Goal: Task Accomplishment & Management: Complete application form

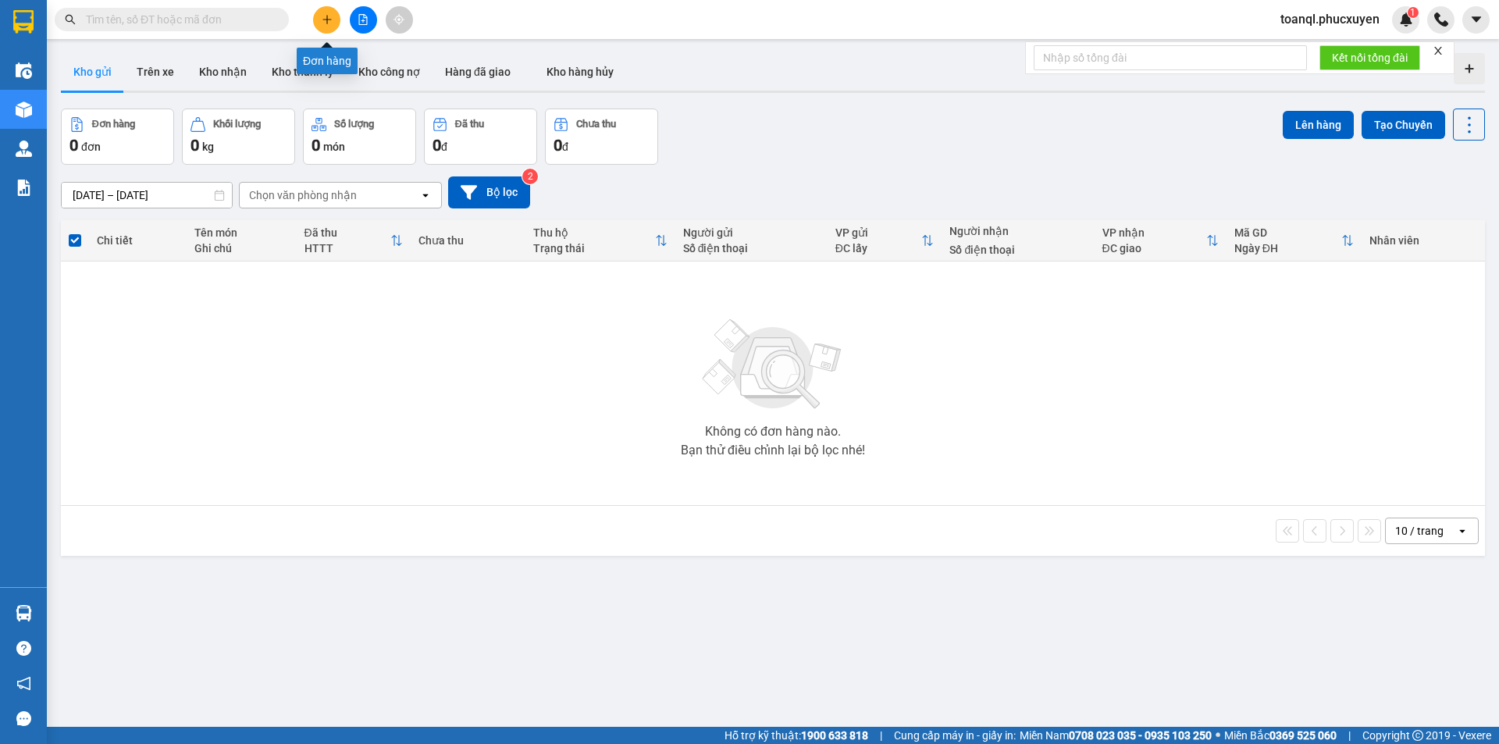
click at [321, 30] on button at bounding box center [326, 19] width 27 height 27
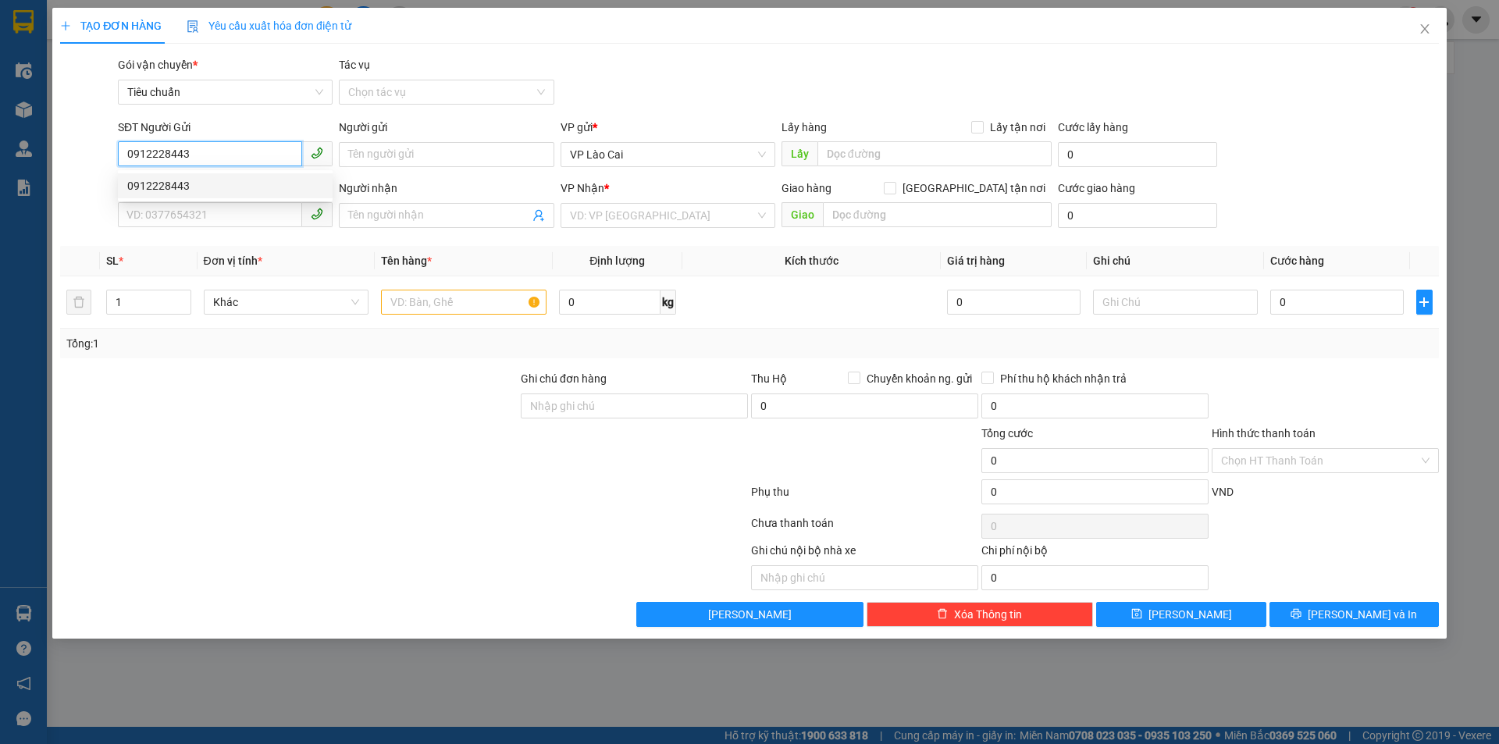
click at [279, 183] on div "0912228443" at bounding box center [225, 185] width 196 height 17
type input "0912228443"
click at [264, 210] on input "SĐT Người Nhận *" at bounding box center [210, 214] width 184 height 25
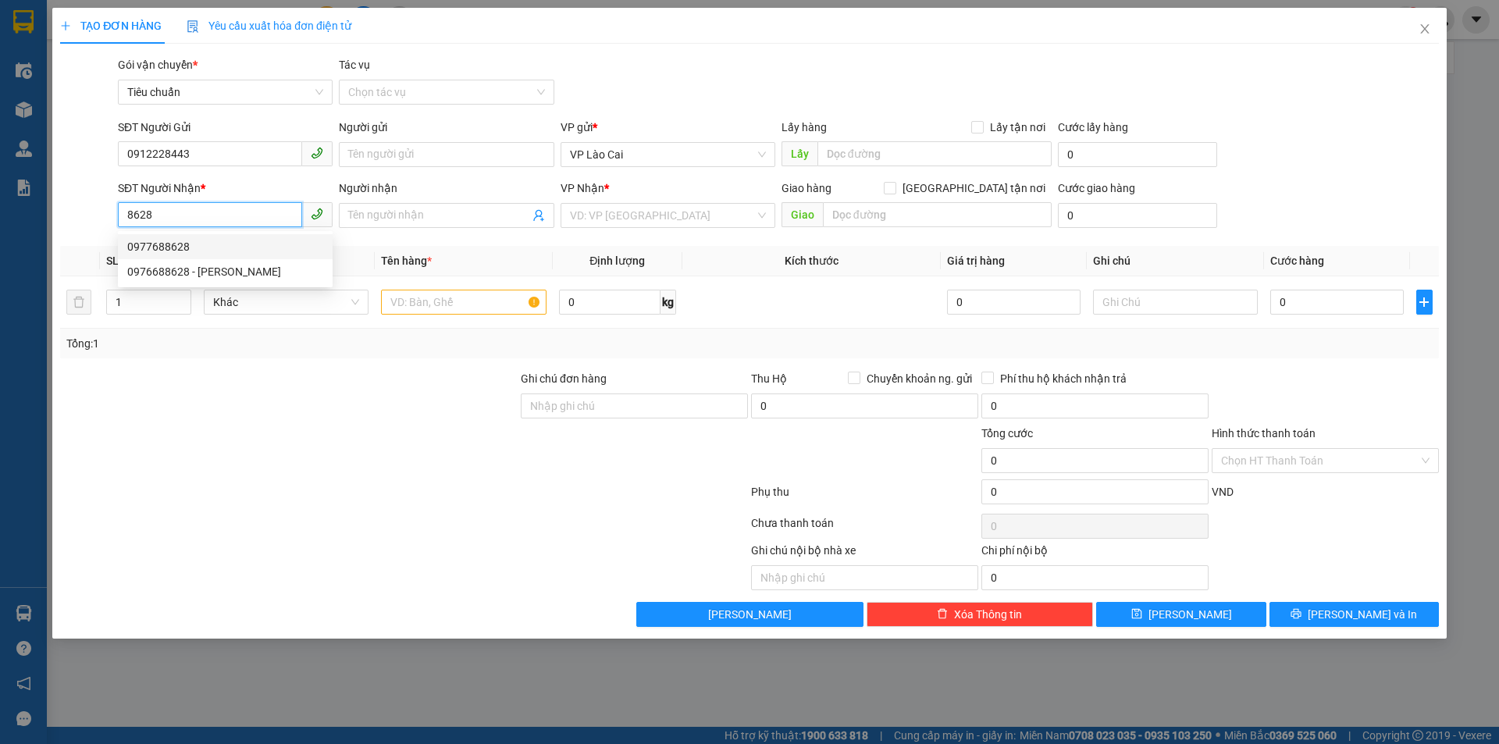
click at [222, 220] on input "8628" at bounding box center [210, 214] width 184 height 25
click at [137, 230] on div "SĐT Người Nhận * 8628" at bounding box center [225, 207] width 215 height 55
click at [137, 210] on input "8628" at bounding box center [210, 214] width 184 height 25
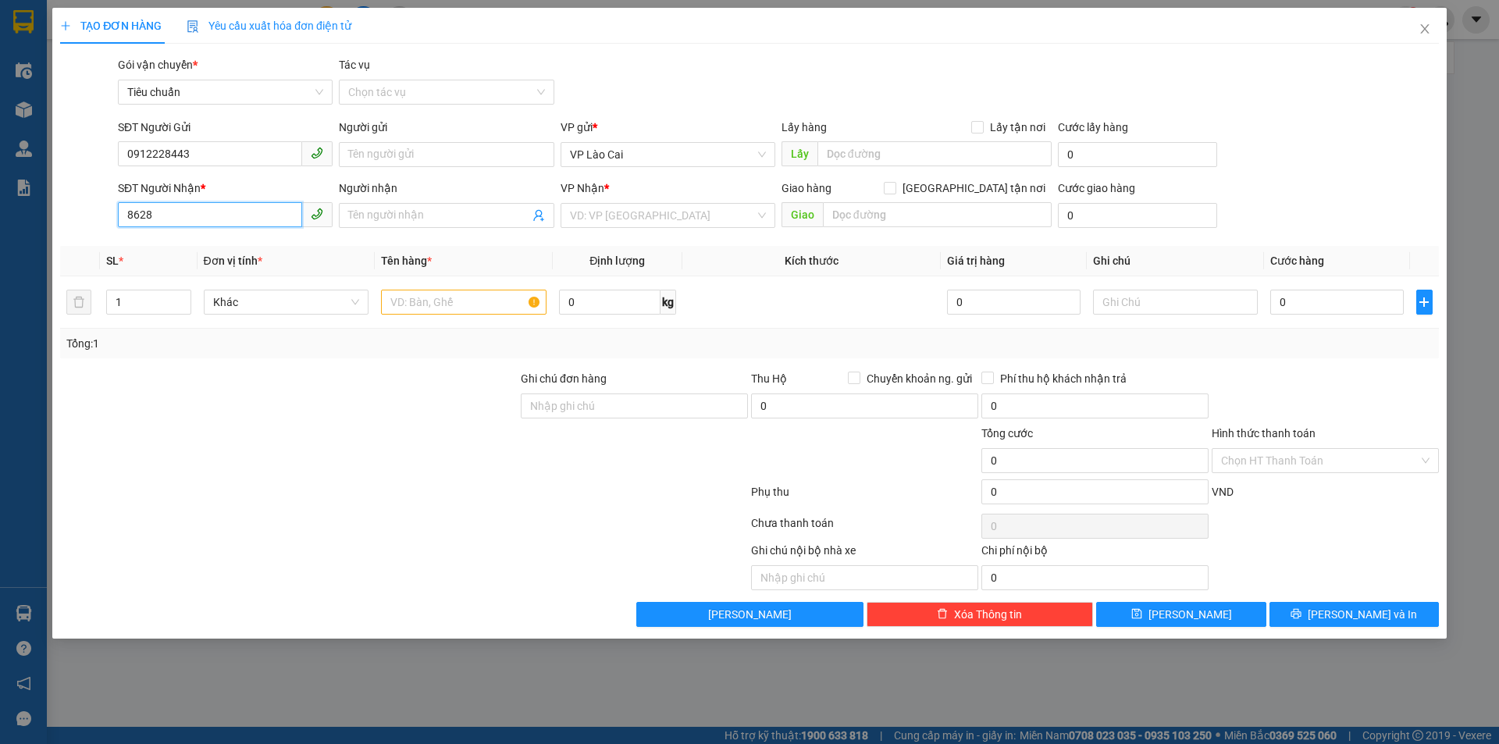
click at [137, 210] on input "8628" at bounding box center [210, 214] width 184 height 25
click at [234, 225] on input "8628" at bounding box center [210, 214] width 184 height 25
click at [240, 205] on input "8628" at bounding box center [210, 214] width 184 height 25
click at [239, 239] on div "0977688628" at bounding box center [225, 246] width 196 height 17
type input "0977688628"
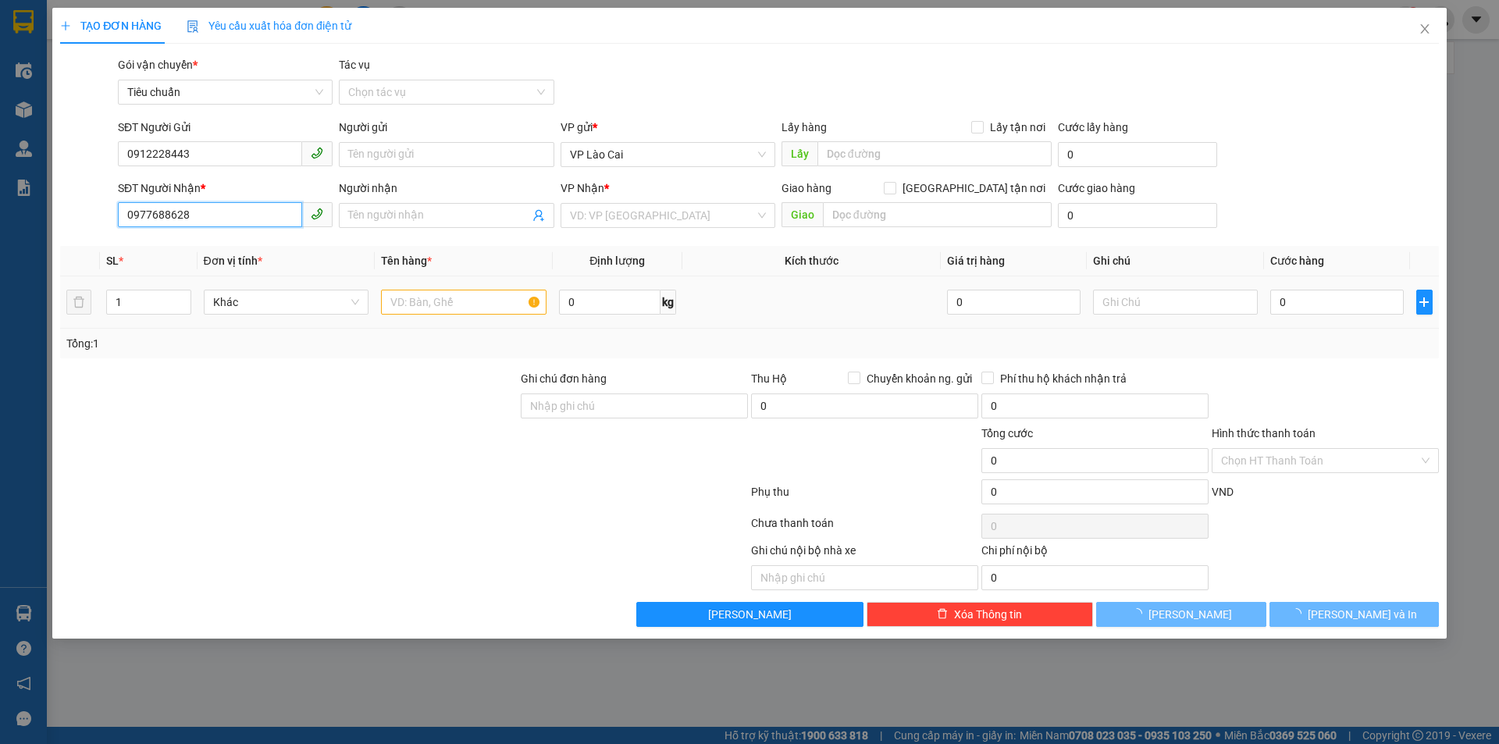
type input "[GEOGRAPHIC_DATA]"
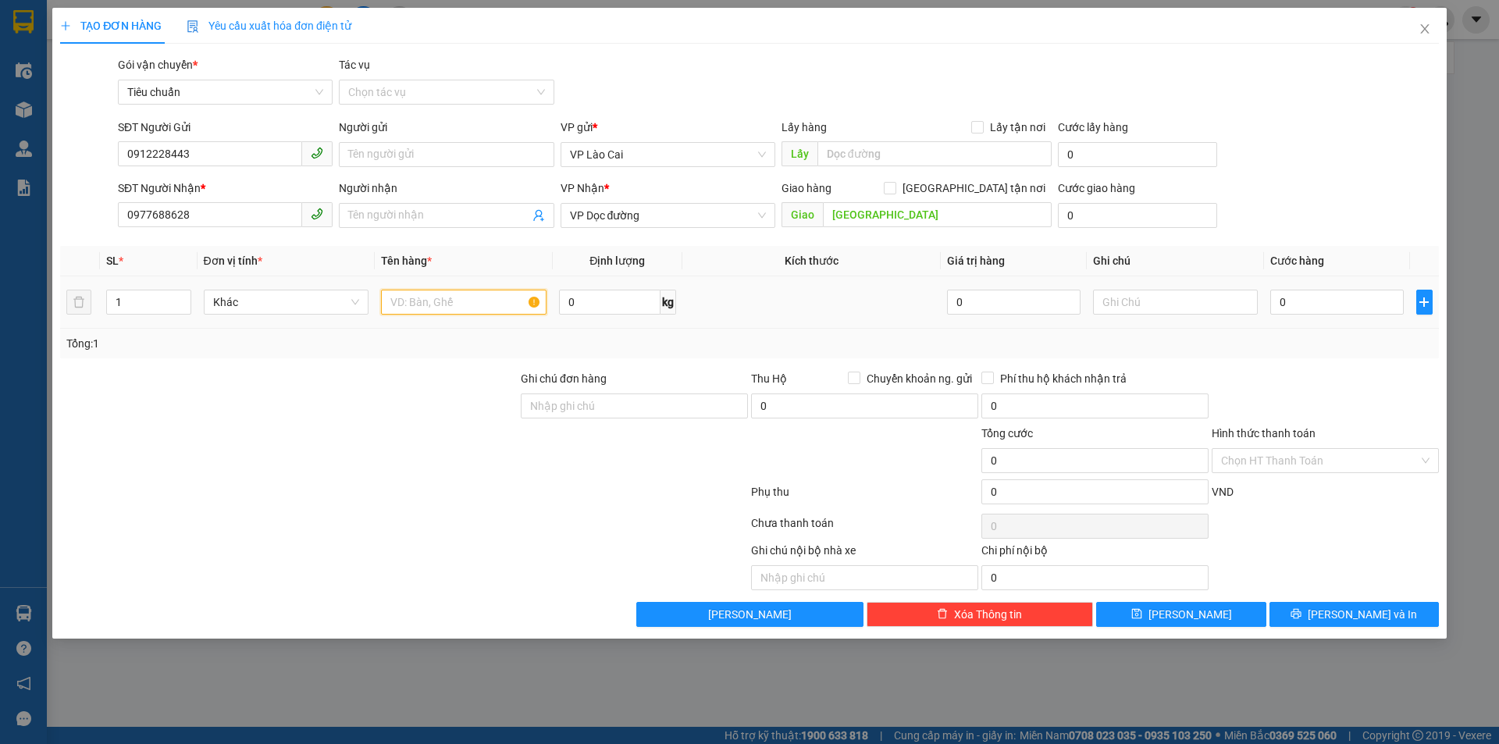
click at [454, 304] on input "text" at bounding box center [463, 302] width 165 height 25
type input "1 hộp hoa"
click at [1348, 296] on input "0" at bounding box center [1336, 302] width 133 height 25
type input "1"
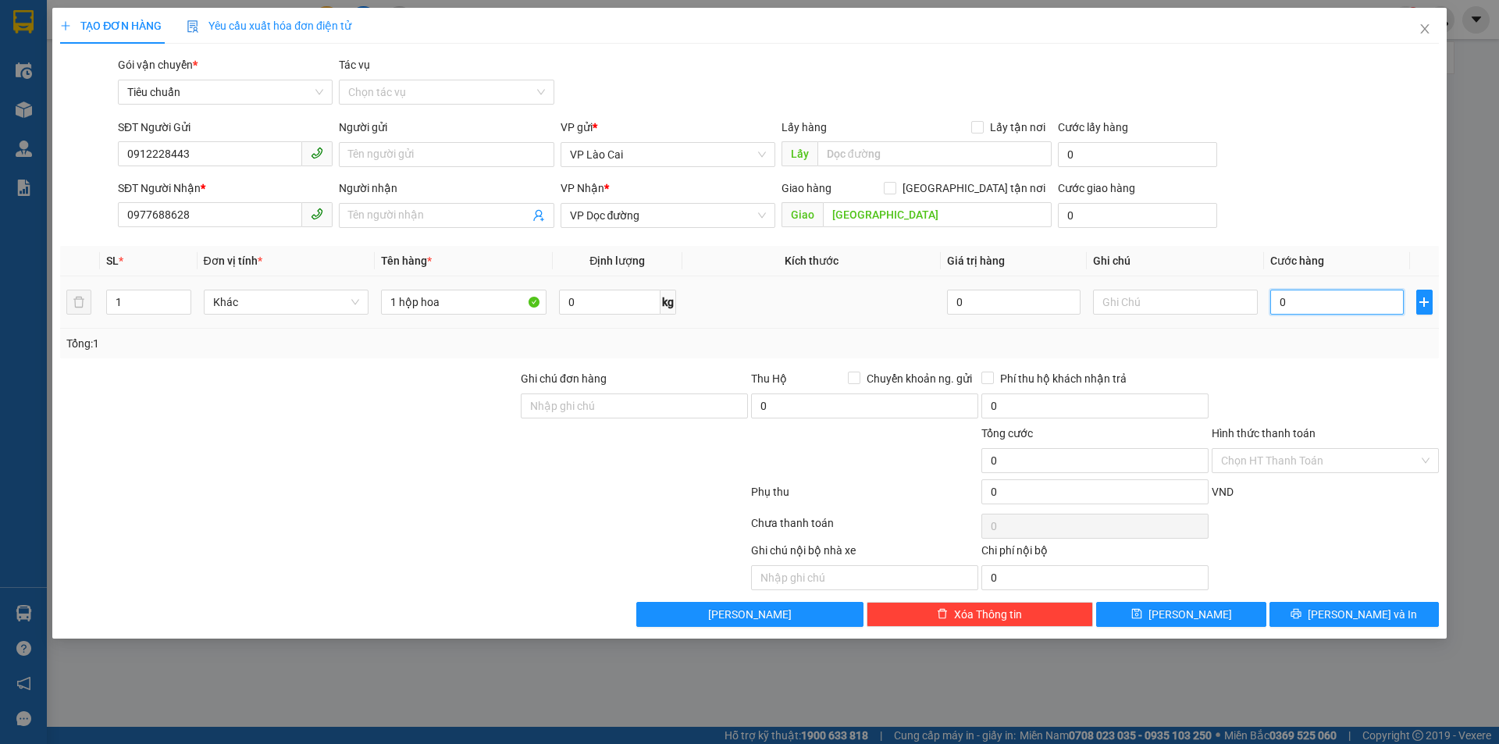
type input "1"
type input "10"
type input "100"
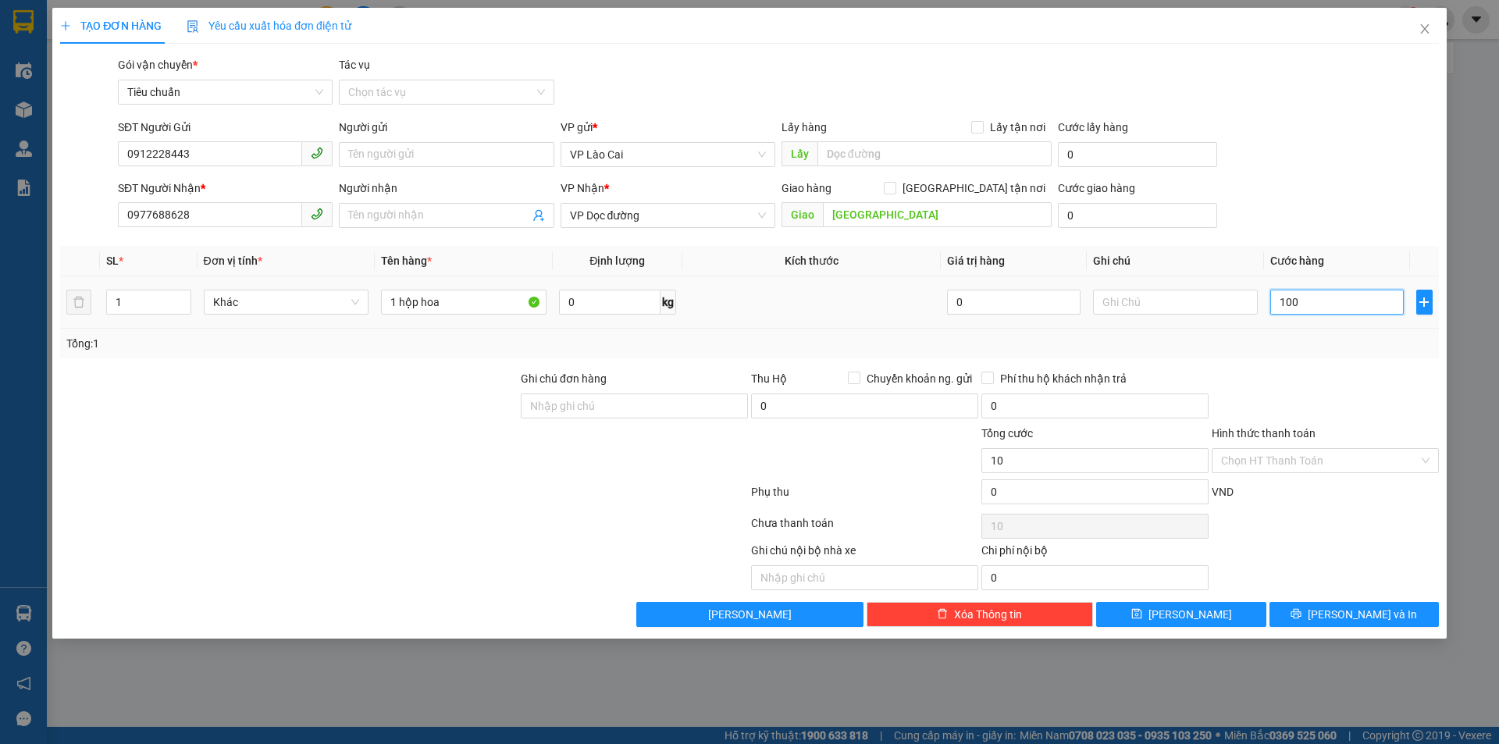
type input "100"
type input "100.000"
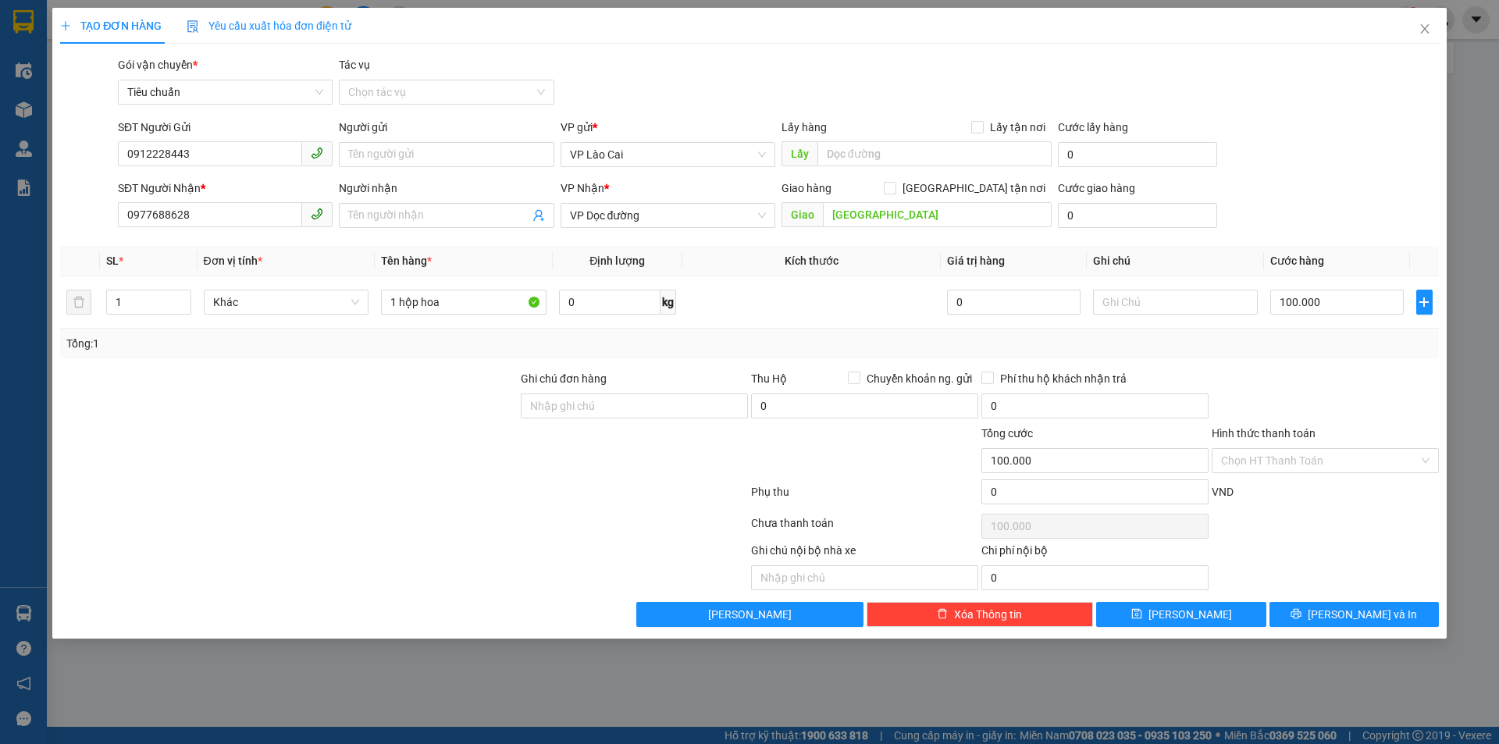
click at [1345, 336] on div "Tổng: 1" at bounding box center [749, 343] width 1366 height 17
click at [1351, 610] on span "[PERSON_NAME] và In" at bounding box center [1362, 614] width 109 height 17
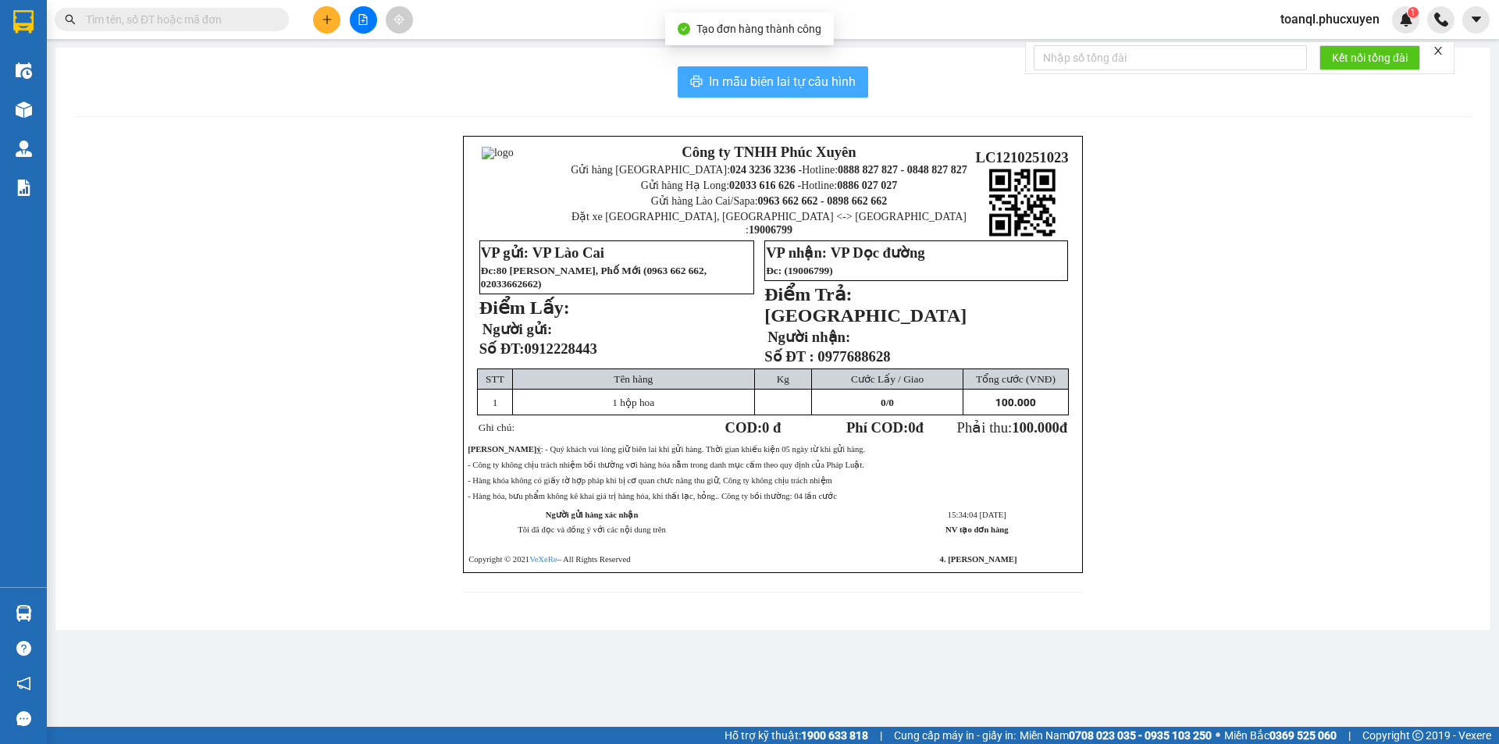
drag, startPoint x: 799, startPoint y: 118, endPoint x: 802, endPoint y: 87, distance: 31.3
click at [801, 95] on div "In mẫu biên lai tự cấu hình Công ty TNHH Phúc Xuyên Gửi hàng [GEOGRAPHIC_DATA]:…" at bounding box center [772, 339] width 1435 height 582
click at [802, 87] on span "In mẫu biên lai tự cấu hình" at bounding box center [782, 82] width 147 height 20
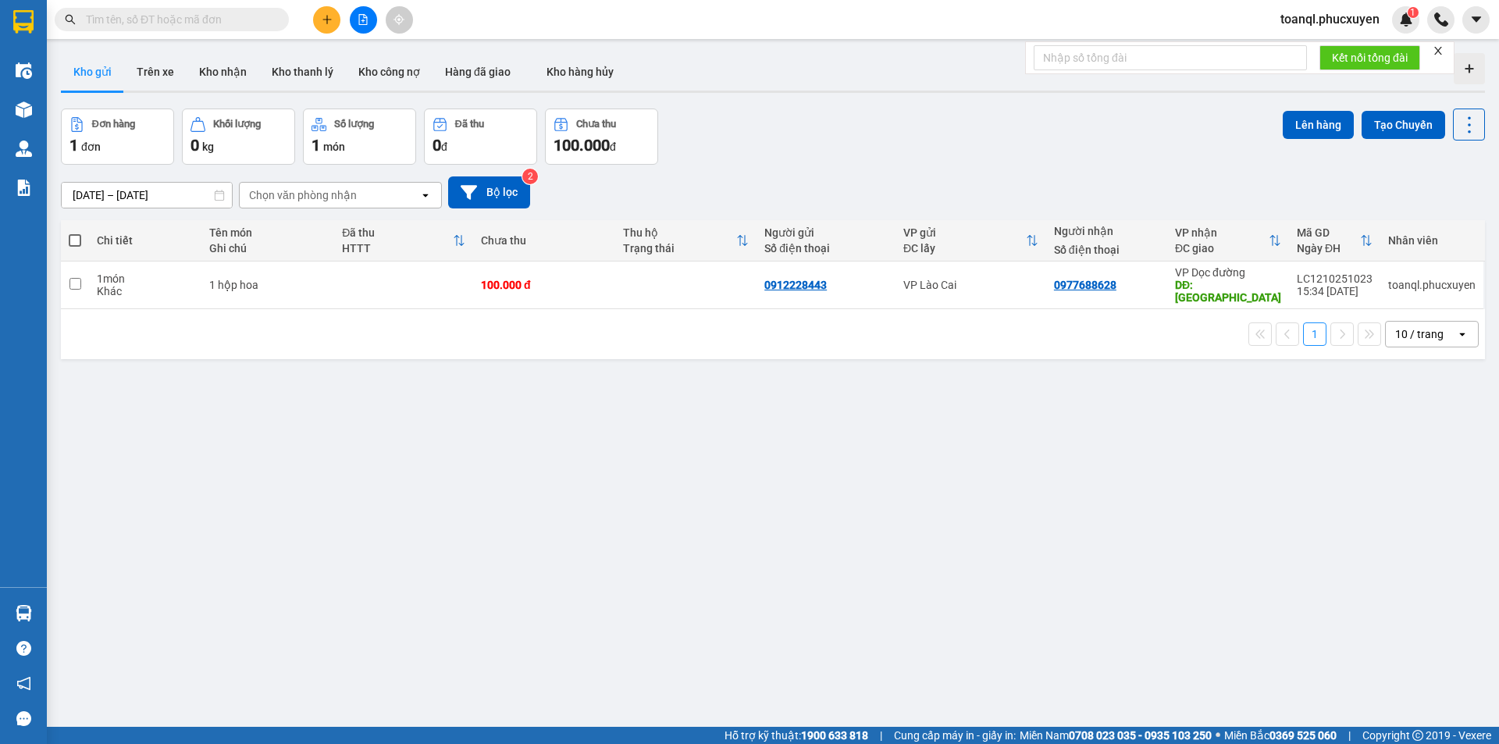
click at [335, 18] on button at bounding box center [326, 19] width 27 height 27
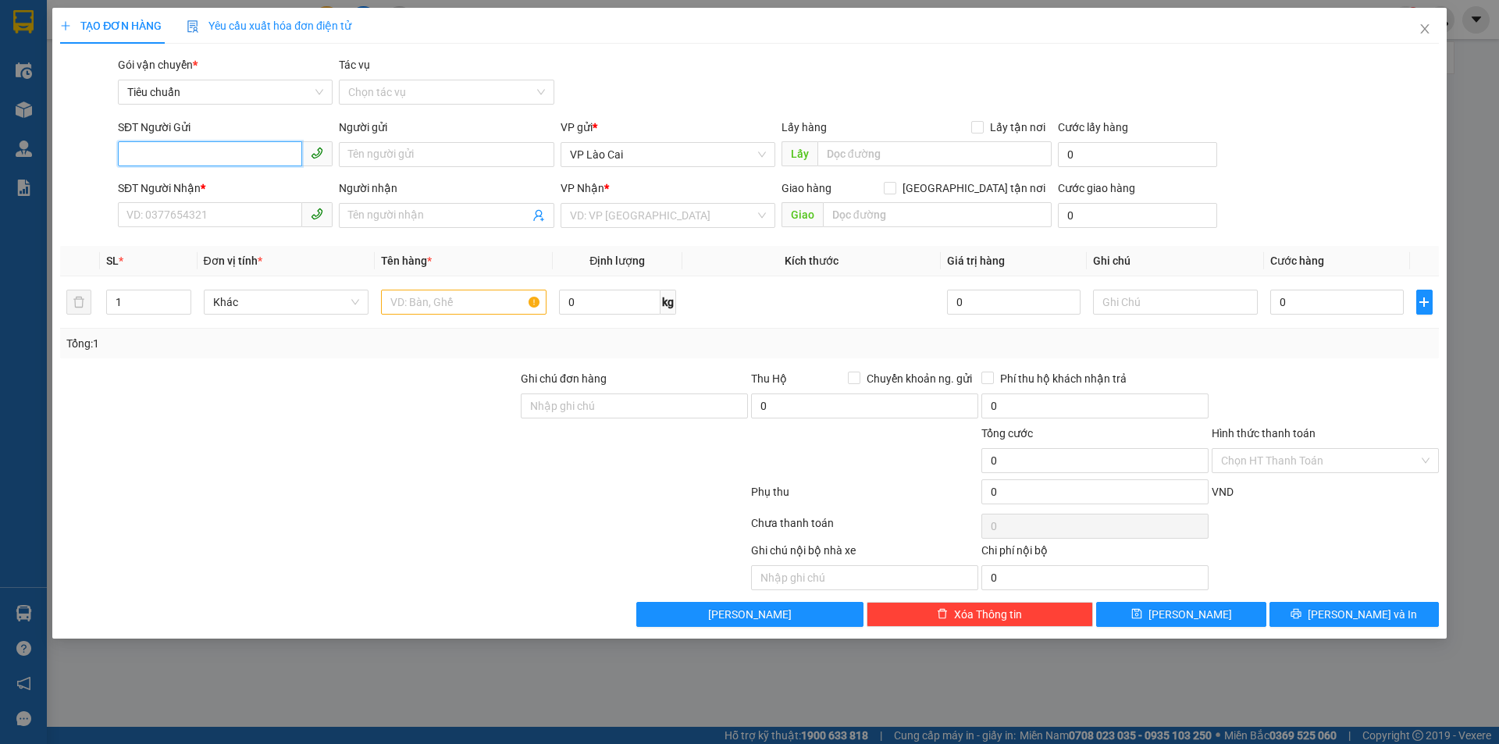
click at [225, 151] on input "SĐT Người Gửi" at bounding box center [210, 153] width 184 height 25
drag, startPoint x: 198, startPoint y: 151, endPoint x: 128, endPoint y: 186, distance: 78.5
click at [128, 186] on form "SĐT Người Gửi 0867941194 0867941194 Người gửi Tên người gửi VP gửi * VP Lào Cai…" at bounding box center [749, 177] width 1379 height 116
type input "0867941194"
click at [187, 217] on input "SĐT Người Nhận *" at bounding box center [210, 214] width 184 height 25
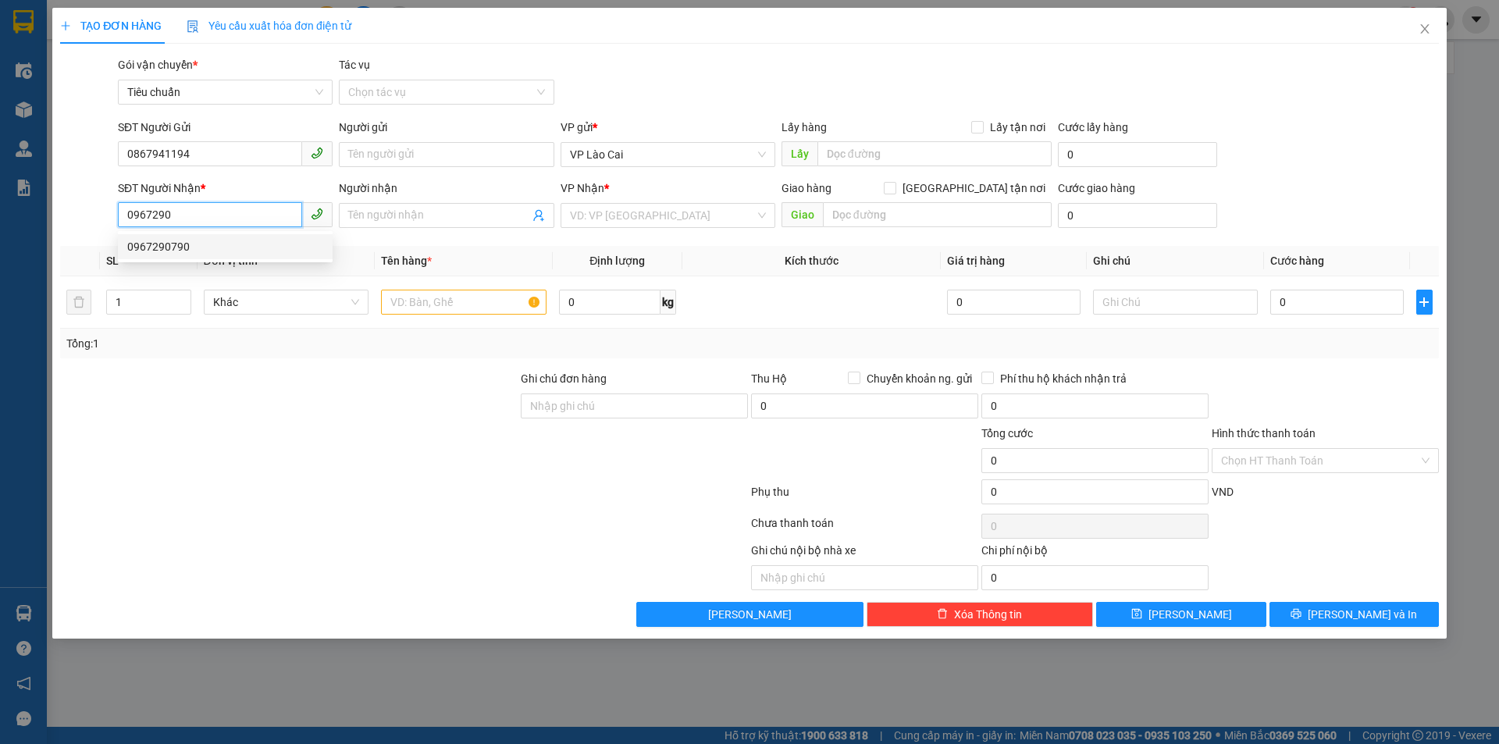
click at [169, 252] on div "0967290790" at bounding box center [225, 246] width 196 height 17
type input "0967290790"
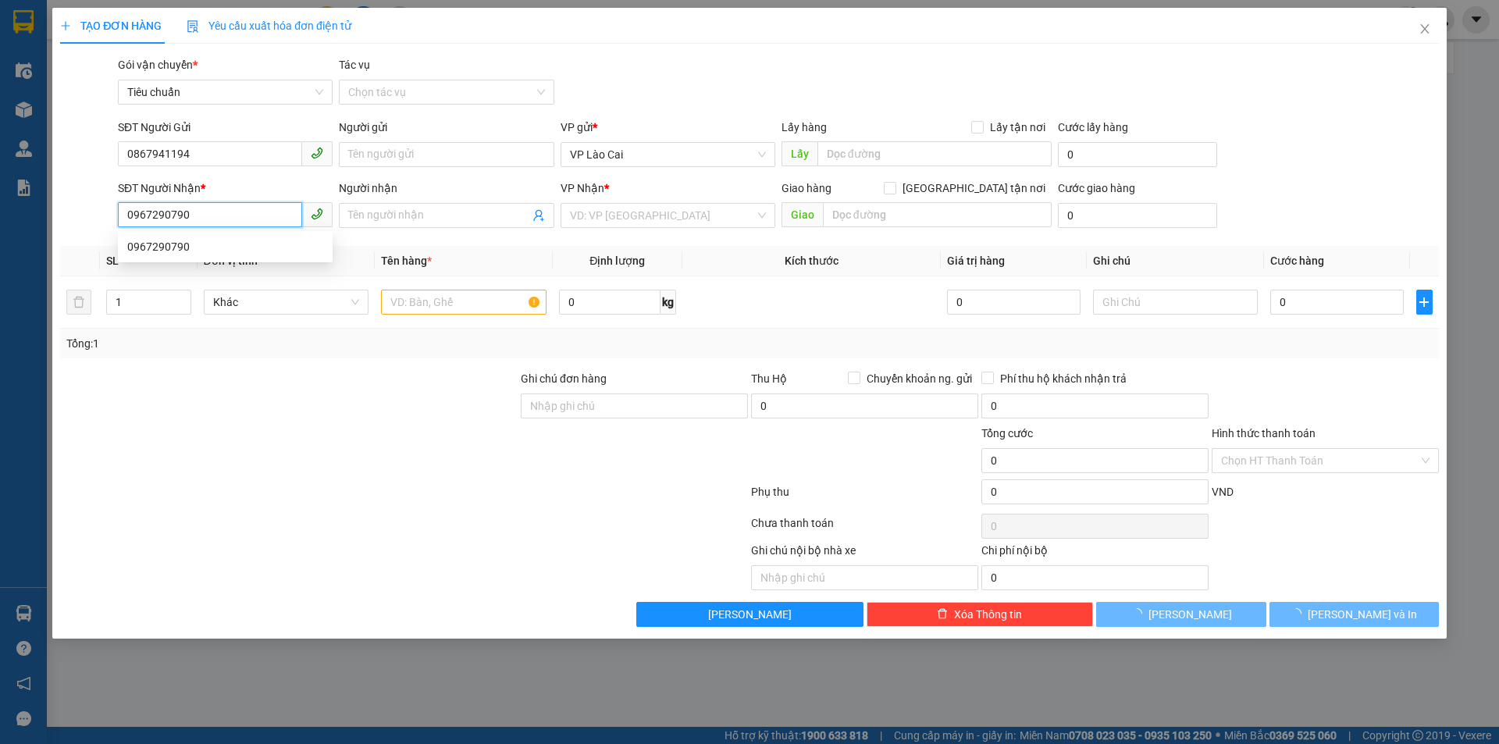
type input "HẠ LONG"
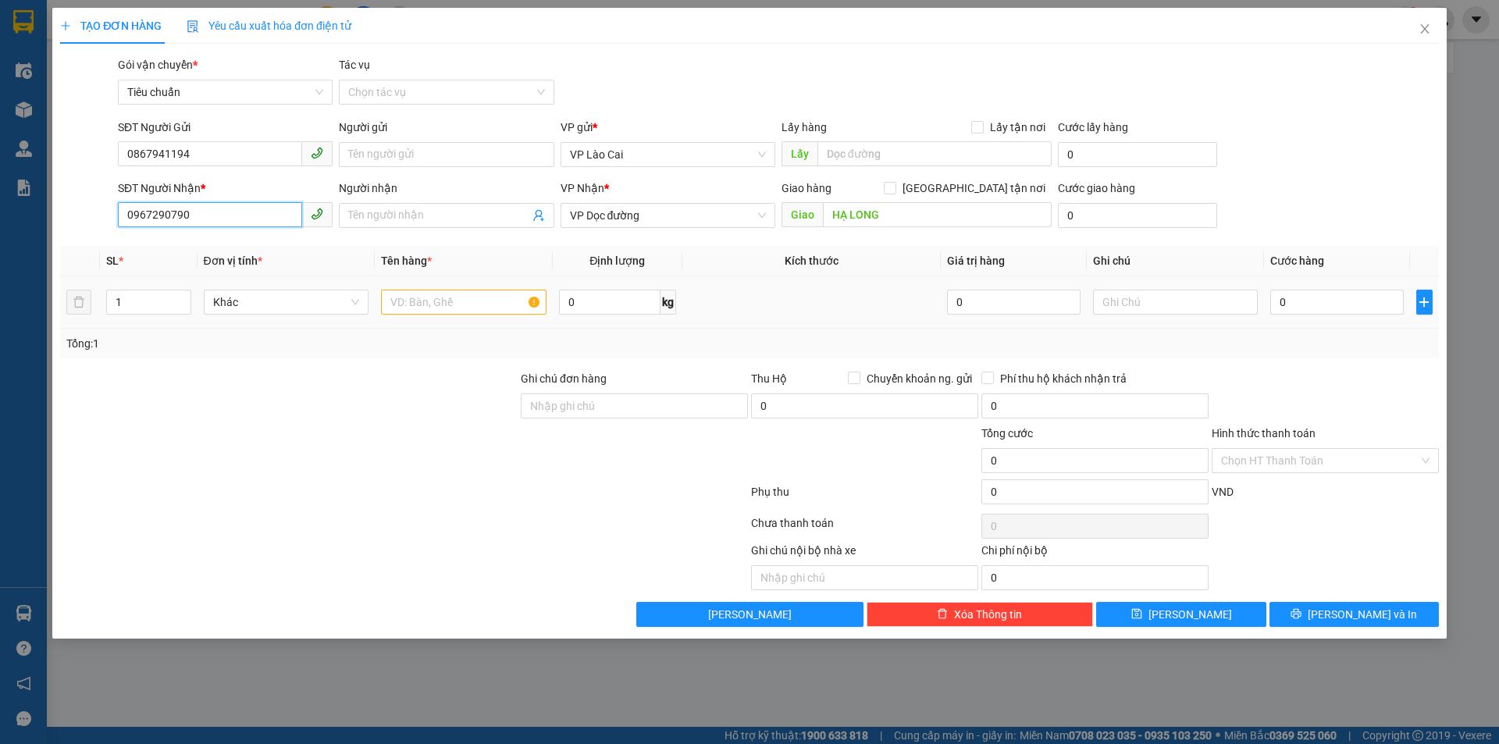
type input "0967290790"
click at [424, 311] on input "text" at bounding box center [463, 302] width 165 height 25
type input "1 BỌC TƯƠNG ỚT NHỎ"
type input "5"
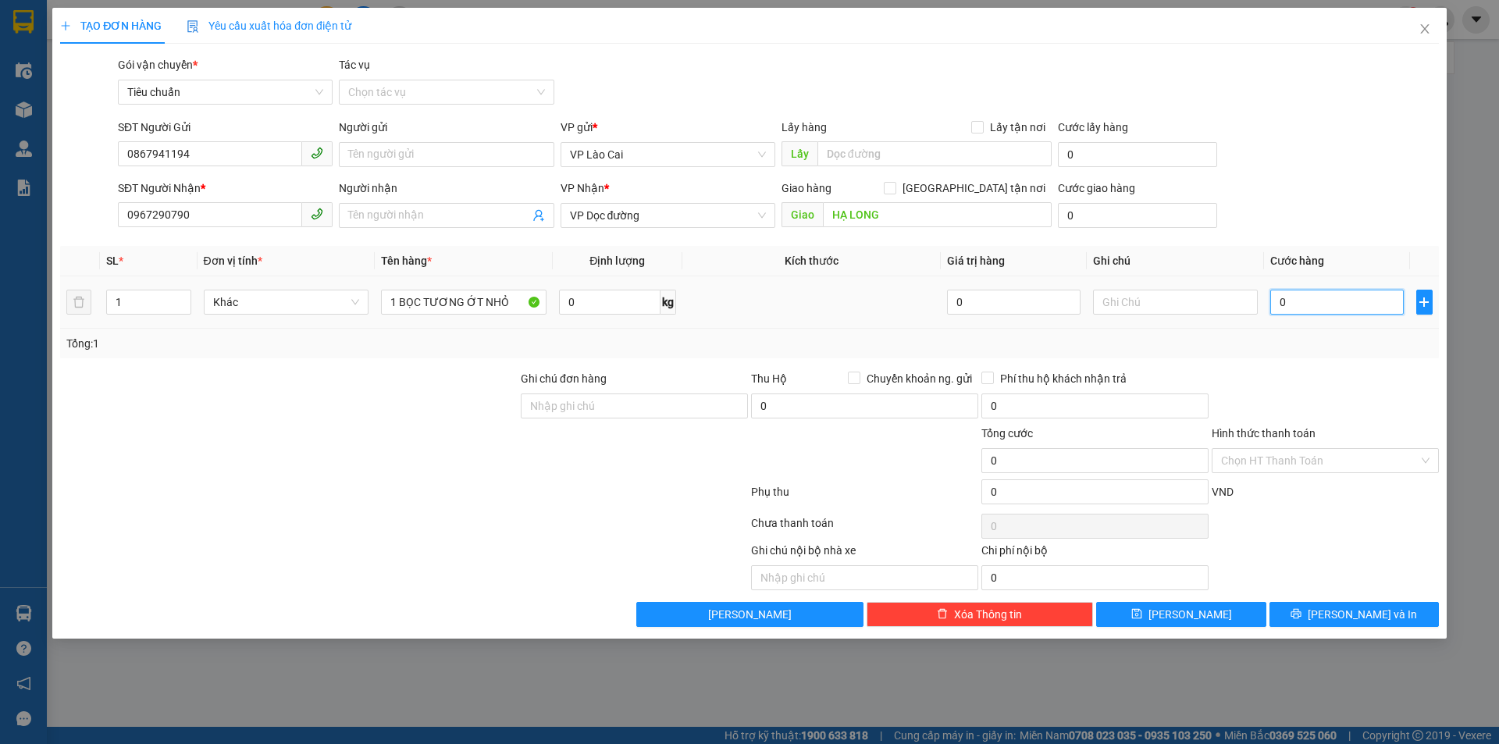
type input "5"
type input "50"
type input "50.000"
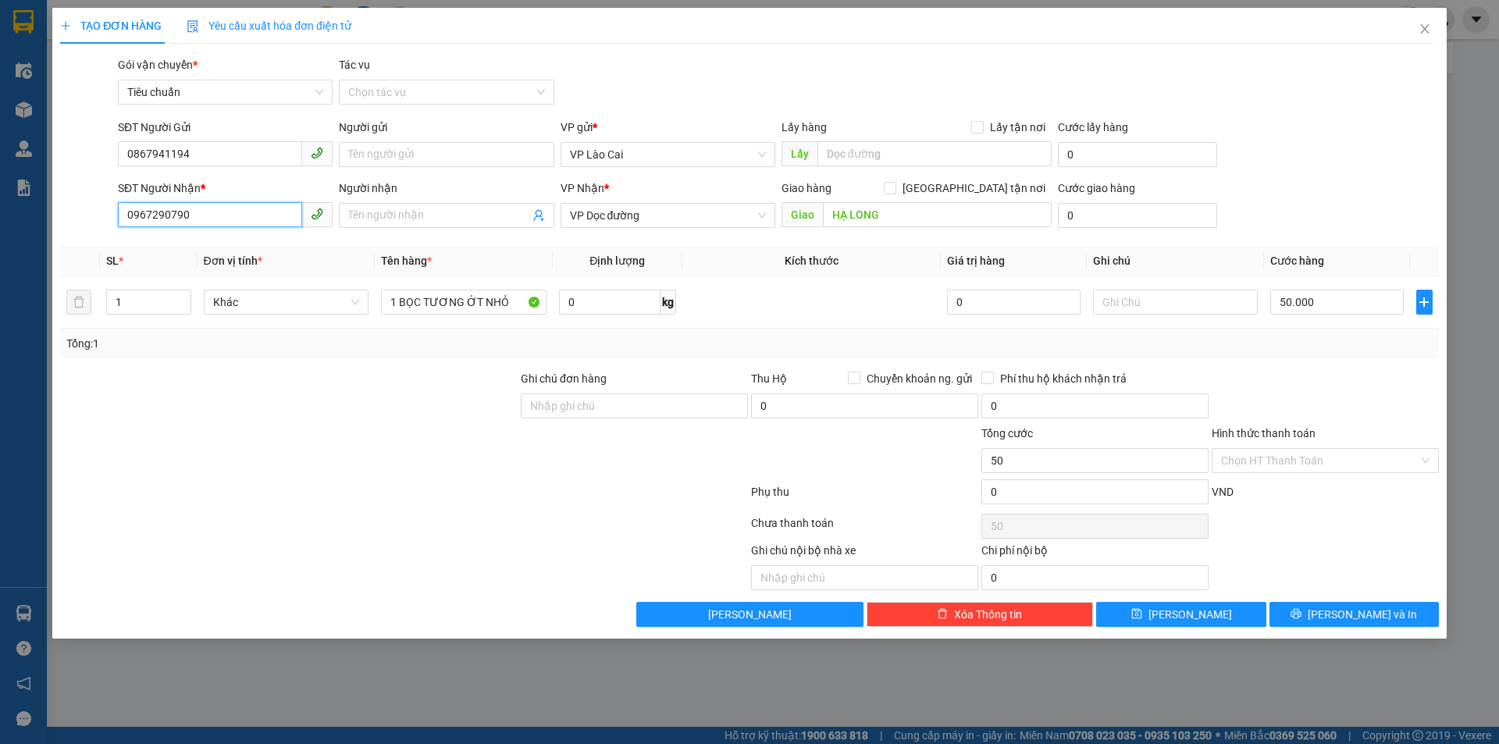
type input "50.000"
drag, startPoint x: 187, startPoint y: 218, endPoint x: 69, endPoint y: 254, distance: 122.7
click at [69, 254] on div "Transit Pickup Surcharge Ids Transit Deliver Surcharge Ids Transit Deliver Surc…" at bounding box center [749, 341] width 1379 height 571
click at [1301, 617] on icon "printer" at bounding box center [1295, 613] width 11 height 11
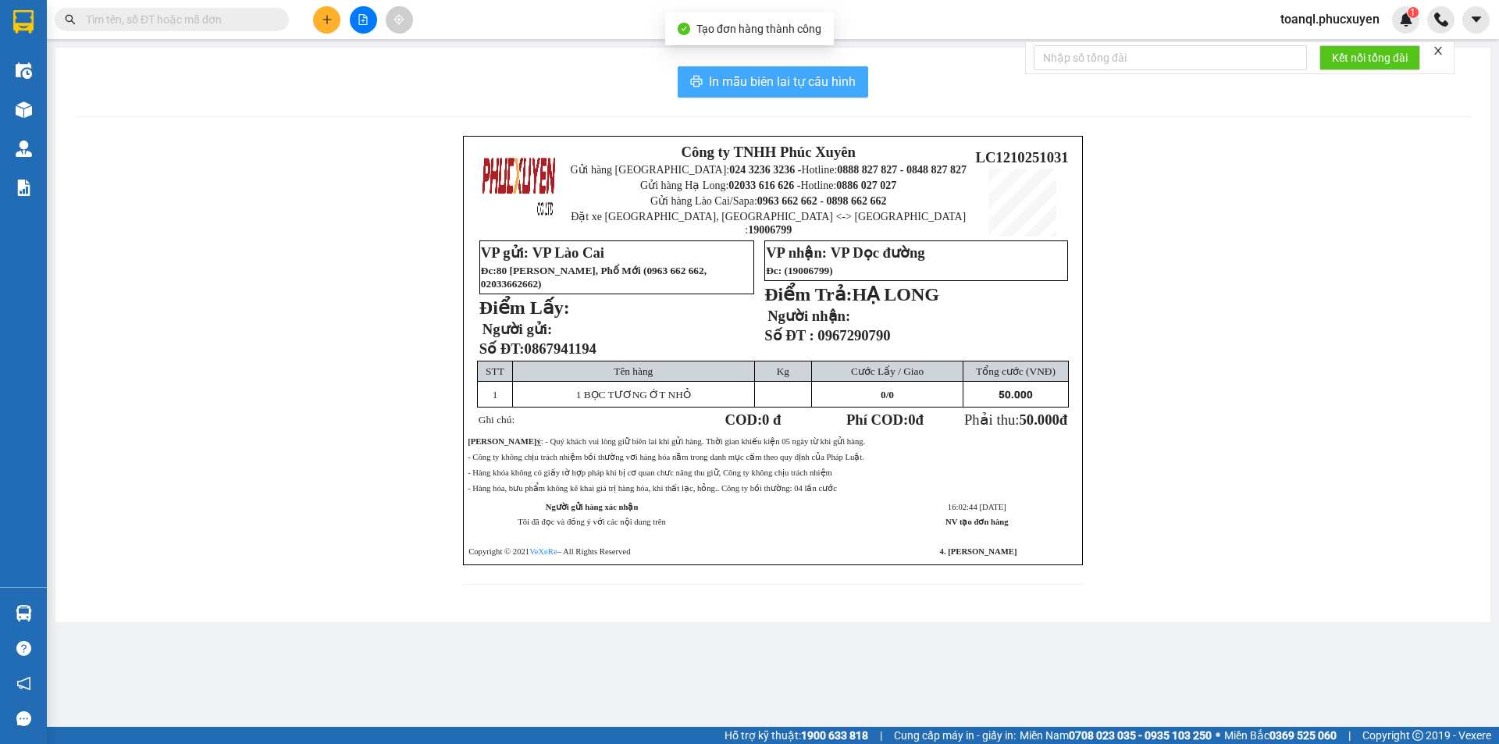
click at [729, 67] on button "In mẫu biên lai tự cấu hình" at bounding box center [773, 81] width 190 height 31
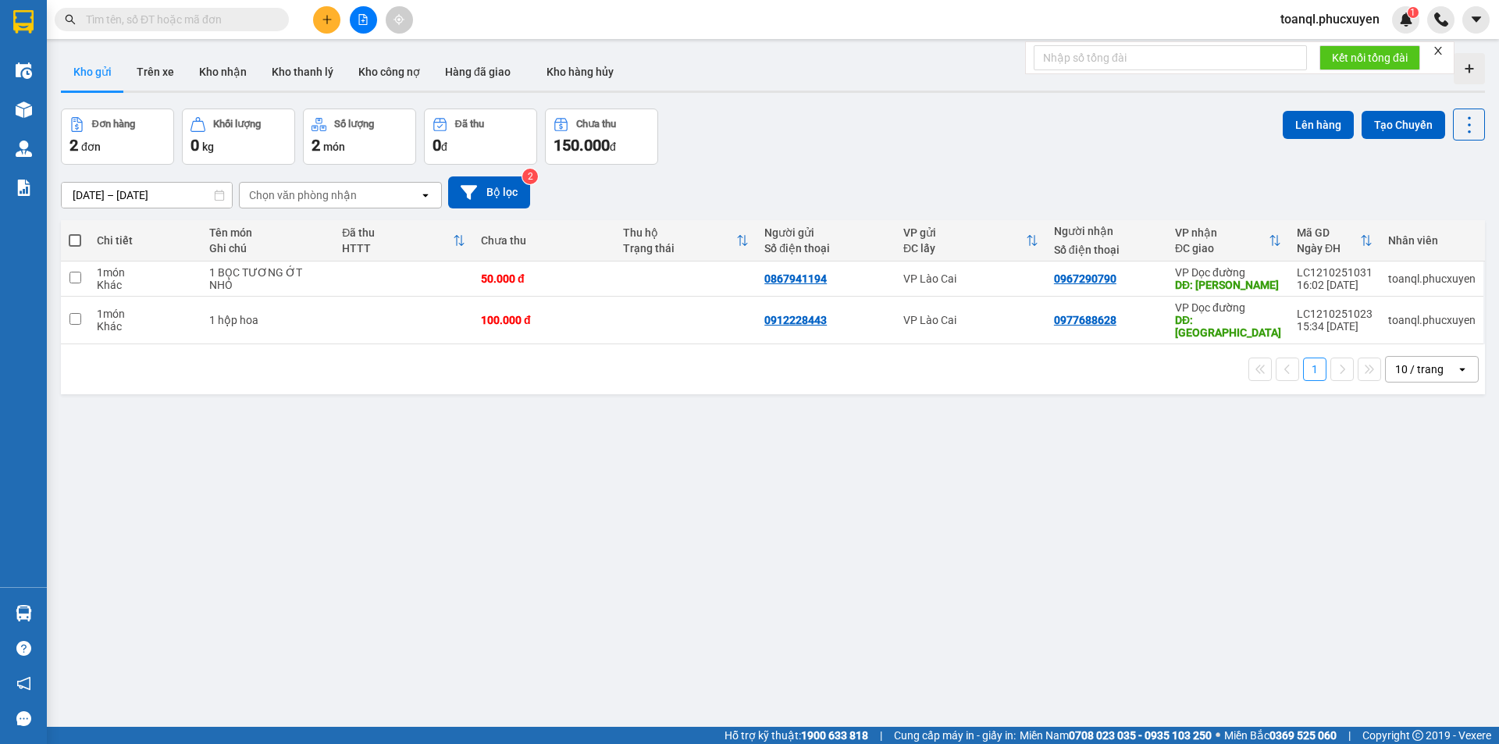
click at [329, 17] on icon "plus" at bounding box center [327, 19] width 11 height 11
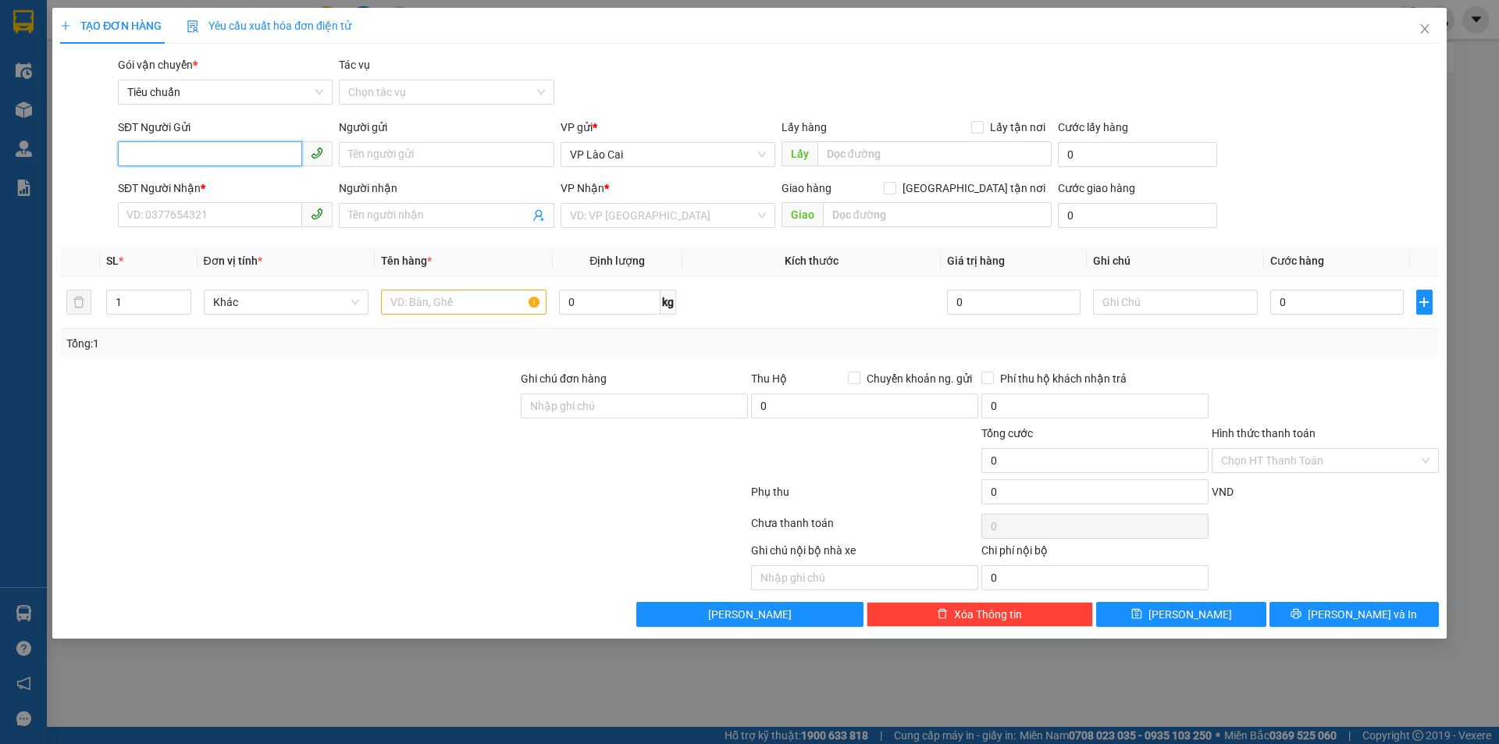
click at [175, 155] on input "SĐT Người Gửi" at bounding box center [210, 153] width 184 height 25
type input "0359120484"
click at [190, 220] on input "SĐT Người Nhận *" at bounding box center [210, 214] width 184 height 25
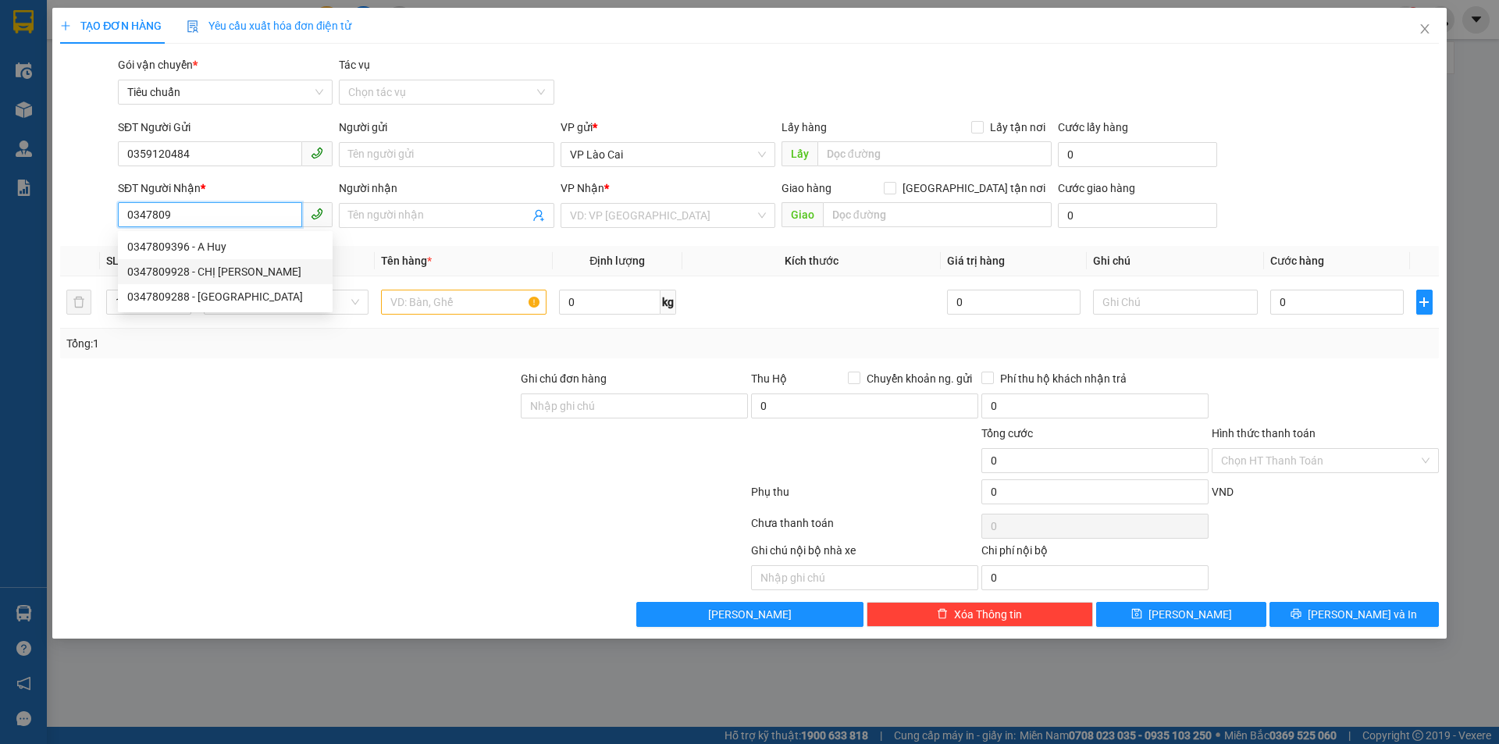
click at [177, 269] on div "0347809928 - CHỊ [PERSON_NAME]" at bounding box center [225, 271] width 196 height 17
type input "0347809928"
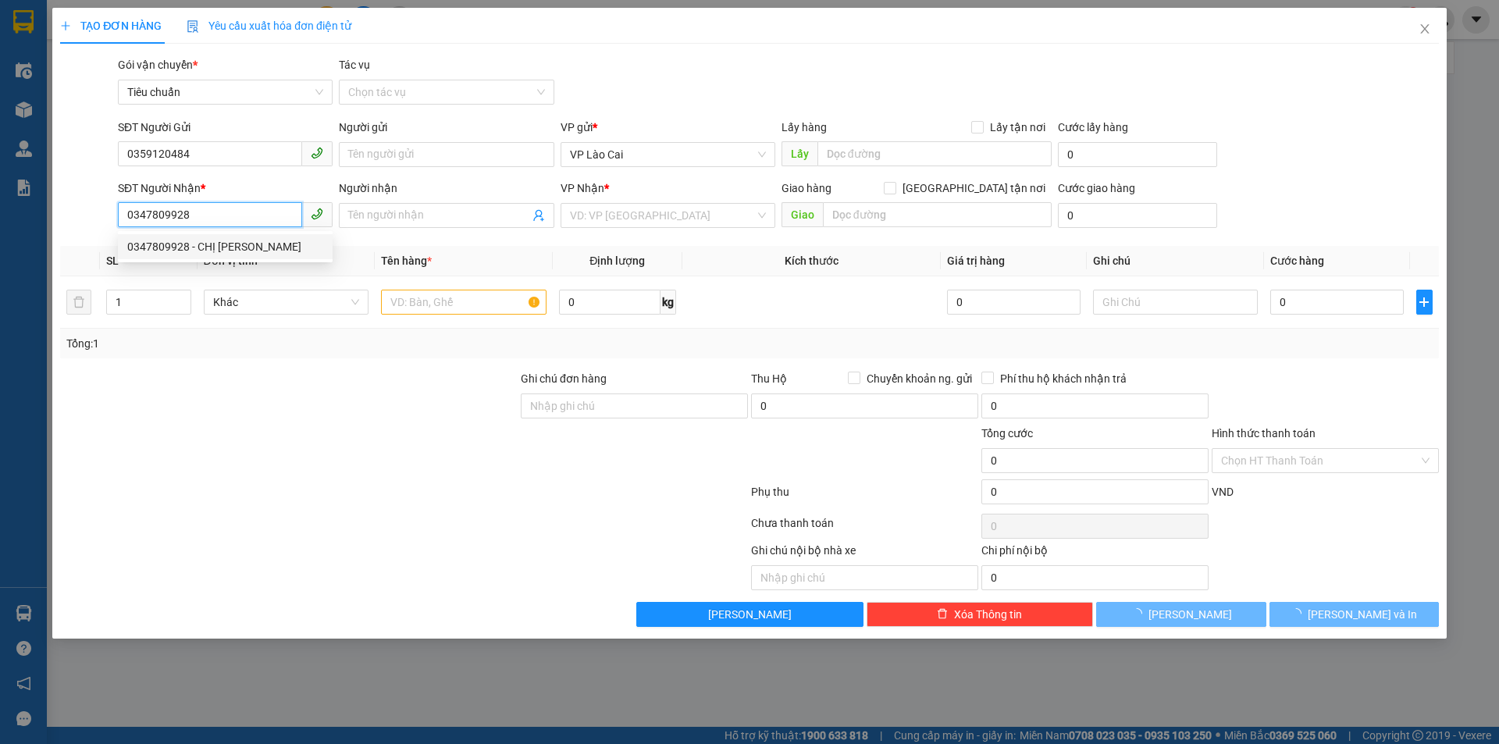
type input "CHỊ [PERSON_NAME]"
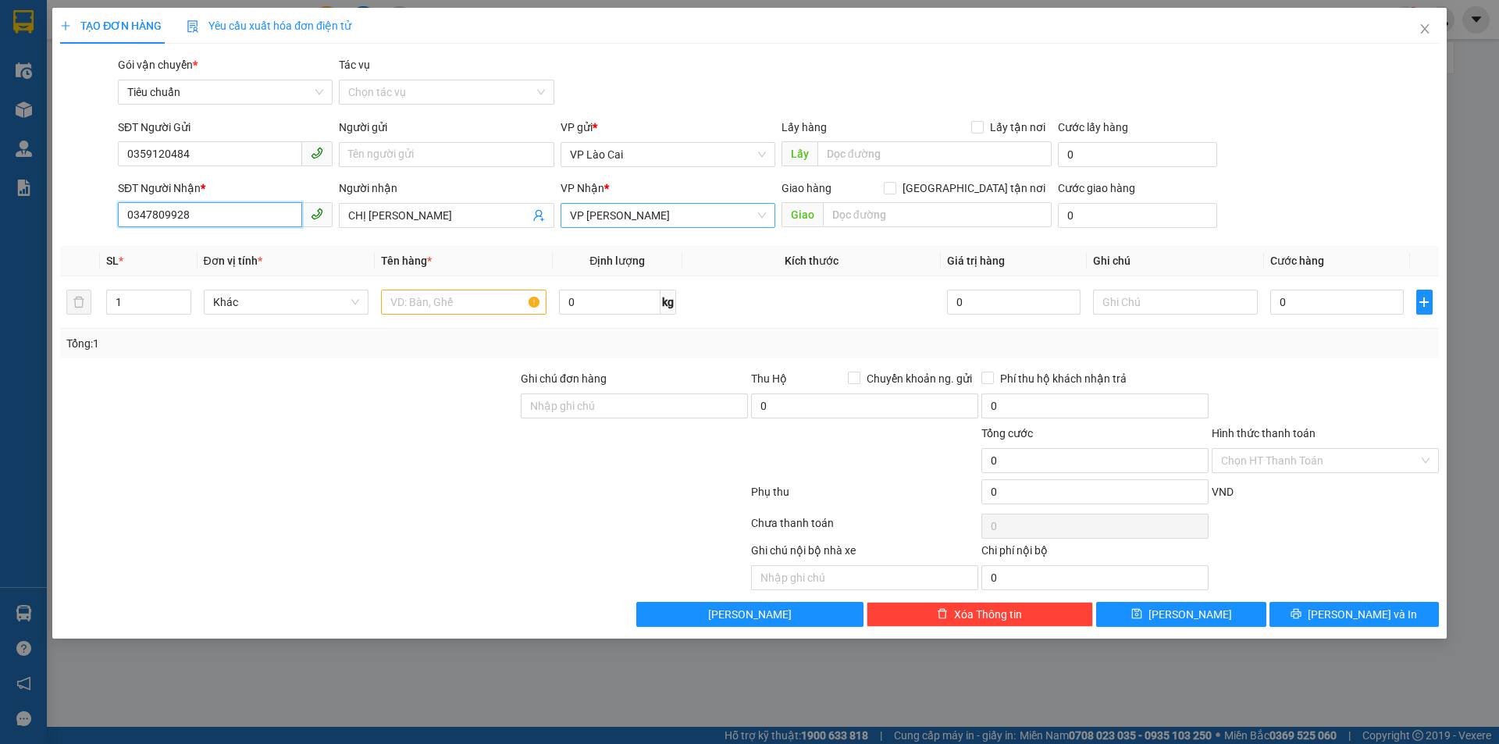
click at [717, 216] on span "VP [PERSON_NAME]" at bounding box center [668, 215] width 196 height 23
type input "0347809928"
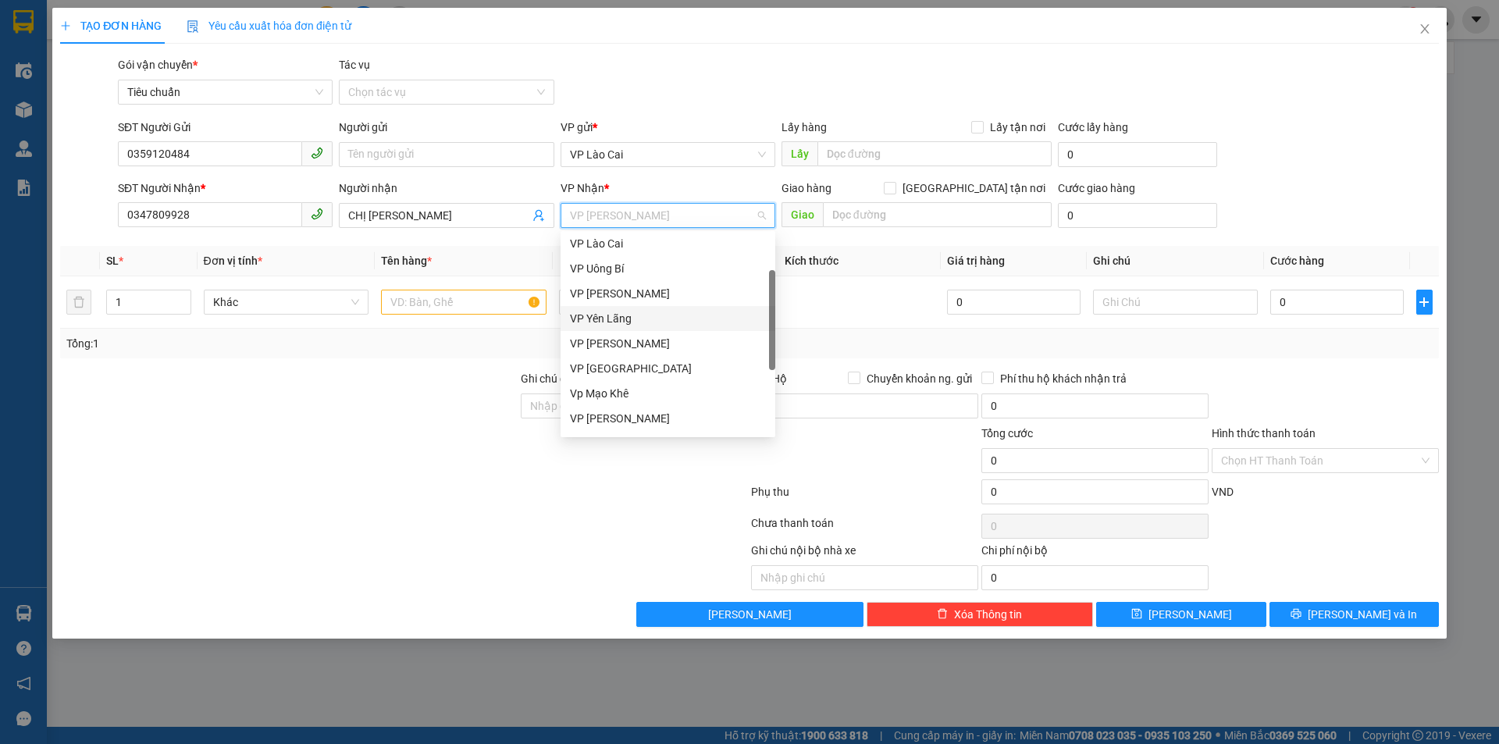
scroll to position [250, 0]
click at [603, 418] on div "VP Dọc đường" at bounding box center [668, 421] width 196 height 17
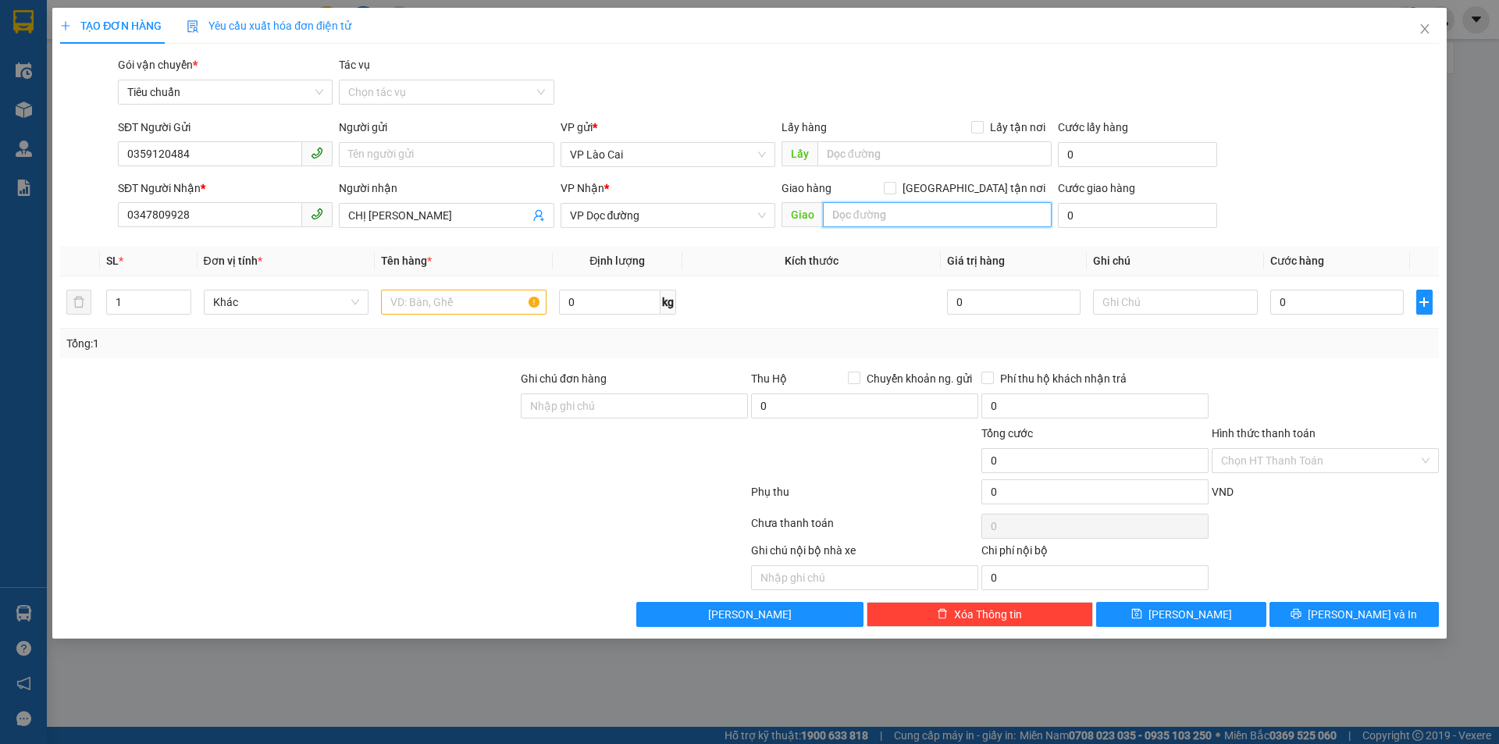
click at [886, 215] on input "text" at bounding box center [937, 214] width 229 height 25
type input "HẠ LONG"
click at [511, 308] on input "text" at bounding box center [463, 302] width 165 height 25
type input "1 HỘP ĐỒ"
click at [1311, 301] on input "0" at bounding box center [1336, 302] width 133 height 25
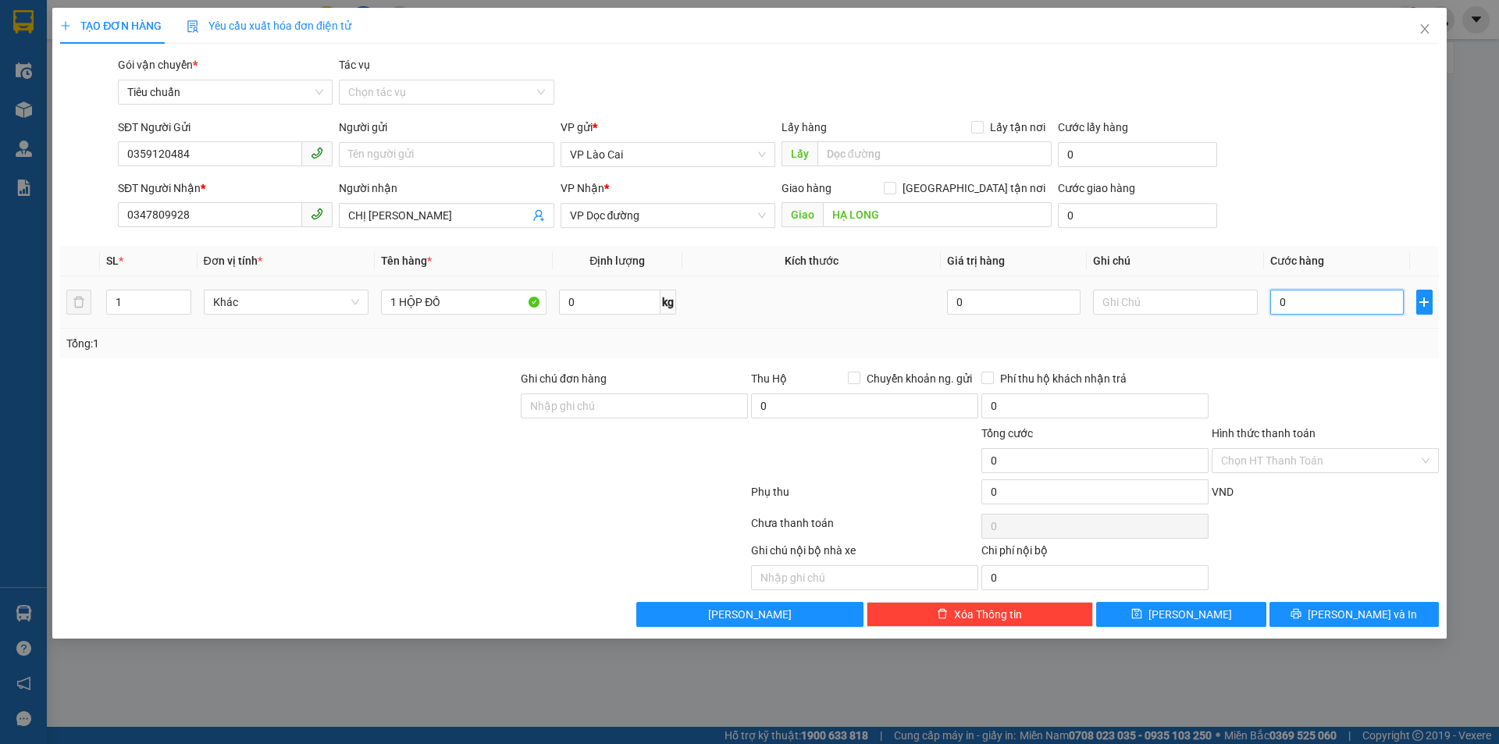
type input "5"
type input "50"
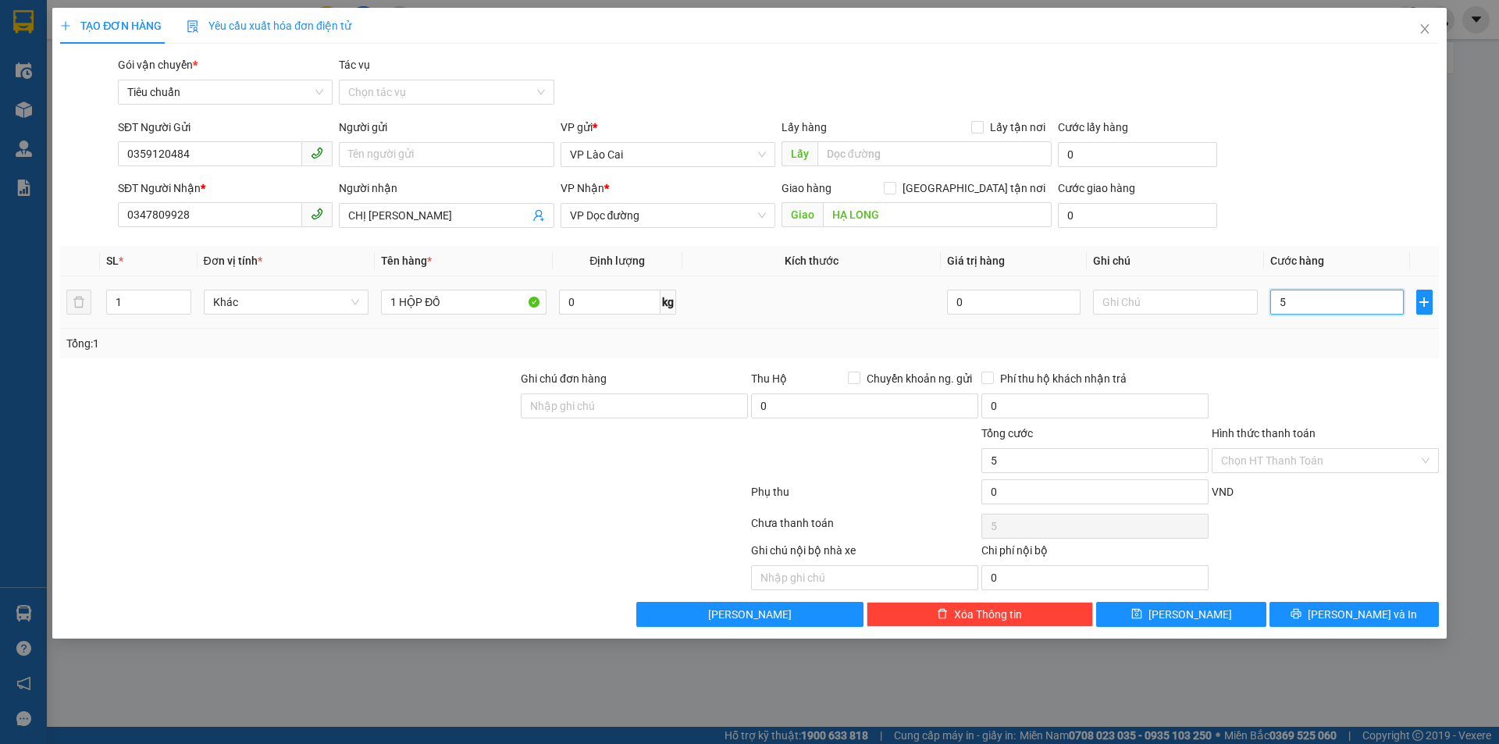
type input "50"
click at [518, 215] on form "SĐT Người Gửi 0359120484 Người gửi Tên người gửi VP gửi * VP Lào Cai Lấy hàng L…" at bounding box center [749, 177] width 1379 height 116
type input "50.000"
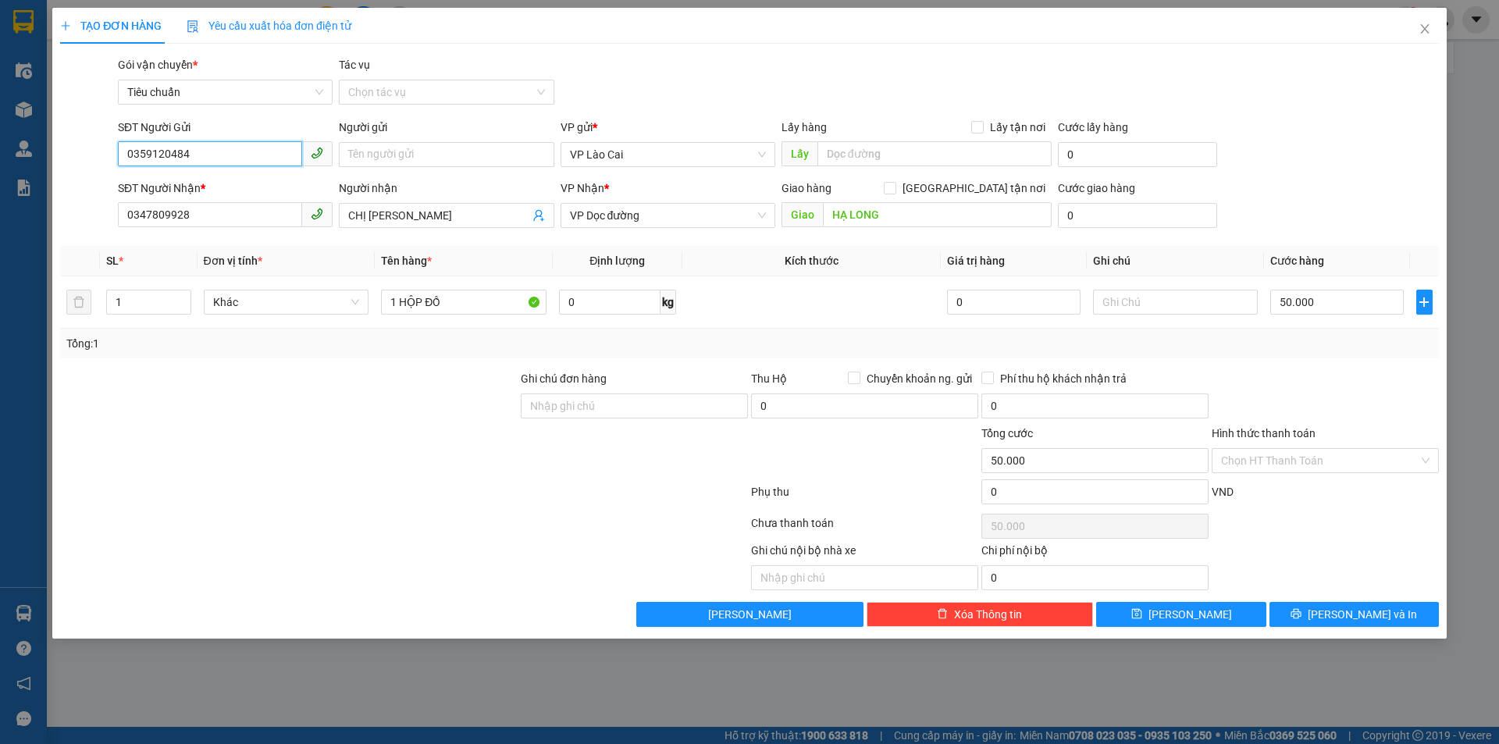
drag, startPoint x: 208, startPoint y: 154, endPoint x: 51, endPoint y: 175, distance: 159.1
click at [51, 175] on div "TẠO ĐƠN HÀNG Yêu cầu xuất hóa đơn điện tử Transit Pickup Surcharge Ids Transit …" at bounding box center [749, 372] width 1499 height 744
drag, startPoint x: 81, startPoint y: 237, endPoint x: 52, endPoint y: 243, distance: 29.4
click at [52, 243] on div "TẠO ĐƠN HÀNG Yêu cầu xuất hóa đơn điện tử Transit Pickup Surcharge Ids Transit …" at bounding box center [749, 323] width 1394 height 631
click at [1393, 610] on button "[PERSON_NAME] và In" at bounding box center [1353, 614] width 169 height 25
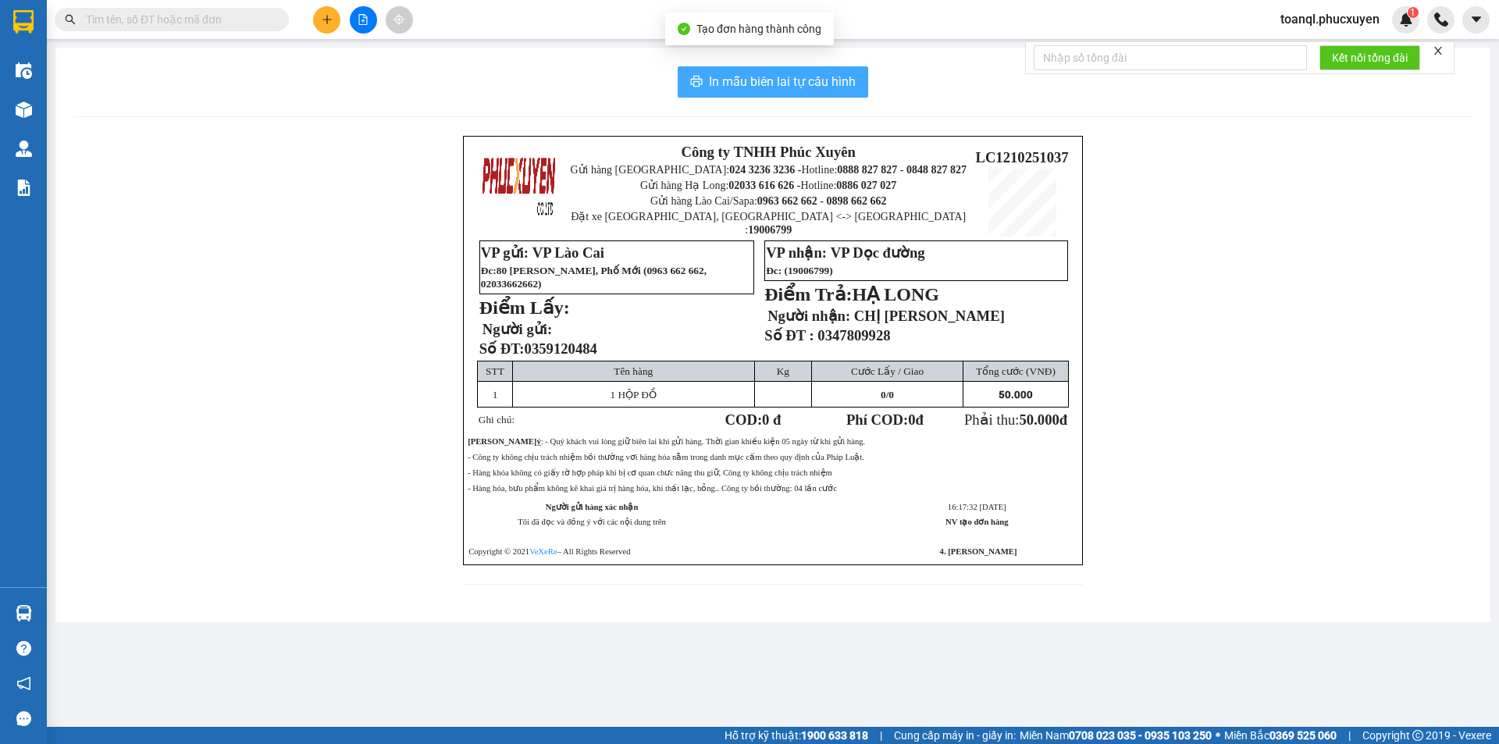
click at [805, 73] on span "In mẫu biên lai tự cấu hình" at bounding box center [782, 82] width 147 height 20
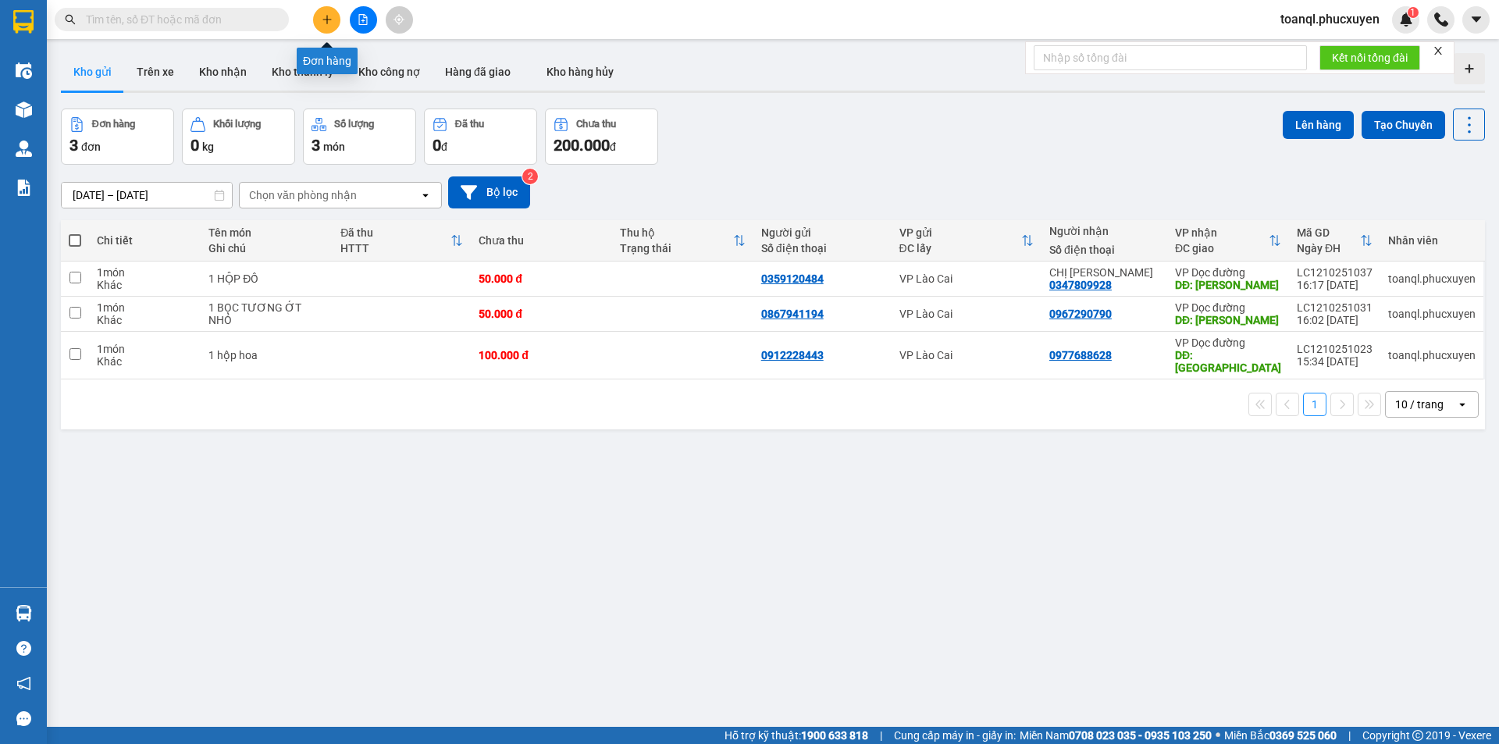
click at [329, 28] on button at bounding box center [326, 19] width 27 height 27
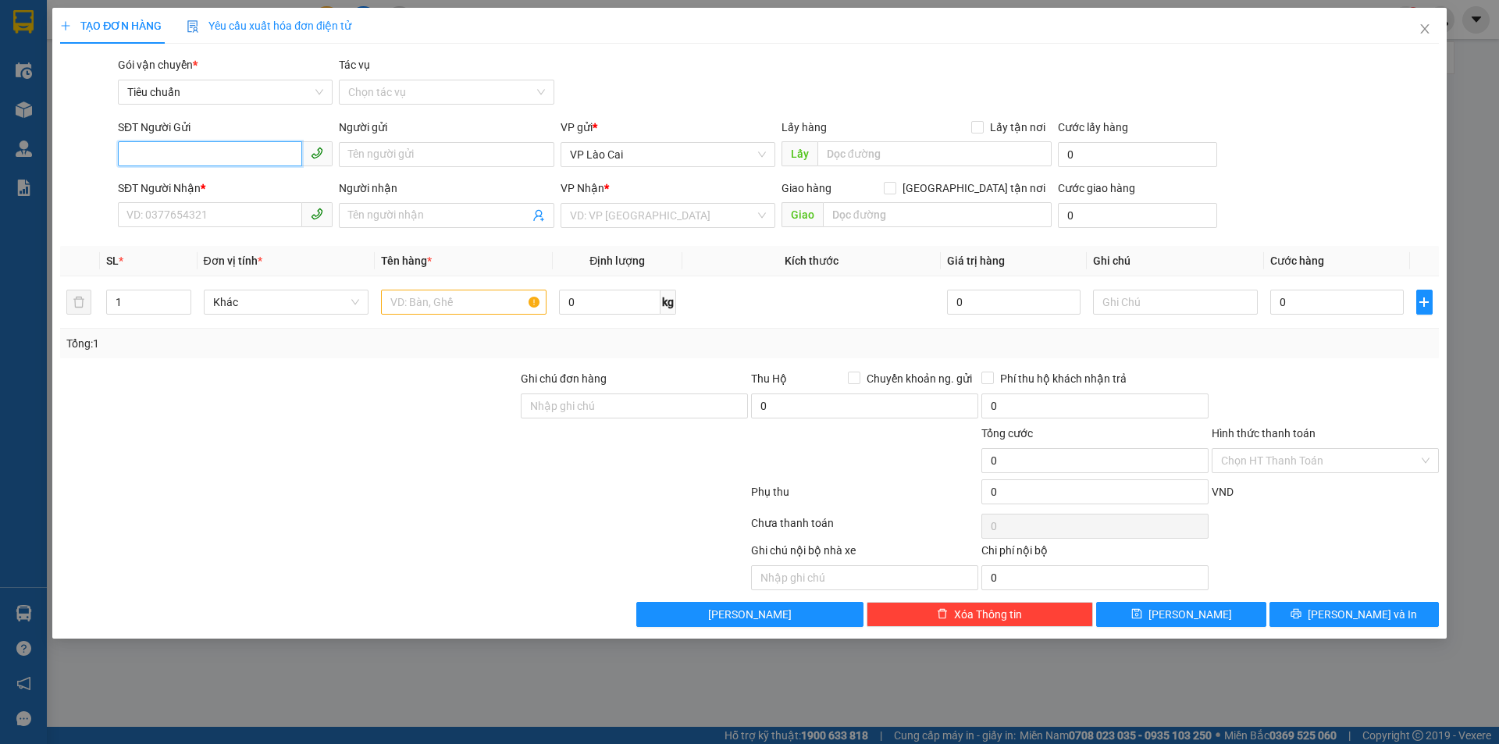
click at [229, 149] on input "SĐT Người Gửi" at bounding box center [210, 153] width 184 height 25
click at [167, 183] on div "0888985432" at bounding box center [225, 185] width 196 height 17
type input "0888985432"
click at [201, 213] on input "SĐT Người Nhận *" at bounding box center [210, 214] width 184 height 25
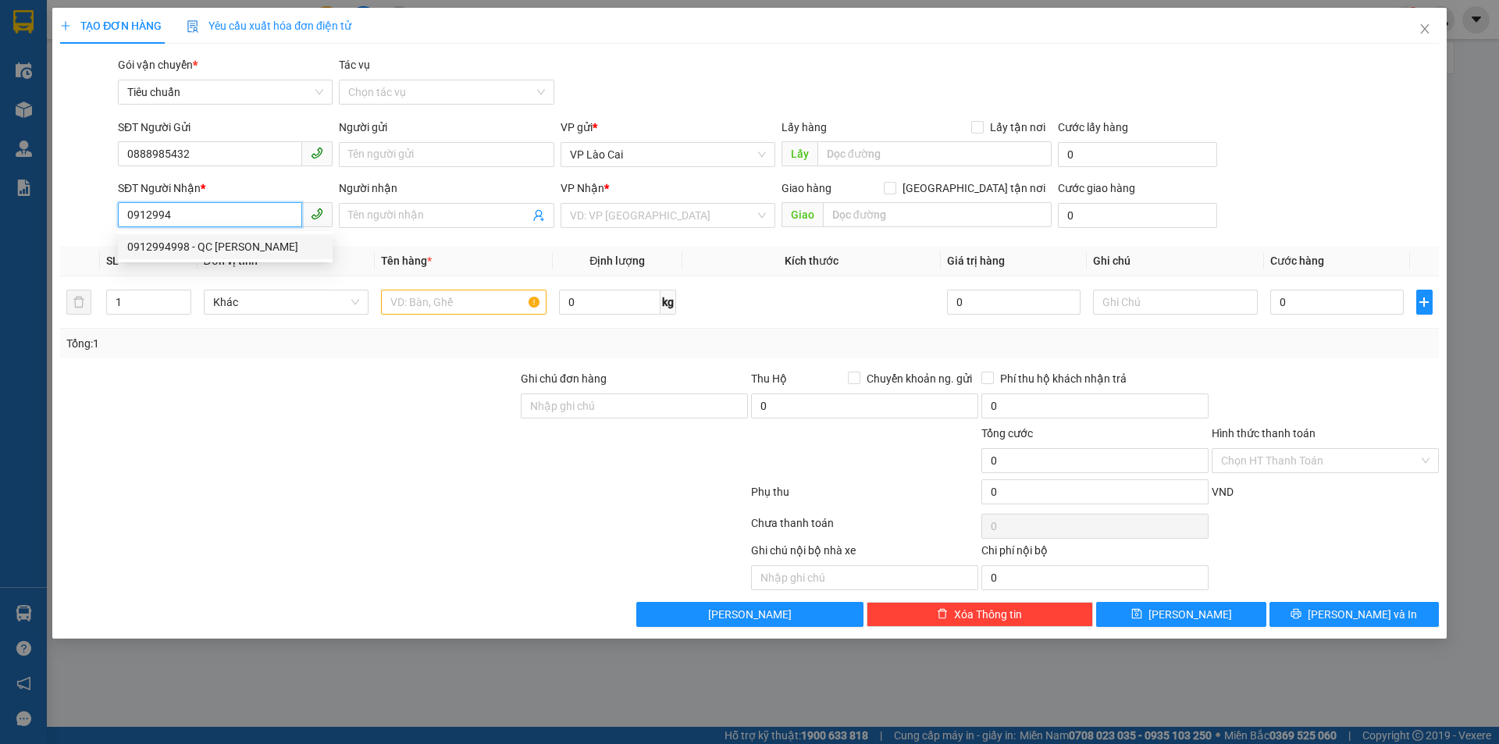
click at [166, 240] on div "0912994998 - QC [PERSON_NAME]" at bounding box center [225, 246] width 196 height 17
type input "0912994998"
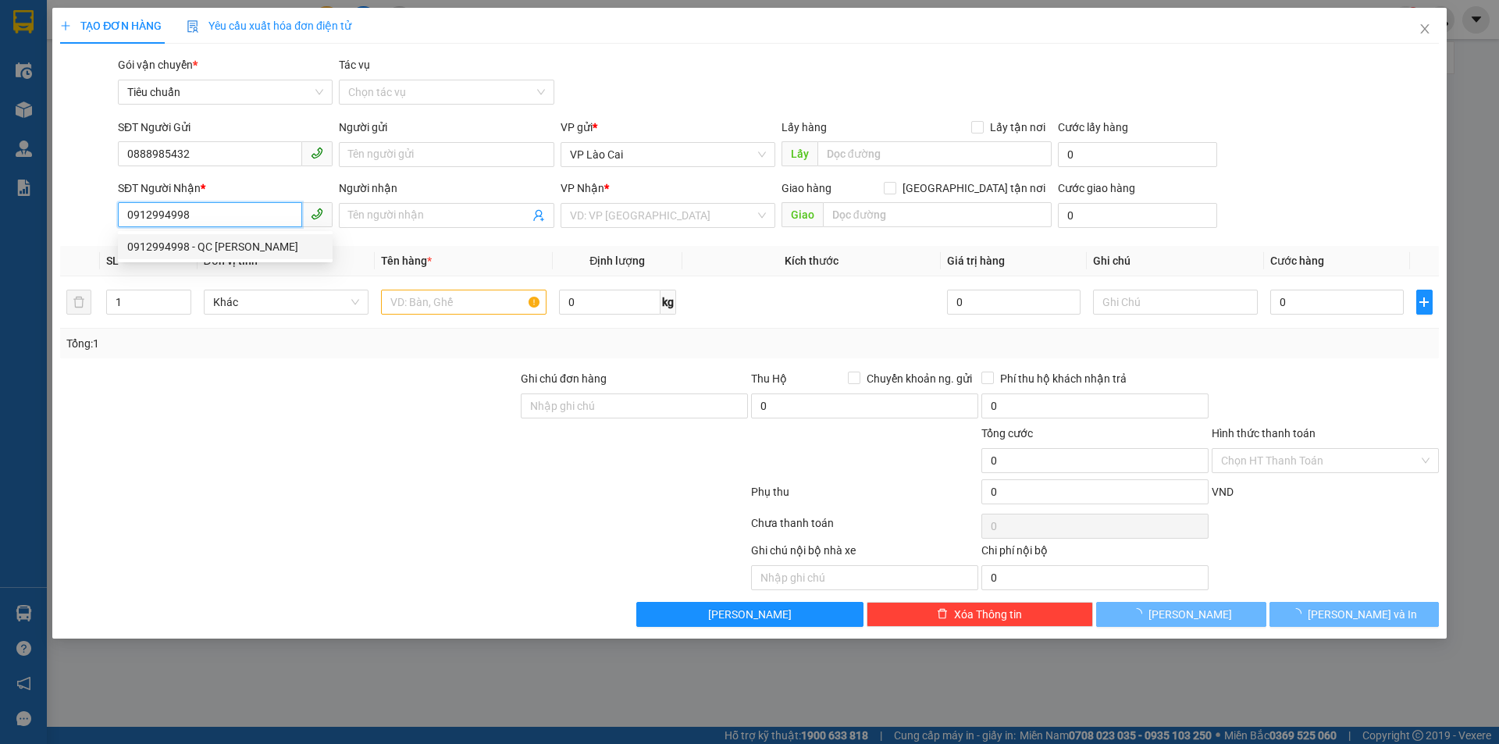
type input "QC [PERSON_NAME]"
type input "HẠ LONG"
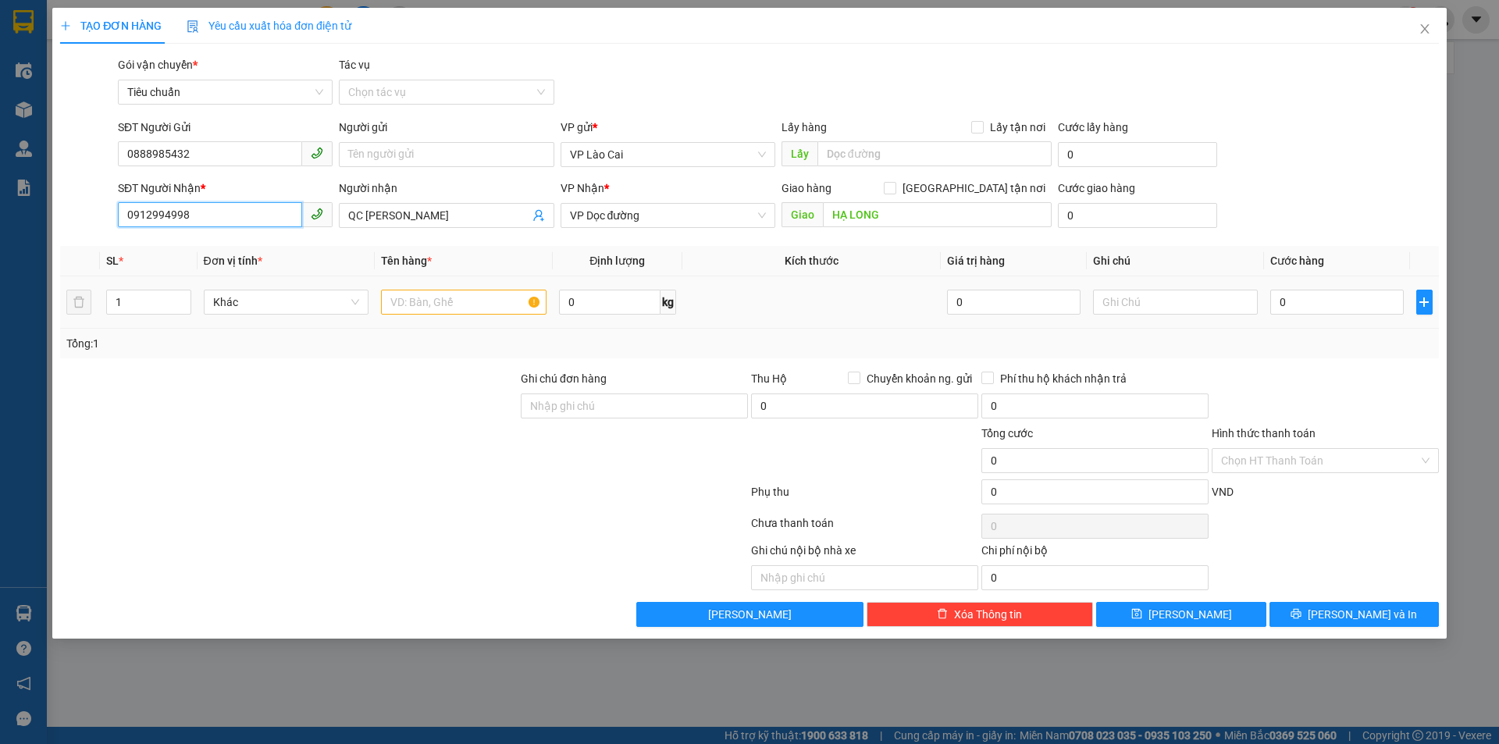
type input "0912994998"
click at [450, 301] on input "text" at bounding box center [463, 302] width 165 height 25
type input "1 HỘP HOA"
click at [1347, 304] on input "0" at bounding box center [1336, 302] width 133 height 25
type input "1"
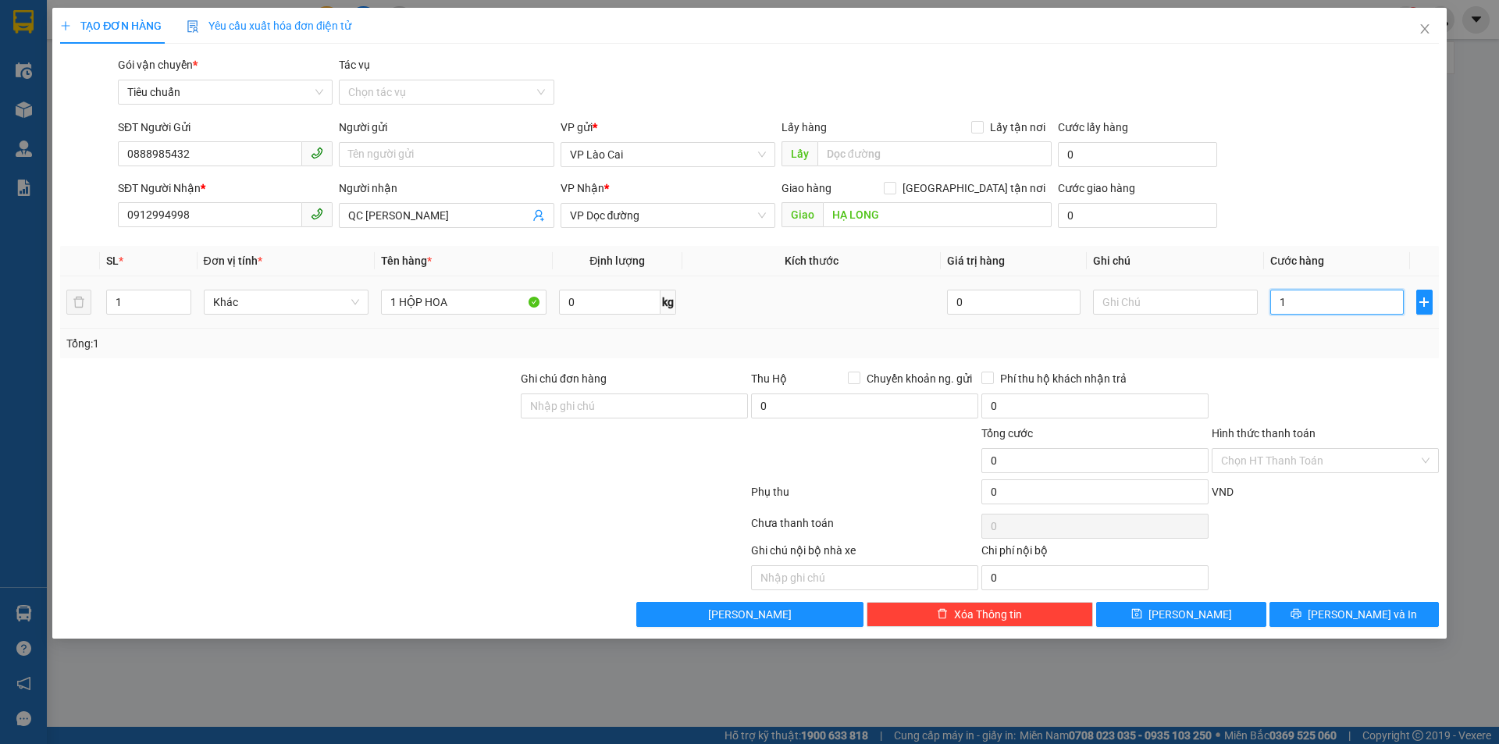
type input "1"
type input "12"
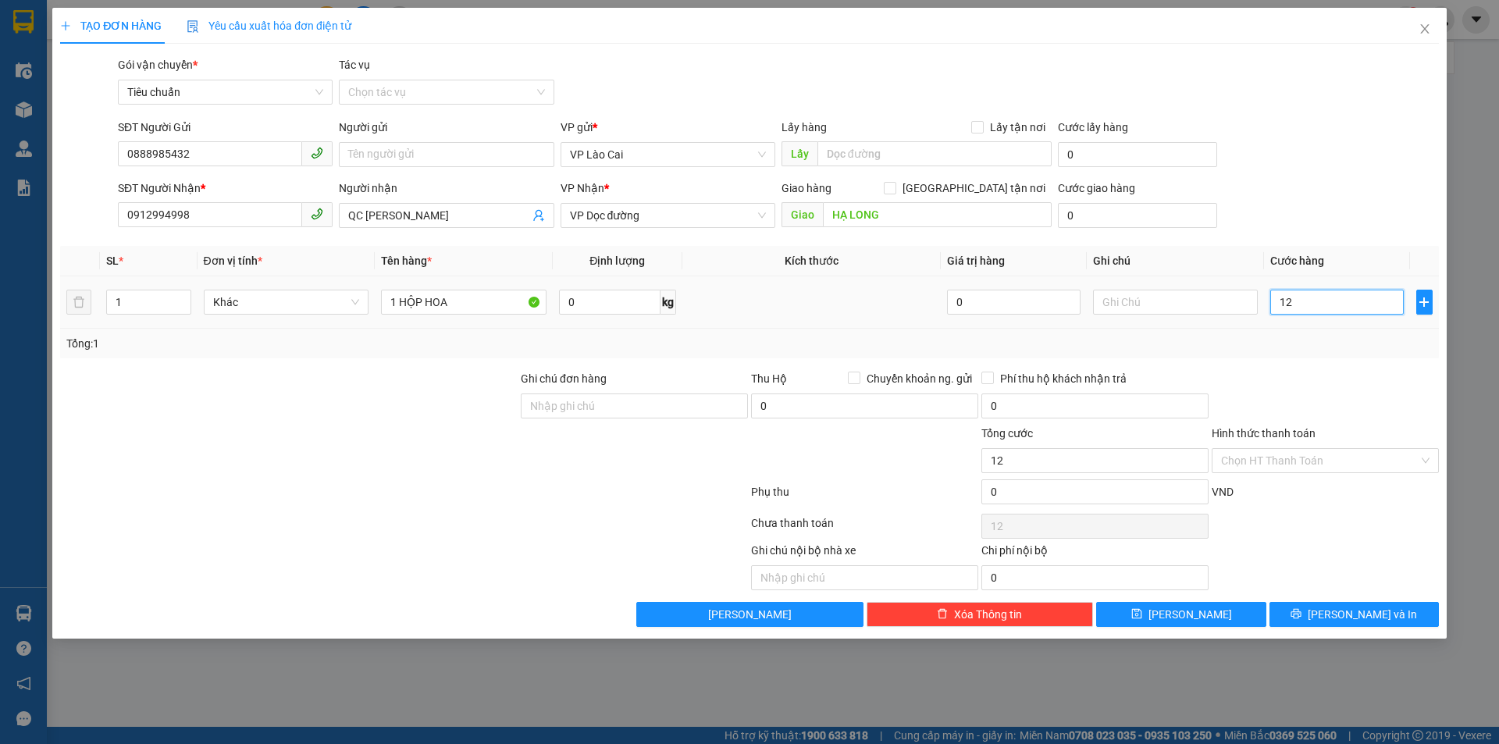
type input "120"
type input "120.000"
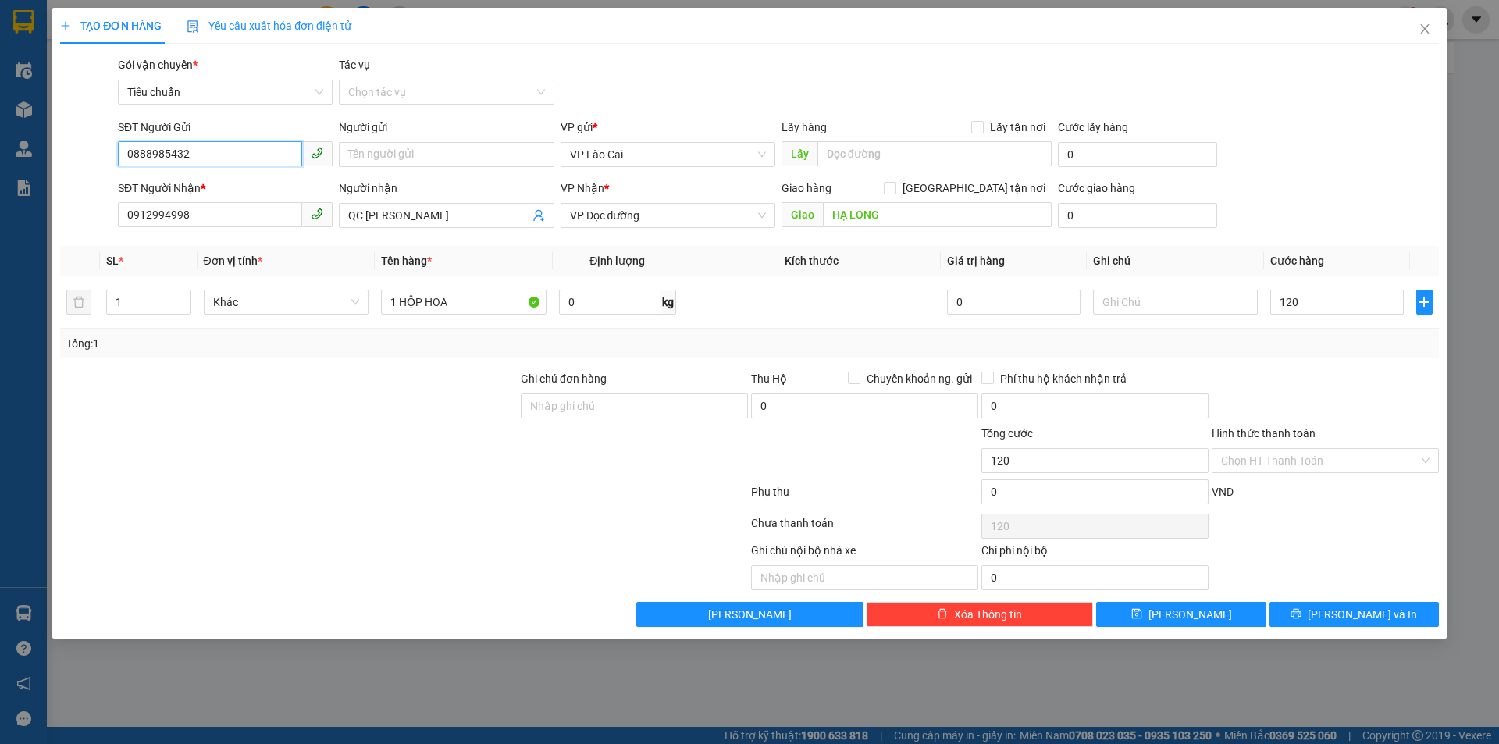
type input "120.000"
drag, startPoint x: 165, startPoint y: 161, endPoint x: 5, endPoint y: 195, distance: 163.7
click at [5, 195] on div "TẠO ĐƠN HÀNG Yêu cầu xuất hóa đơn điện tử Transit Pickup Surcharge Ids Transit …" at bounding box center [749, 372] width 1499 height 744
drag, startPoint x: 219, startPoint y: 212, endPoint x: 0, endPoint y: 219, distance: 218.7
click at [0, 219] on div "TẠO ĐƠN HÀNG Yêu cầu xuất hóa đơn điện tử Transit Pickup Surcharge Ids Transit …" at bounding box center [749, 372] width 1499 height 744
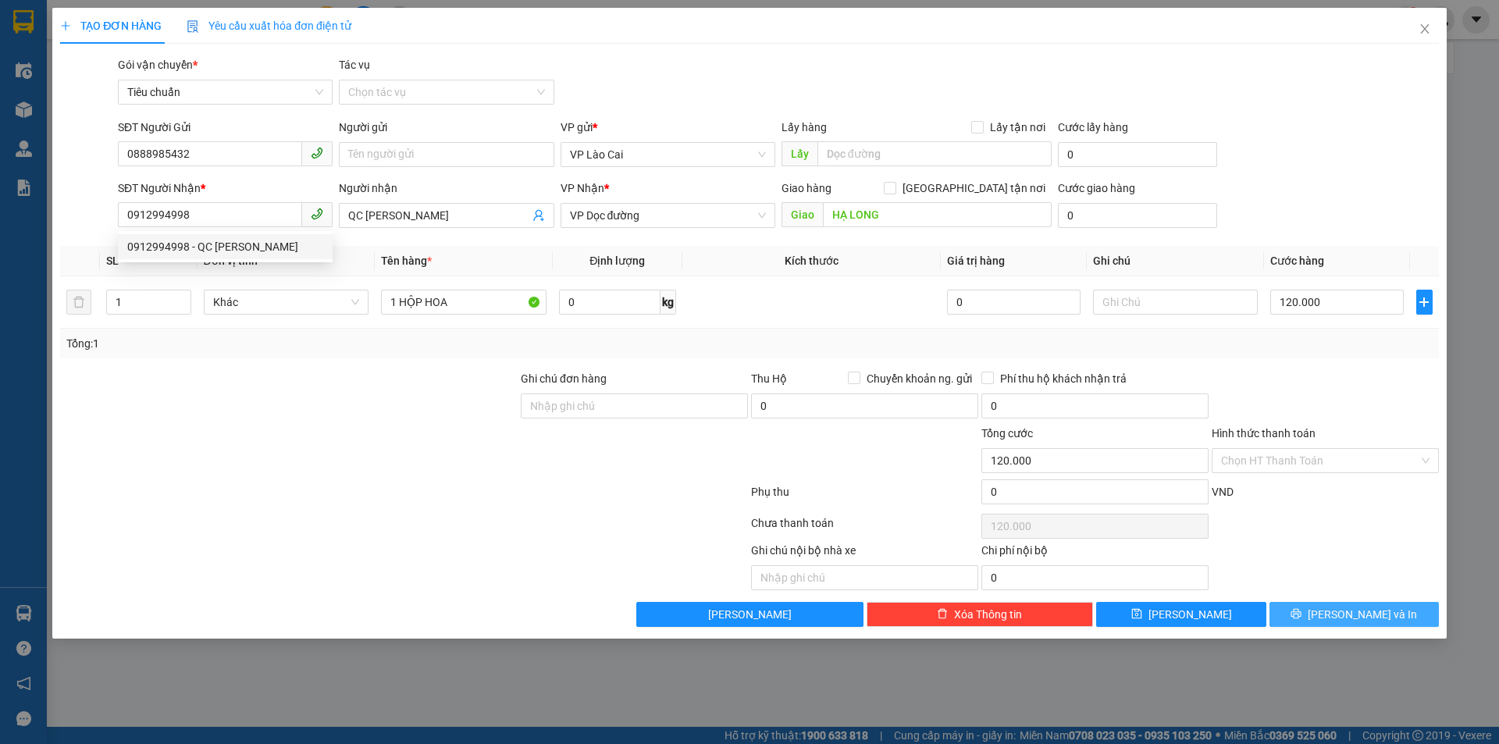
click at [1366, 614] on span "[PERSON_NAME] và In" at bounding box center [1362, 614] width 109 height 17
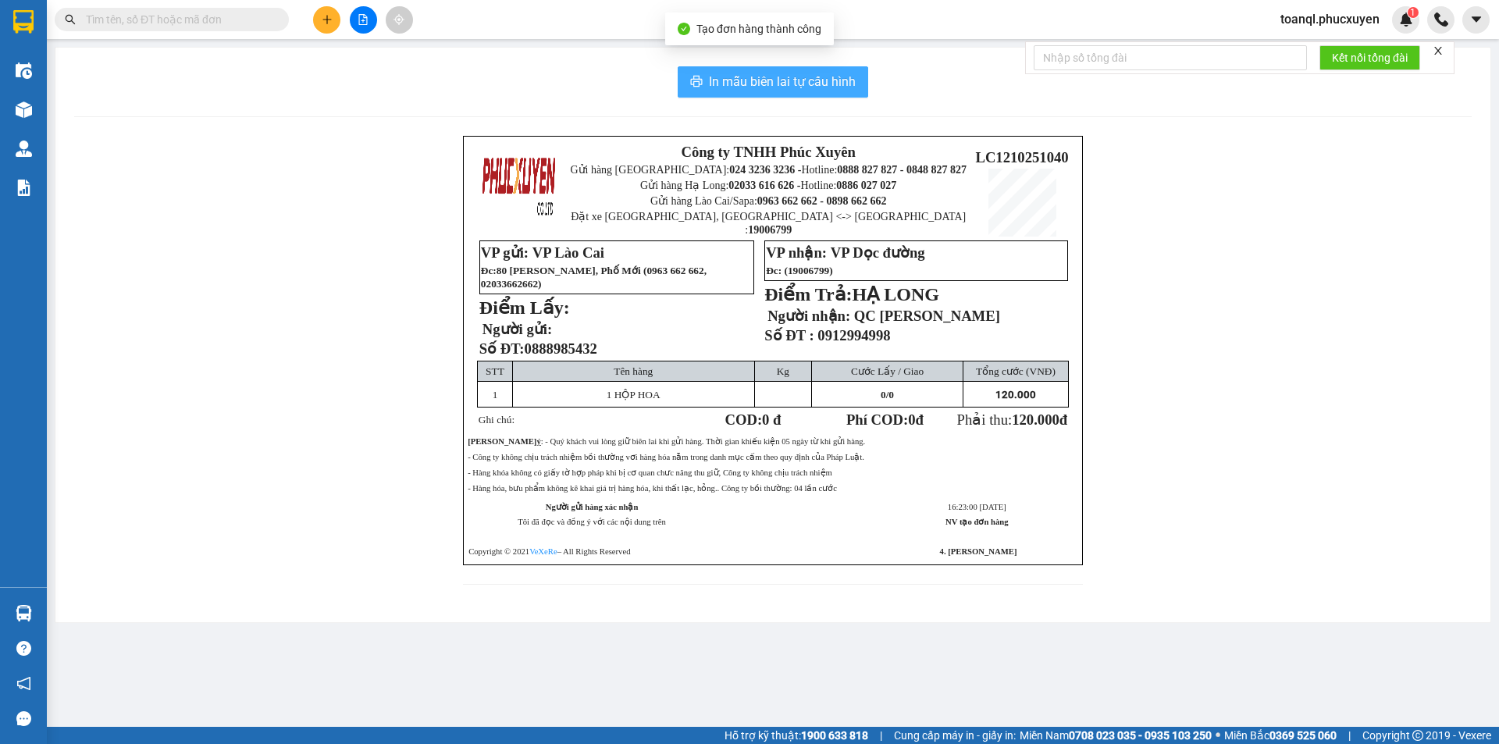
click at [806, 74] on span "In mẫu biên lai tự cấu hình" at bounding box center [782, 82] width 147 height 20
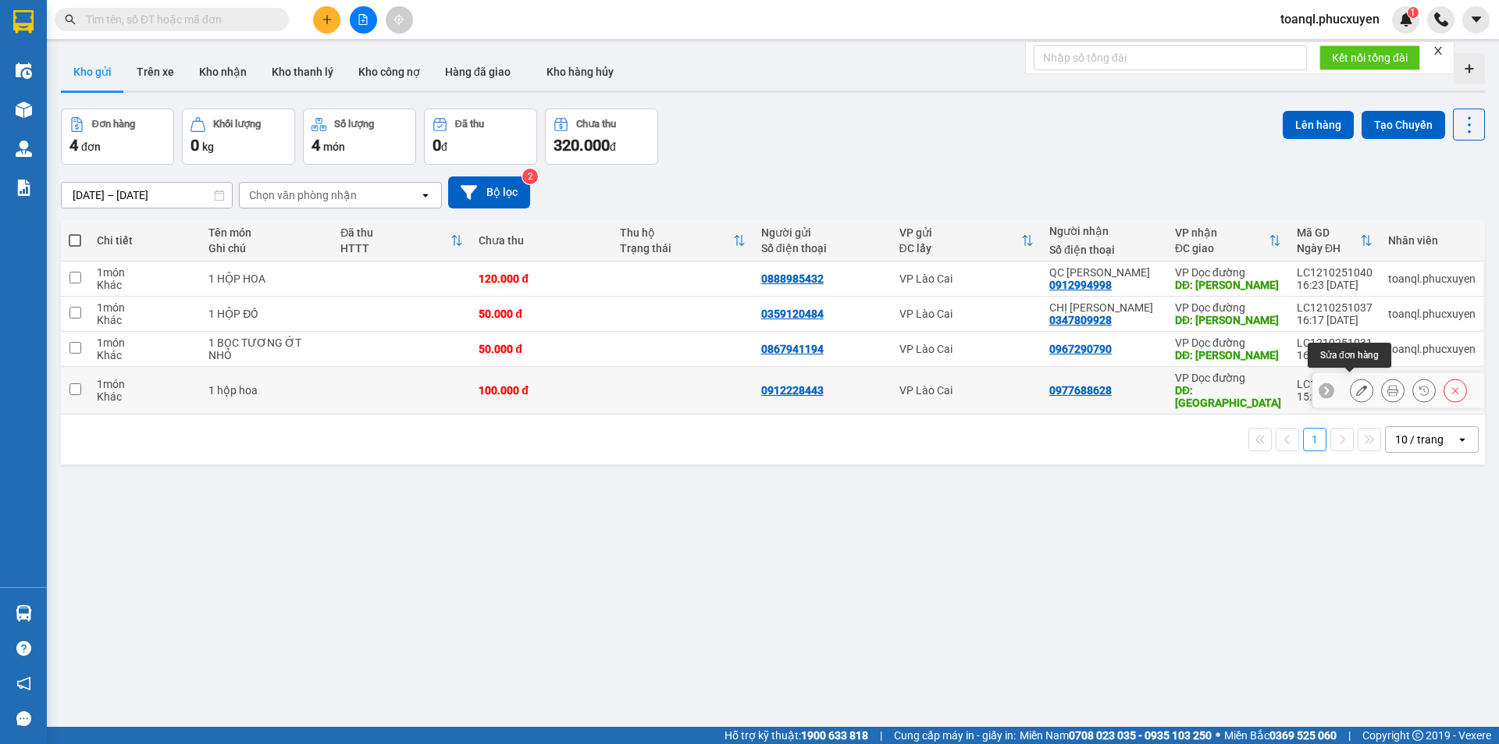
click at [1357, 383] on button at bounding box center [1361, 390] width 22 height 27
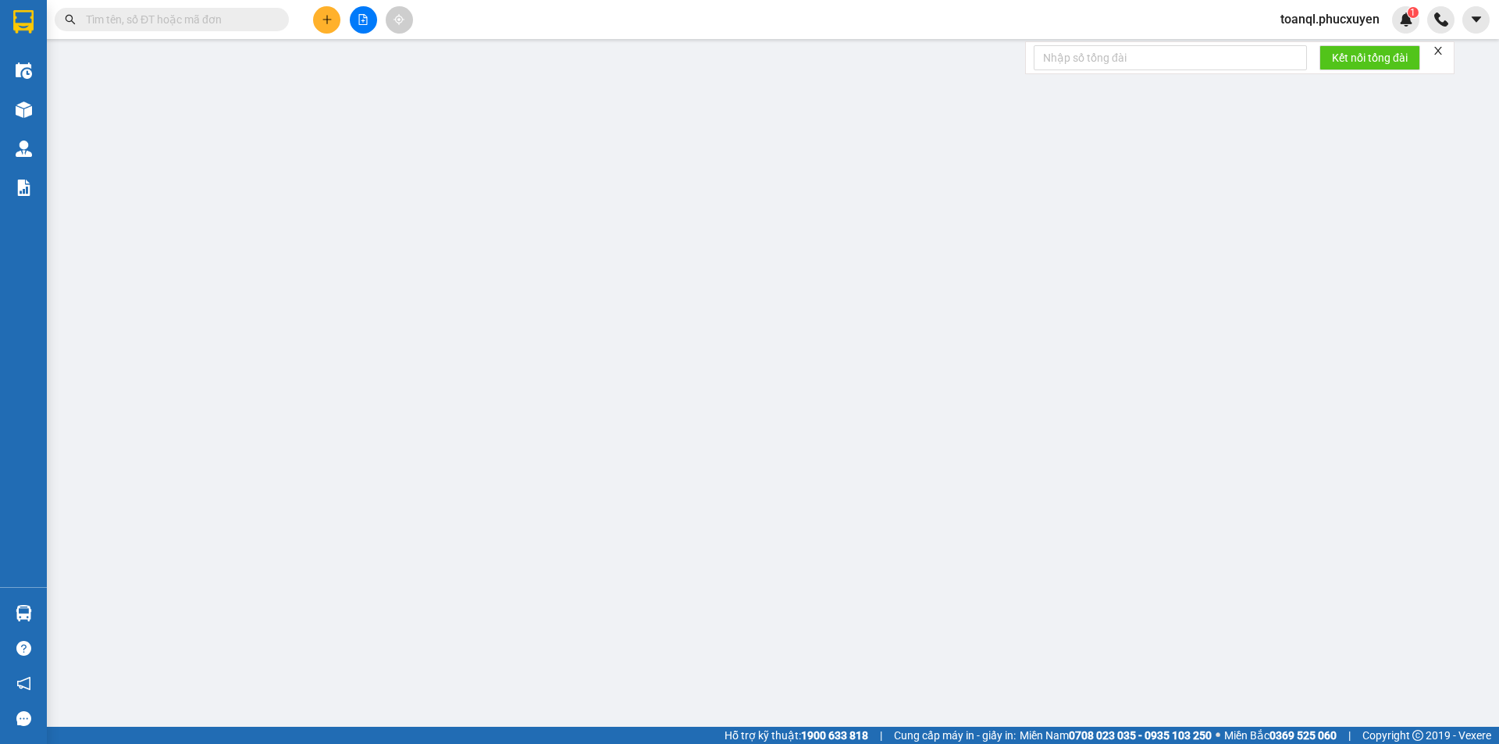
type input "0912228443"
type input "0977688628"
type input "[GEOGRAPHIC_DATA]"
type input "0"
type input "100.000"
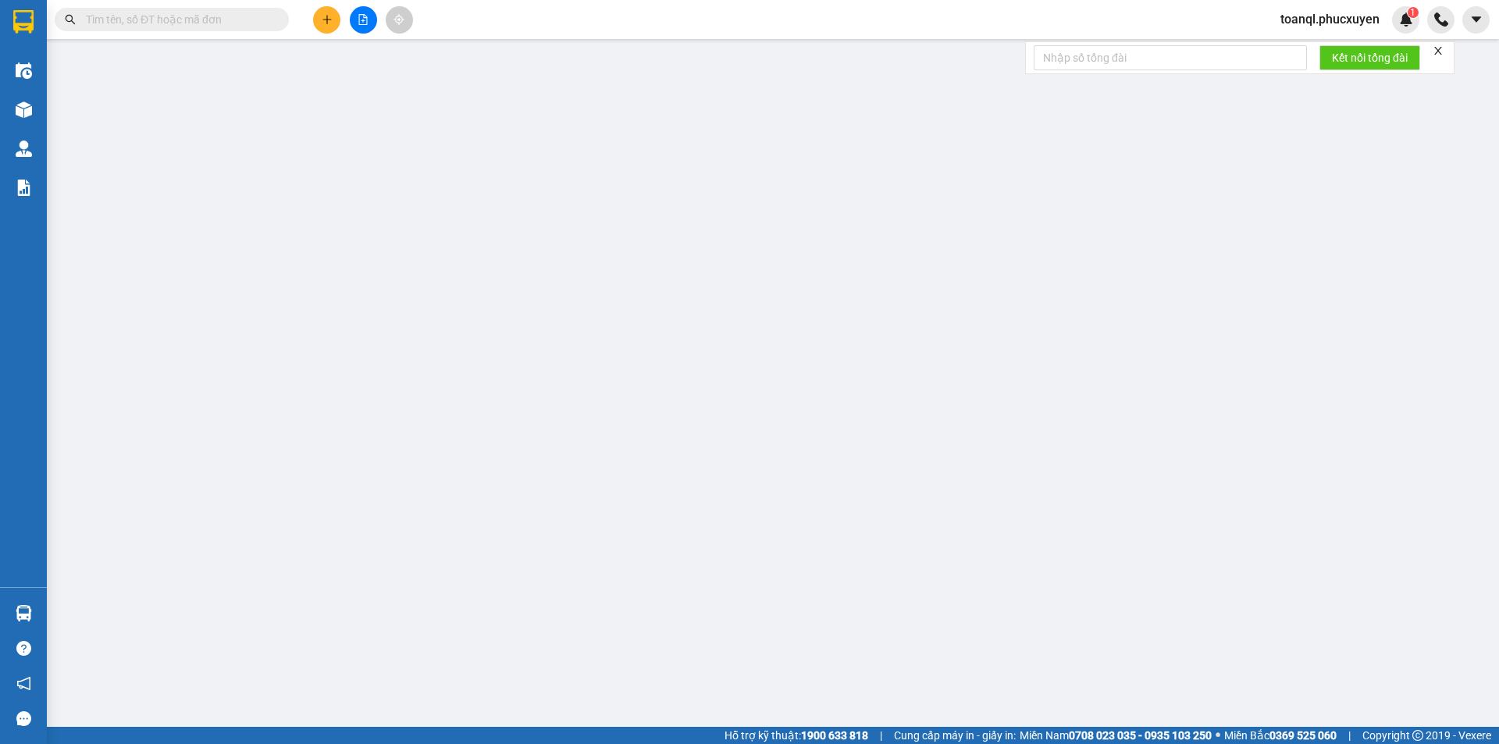
type input "100.000"
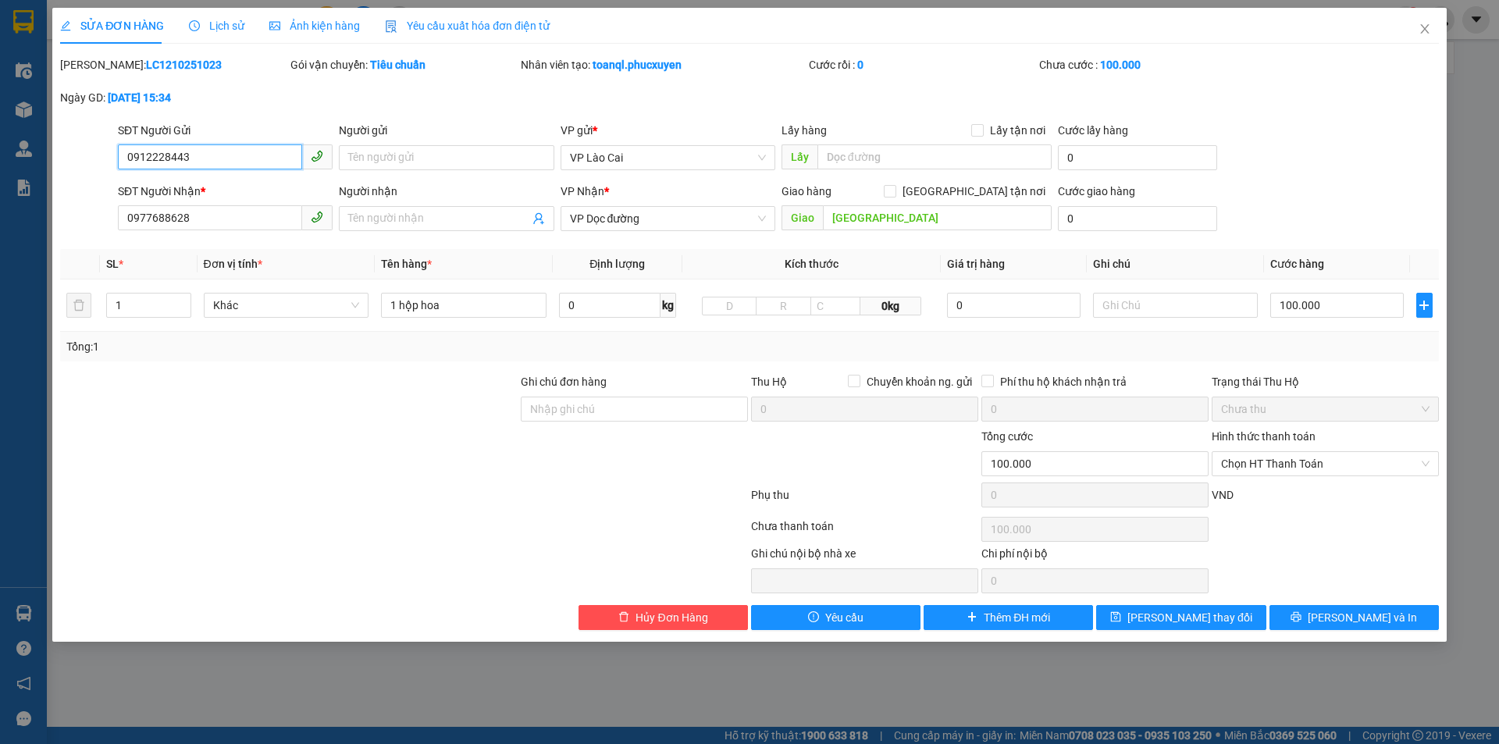
drag, startPoint x: 201, startPoint y: 155, endPoint x: 84, endPoint y: 162, distance: 118.0
click at [84, 162] on div "SĐT Người Gửi 0912228443 0912228443 Người gửi Tên người gửi VP gửi * VP Lào Cai…" at bounding box center [750, 149] width 1382 height 55
drag, startPoint x: 194, startPoint y: 222, endPoint x: 93, endPoint y: 226, distance: 100.8
click at [93, 226] on div "SĐT Người Nhận * 0977688628 0977688628 Người nhận Tên người nhận VP Nhận * VP D…" at bounding box center [750, 210] width 1382 height 55
click at [1422, 25] on icon "close" at bounding box center [1424, 29] width 12 height 12
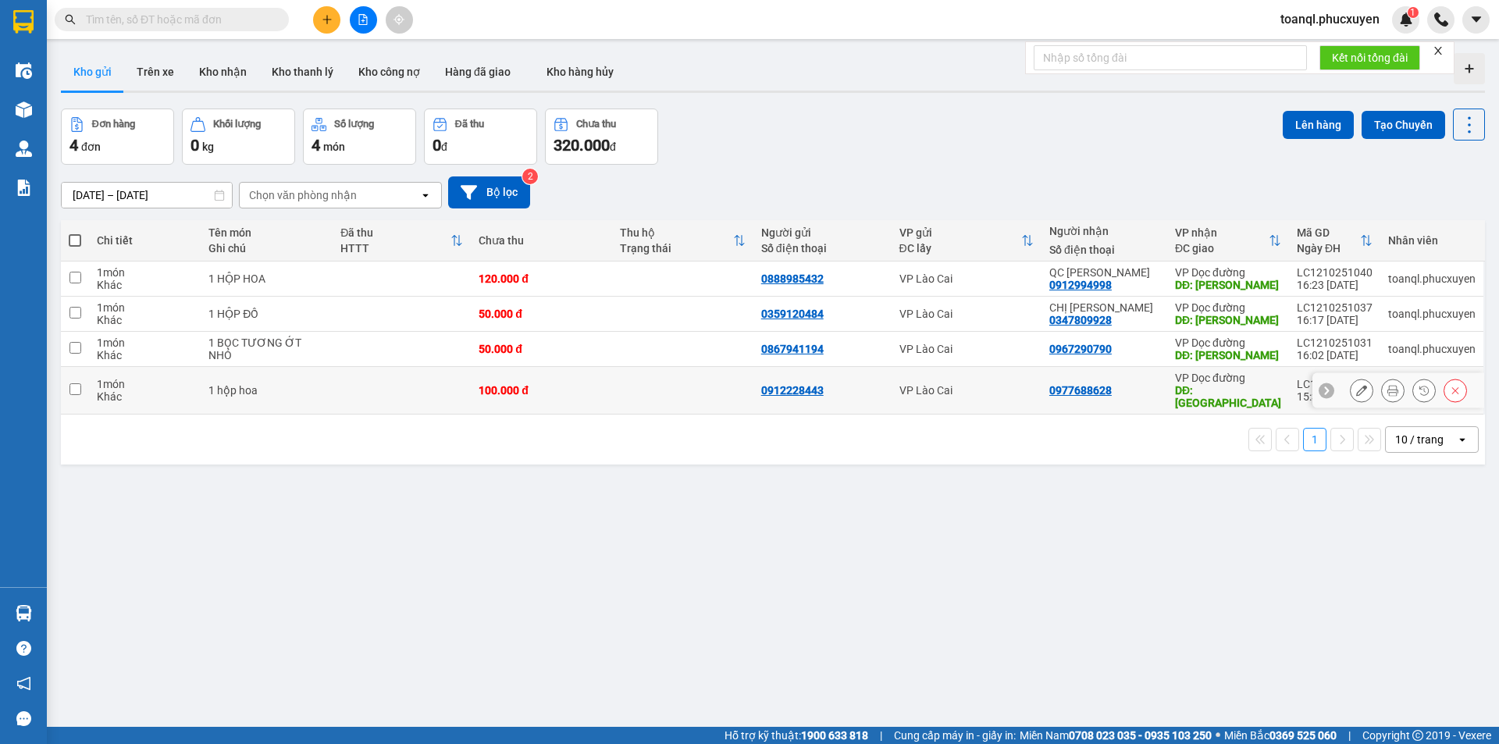
click at [550, 384] on div "100.000 đ" at bounding box center [542, 390] width 126 height 12
checkbox input "true"
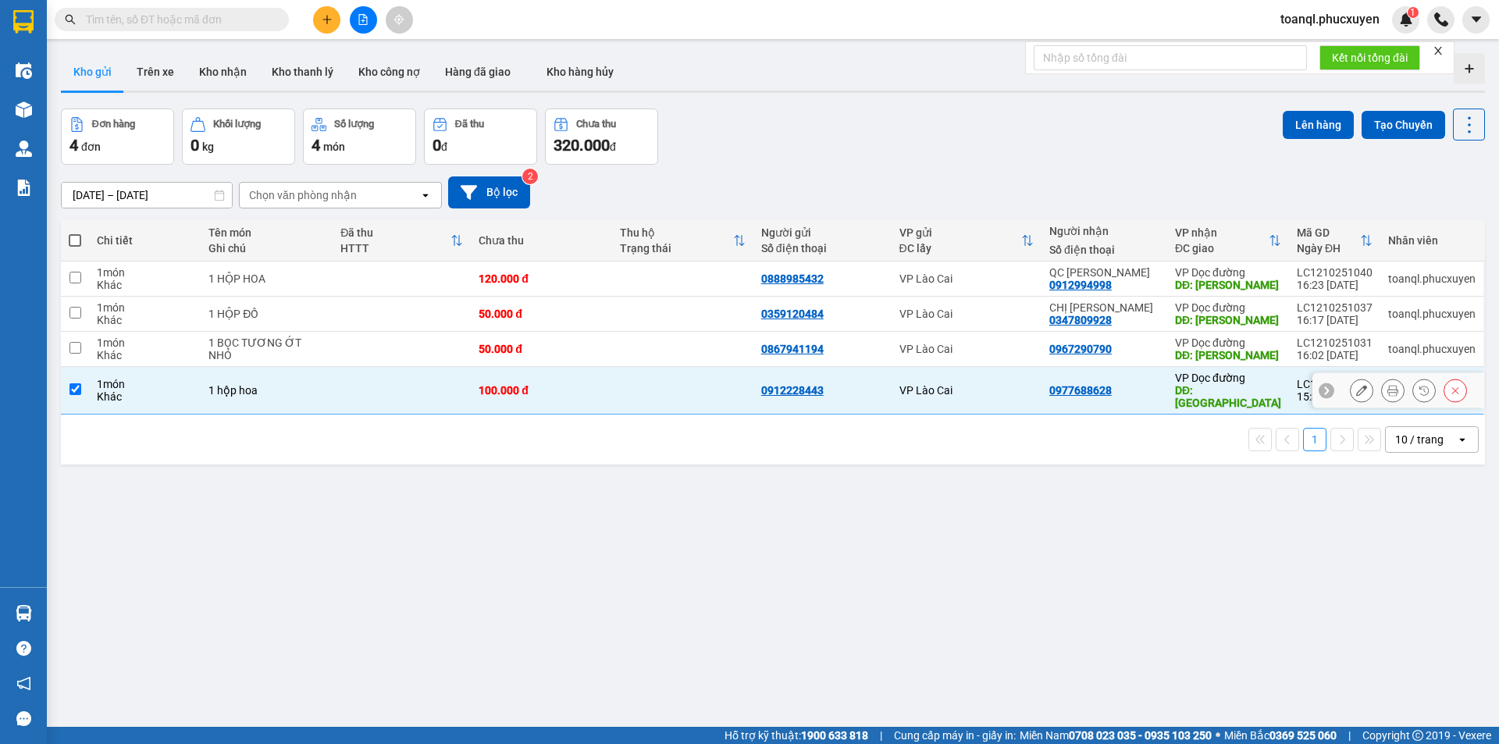
click at [546, 346] on div "50.000 đ" at bounding box center [542, 349] width 126 height 12
click at [537, 314] on div "50.000 đ" at bounding box center [542, 314] width 126 height 12
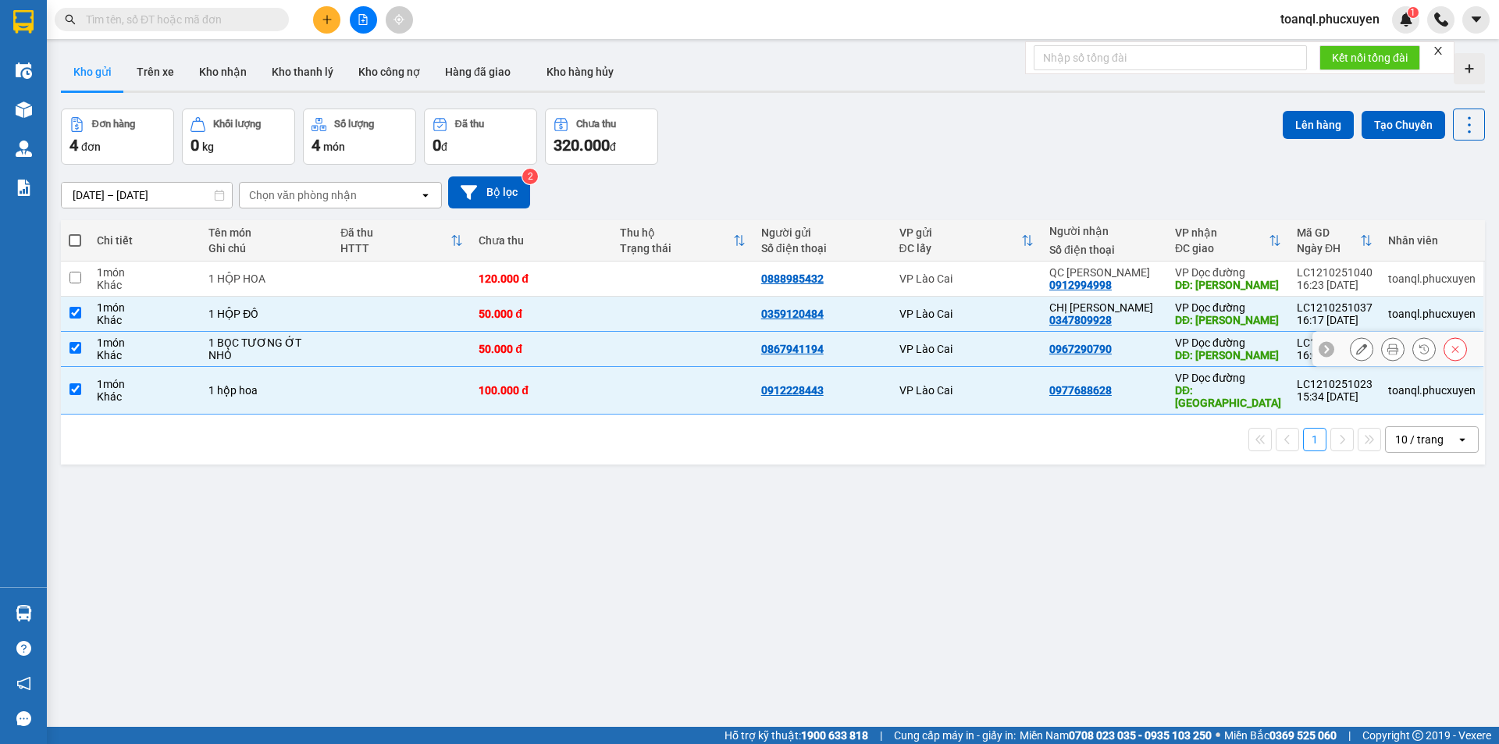
checkbox input "true"
click at [522, 340] on td "50.000 đ" at bounding box center [541, 349] width 141 height 35
checkbox input "false"
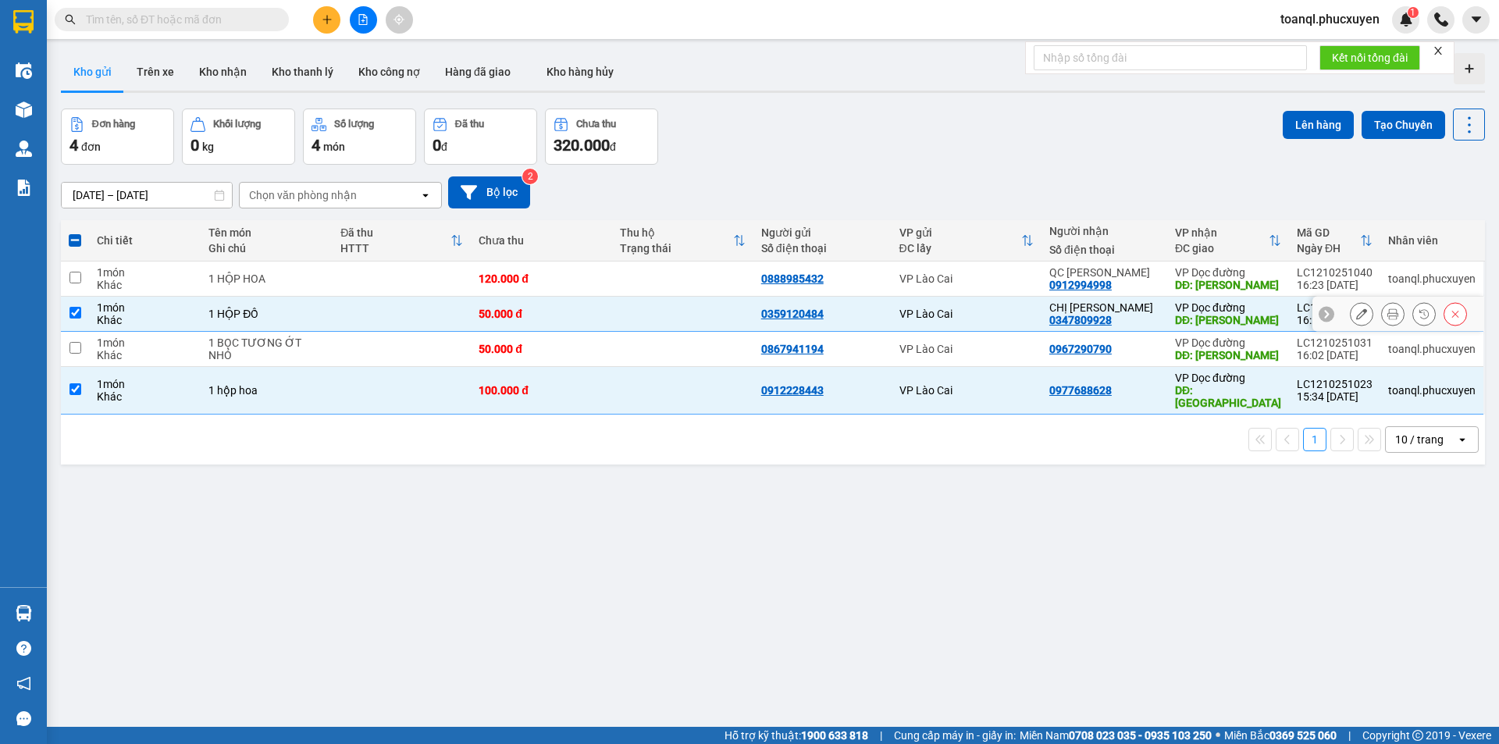
click at [521, 308] on div "50.000 đ" at bounding box center [542, 314] width 126 height 12
checkbox input "false"
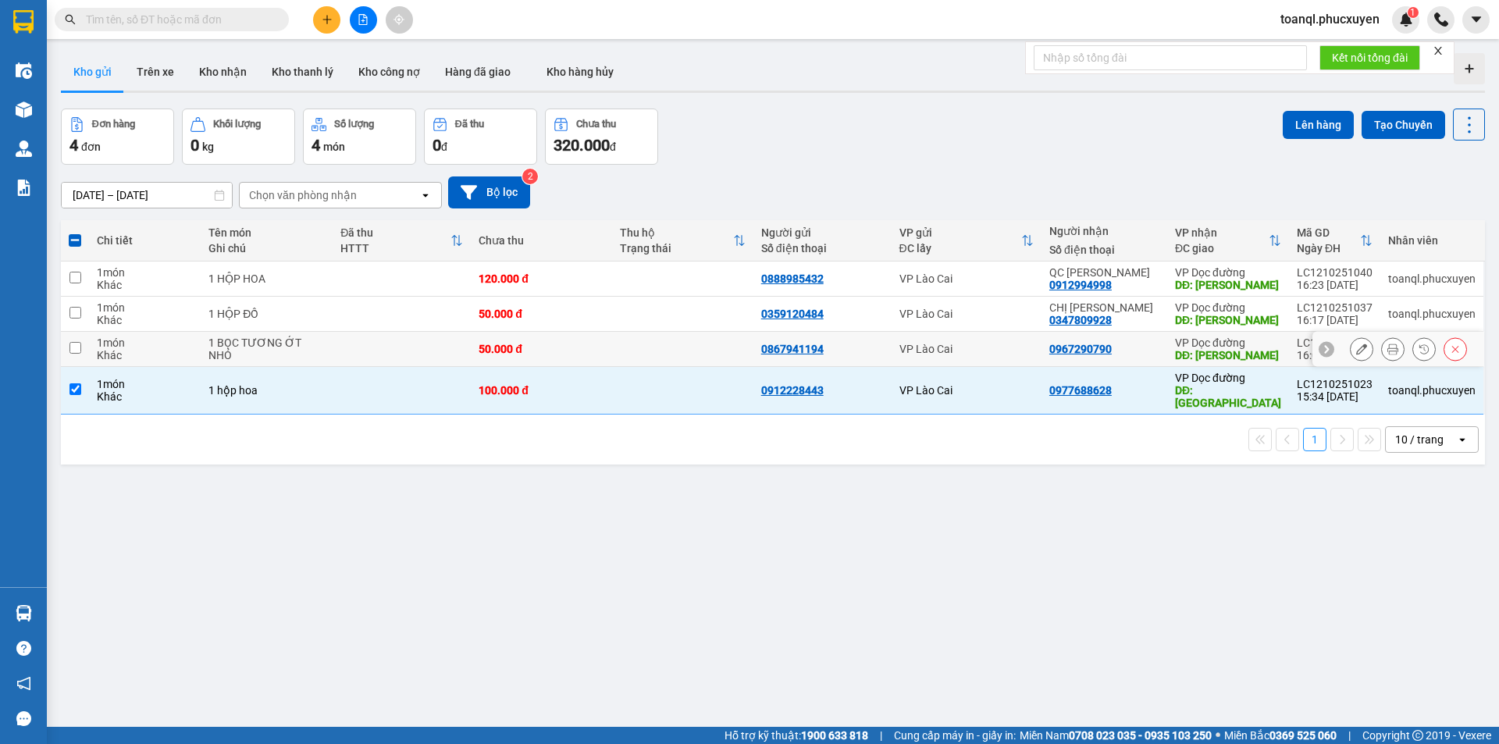
click at [475, 357] on td "50.000 đ" at bounding box center [541, 349] width 141 height 35
checkbox input "true"
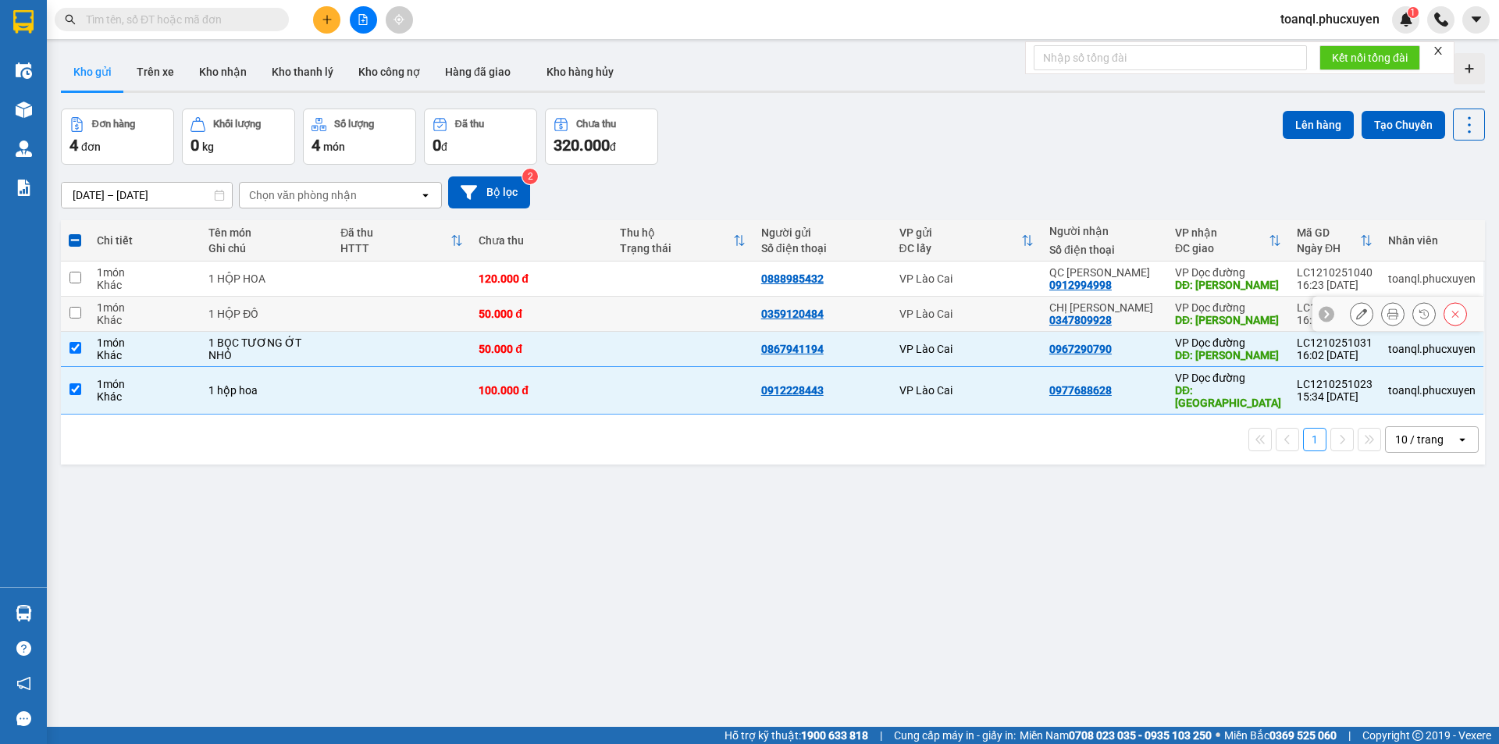
click at [470, 311] on td at bounding box center [402, 314] width 138 height 35
checkbox input "true"
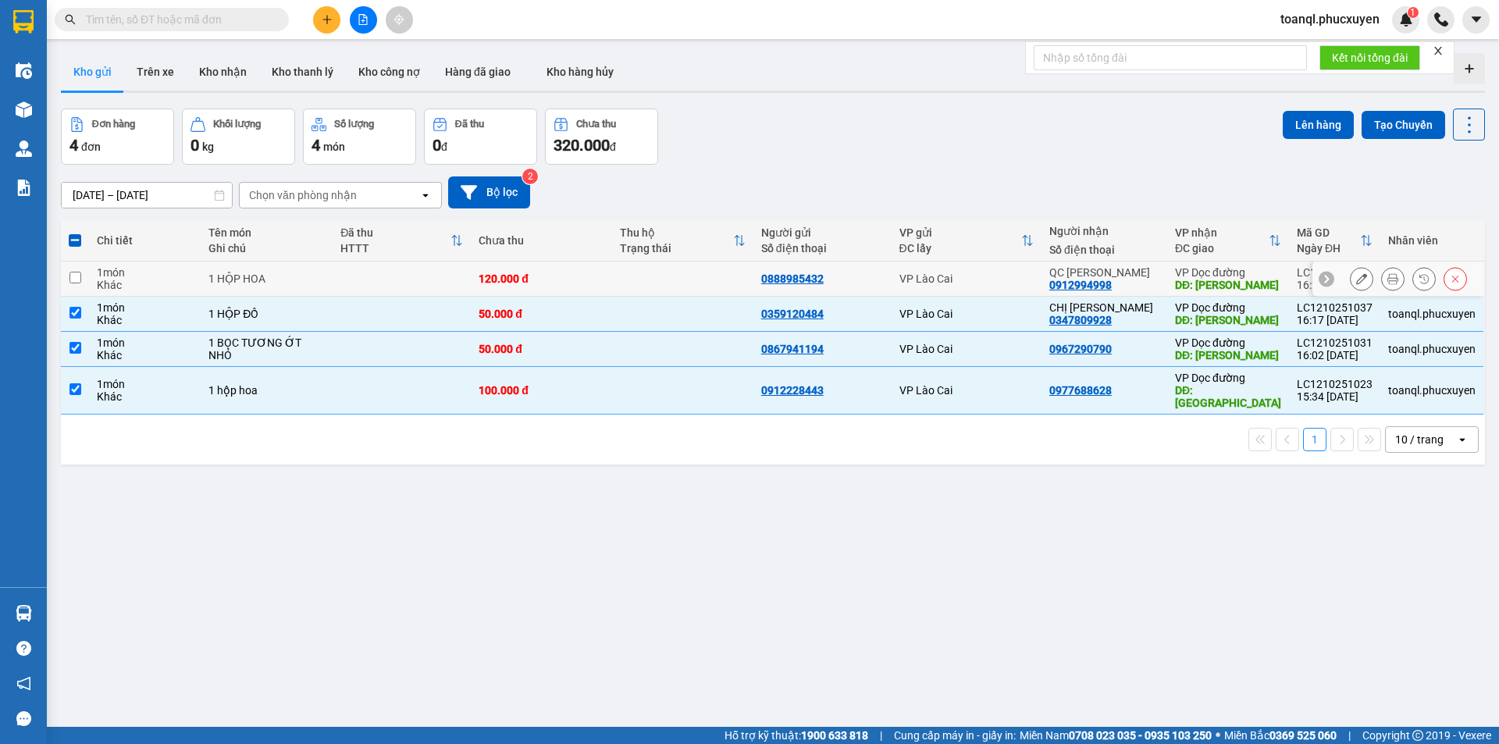
click at [497, 273] on div "120.000 đ" at bounding box center [542, 278] width 126 height 12
checkbox input "true"
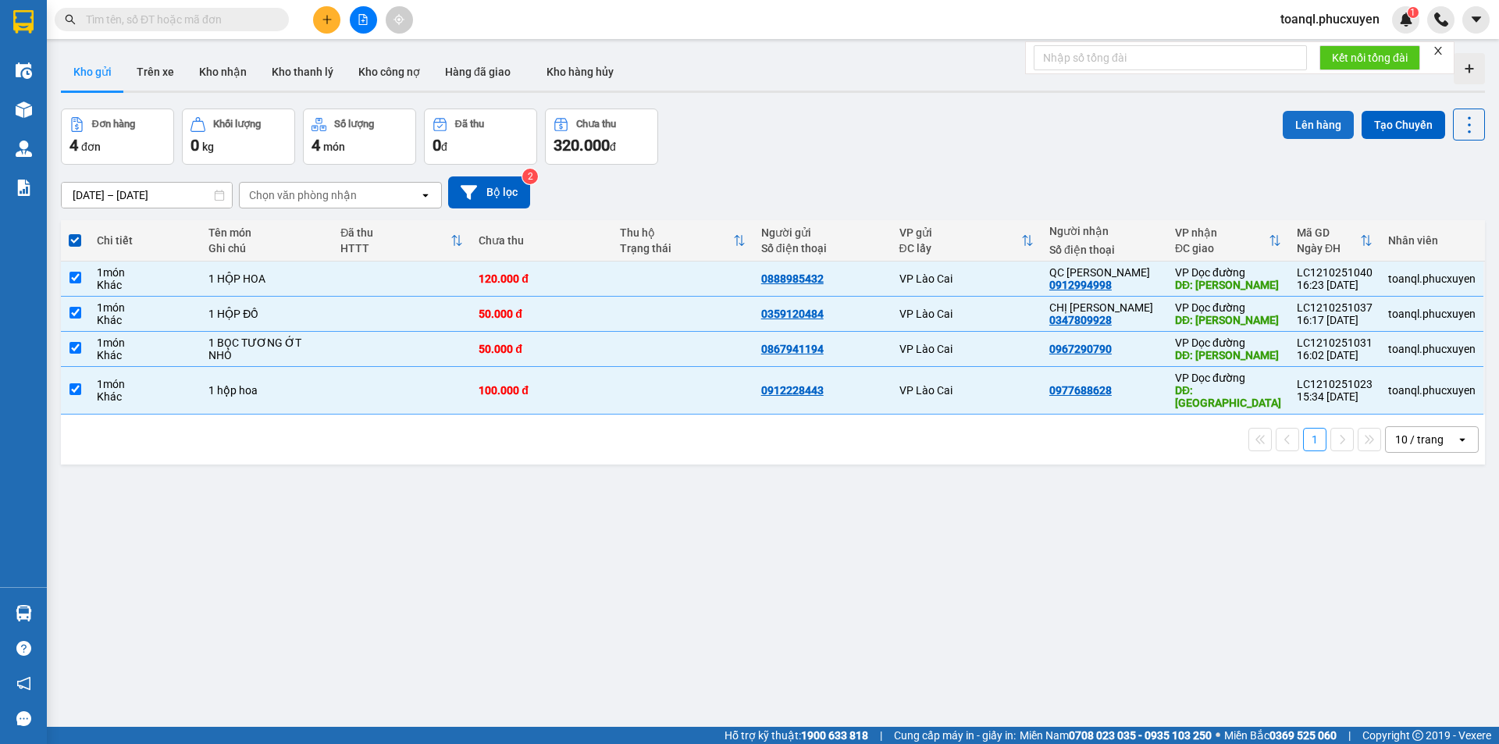
click at [1311, 118] on button "Lên hàng" at bounding box center [1318, 125] width 71 height 28
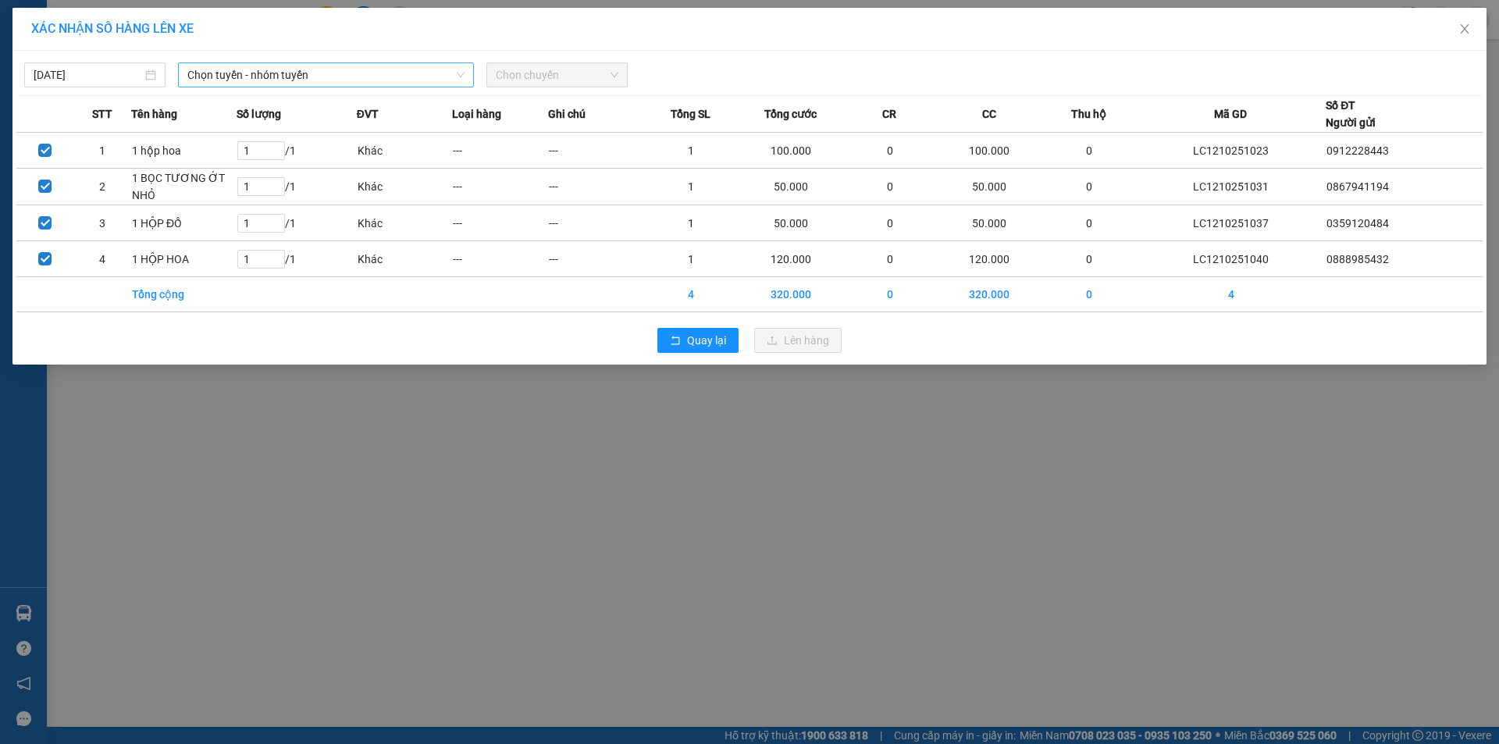
click at [316, 69] on span "Chọn tuyến - nhóm tuyến" at bounding box center [325, 74] width 277 height 23
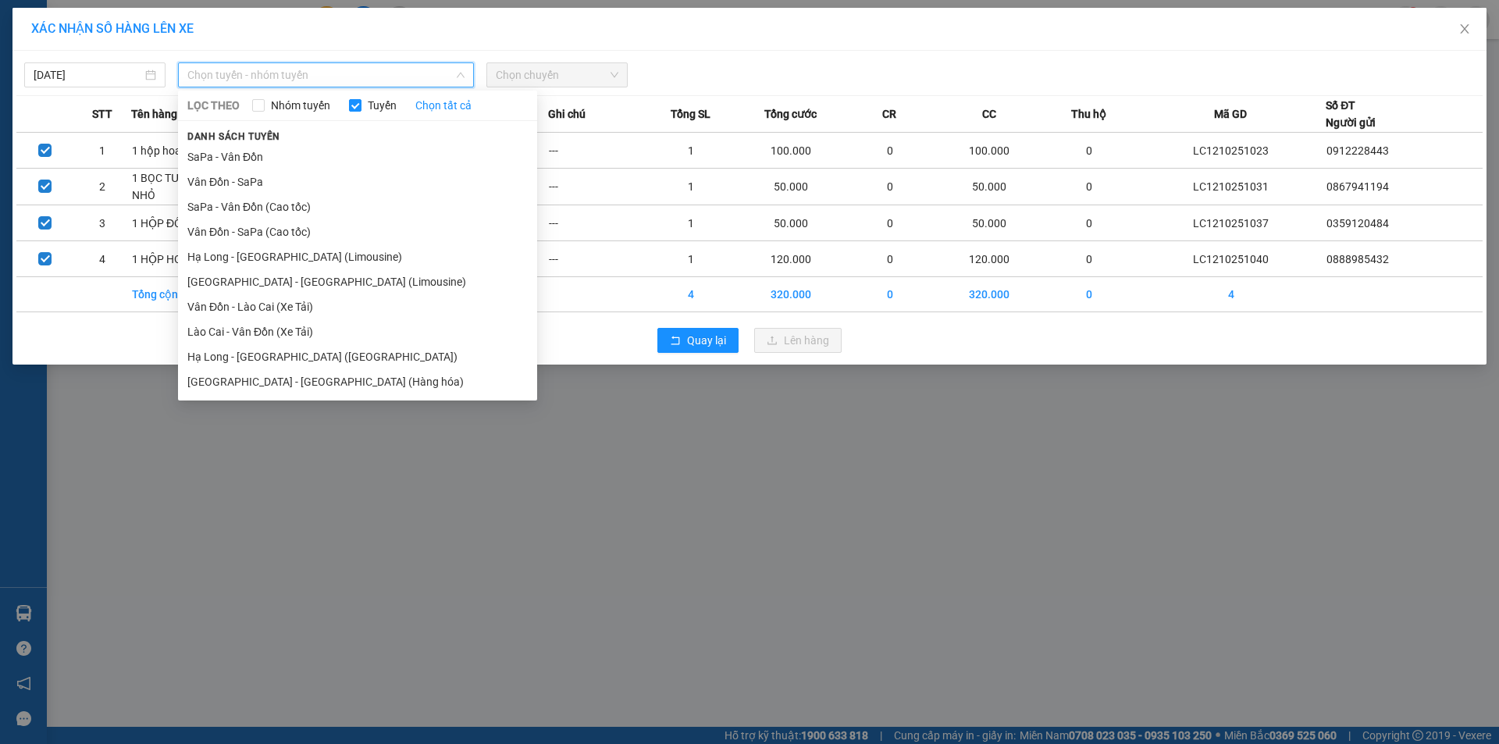
drag, startPoint x: 250, startPoint y: 153, endPoint x: 606, endPoint y: 90, distance: 361.5
click at [254, 153] on li "SaPa - Vân Đồn" at bounding box center [357, 156] width 359 height 25
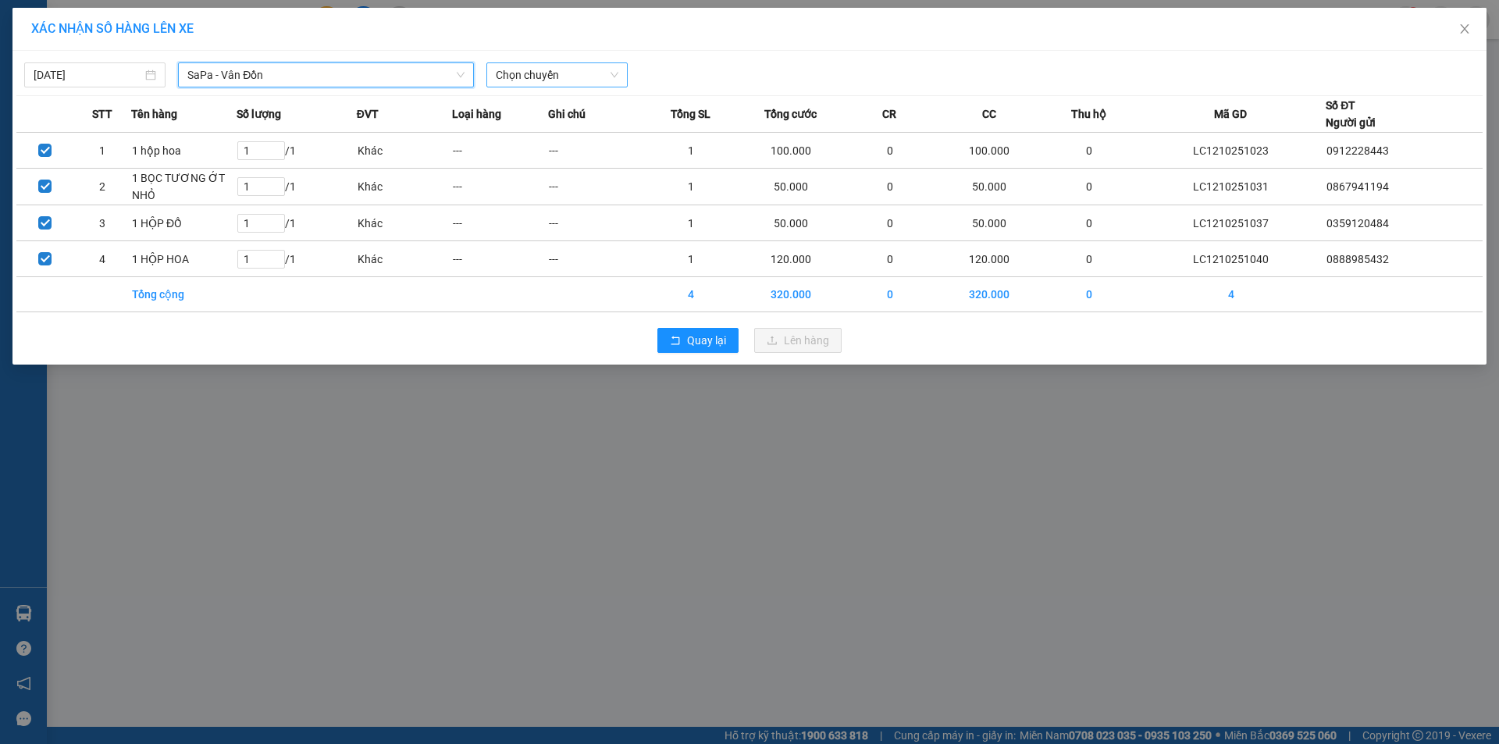
click at [600, 69] on span "Chọn chuyến" at bounding box center [557, 74] width 123 height 23
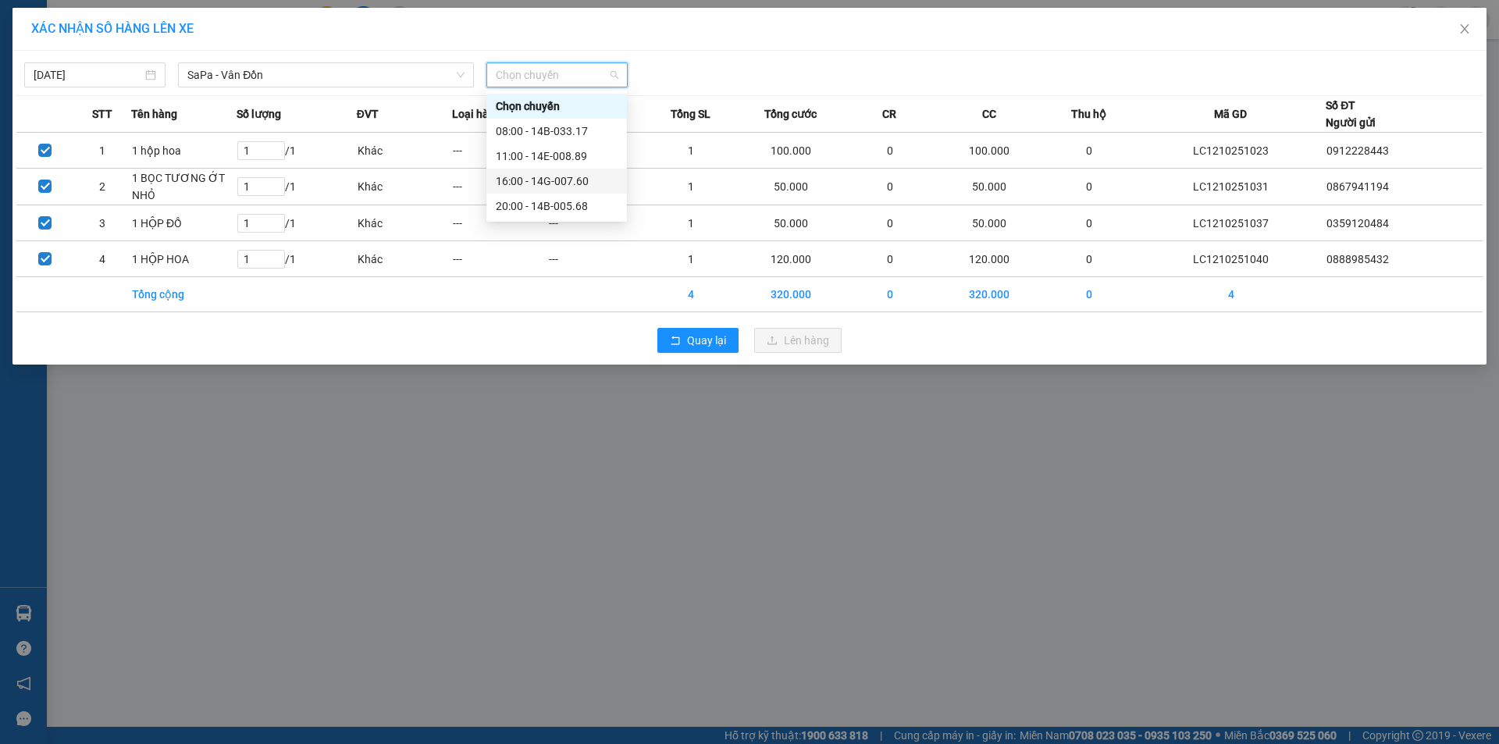
click at [570, 183] on div "16:00 - 14G-007.60" at bounding box center [557, 181] width 122 height 17
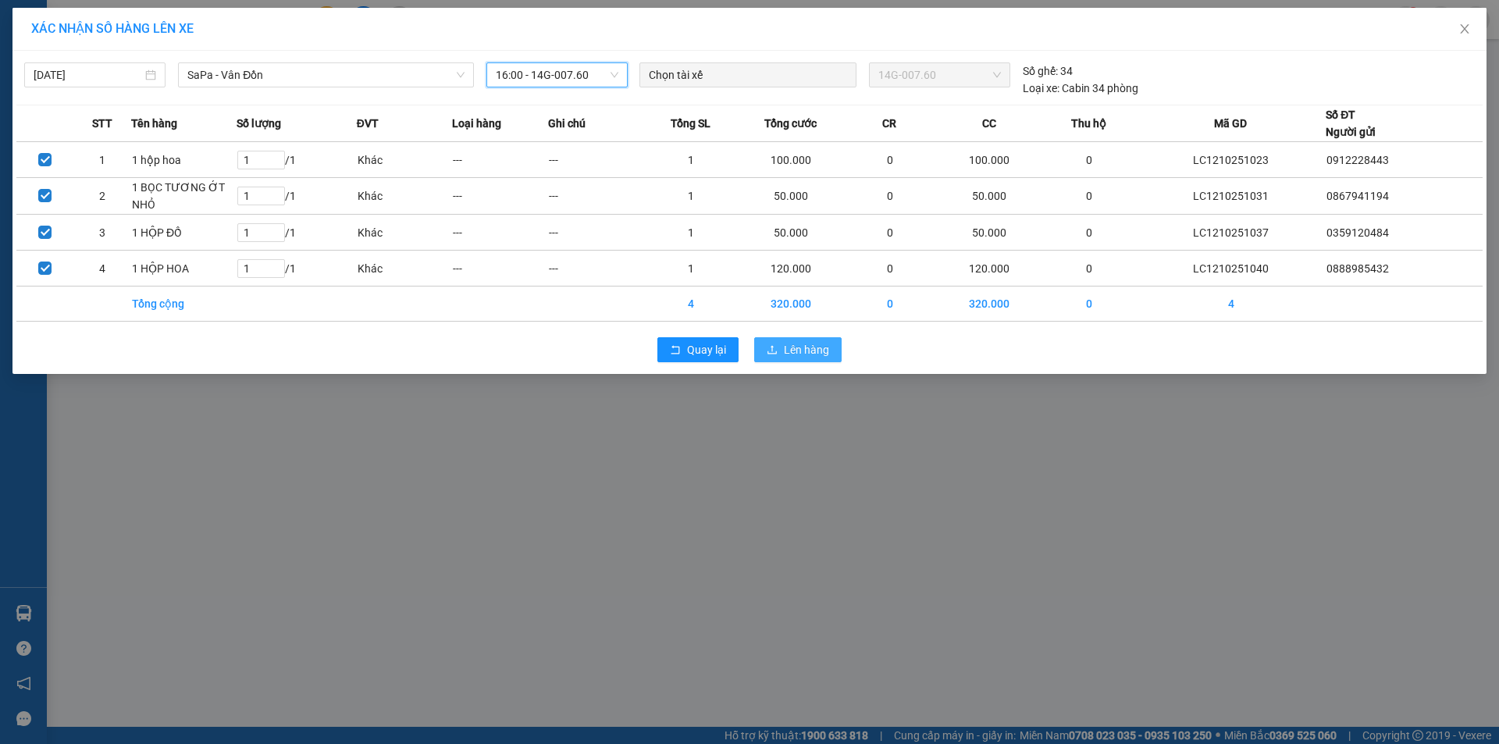
click at [813, 348] on span "Lên hàng" at bounding box center [806, 349] width 45 height 17
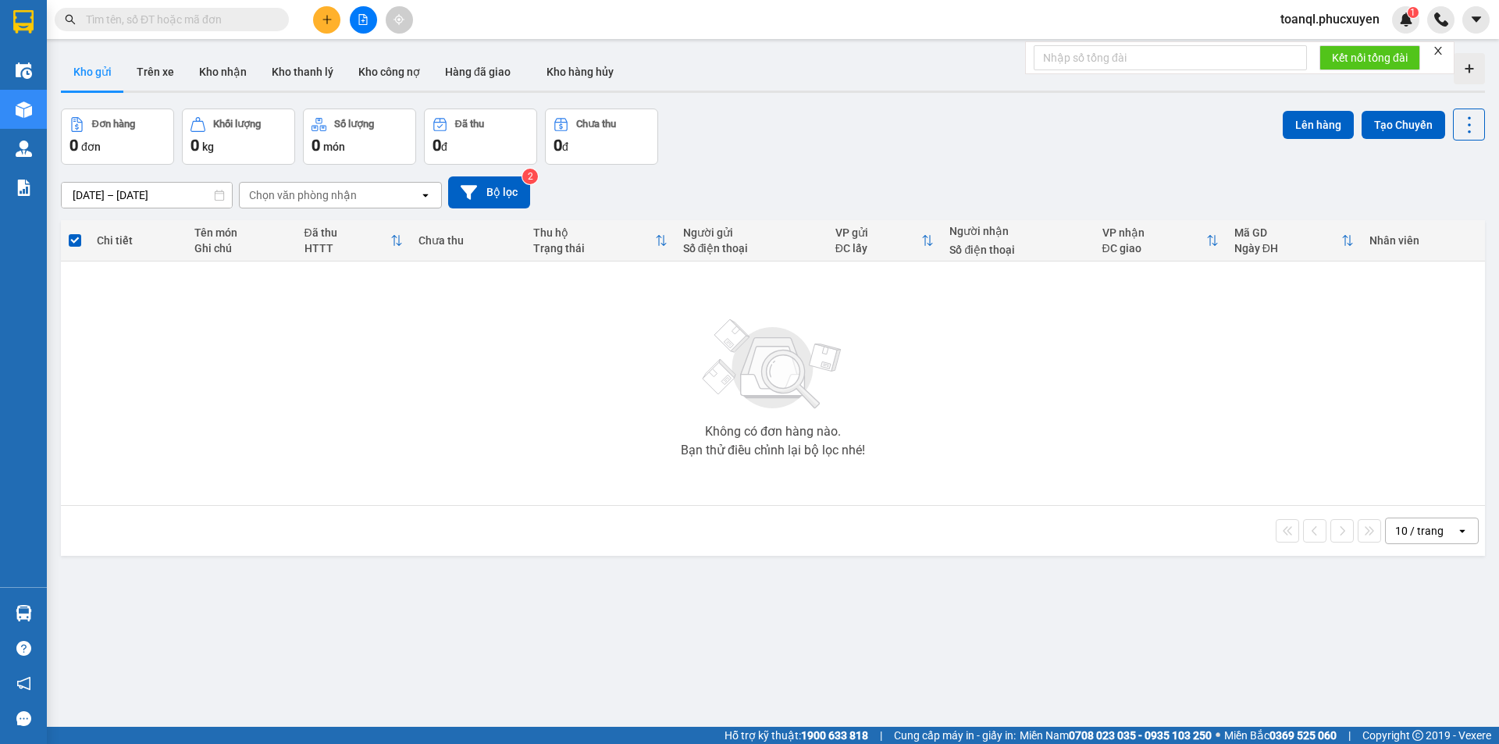
click at [362, 12] on button at bounding box center [363, 19] width 27 height 27
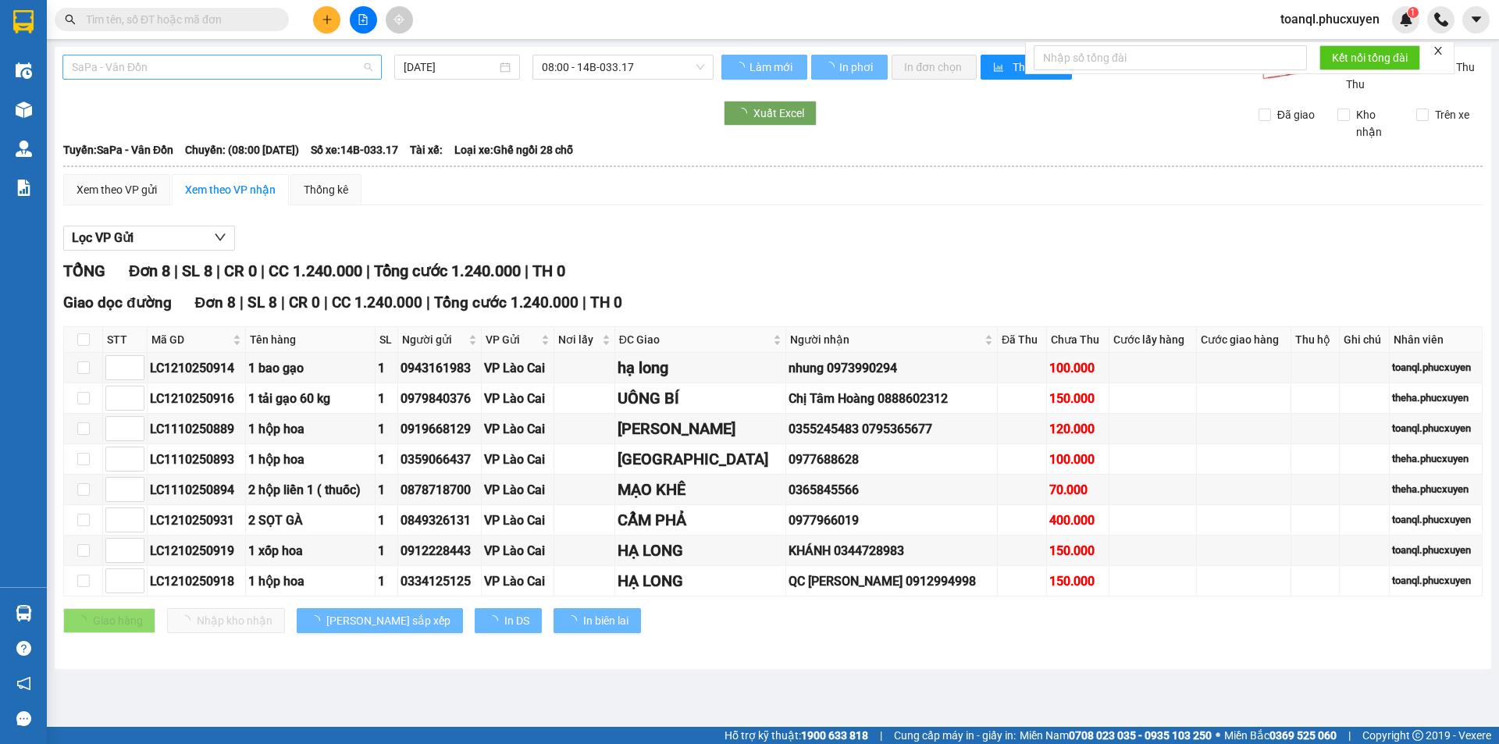
click at [199, 66] on span "SaPa - Vân Đồn" at bounding box center [222, 66] width 301 height 23
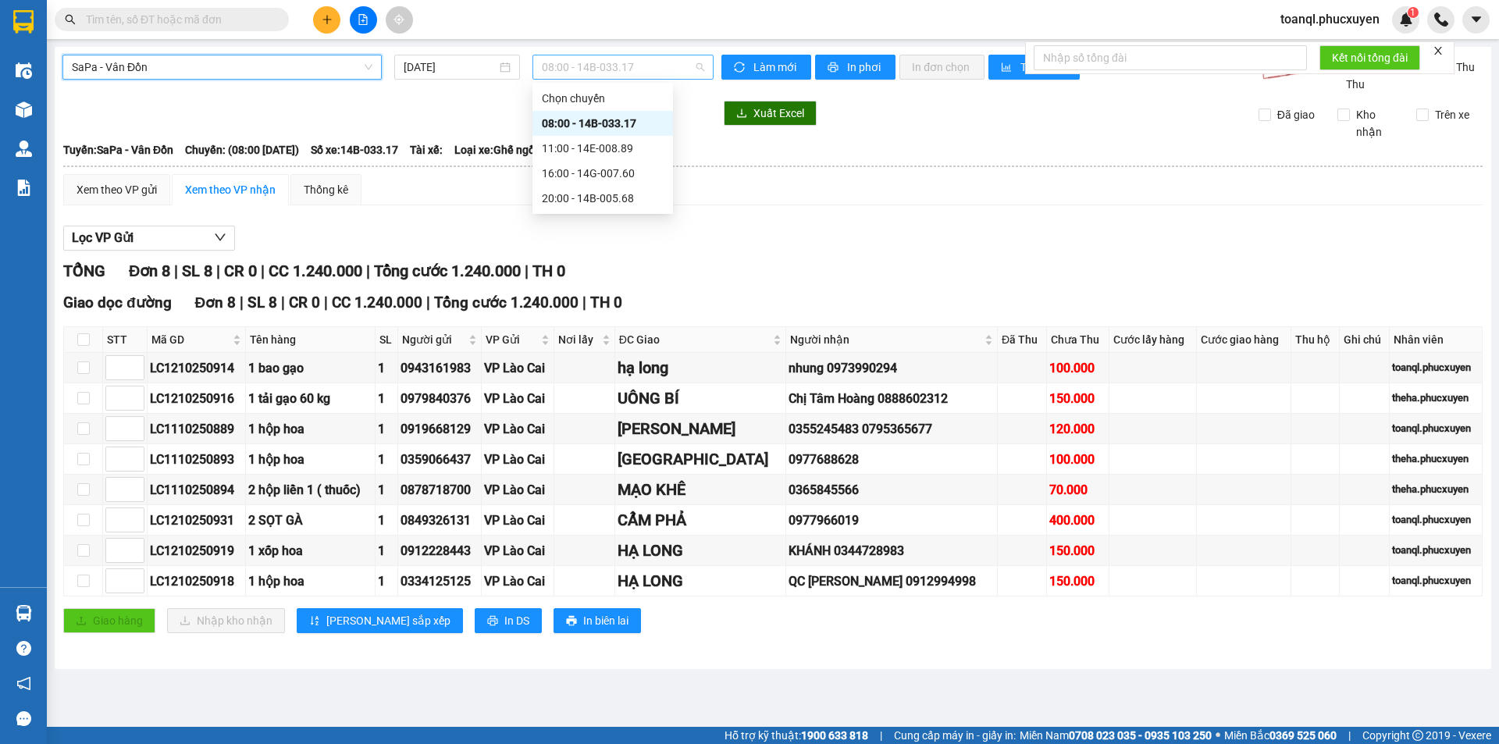
click at [624, 61] on span "08:00 - 14B-033.17" at bounding box center [623, 66] width 162 height 23
click at [624, 171] on div "16:00 - 14G-007.60" at bounding box center [603, 173] width 122 height 17
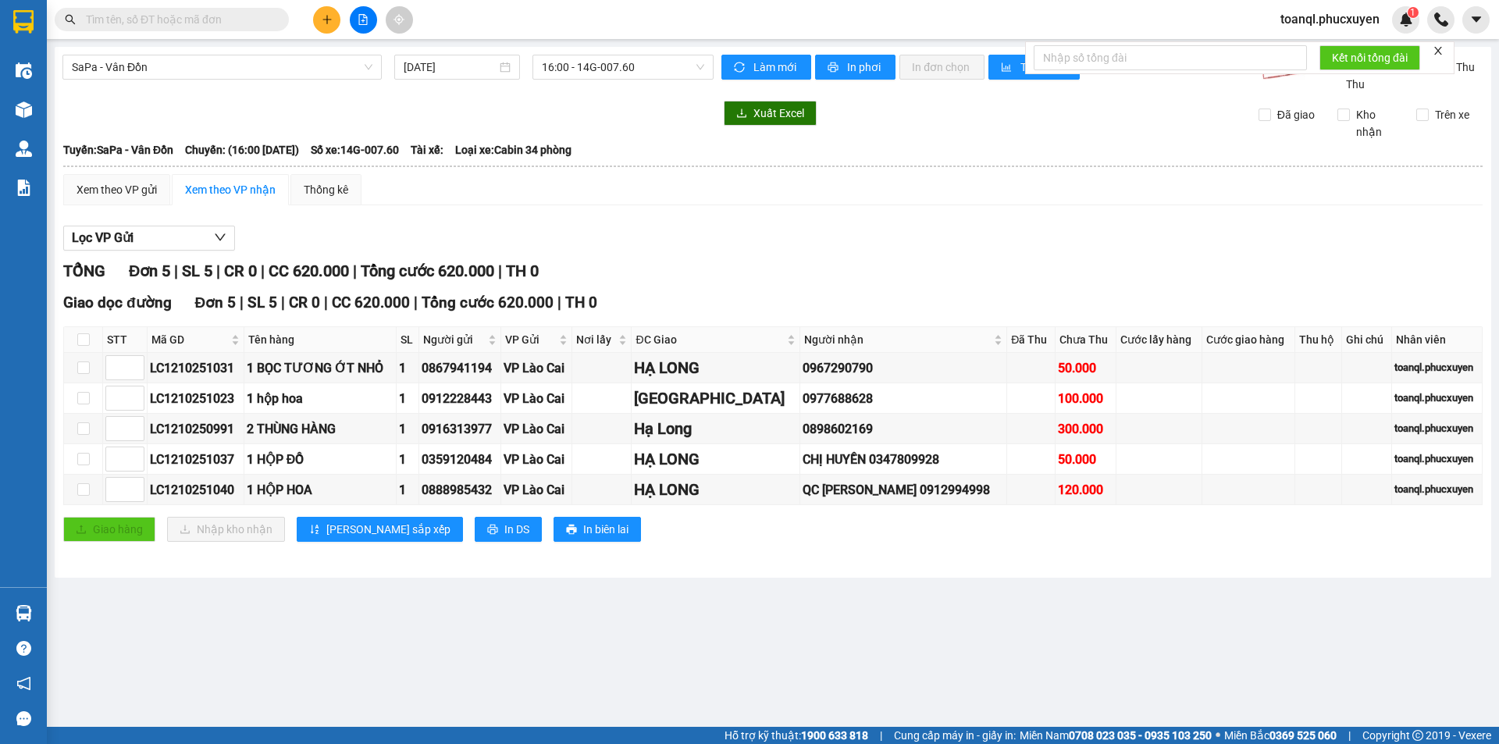
click at [355, 20] on button at bounding box center [363, 19] width 27 height 27
click at [332, 20] on icon "plus" at bounding box center [327, 19] width 11 height 11
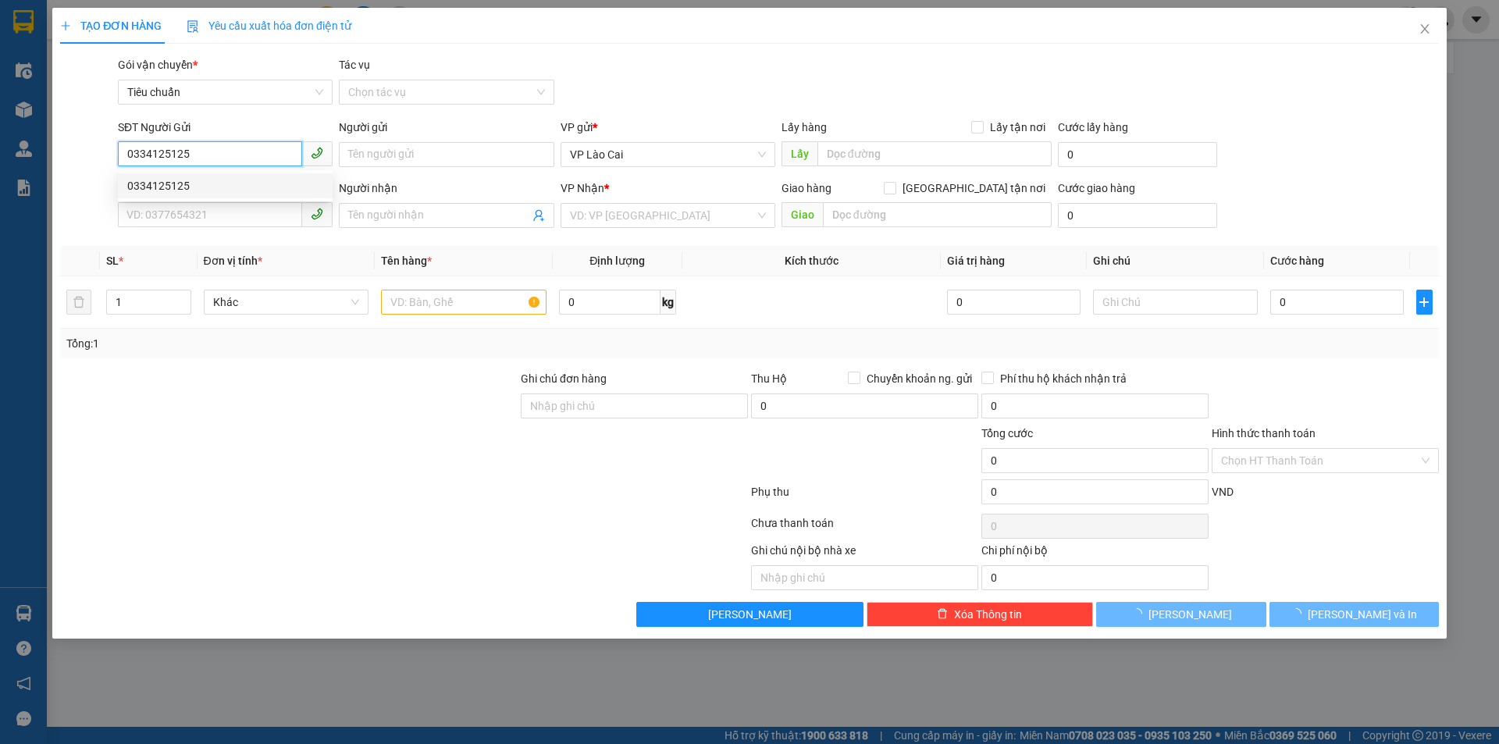
click at [272, 174] on div "0334125125" at bounding box center [225, 185] width 215 height 25
type input "0334125125"
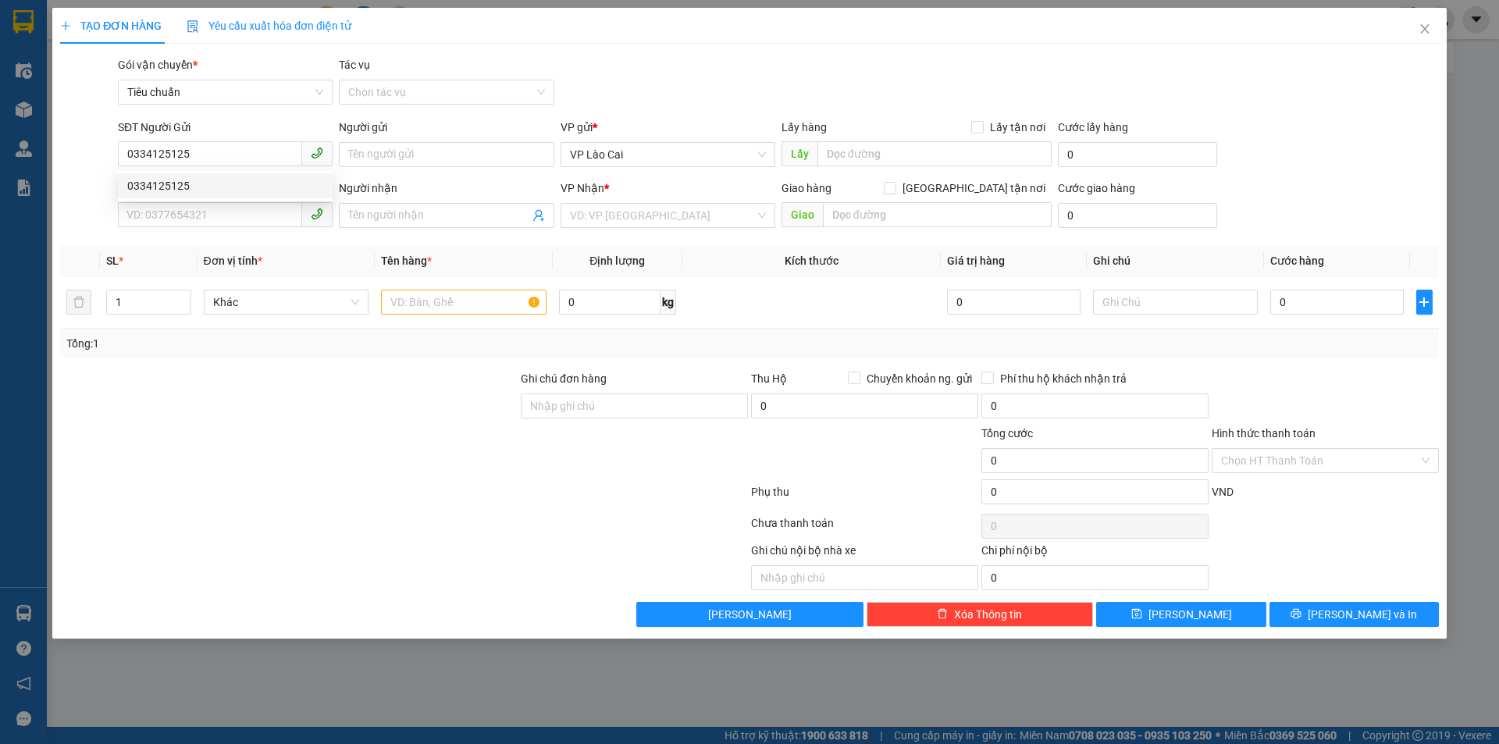
click at [216, 234] on div "Transit Pickup Surcharge Ids Transit Deliver Surcharge Ids Transit Deliver Surc…" at bounding box center [749, 341] width 1379 height 571
click at [217, 219] on input "SĐT Người Nhận *" at bounding box center [210, 214] width 184 height 25
click at [219, 241] on div "0912994998 - QC [PERSON_NAME]" at bounding box center [225, 246] width 196 height 17
type input "0912994998"
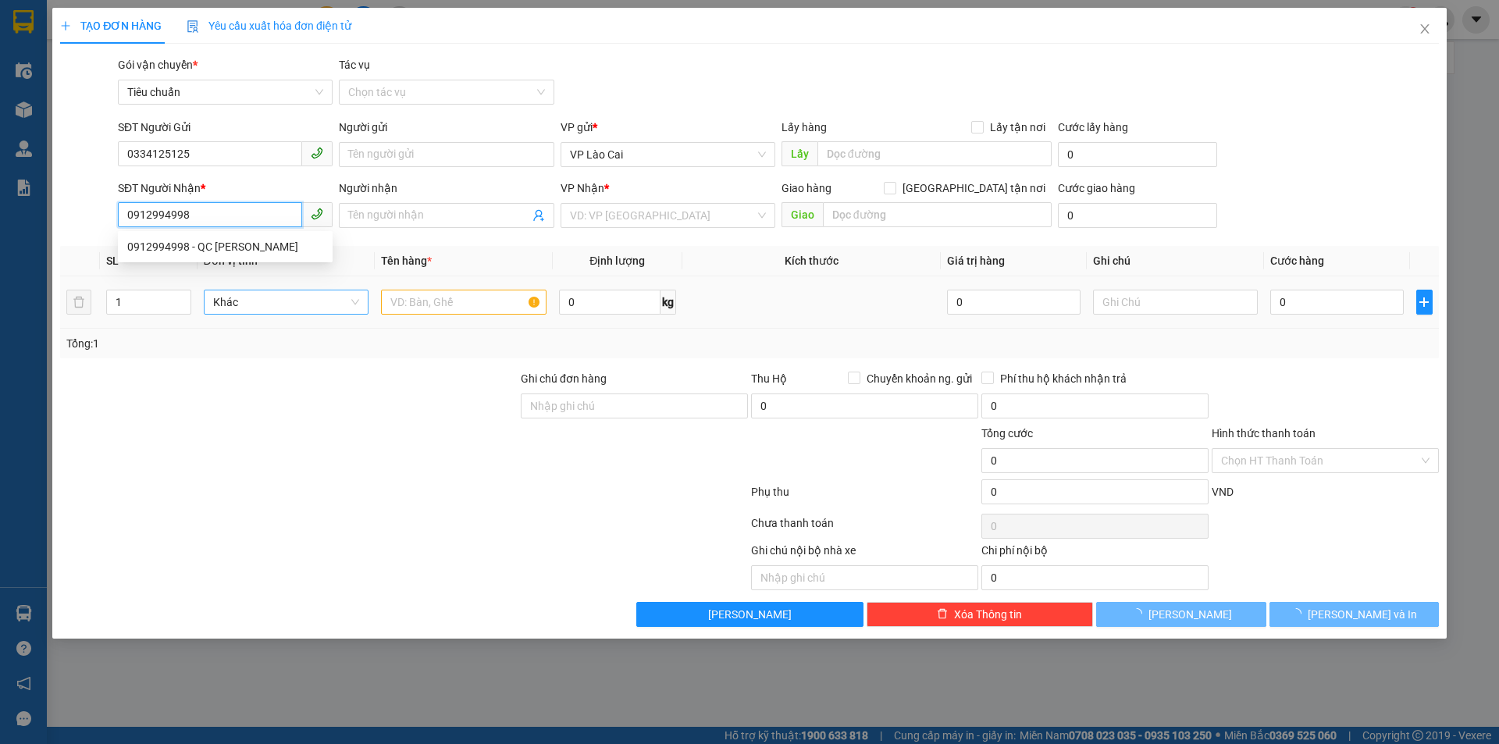
type input "QC [PERSON_NAME]"
type input "HẠ LONG"
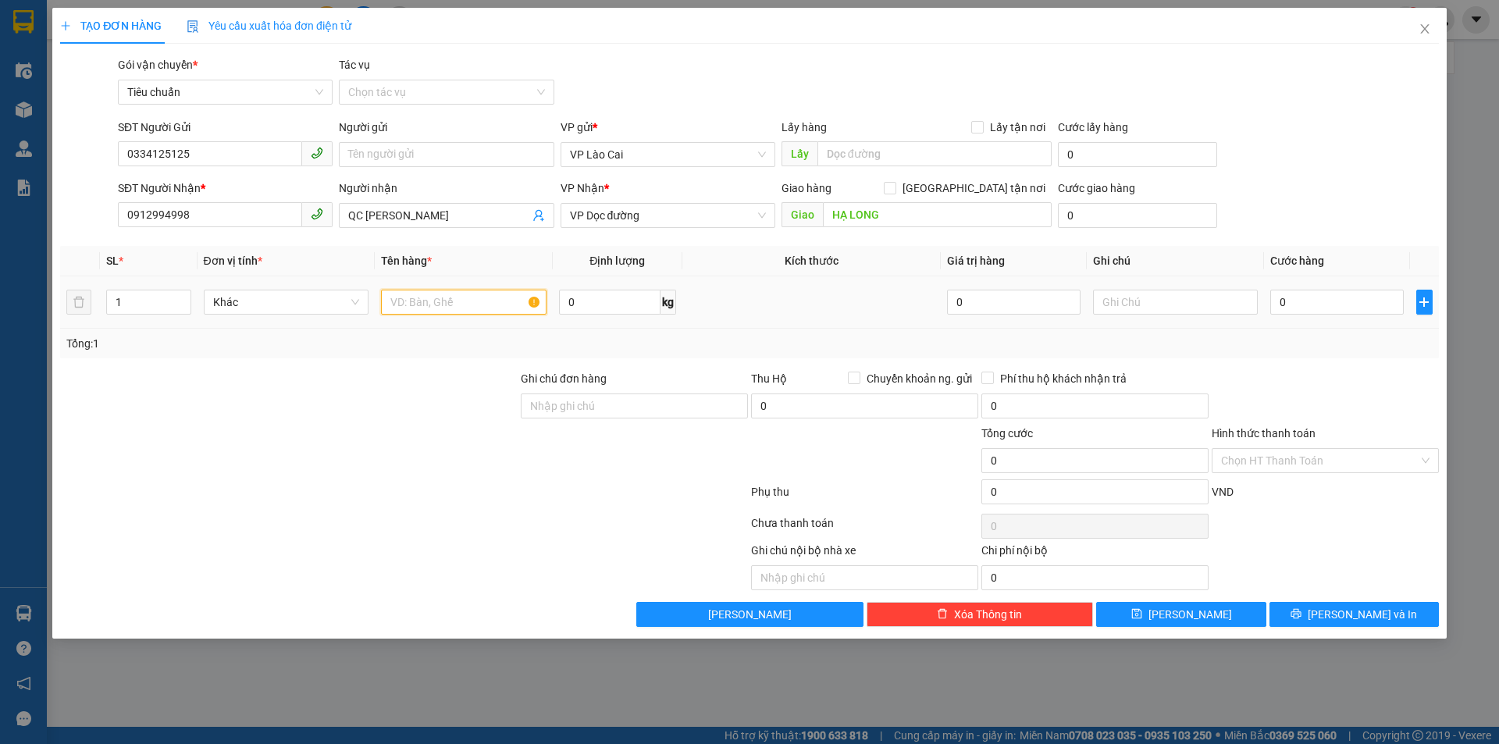
click at [425, 311] on input "text" at bounding box center [463, 302] width 165 height 25
type input "1 hộp hoa"
click at [1285, 304] on input "0" at bounding box center [1336, 302] width 133 height 25
type input "8"
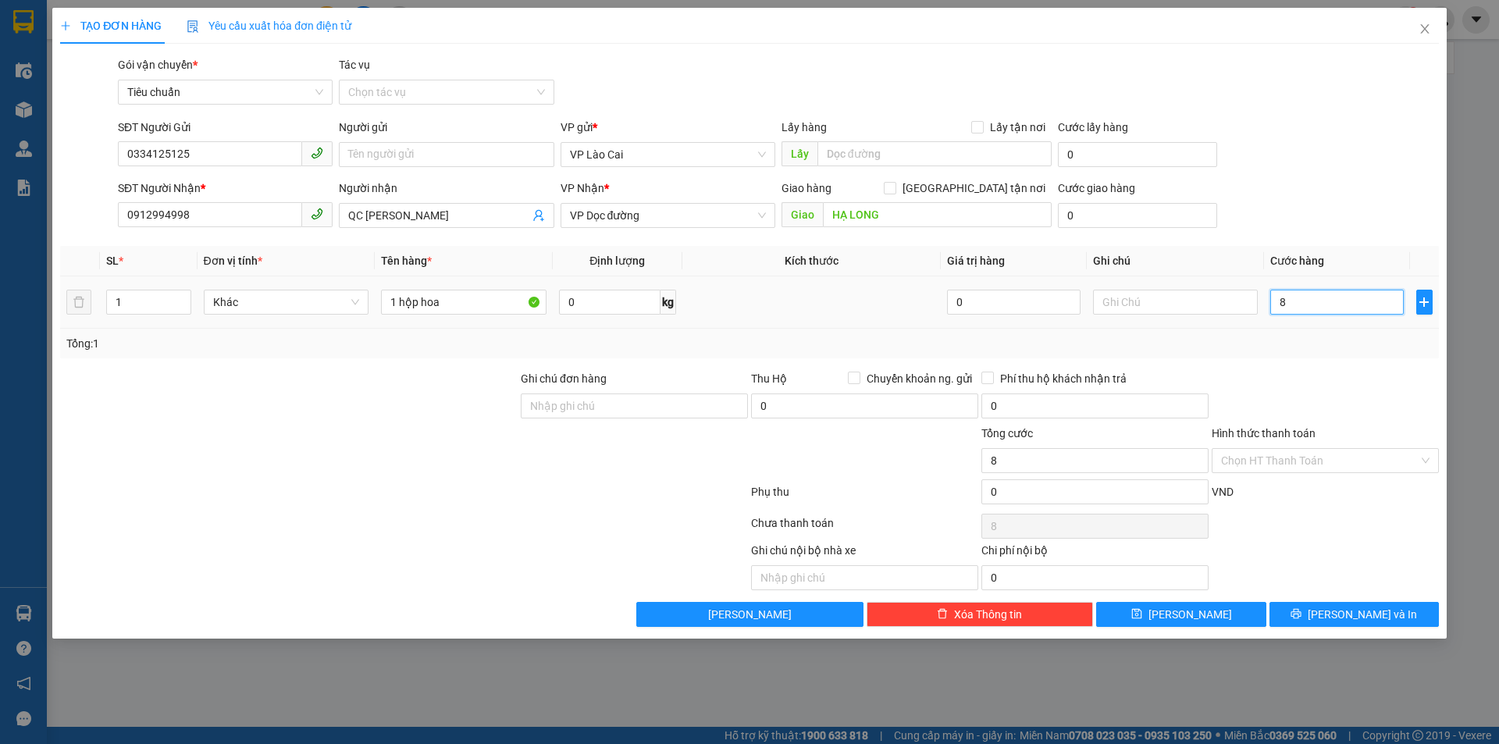
type input "8"
type input "80"
type input "80.000"
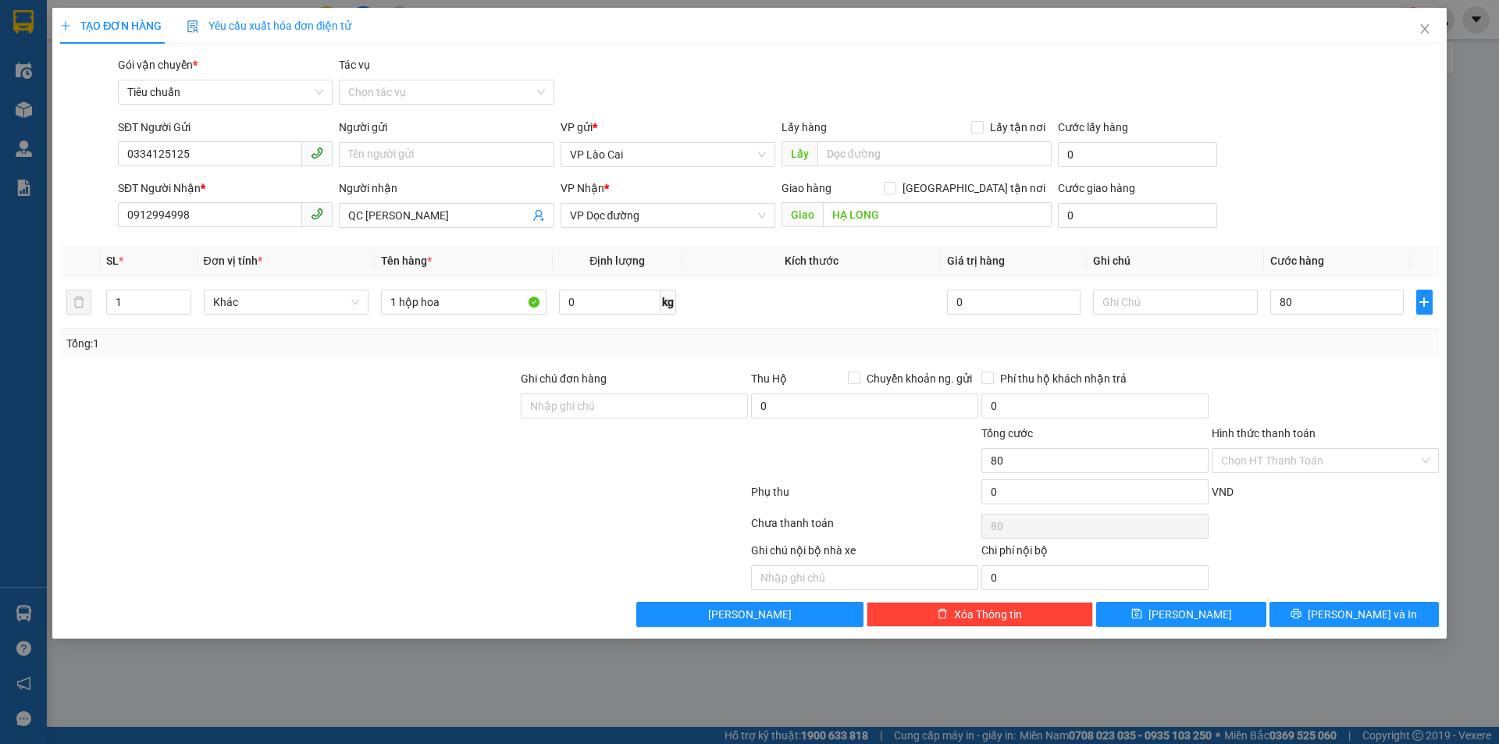
type input "80.000"
drag, startPoint x: 1352, startPoint y: 388, endPoint x: 1318, endPoint y: 523, distance: 139.2
click at [1352, 387] on div at bounding box center [1325, 397] width 230 height 55
click at [1349, 303] on input "80.000" at bounding box center [1336, 302] width 133 height 25
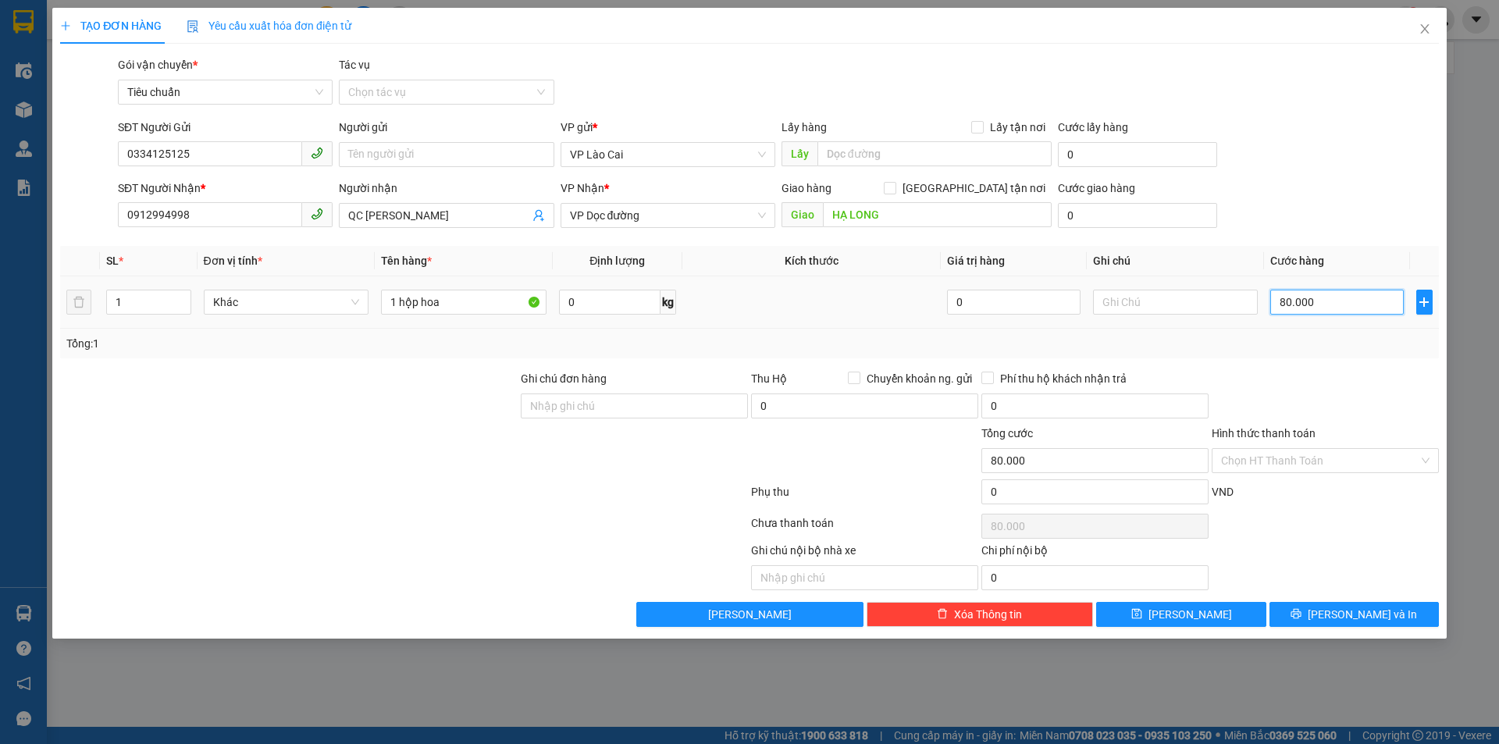
click at [1349, 303] on input "80.000" at bounding box center [1336, 302] width 133 height 25
type input "1"
type input "10"
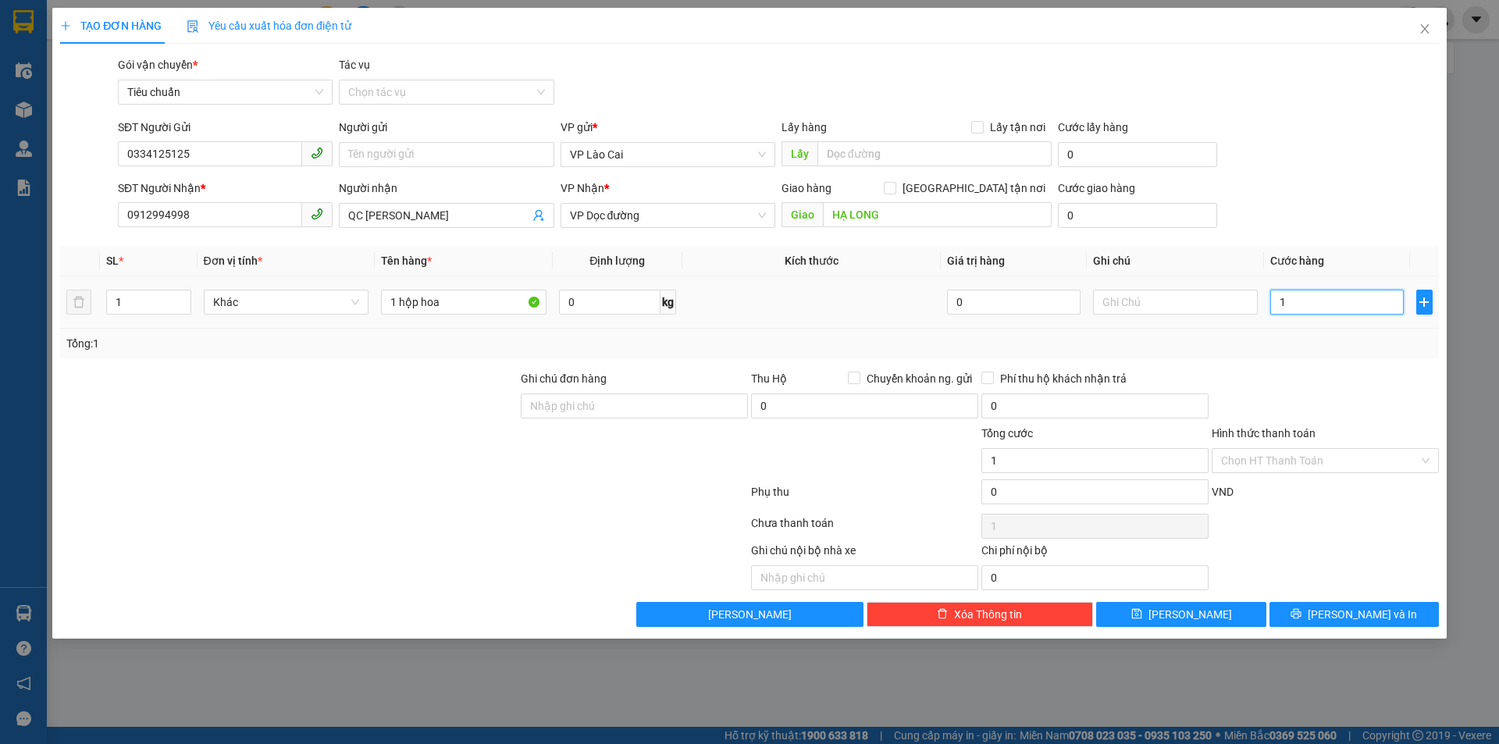
type input "10"
click at [1315, 374] on div at bounding box center [1325, 397] width 230 height 55
click at [1313, 619] on button "[PERSON_NAME] và In" at bounding box center [1353, 614] width 169 height 25
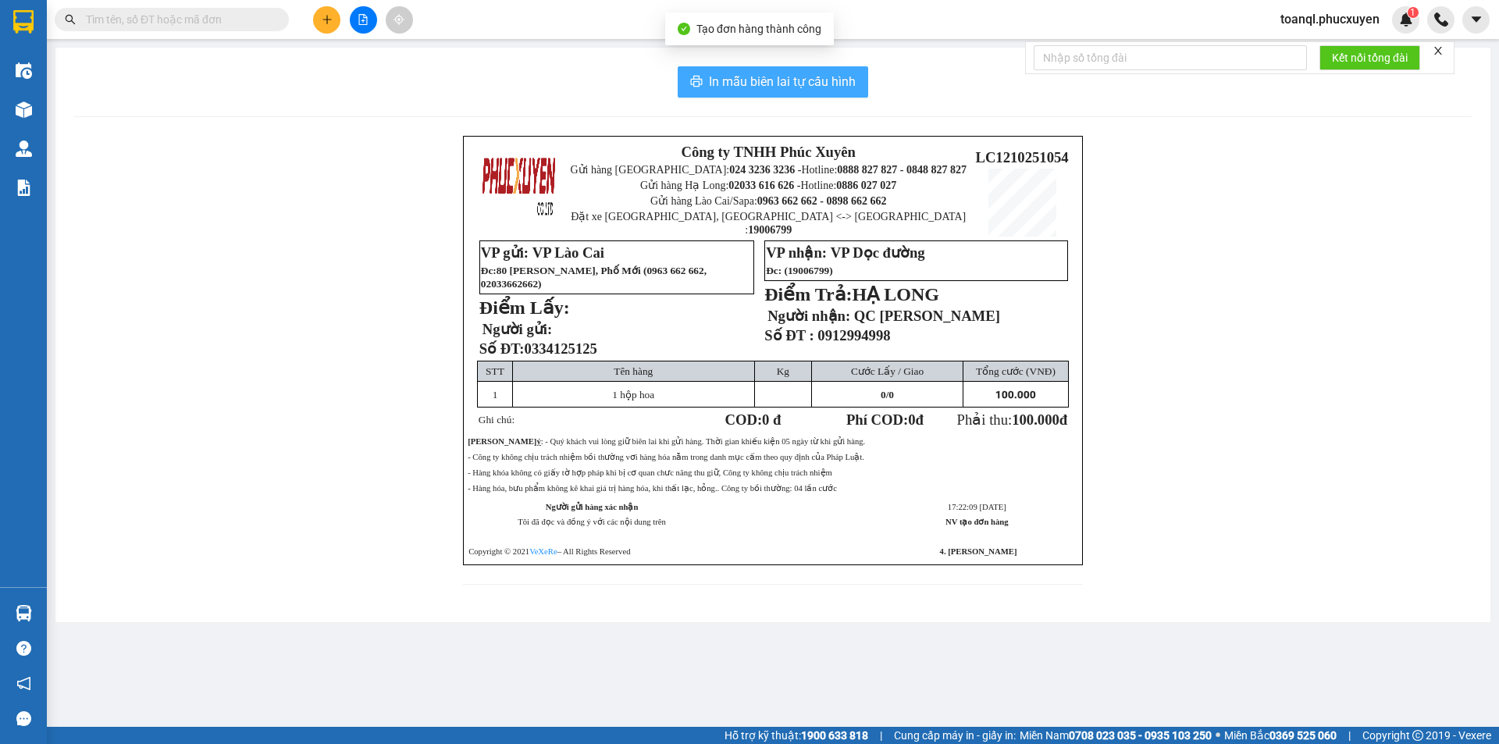
click at [781, 78] on span "In mẫu biên lai tự cấu hình" at bounding box center [782, 82] width 147 height 20
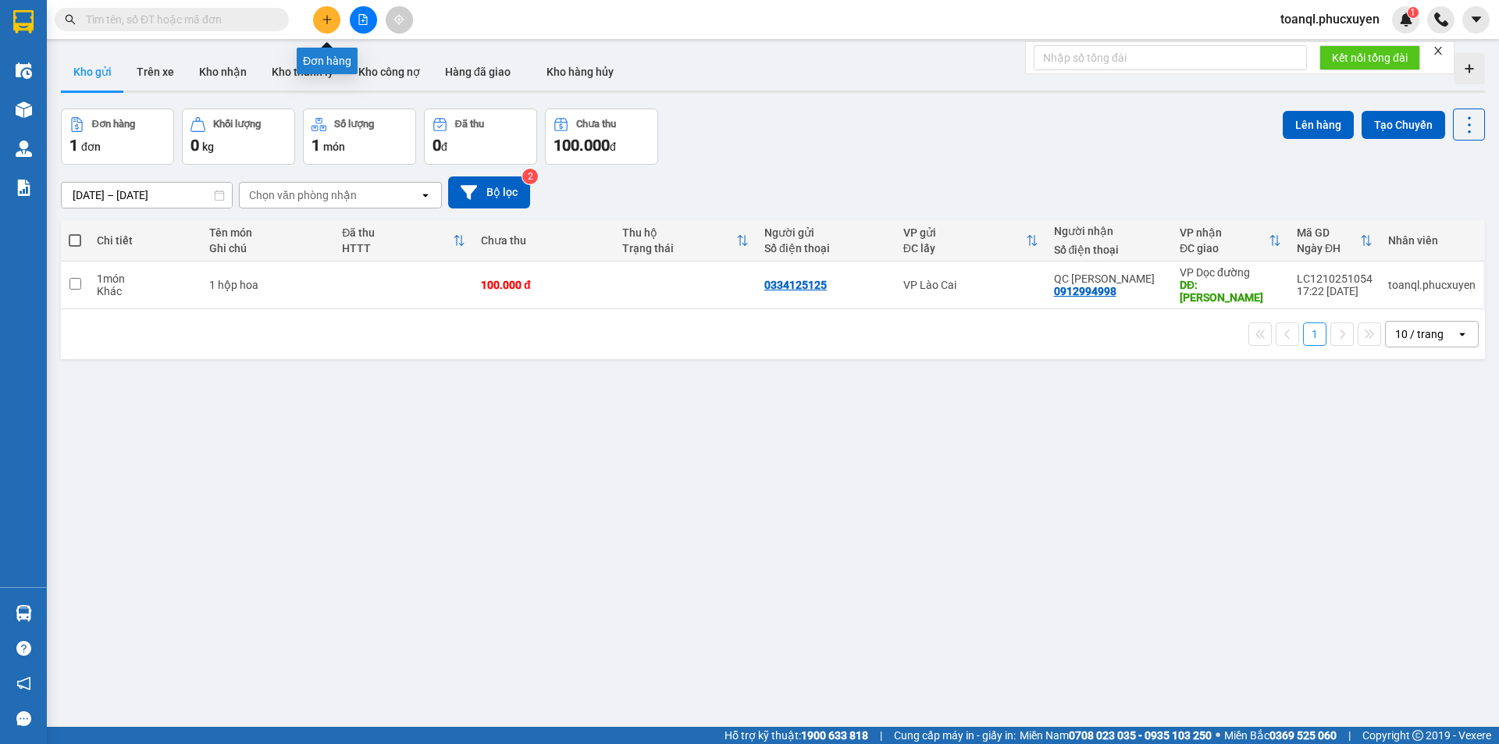
click at [329, 20] on icon "plus" at bounding box center [327, 19] width 11 height 11
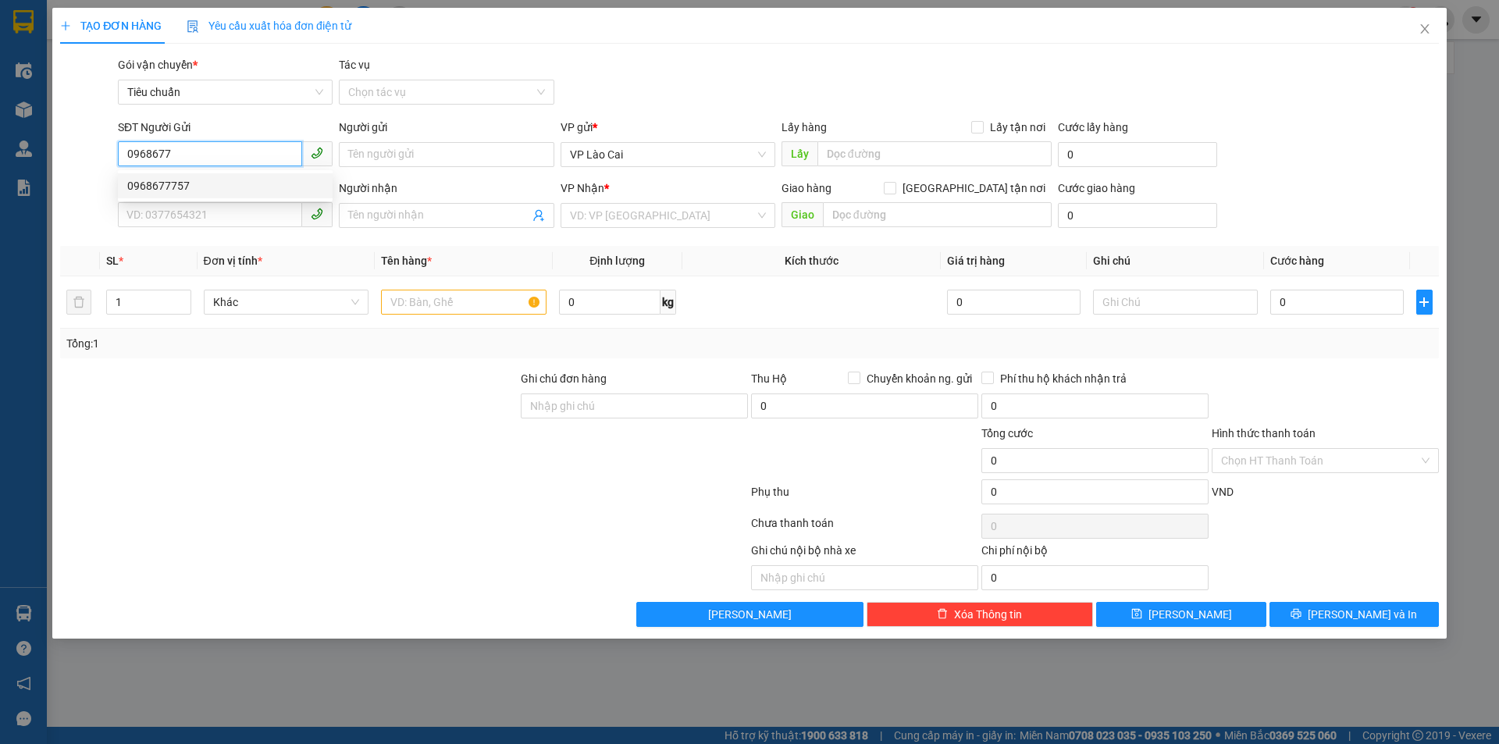
click at [271, 190] on div "0968677757" at bounding box center [225, 185] width 196 height 17
type input "0968677757"
click at [260, 202] on input "SĐT Người Nhận *" at bounding box center [210, 214] width 184 height 25
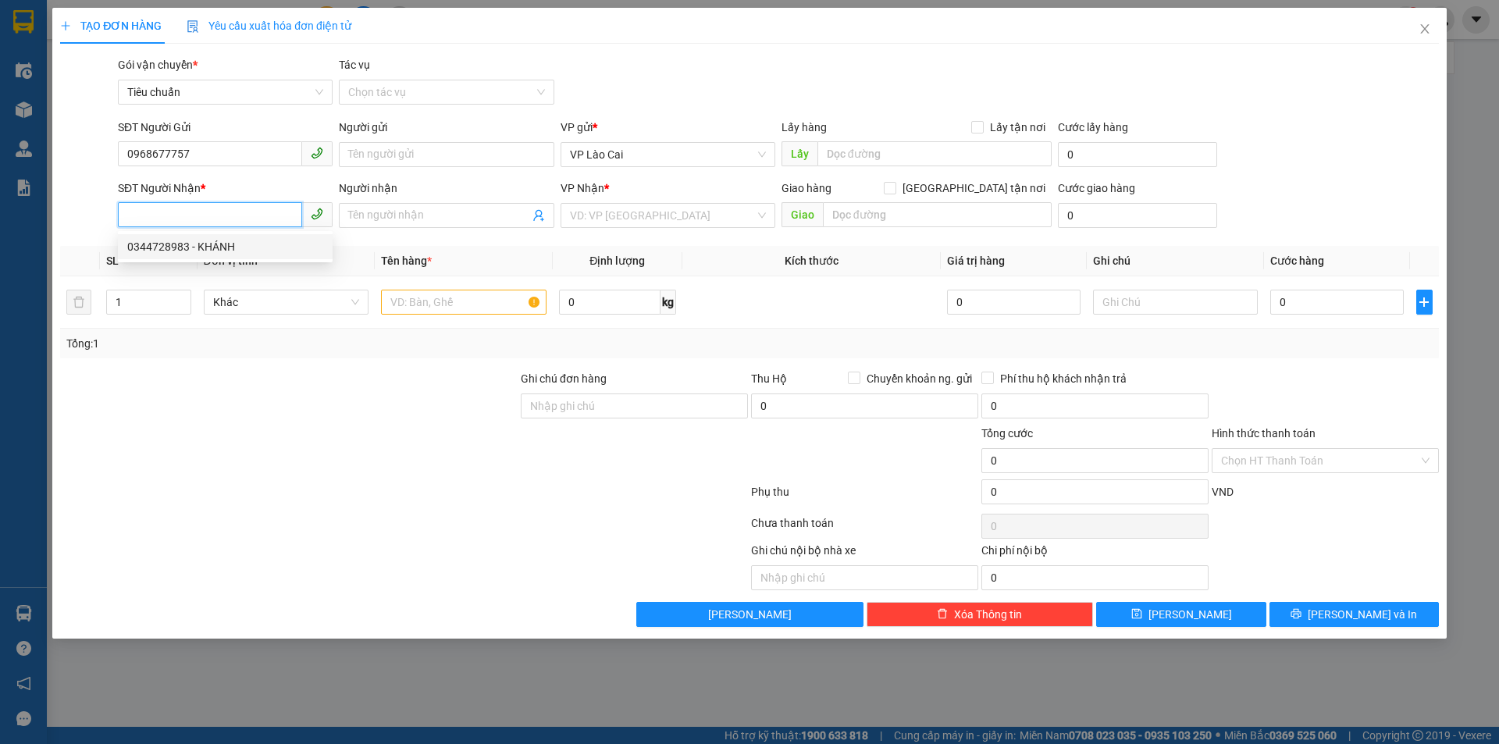
click at [235, 248] on div "0344728983 - KHÁNH" at bounding box center [225, 246] width 196 height 17
type input "0344728983"
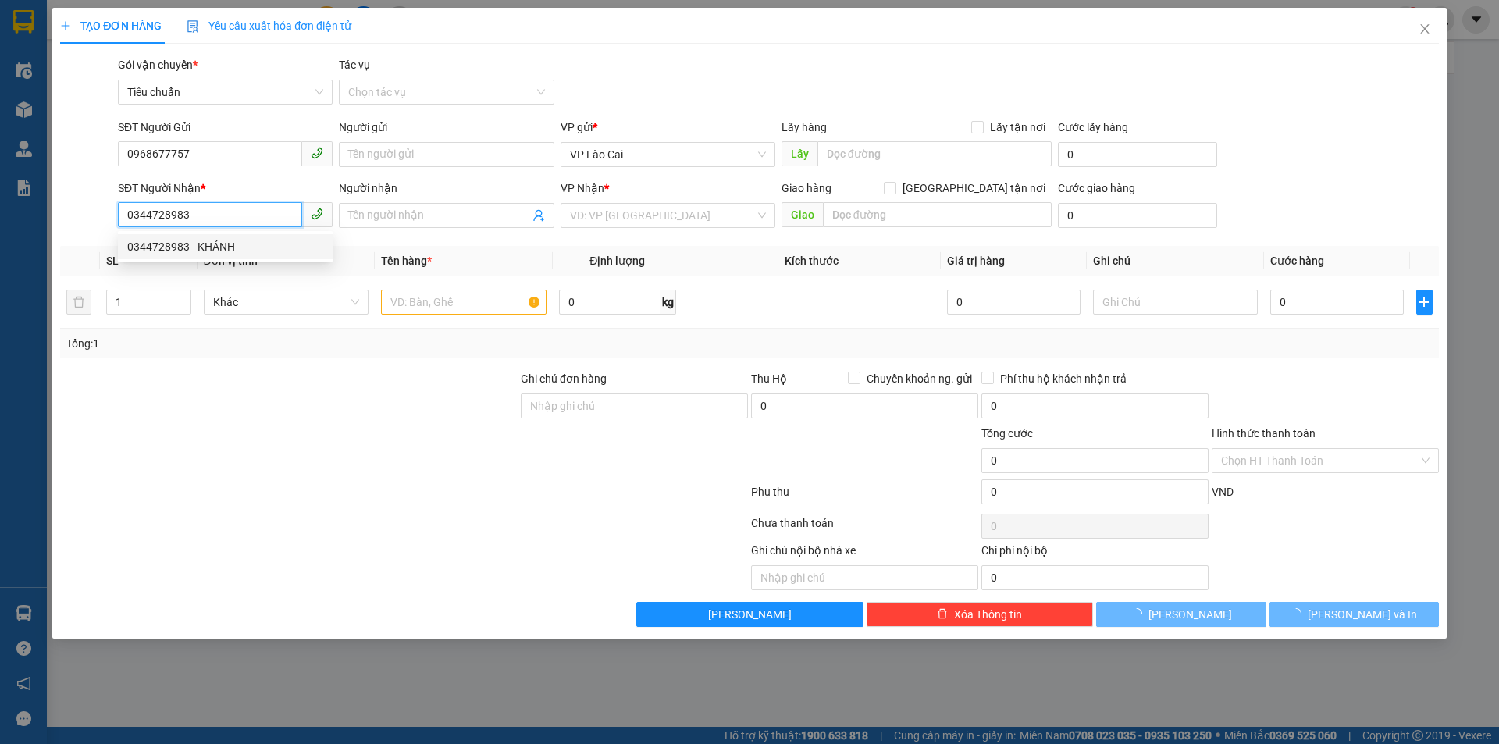
type input "KHÁNH"
type input "HẠ LONG"
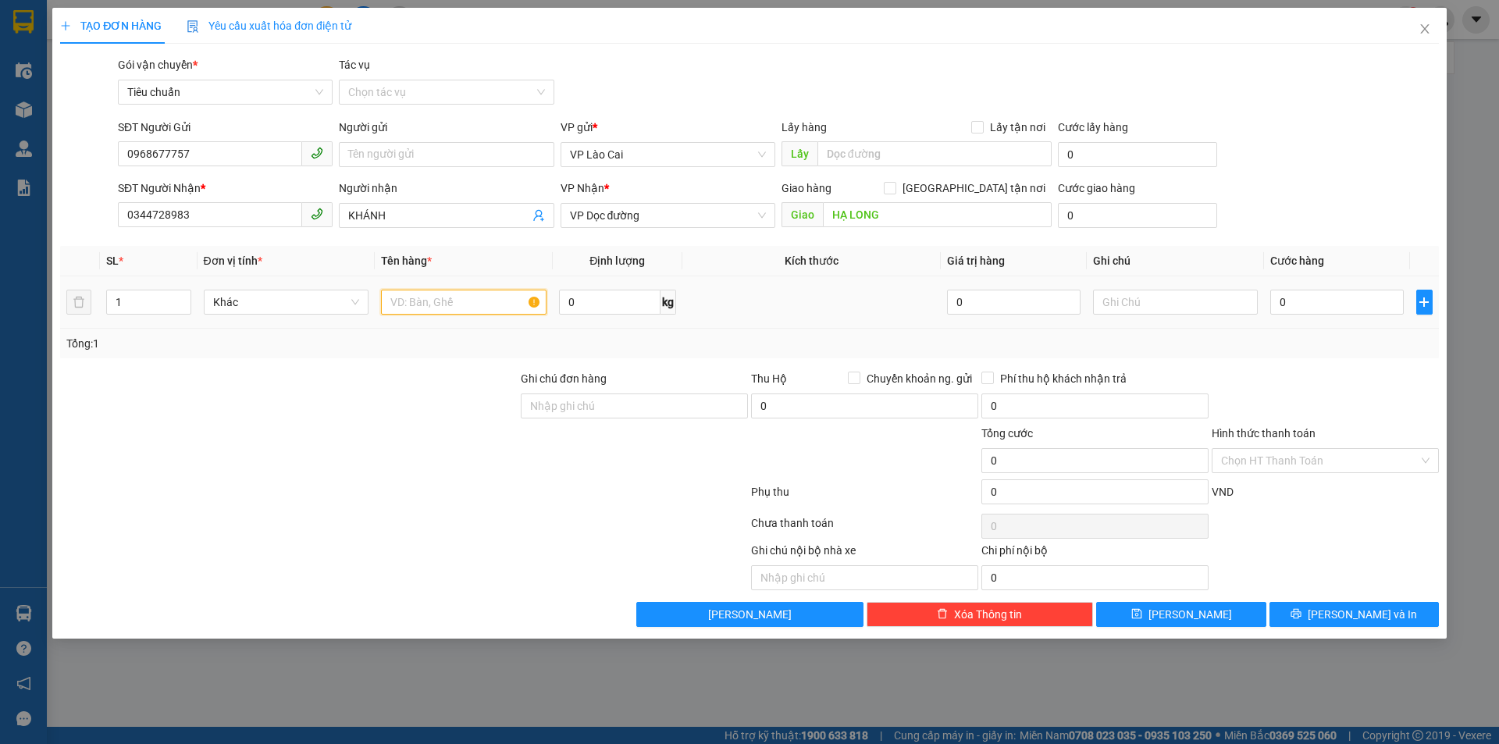
click at [471, 301] on input "text" at bounding box center [463, 302] width 165 height 25
type input "1 hộp hoa"
click at [1353, 297] on input "0" at bounding box center [1336, 302] width 133 height 25
type input "1"
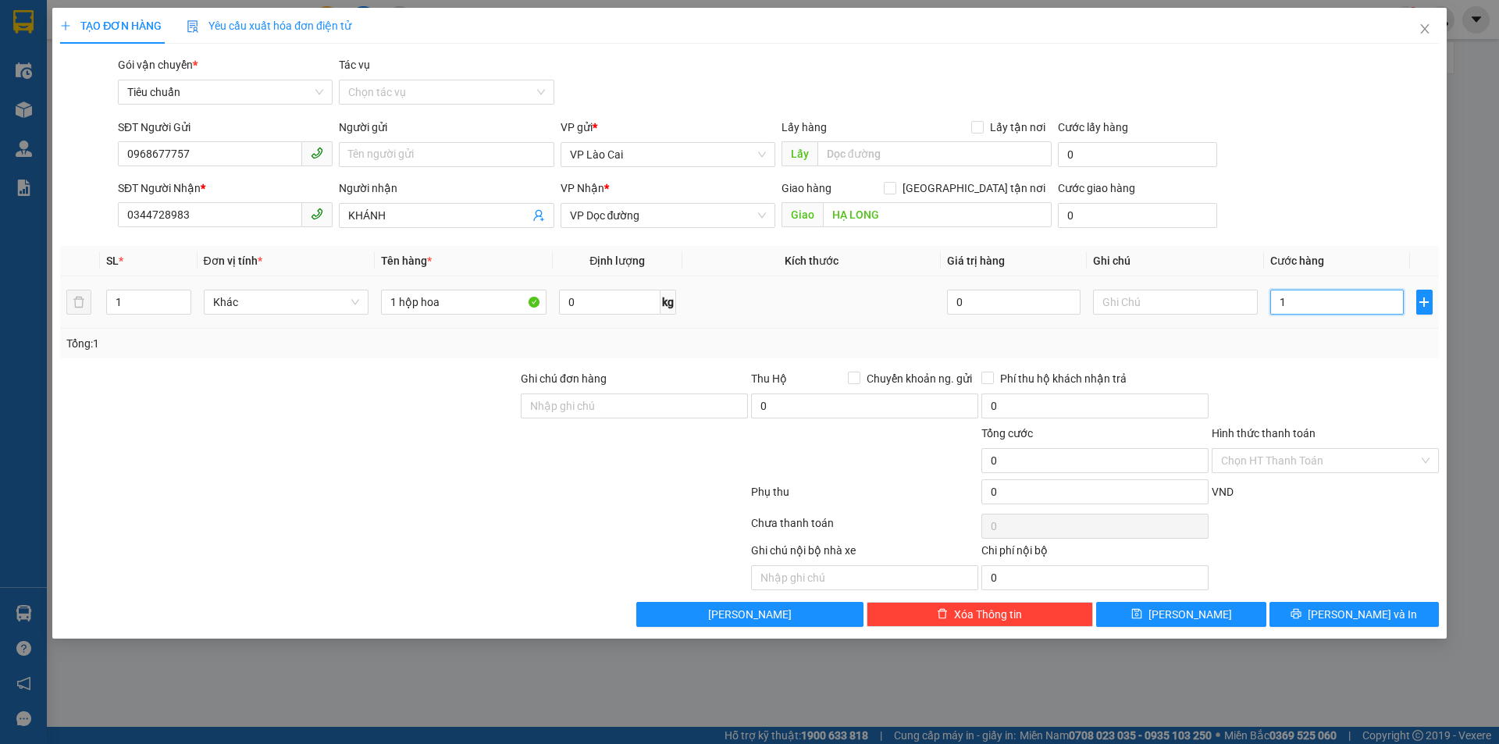
type input "1"
type input "14"
type input "1"
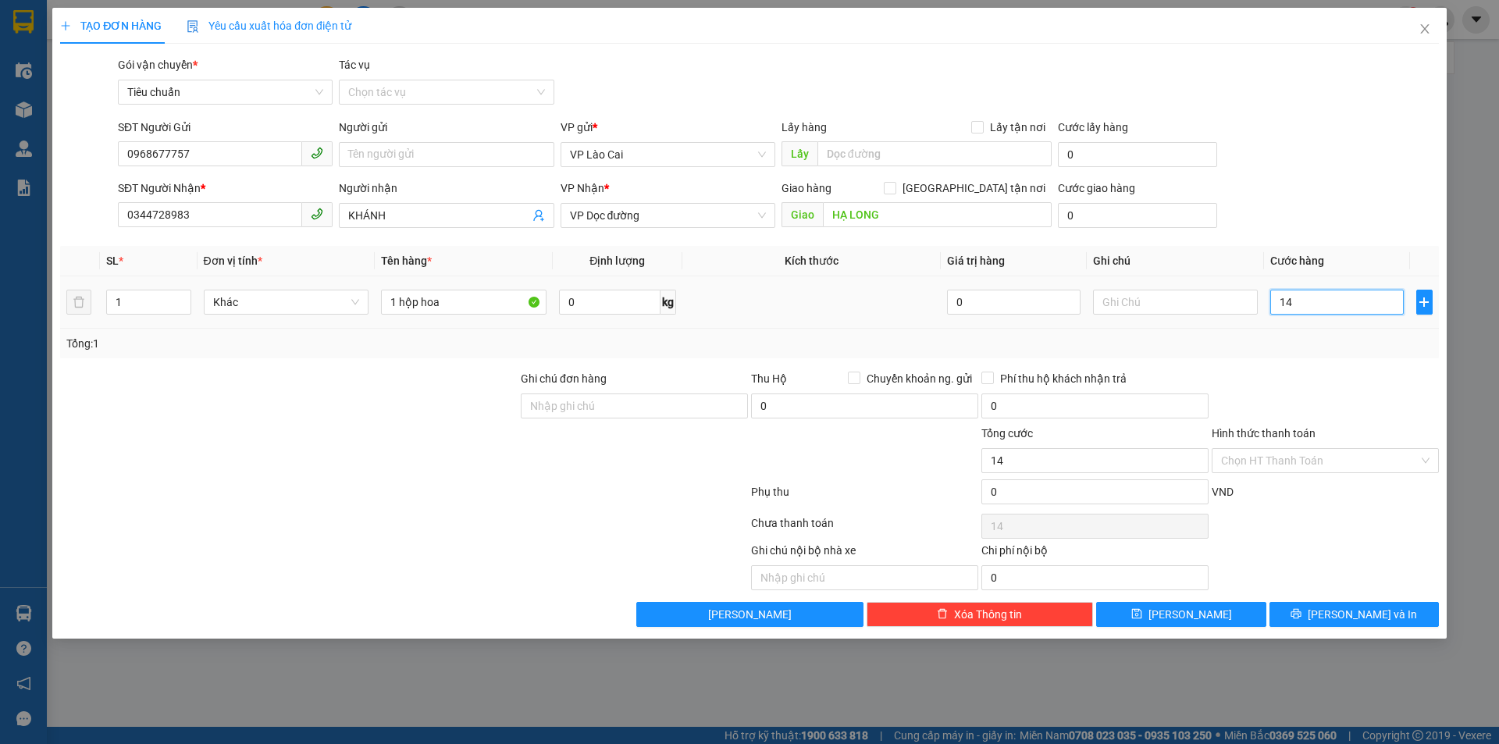
type input "1"
type input "15"
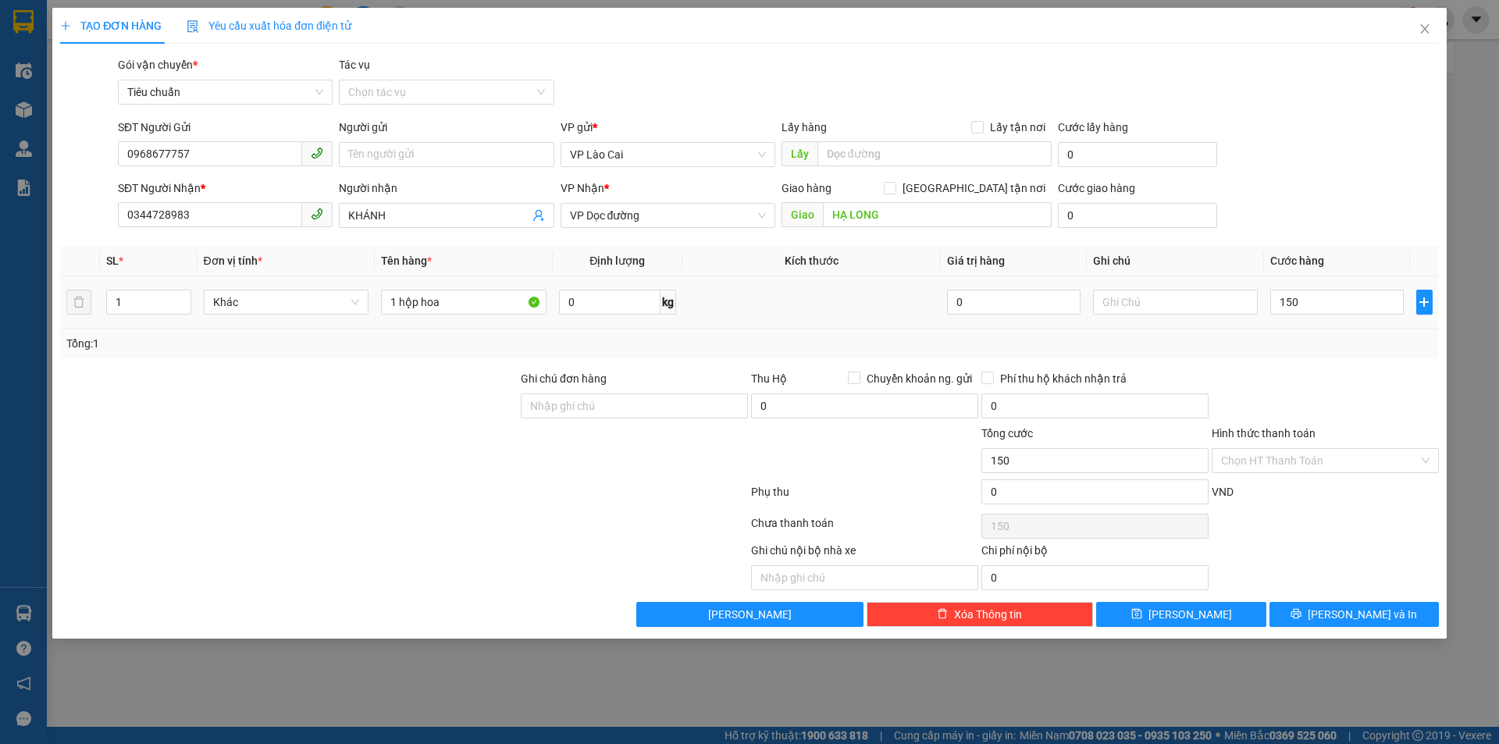
click at [1246, 376] on div at bounding box center [1325, 397] width 230 height 55
click at [1356, 614] on span "[PERSON_NAME] và In" at bounding box center [1362, 614] width 109 height 17
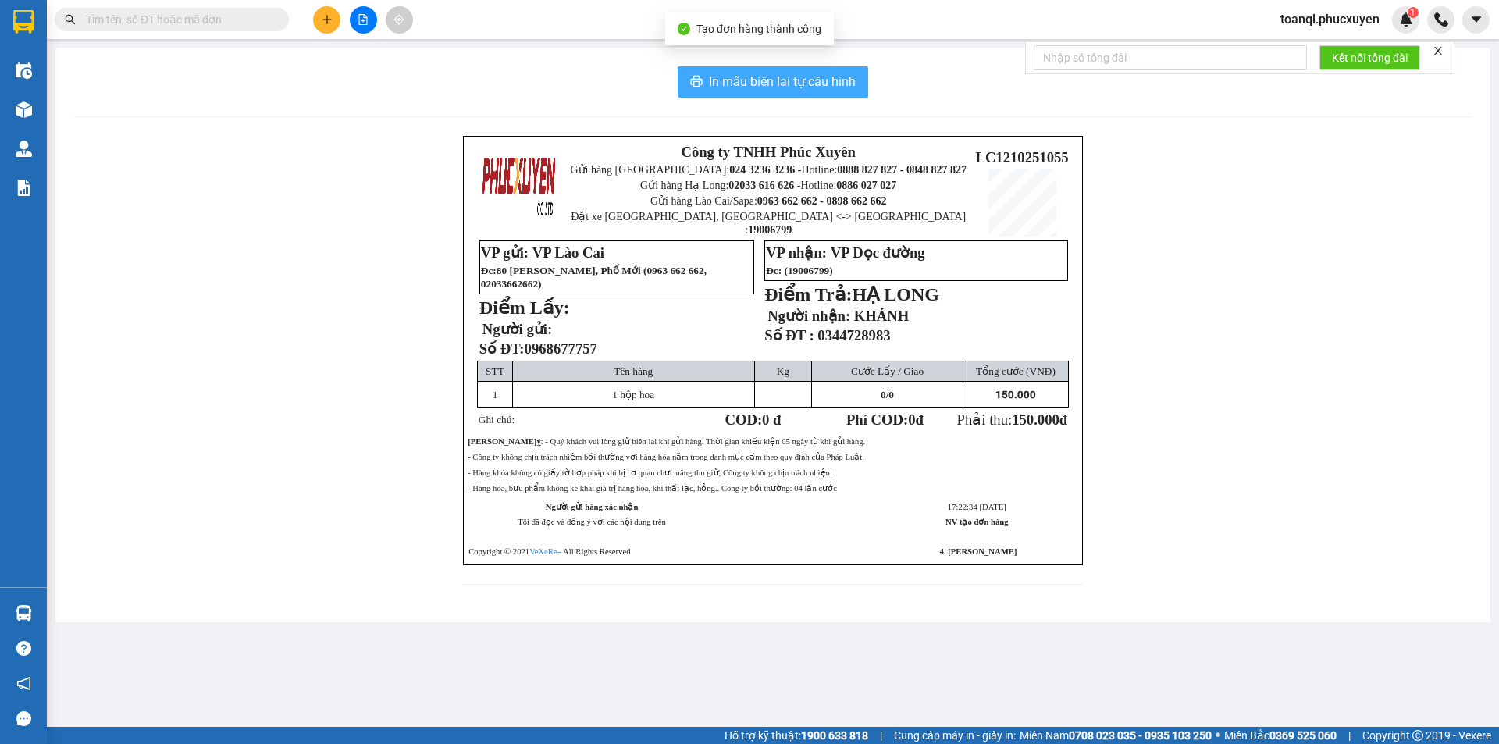
click at [805, 87] on span "In mẫu biên lai tự cấu hình" at bounding box center [782, 82] width 147 height 20
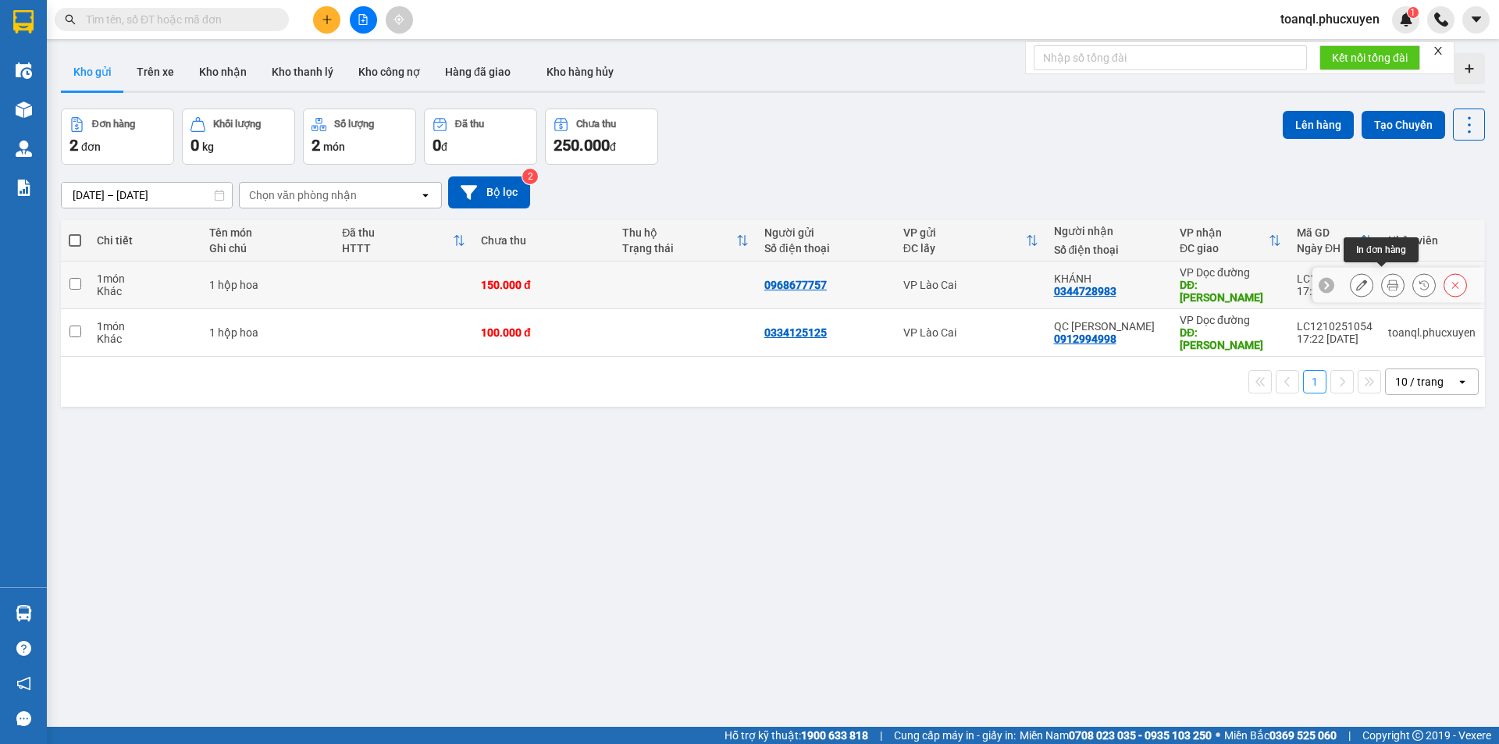
click at [1382, 282] on button at bounding box center [1393, 285] width 22 height 27
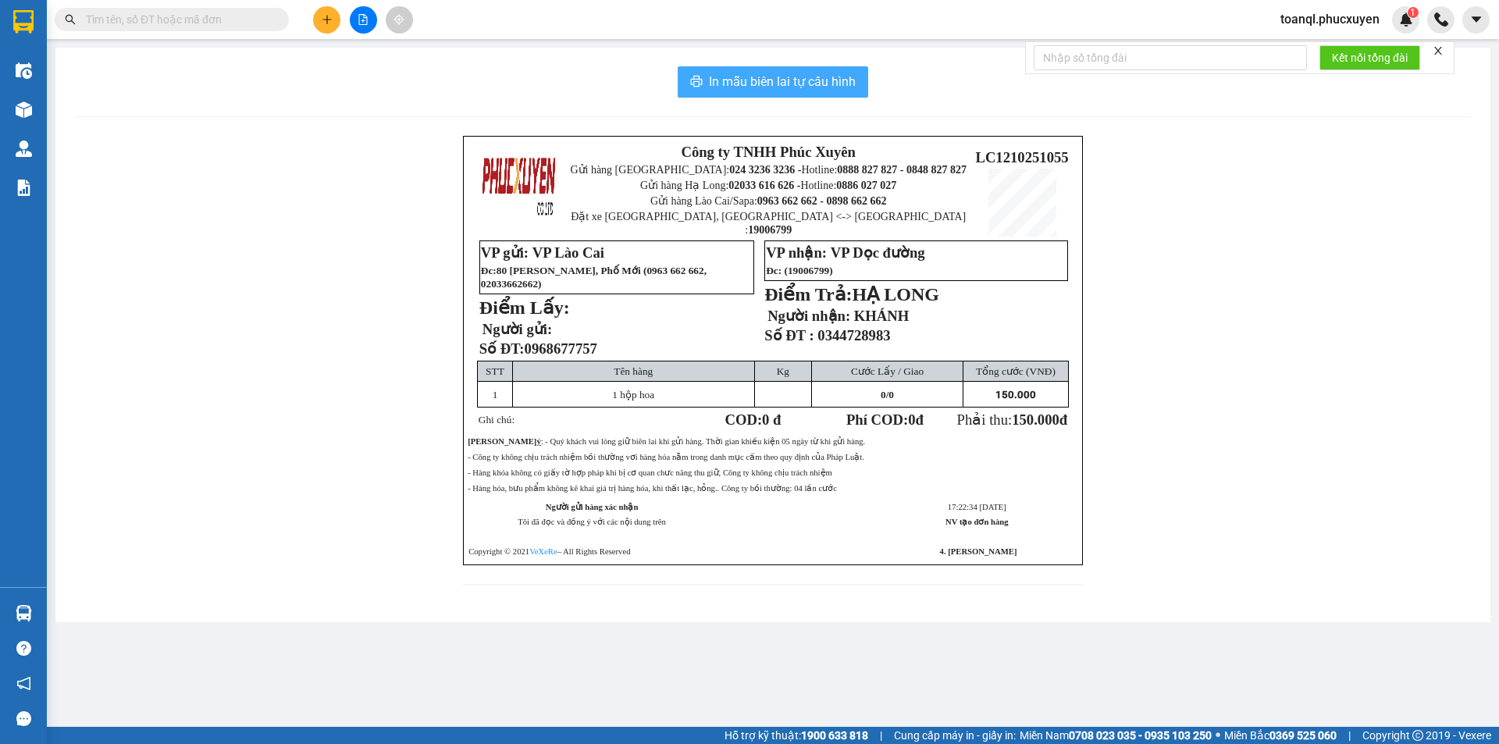
click at [835, 91] on span "In mẫu biên lai tự cấu hình" at bounding box center [782, 82] width 147 height 20
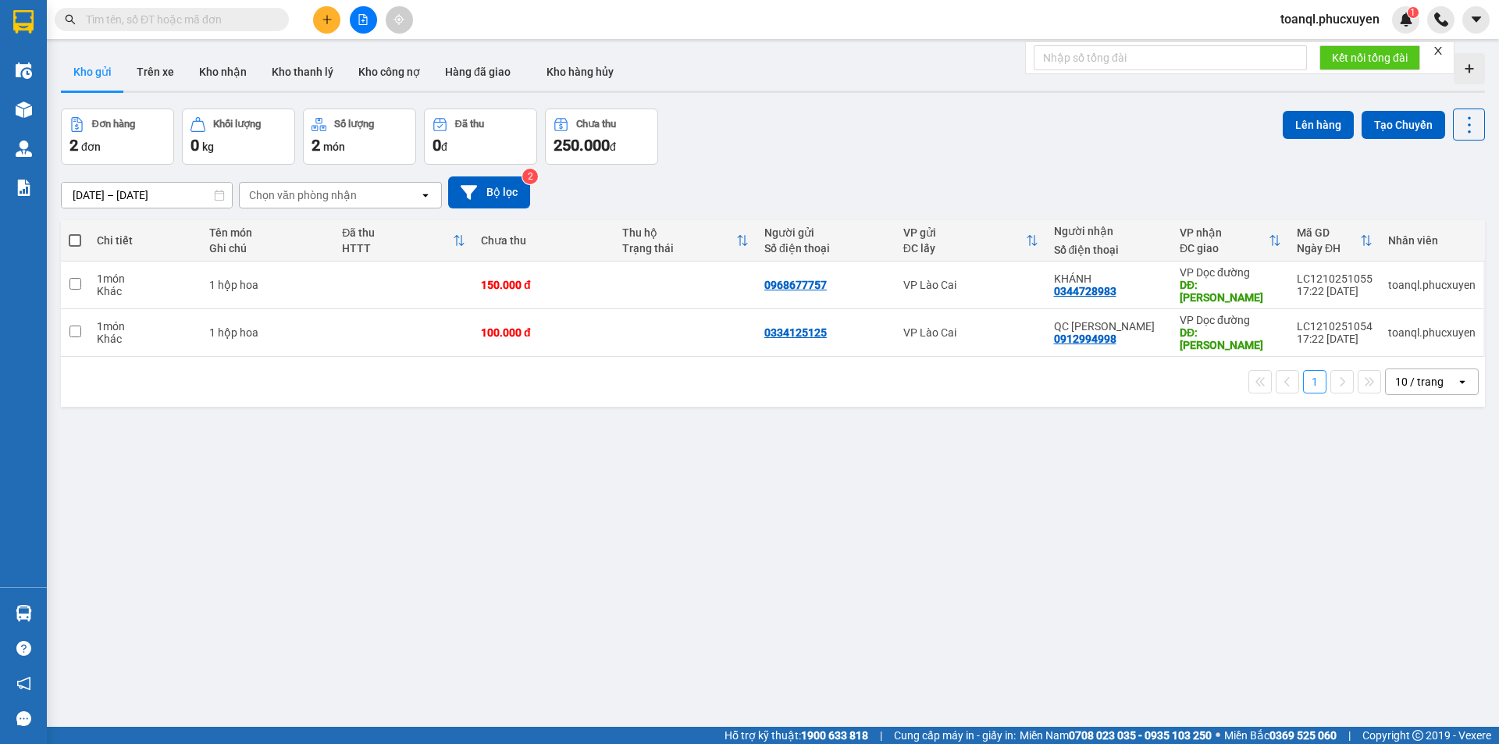
click at [984, 503] on div "ver 1.8.146 Kho gửi Trên xe Kho nhận Kho thanh lý Kho công nợ Hàng đã giao Kho …" at bounding box center [773, 419] width 1436 height 744
drag, startPoint x: 984, startPoint y: 503, endPoint x: 1021, endPoint y: 520, distance: 40.9
click at [1019, 520] on div "ver 1.8.146 Kho gửi Trên xe Kho nhận Kho thanh lý Kho công nợ Hàng đã giao Kho …" at bounding box center [773, 419] width 1436 height 744
click at [340, 24] on div at bounding box center [362, 19] width 117 height 27
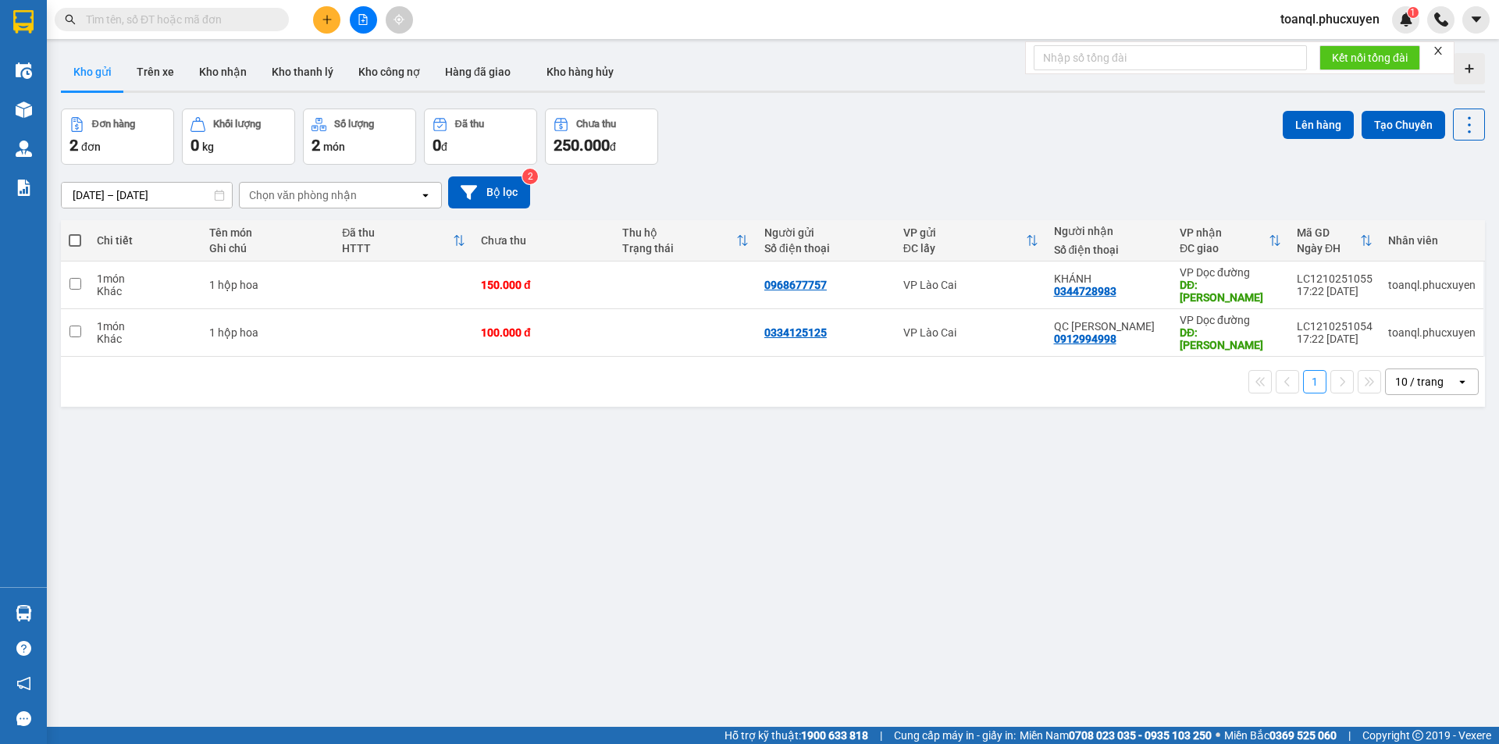
click at [337, 23] on button at bounding box center [326, 19] width 27 height 27
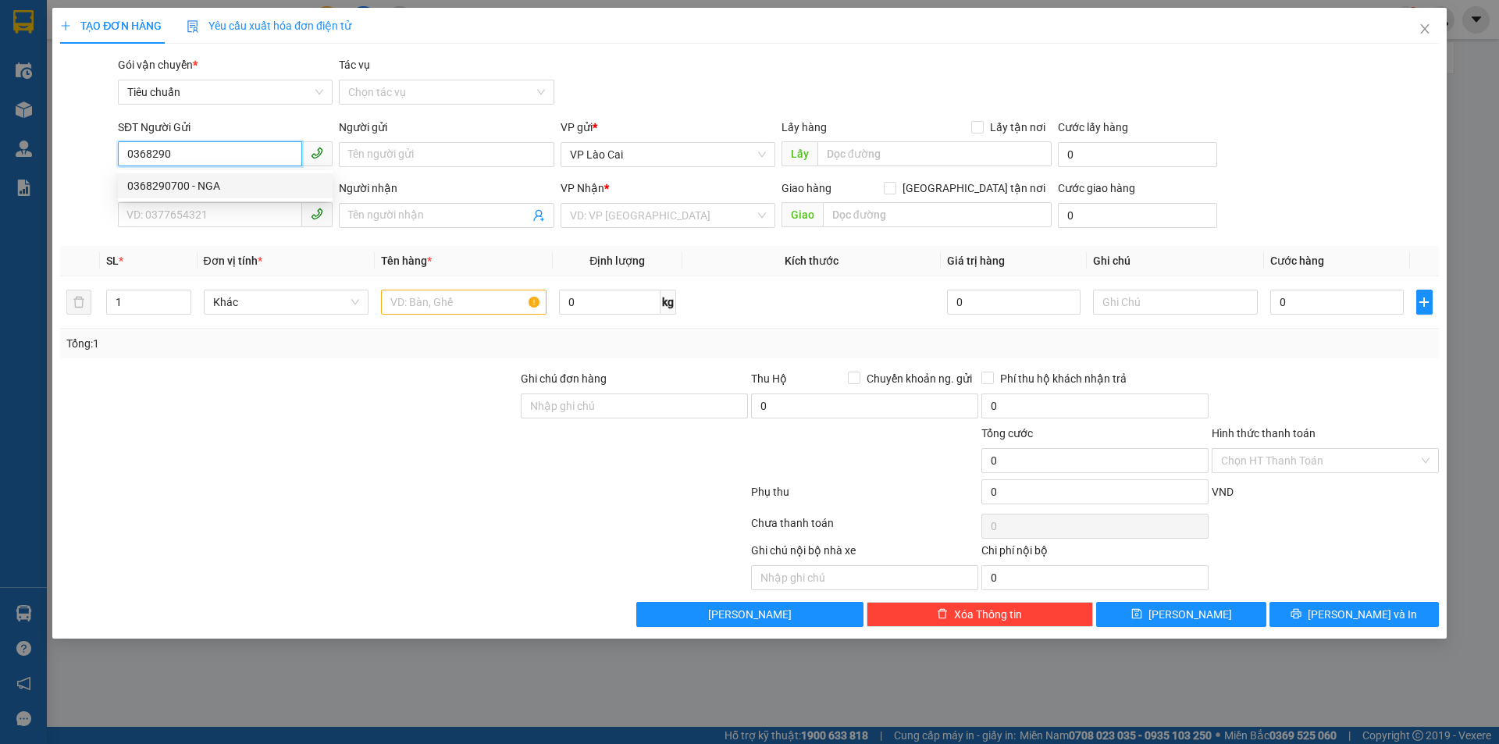
click at [207, 192] on div "0368290700 - NGA" at bounding box center [225, 185] width 196 height 17
type input "0368290700"
type input "NGA"
type input "0368290700"
click at [208, 208] on input "SĐT Người Nhận *" at bounding box center [210, 214] width 184 height 25
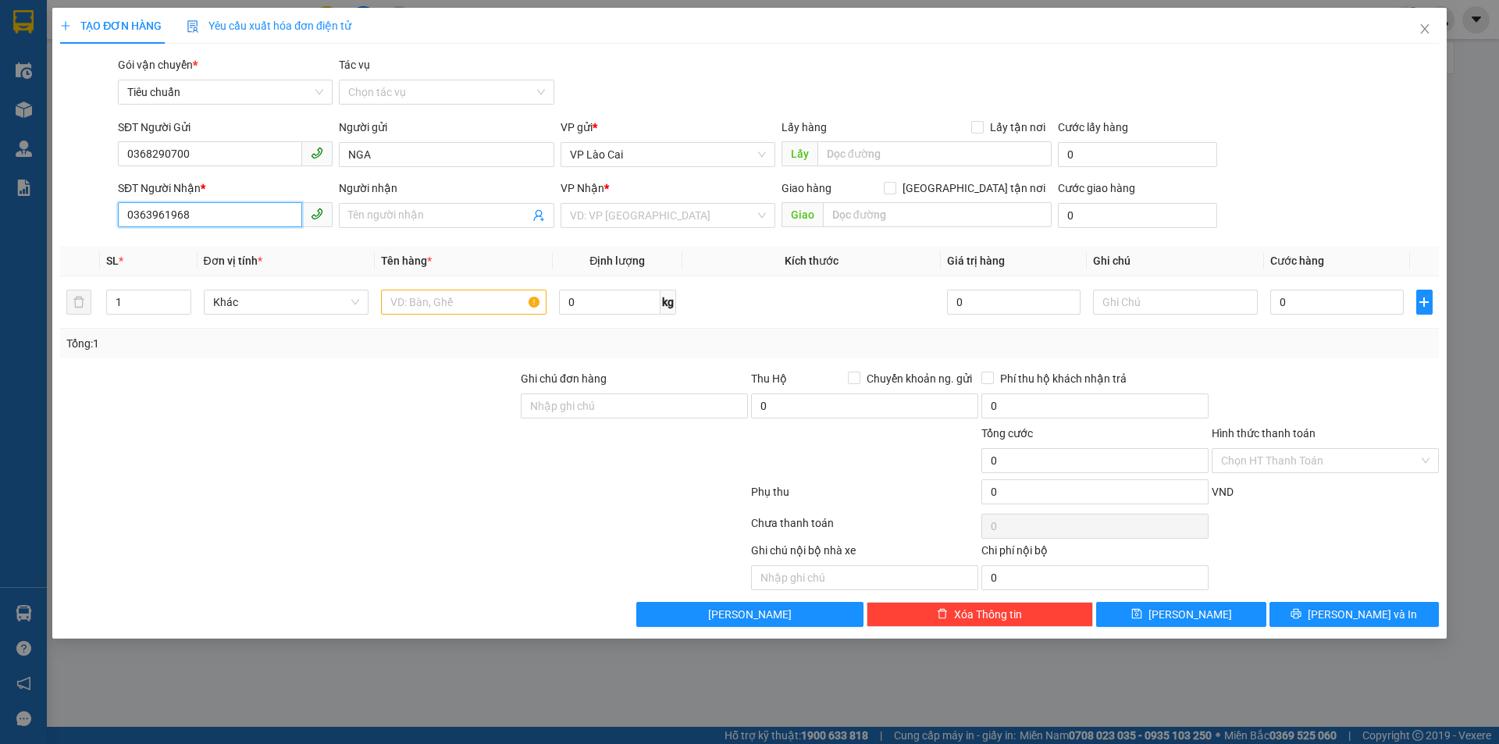
click at [214, 222] on input "0363961968" at bounding box center [210, 214] width 184 height 25
type input "0363961968"
click at [718, 197] on div "VP Nhận *" at bounding box center [667, 191] width 215 height 23
click at [707, 212] on input "search" at bounding box center [662, 215] width 185 height 23
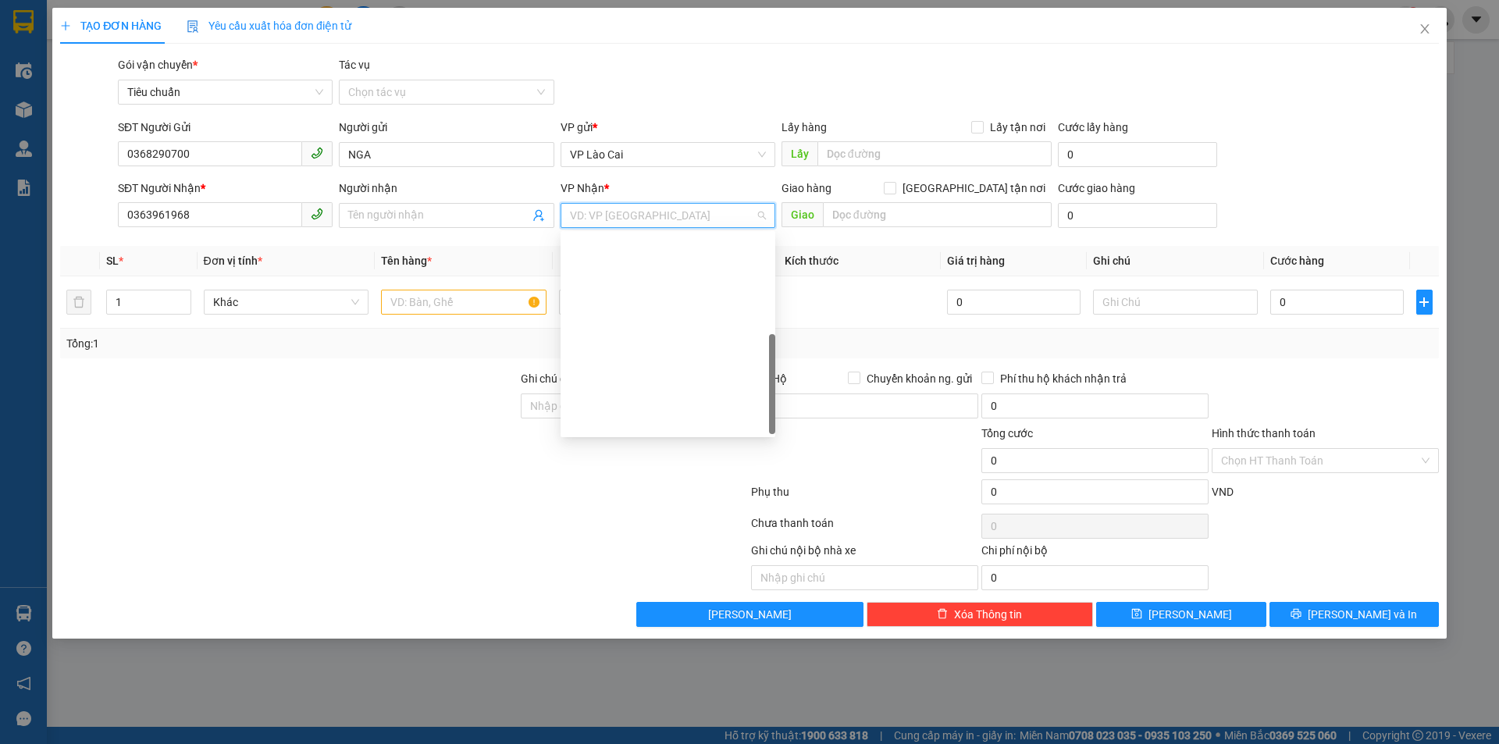
click at [614, 659] on div "VP Dọc đường" at bounding box center [667, 671] width 215 height 25
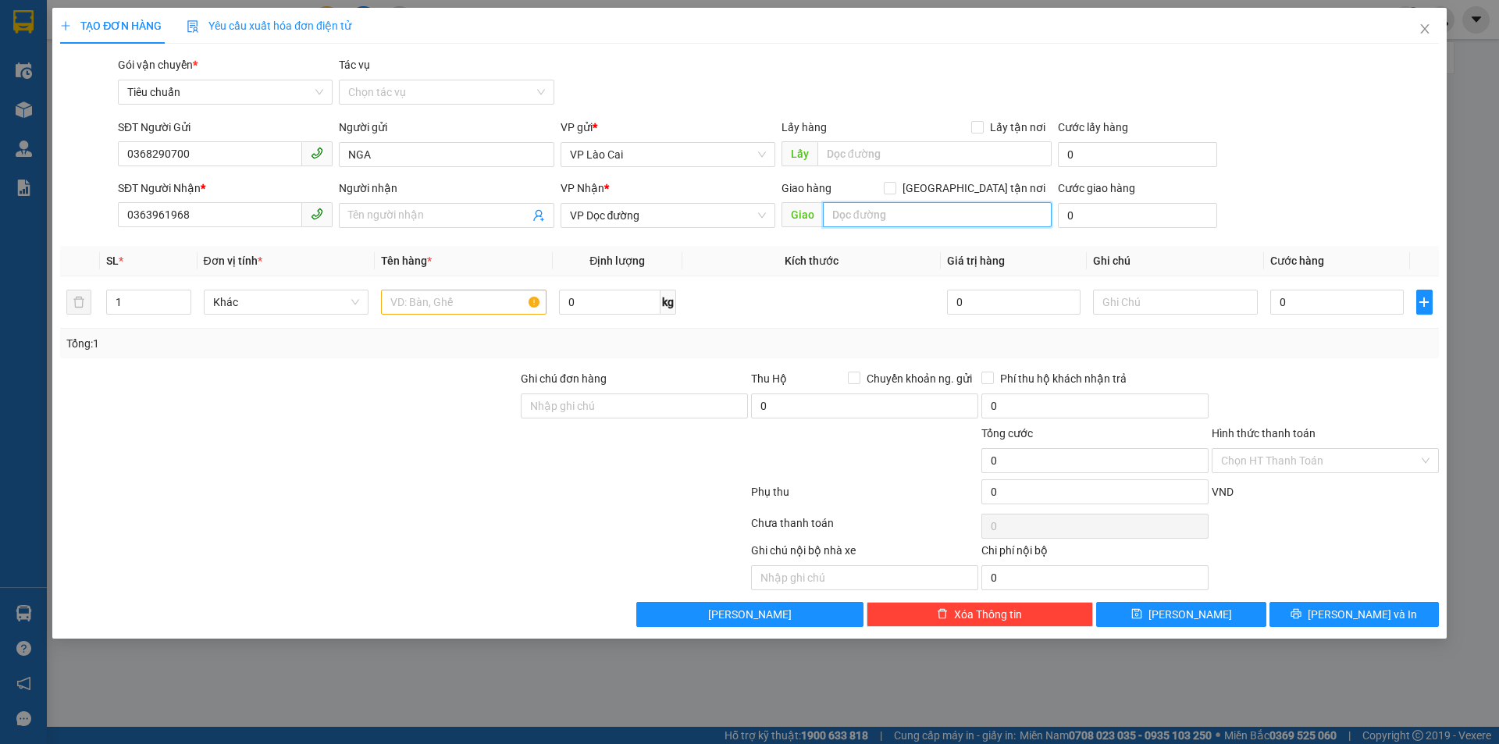
click at [849, 219] on input "text" at bounding box center [937, 214] width 229 height 25
click at [831, 209] on input "Uông Bí" at bounding box center [937, 214] width 229 height 25
type input "Vp Uông Bí"
click at [462, 306] on input "text" at bounding box center [463, 302] width 165 height 25
type input "2 tảu gạo"
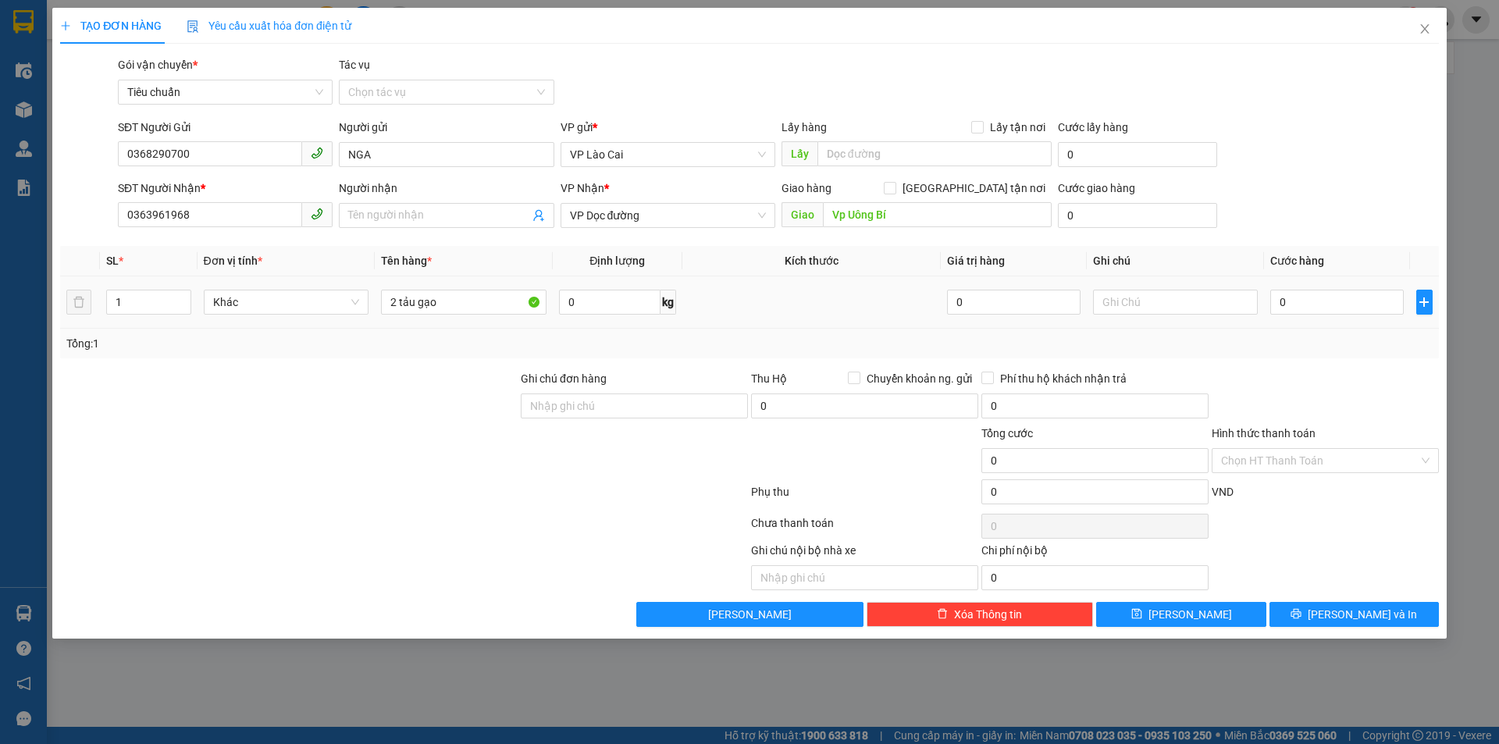
click at [1349, 289] on div "0" at bounding box center [1336, 301] width 133 height 31
click at [1342, 302] on input "0" at bounding box center [1336, 302] width 133 height 25
click at [1235, 356] on div "Tổng: 1" at bounding box center [749, 344] width 1379 height 30
click at [1381, 606] on span "[PERSON_NAME] và In" at bounding box center [1362, 614] width 109 height 17
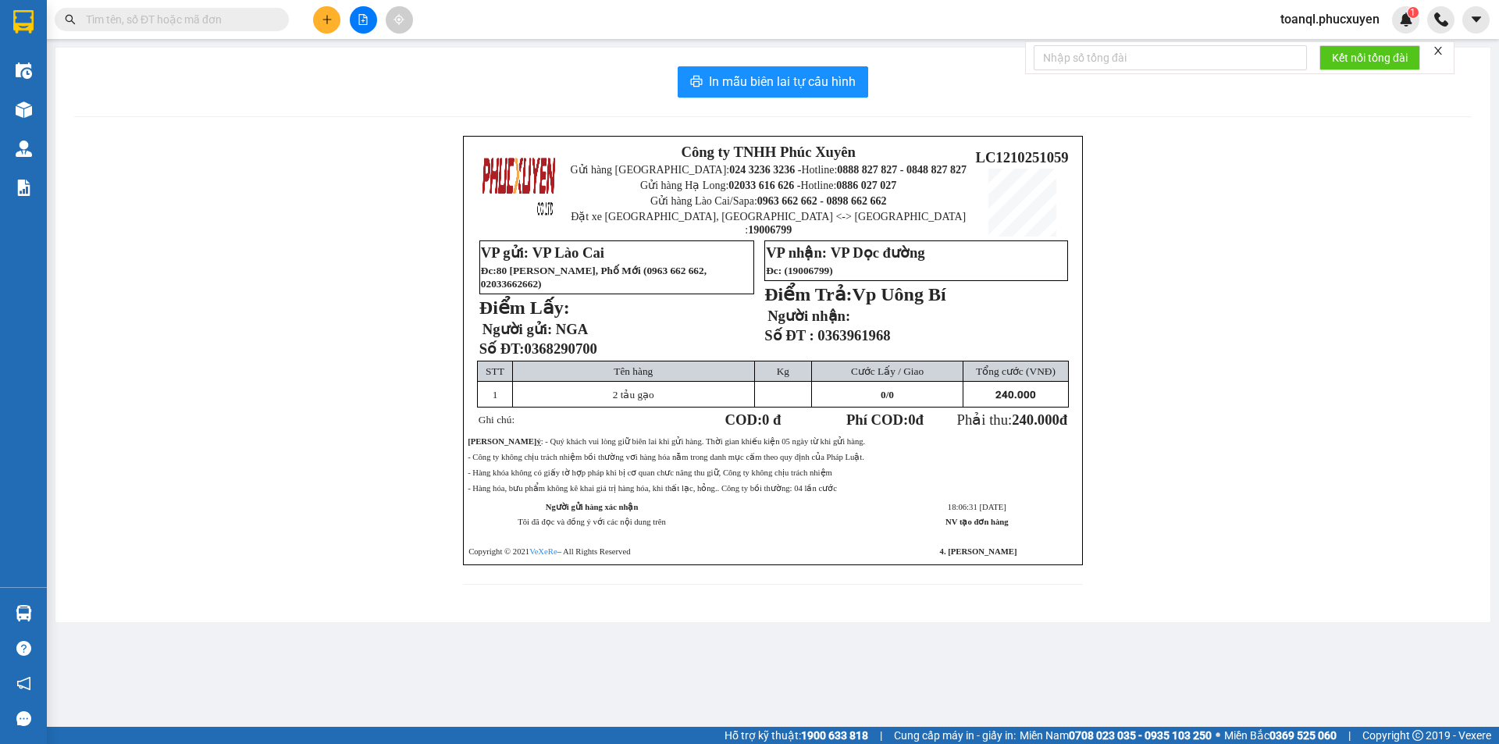
click at [842, 126] on div "In mẫu biên lai tự cấu hình Công ty TNHH Phúc Xuyên Gửi hàng [GEOGRAPHIC_DATA]:…" at bounding box center [772, 335] width 1435 height 575
click at [821, 103] on div "In mẫu biên lai tự cấu hình Công ty TNHH Phúc Xuyên Gửi hàng [GEOGRAPHIC_DATA]:…" at bounding box center [772, 335] width 1435 height 575
click at [820, 94] on button "In mẫu biên lai tự cấu hình" at bounding box center [773, 81] width 190 height 31
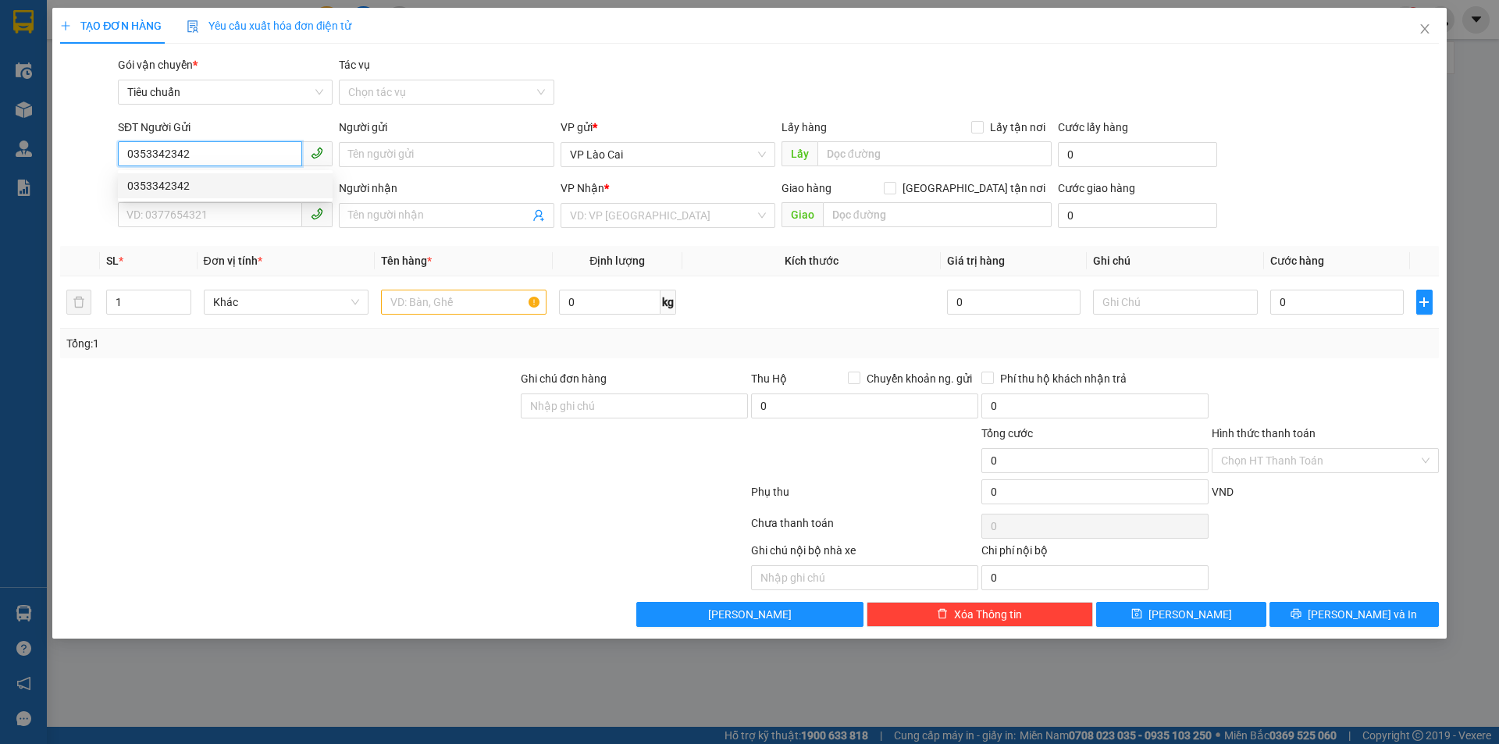
click at [187, 176] on div "0353342342" at bounding box center [225, 185] width 215 height 25
type input "0353342342"
click at [192, 204] on input "SĐT Người Nhận *" at bounding box center [210, 214] width 184 height 25
type input "0829201688"
click at [735, 212] on input "search" at bounding box center [662, 215] width 185 height 23
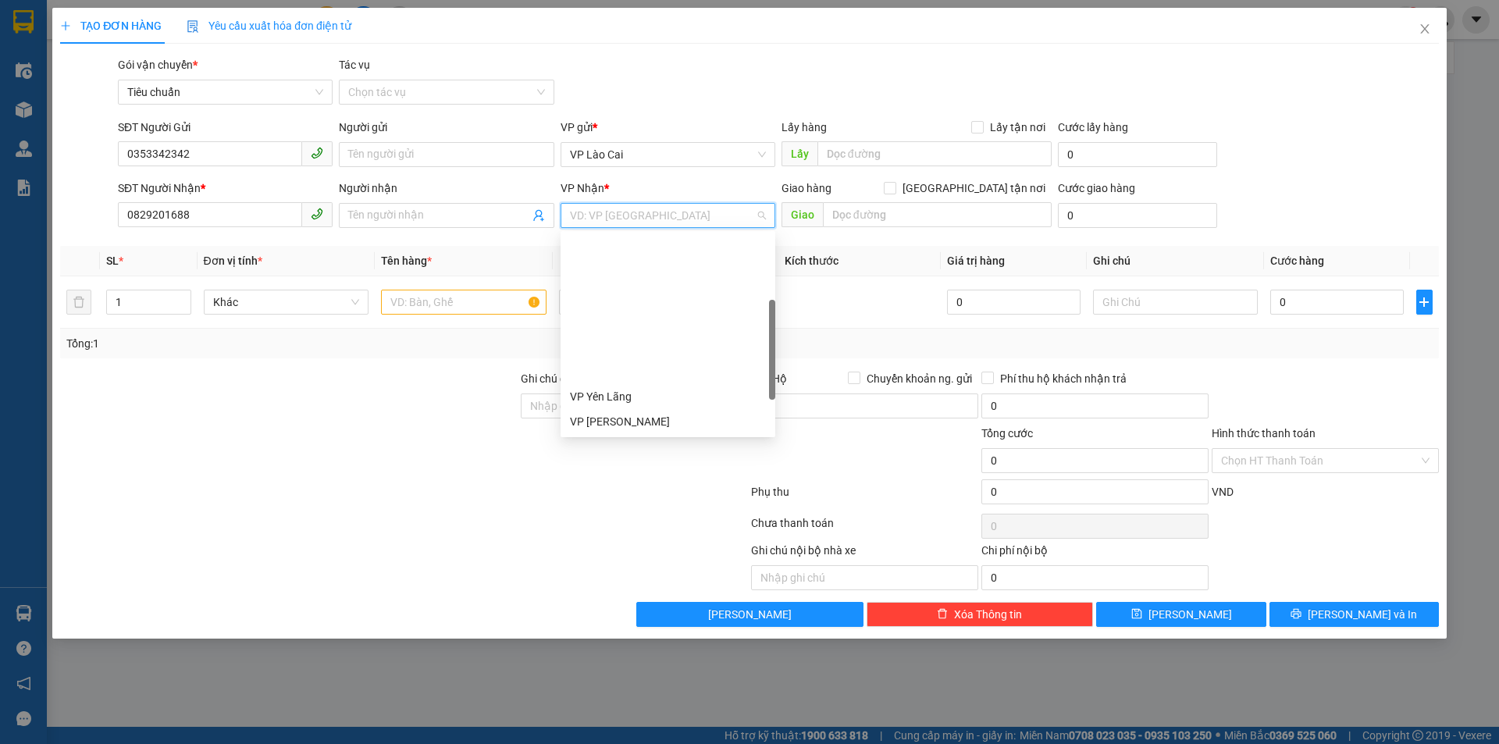
click at [629, 429] on div "VP Yên Lãng VP Minh Khai VP Trường Chinh Vp Mạo Khê VP Loong Toòng VP Chợ HL 1 …" at bounding box center [667, 509] width 215 height 250
drag, startPoint x: 633, startPoint y: 408, endPoint x: 642, endPoint y: 400, distance: 12.1
click at [632, 563] on div "VP Sa Pa" at bounding box center [668, 571] width 196 height 17
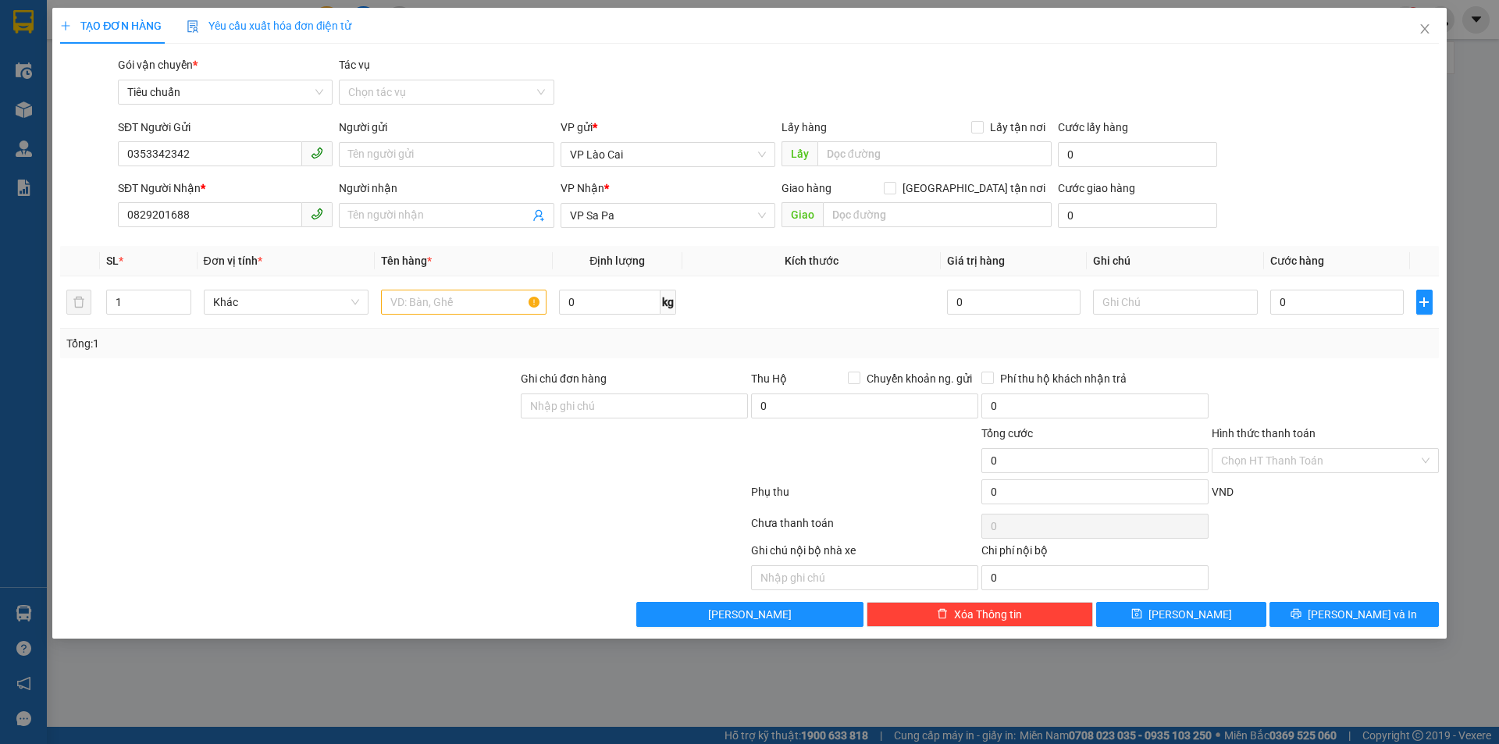
click at [668, 228] on div "VP Nhận * VP Sa Pa" at bounding box center [667, 207] width 215 height 55
click at [670, 221] on span "VP Sa Pa" at bounding box center [668, 215] width 196 height 23
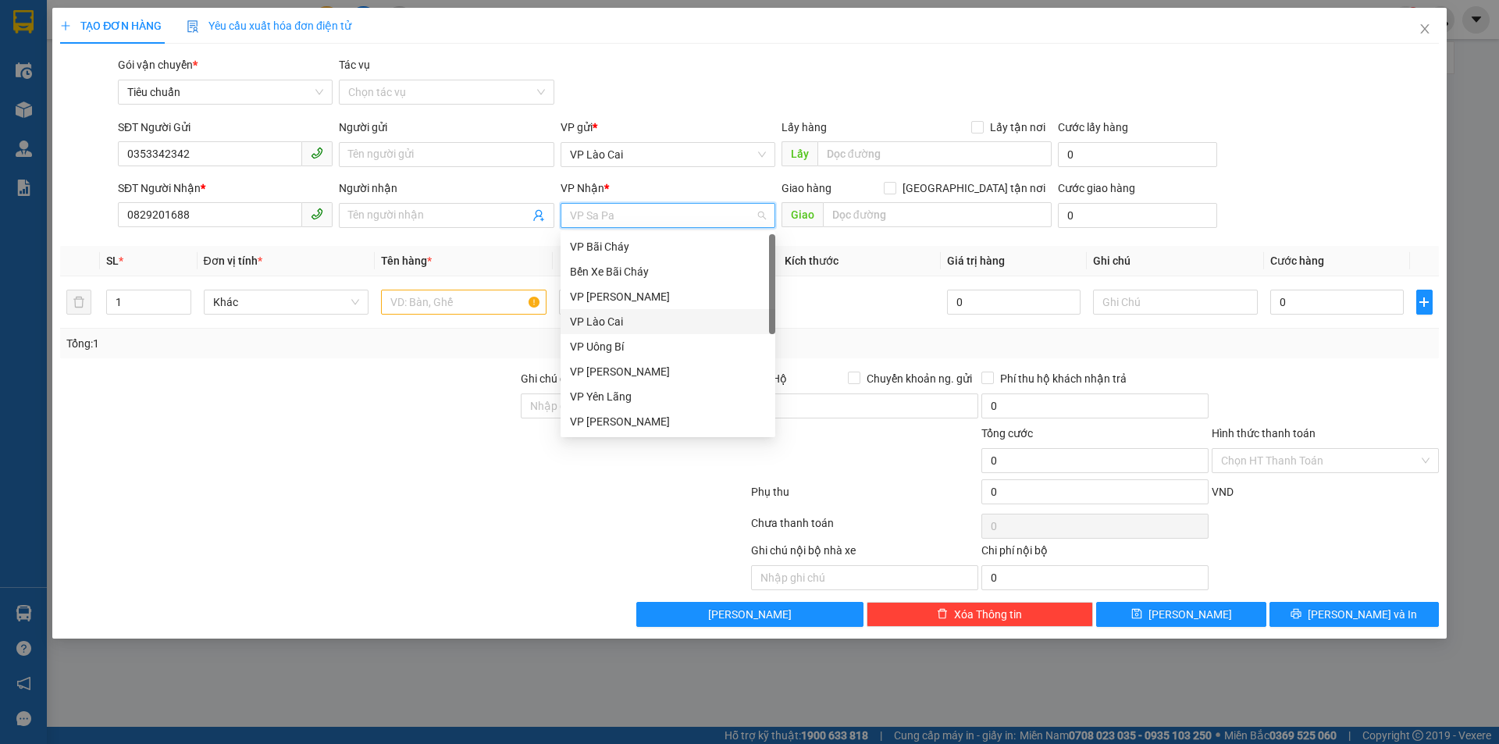
click at [639, 322] on div "VP Lào Cai" at bounding box center [668, 321] width 196 height 17
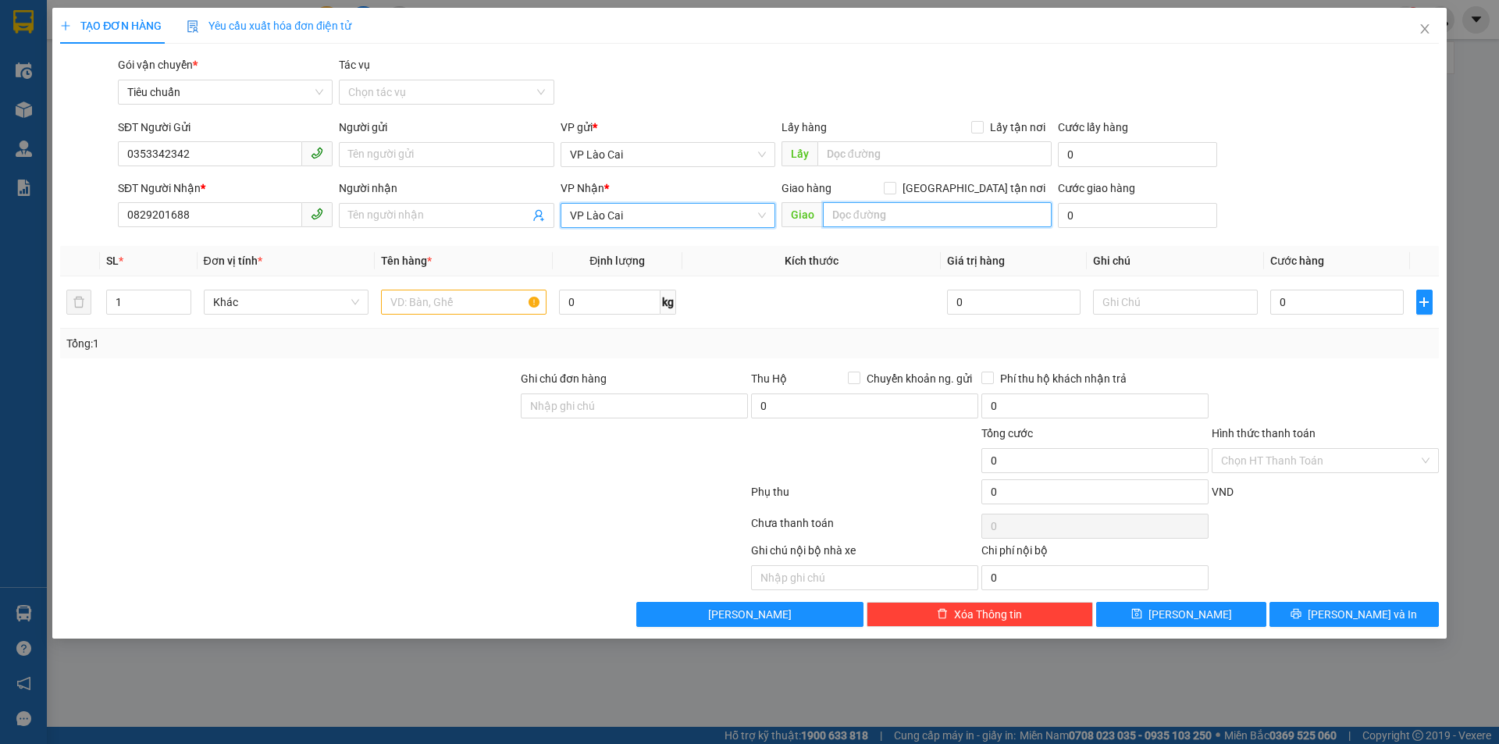
click at [867, 220] on input "text" at bounding box center [937, 214] width 229 height 25
type input "Hòn Gai"
click at [474, 292] on input "text" at bounding box center [463, 302] width 165 height 25
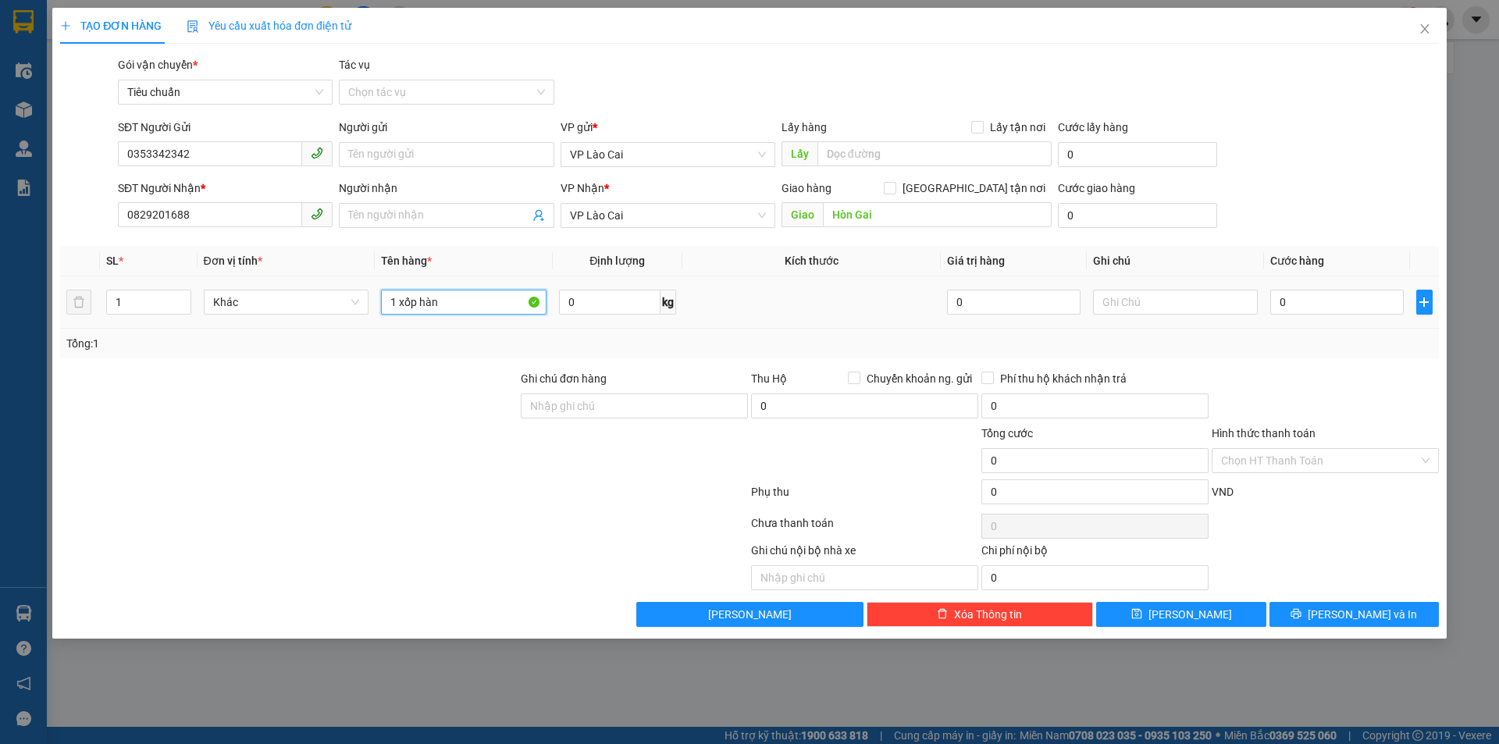
type input "1 xốp hàng"
click at [1276, 309] on input "0" at bounding box center [1336, 302] width 133 height 25
click at [1284, 383] on div at bounding box center [1325, 397] width 230 height 55
click at [1343, 624] on button "[PERSON_NAME] và In" at bounding box center [1353, 614] width 169 height 25
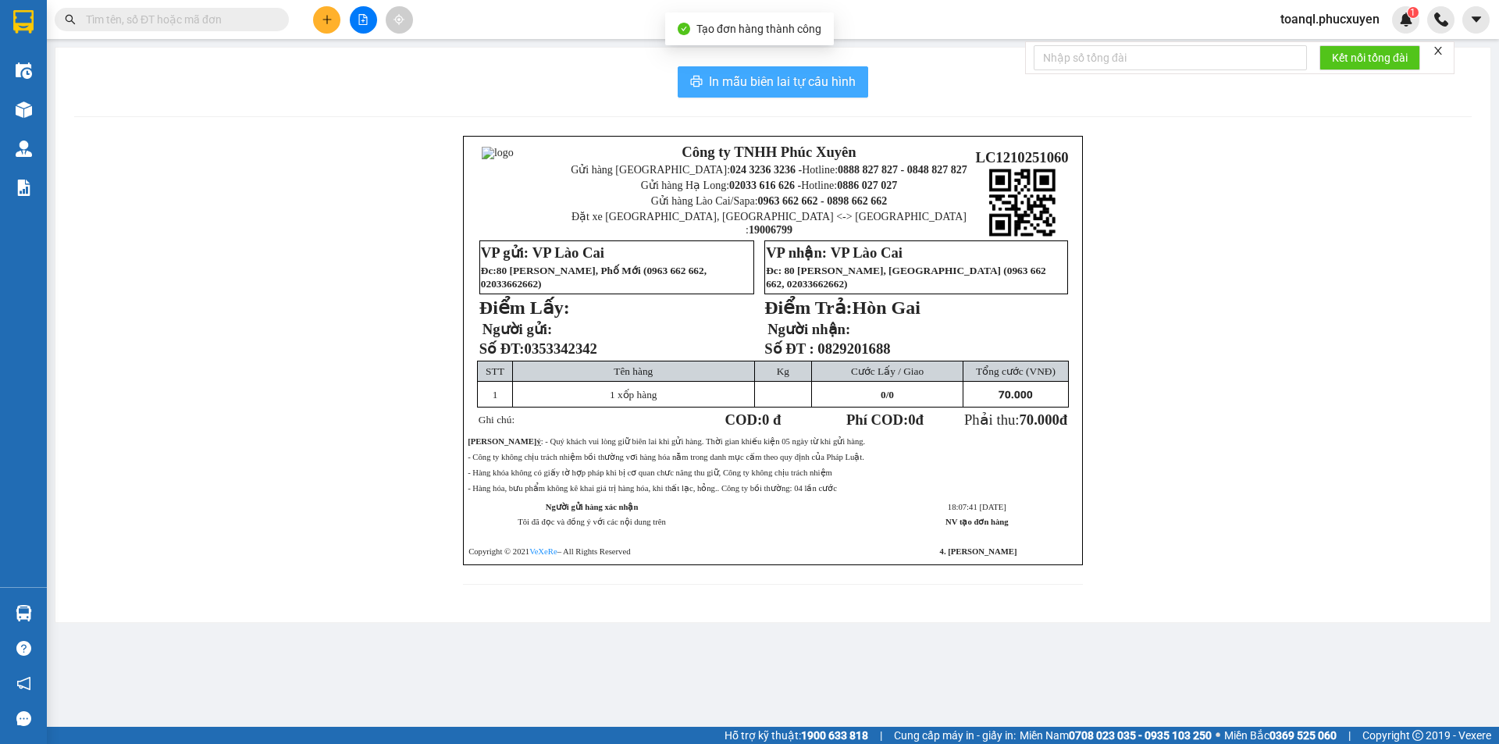
click at [826, 89] on span "In mẫu biên lai tự cấu hình" at bounding box center [782, 82] width 147 height 20
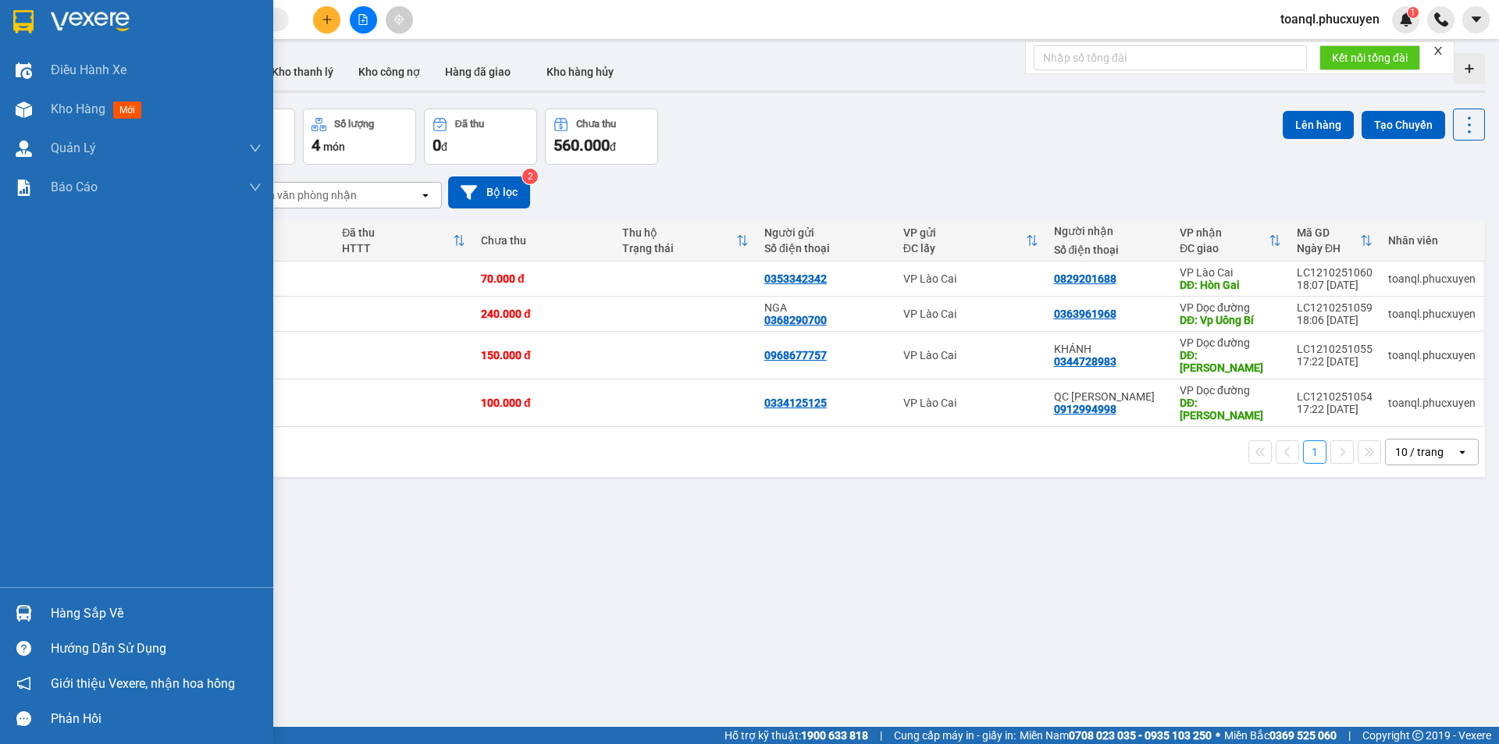
click at [20, 41] on div at bounding box center [136, 25] width 273 height 51
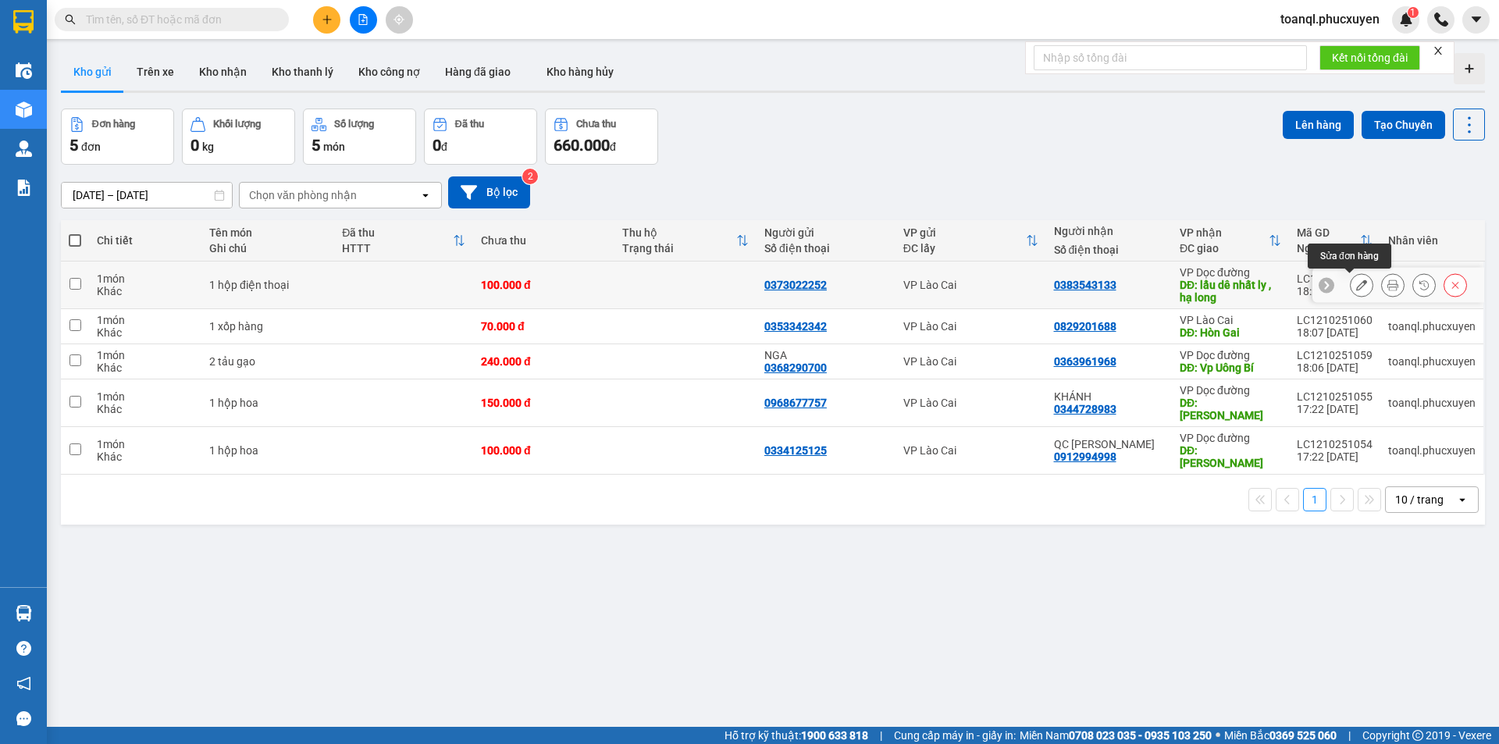
click at [1356, 283] on icon at bounding box center [1361, 284] width 11 height 11
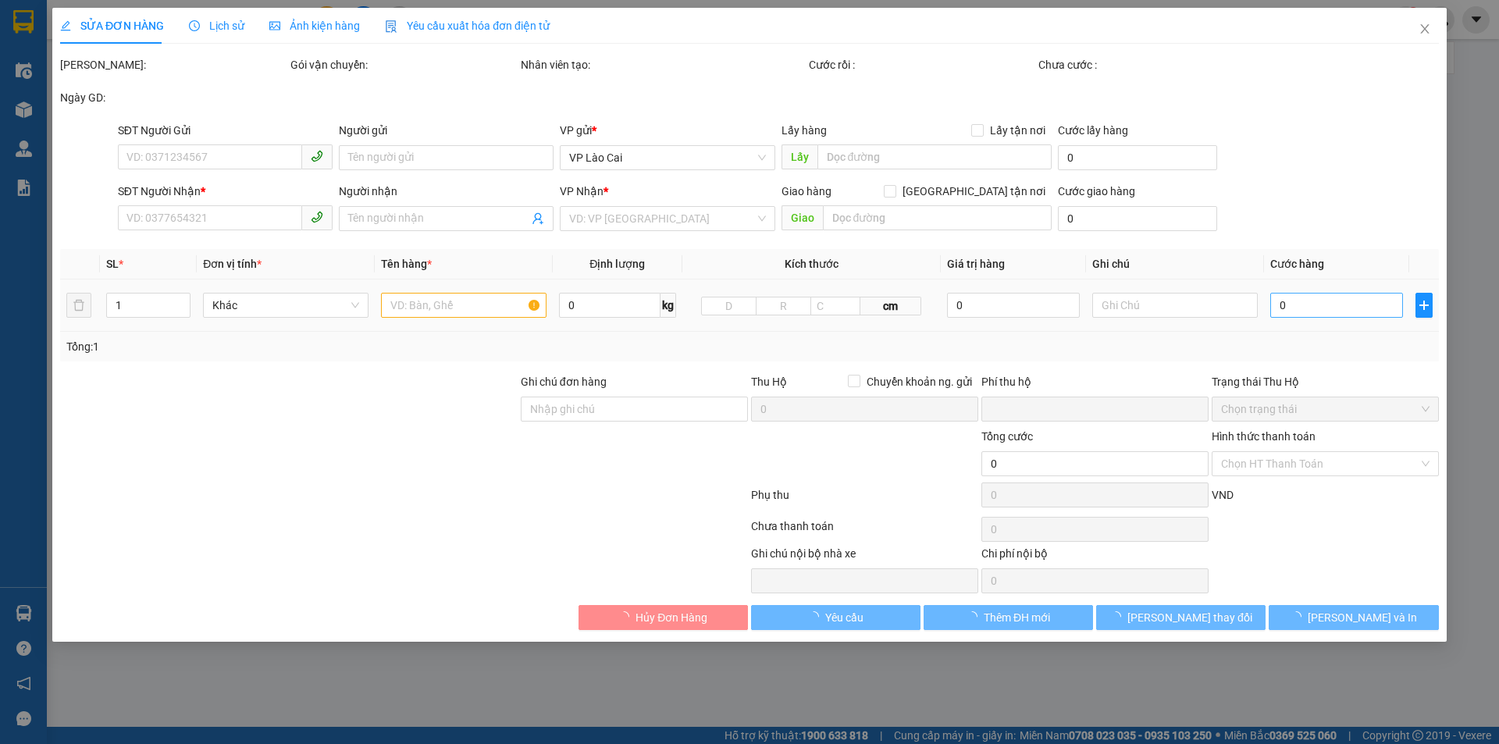
type input "0373022252"
type input "0383543133"
type input "lẩu dê nhất ly , hạ long"
type input "0"
type input "100.000"
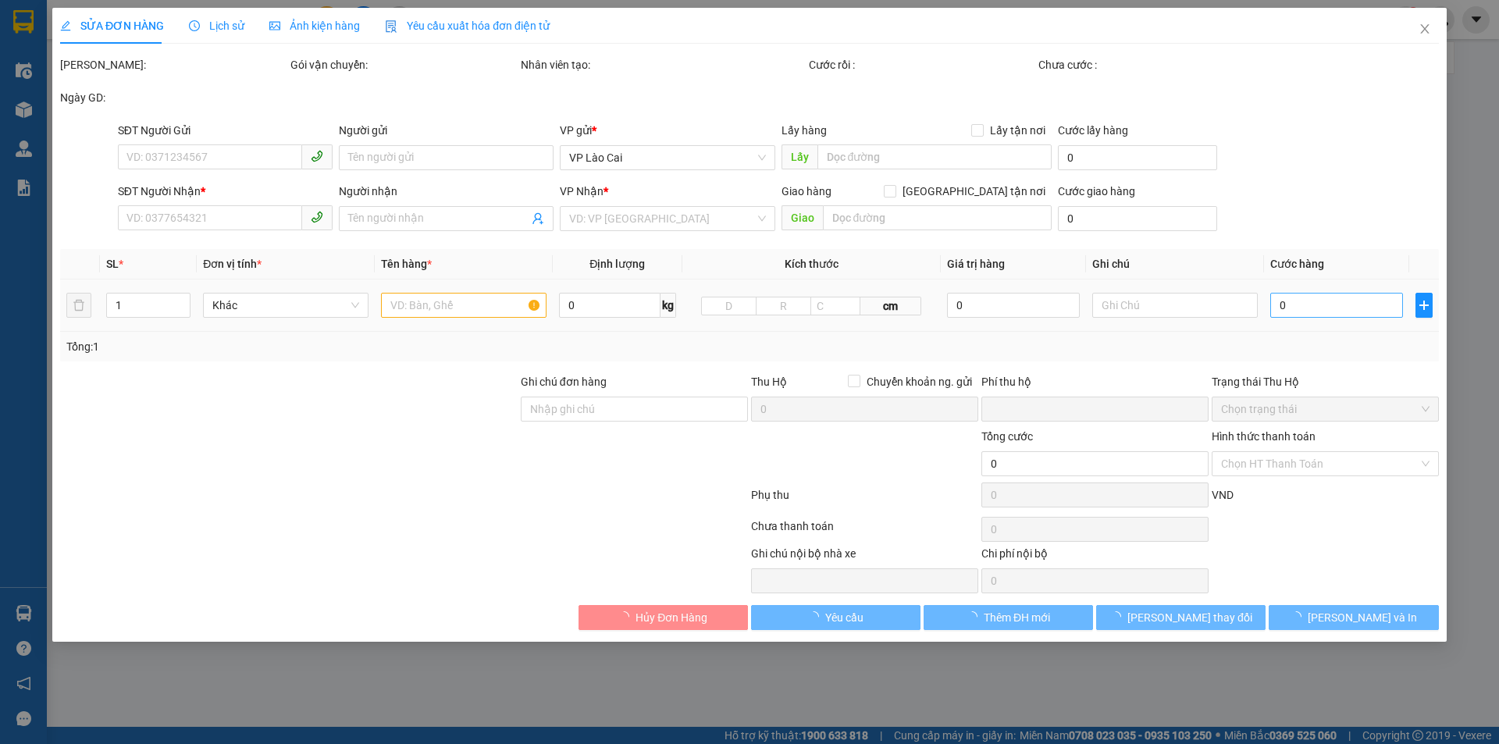
type input "100.000"
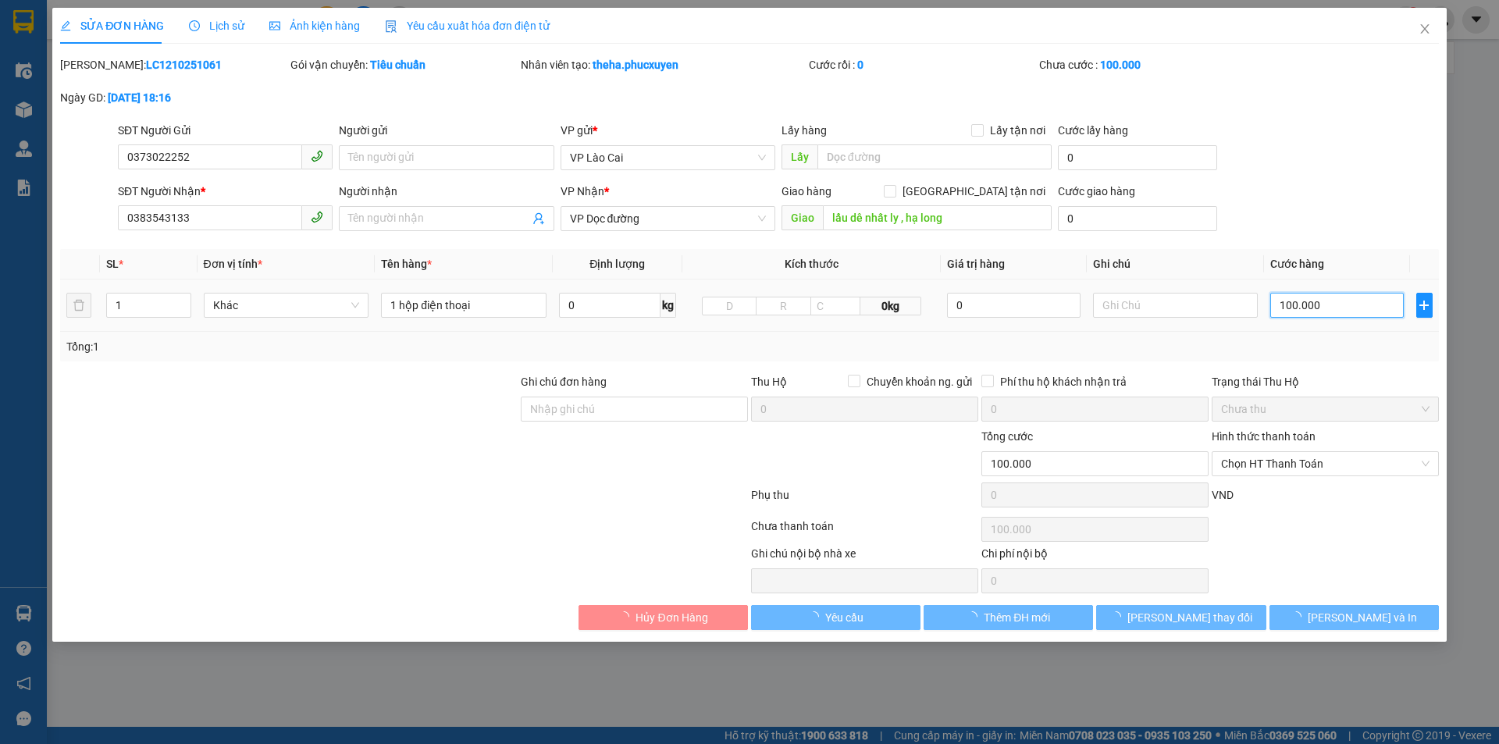
click at [1322, 311] on input "100.000" at bounding box center [1336, 305] width 133 height 25
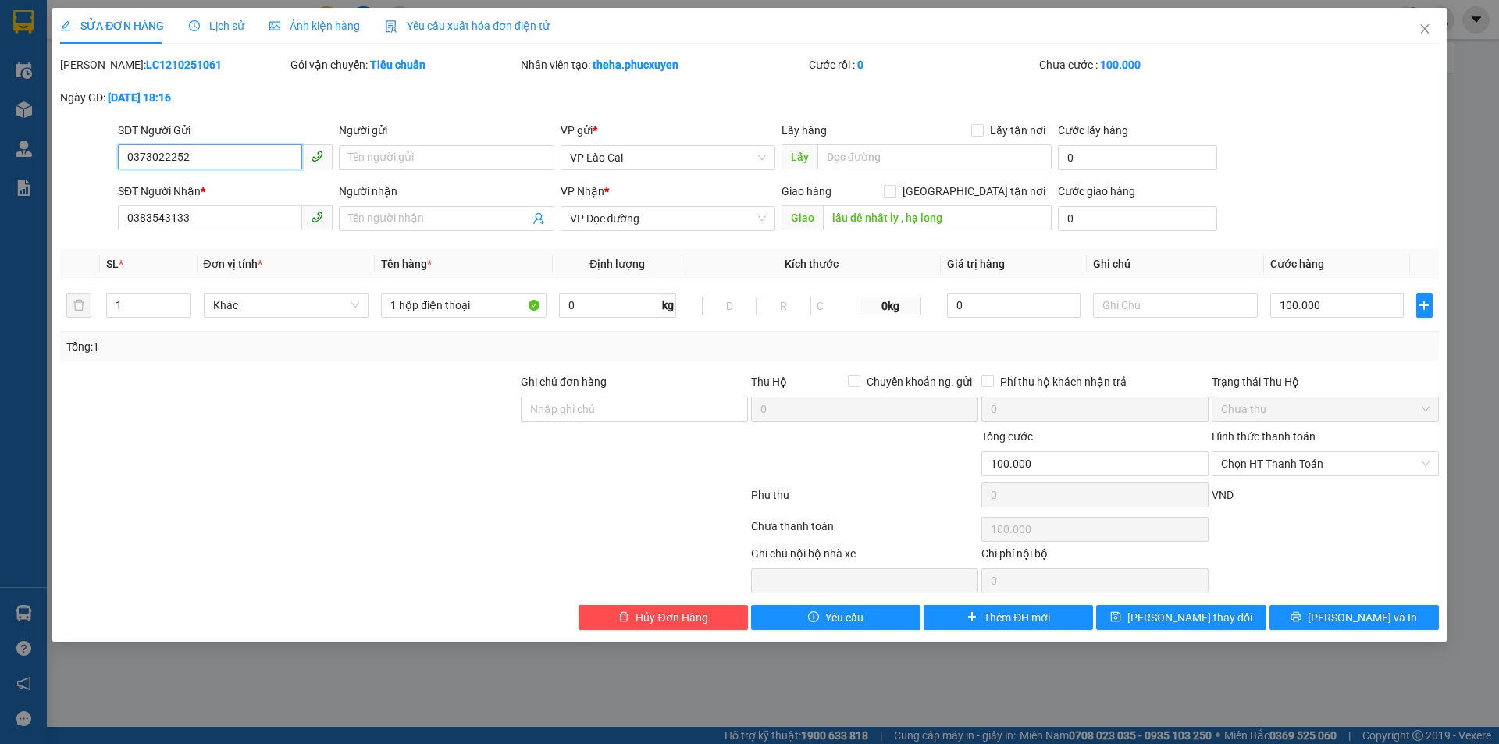
click at [158, 160] on input "0373022252" at bounding box center [210, 156] width 184 height 25
click at [1432, 27] on span "Close" at bounding box center [1425, 30] width 44 height 44
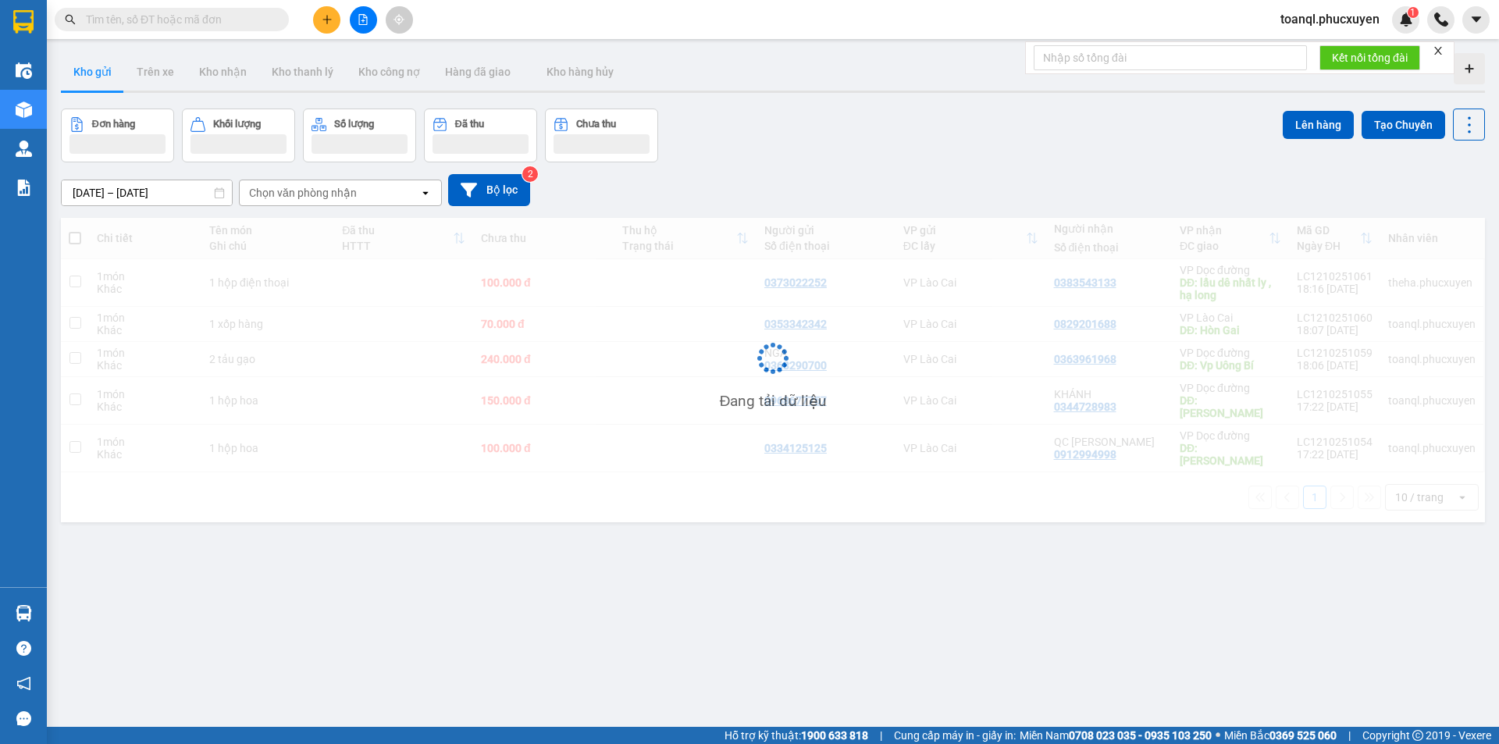
click at [226, 13] on input "text" at bounding box center [178, 19] width 184 height 17
paste input "0373022252"
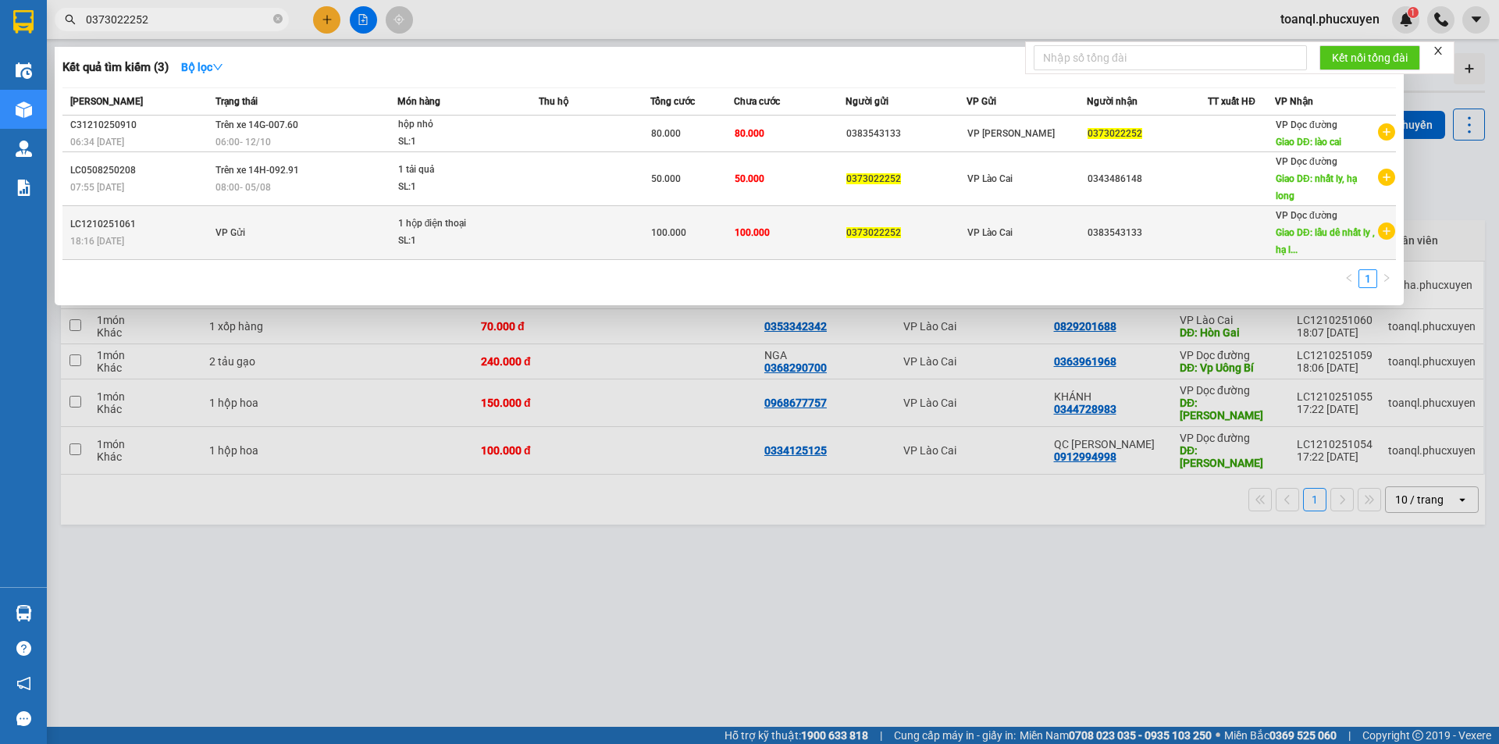
type input "0373022252"
drag, startPoint x: 610, startPoint y: 240, endPoint x: 761, endPoint y: 241, distance: 150.7
click at [761, 241] on tr "LC1210251061 18:16 [DATE] VP Gửi 1 hộp điện thoại SL: 1 100.000 100.000 0373022…" at bounding box center [728, 233] width 1333 height 54
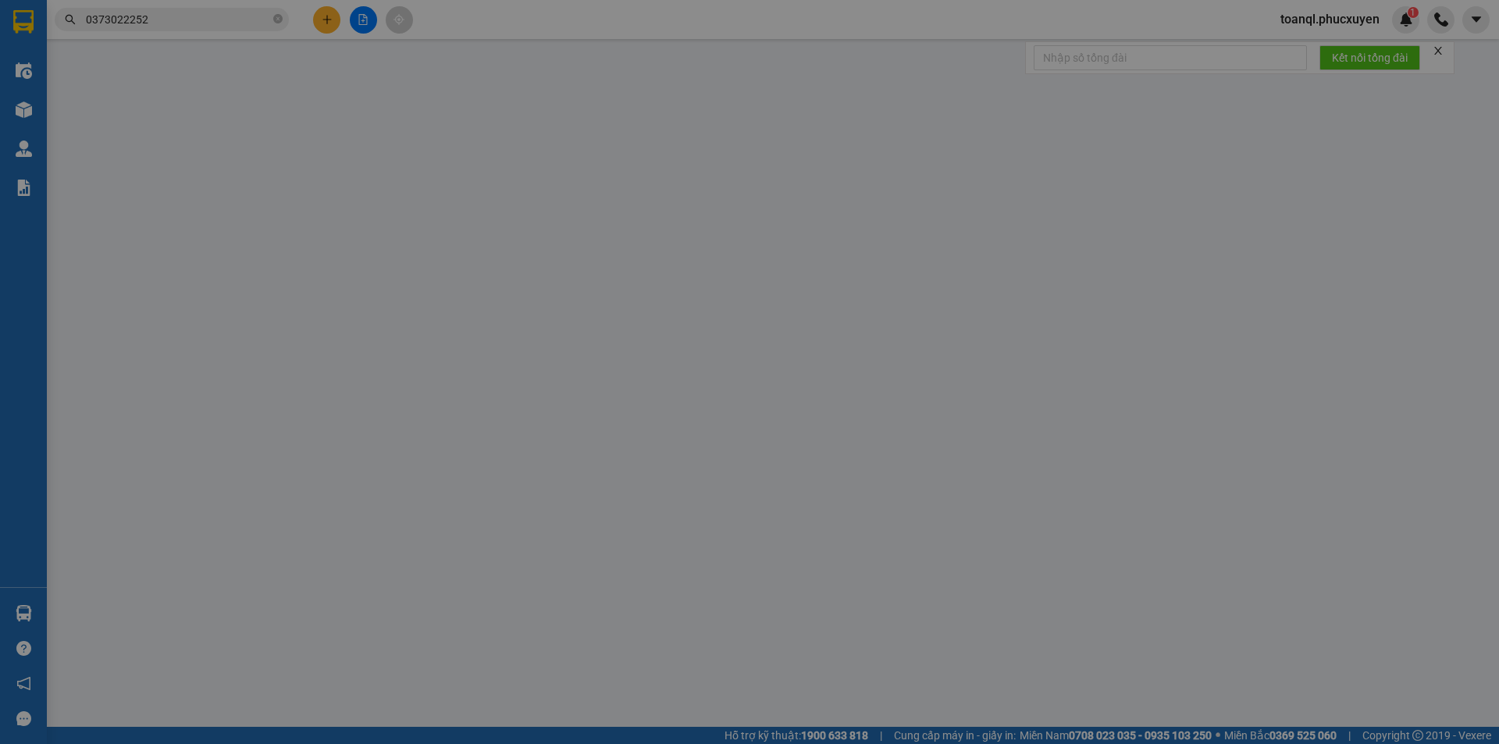
click at [761, 241] on div "Total Paid Fee Total UnPaid Fee Cash Collection Total Fee Mã ĐH: Gói vận chuyển…" at bounding box center [749, 343] width 1379 height 574
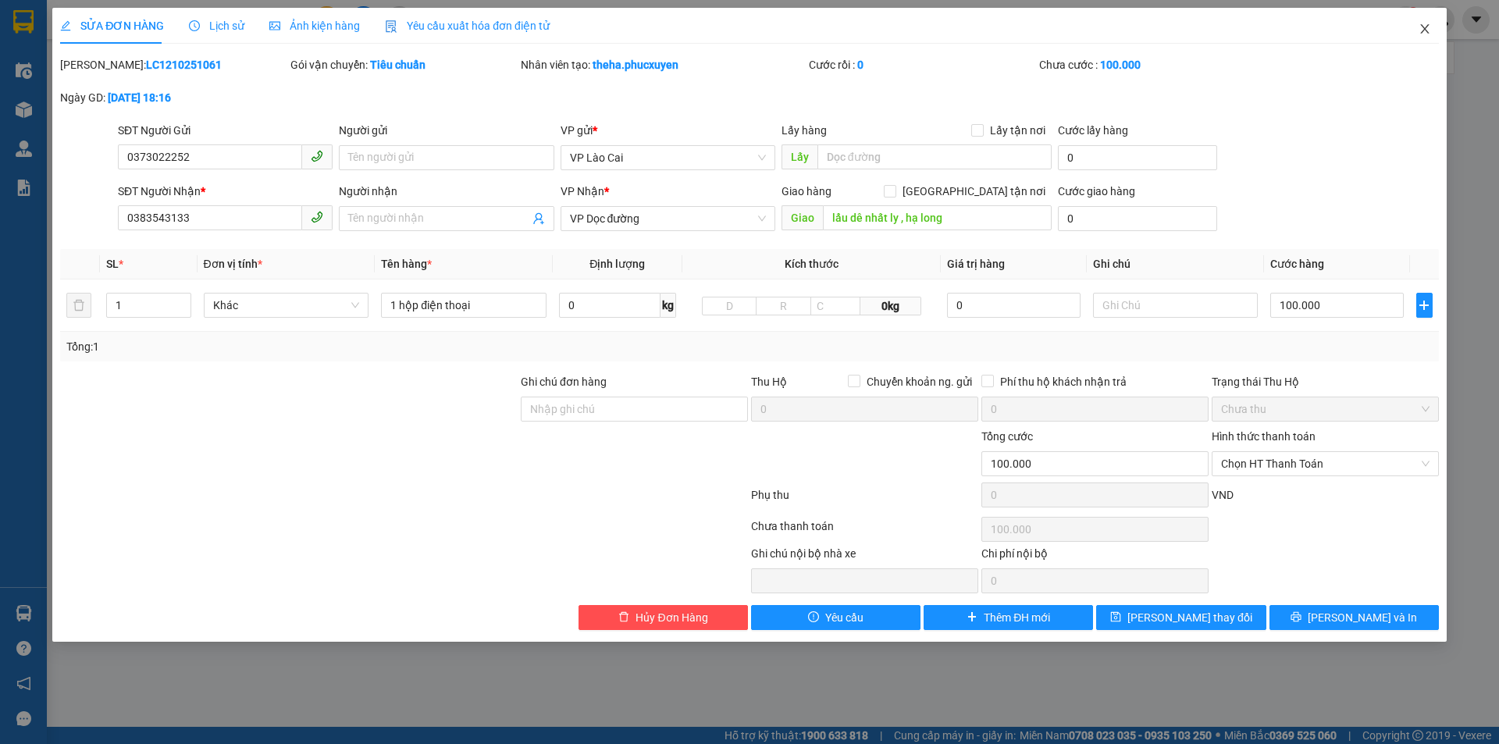
click at [1424, 36] on span "Close" at bounding box center [1425, 30] width 44 height 44
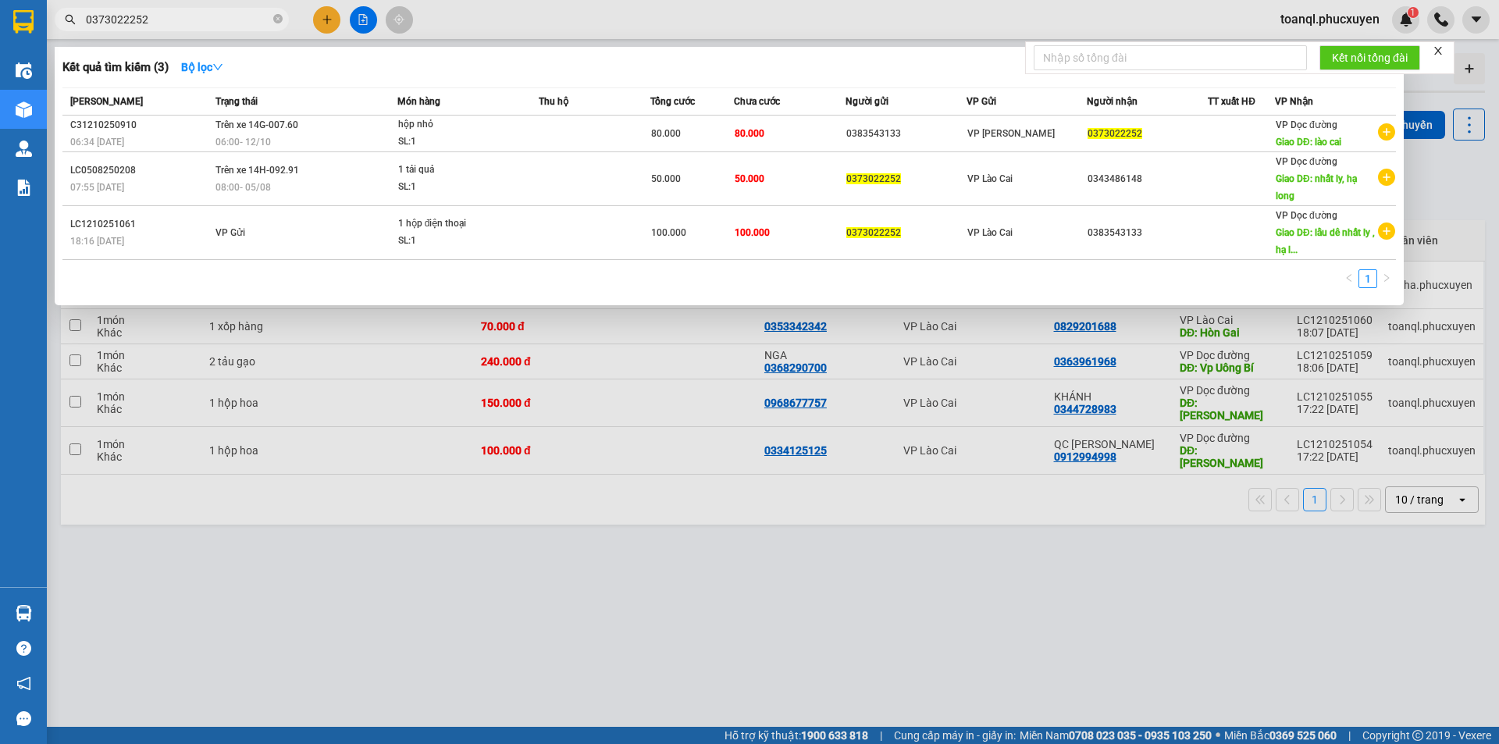
click at [240, 27] on input "0373022252" at bounding box center [178, 19] width 184 height 17
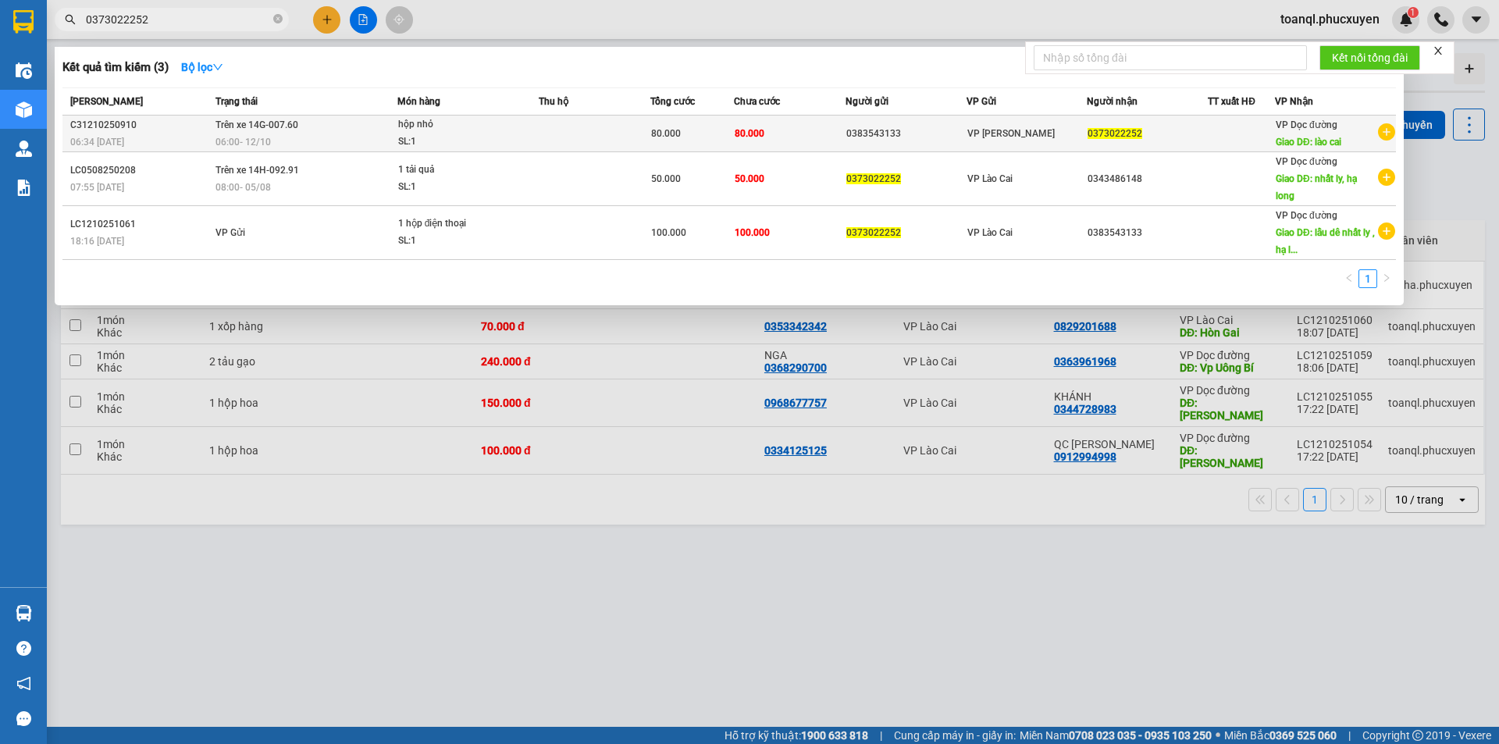
click at [553, 140] on td at bounding box center [595, 134] width 112 height 37
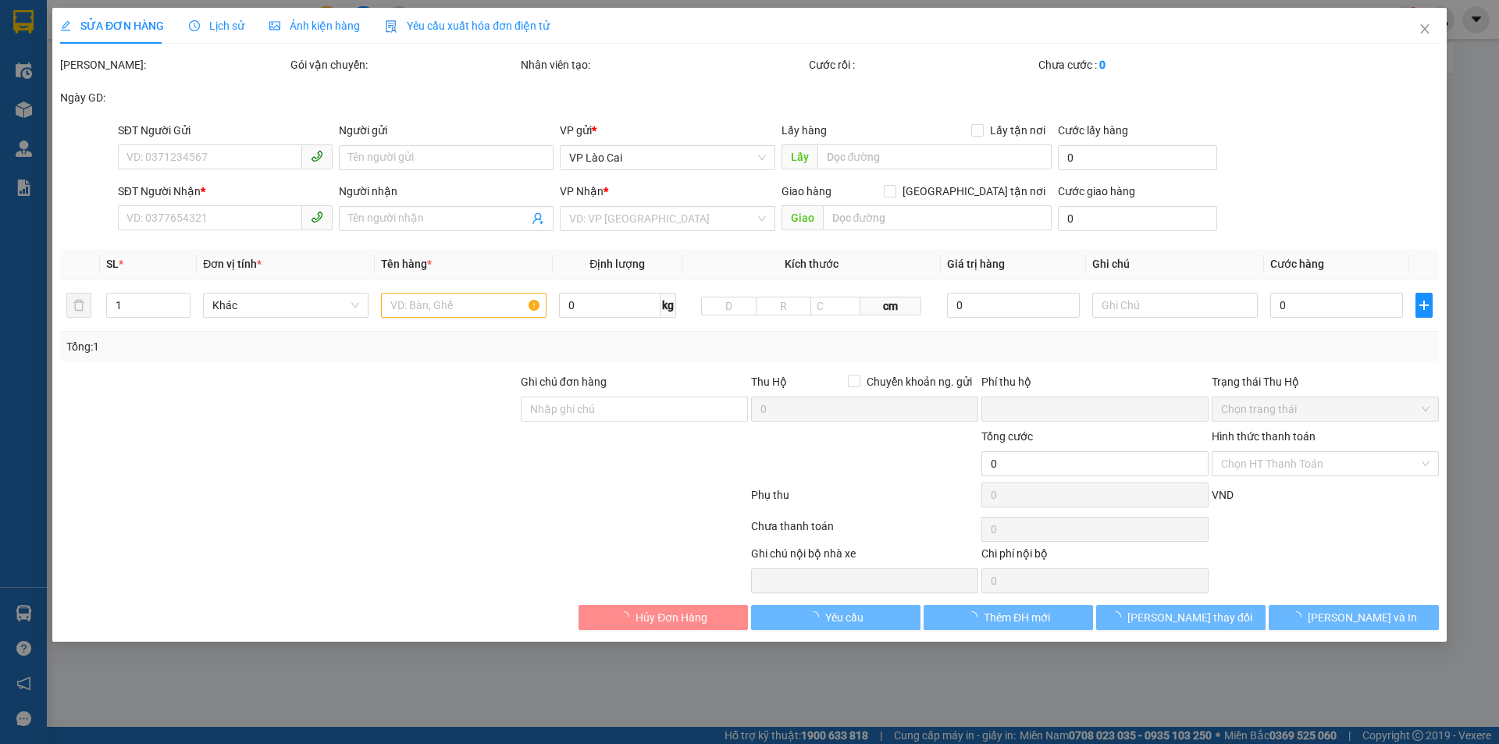
type input "0383543133"
type input "0373022252"
type input "lào cai"
type input "0"
type input "80.000"
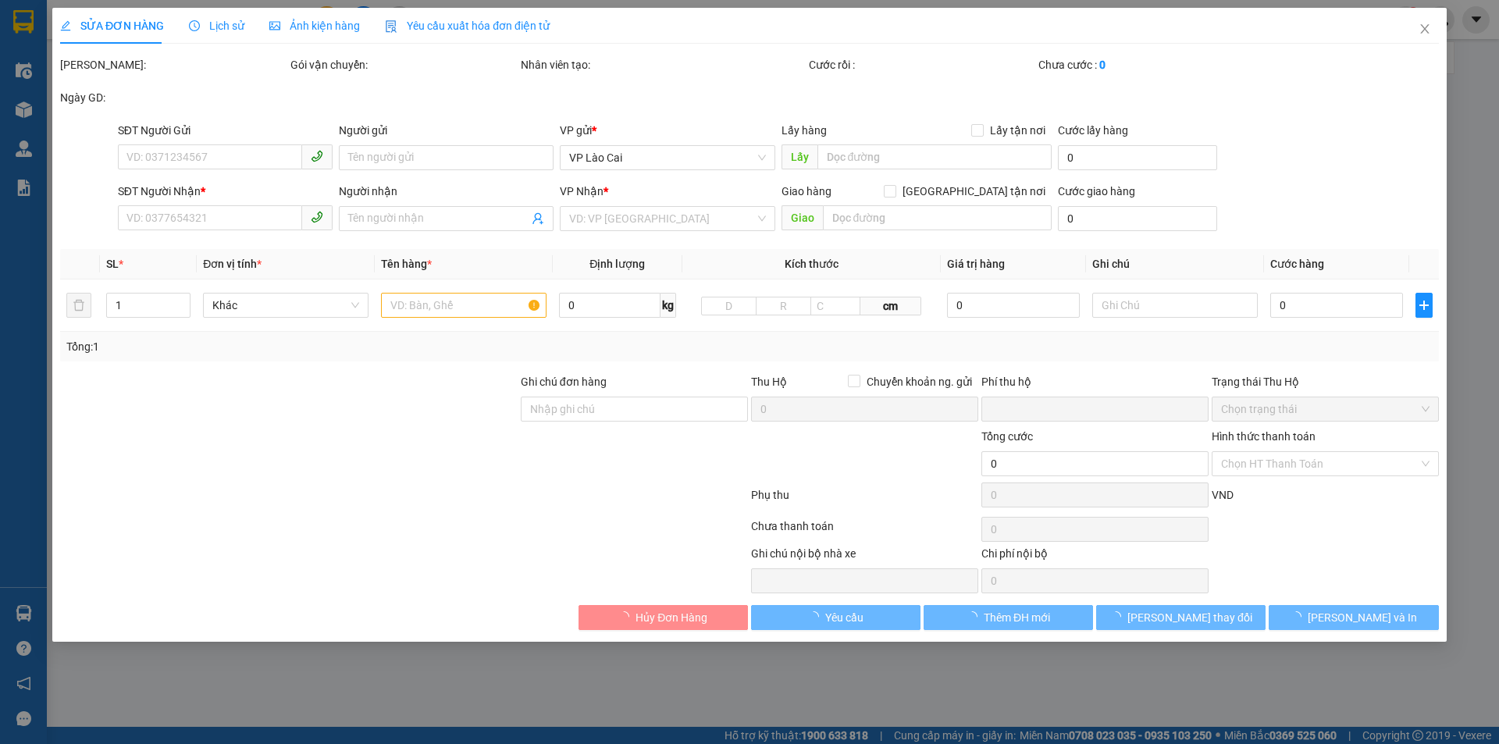
type input "80.000"
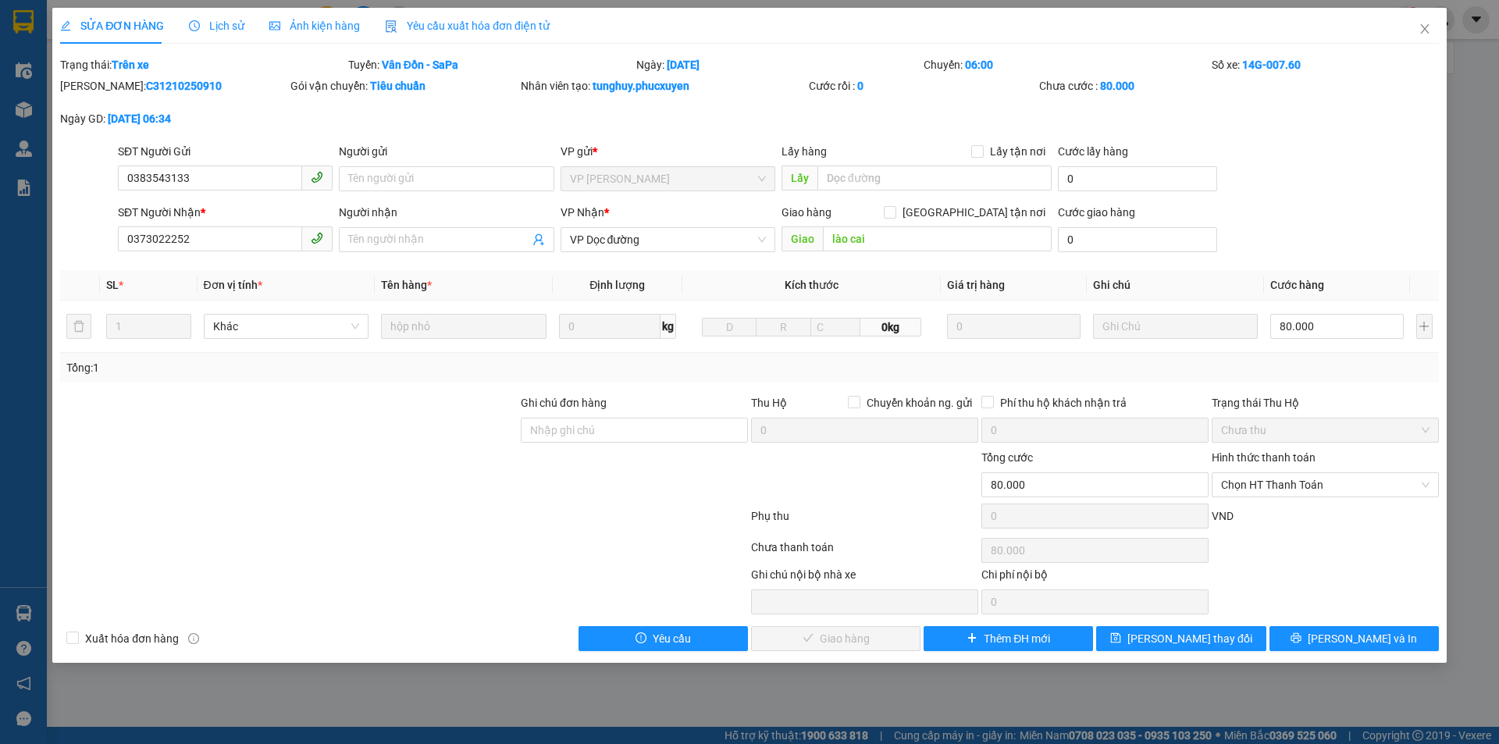
drag, startPoint x: 596, startPoint y: 92, endPoint x: 710, endPoint y: 93, distance: 114.8
click at [710, 93] on div "Nhân viên tạo: tunghuy.phucxuyen" at bounding box center [663, 85] width 285 height 17
click at [1430, 34] on icon "close" at bounding box center [1424, 29] width 12 height 12
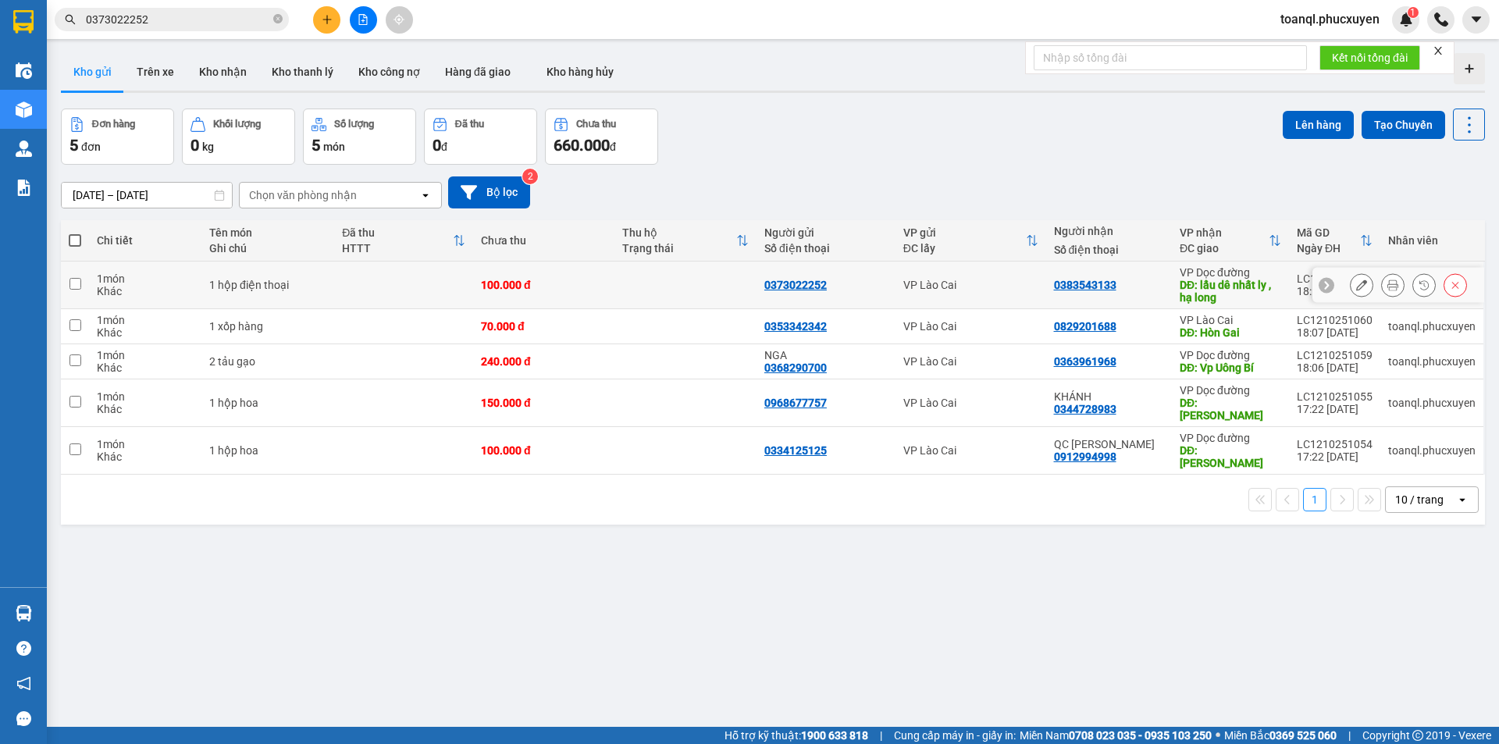
click at [1356, 284] on icon at bounding box center [1361, 284] width 11 height 11
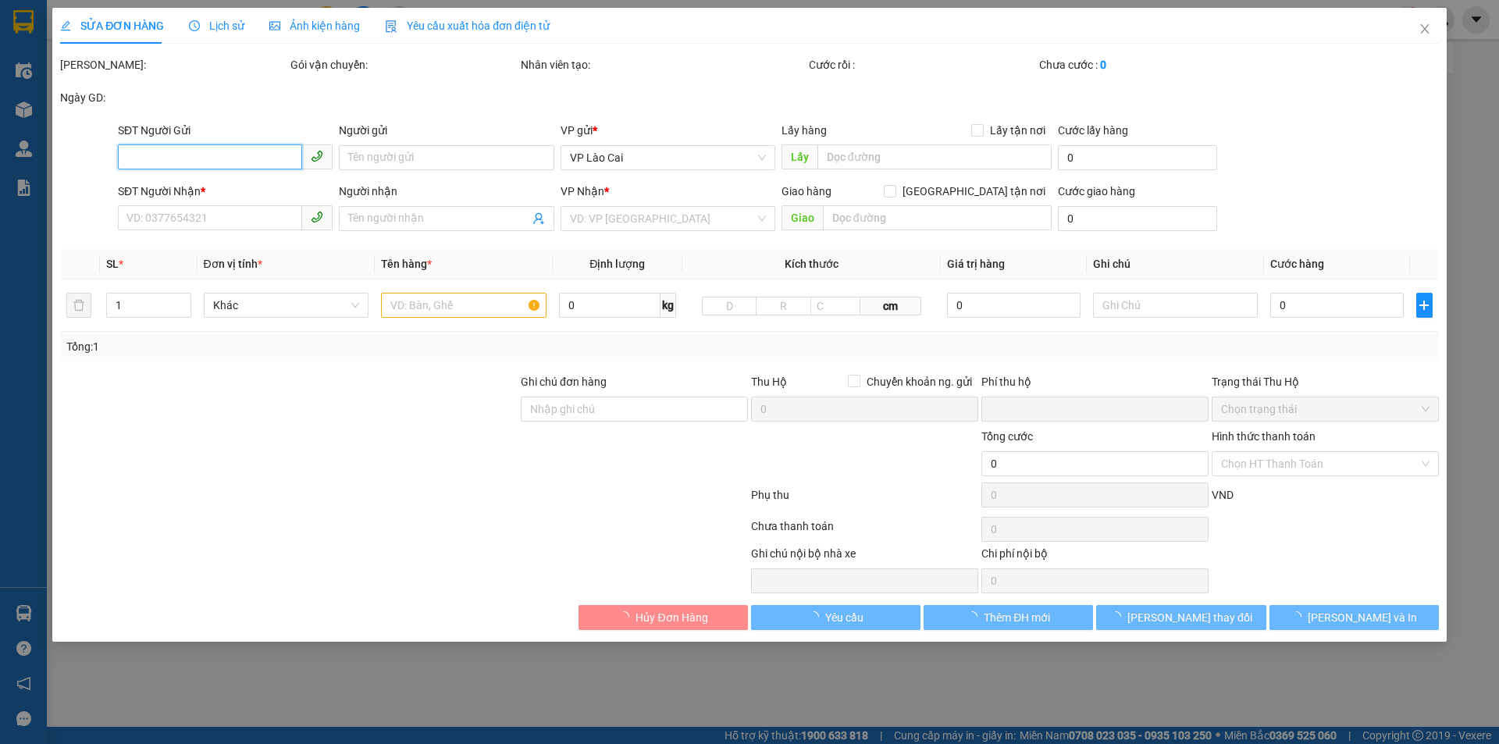
type input "0373022252"
type input "0383543133"
type input "lẩu dê nhất ly , hạ long"
type input "0"
type input "100.000"
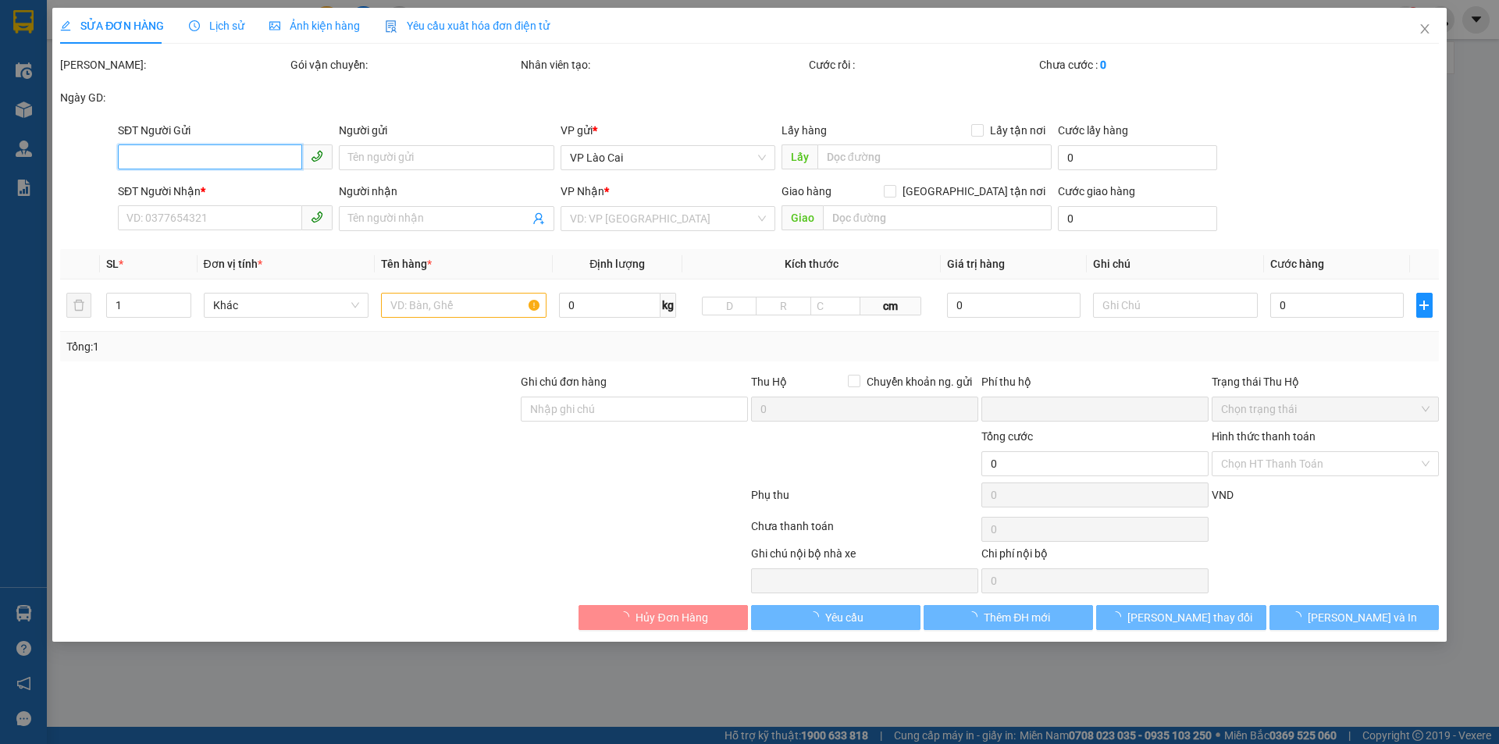
type input "100.000"
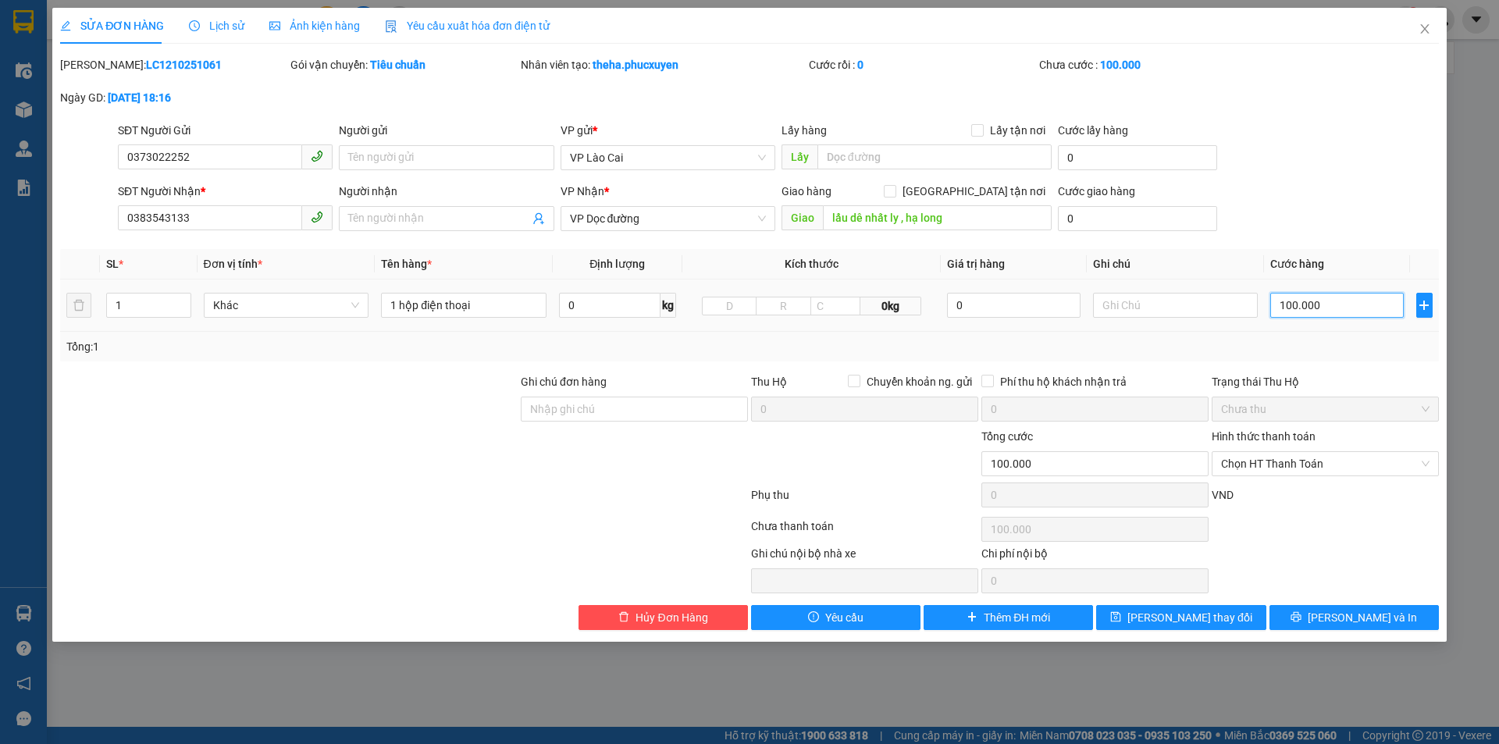
click at [1287, 310] on input "100.000" at bounding box center [1336, 305] width 133 height 25
drag, startPoint x: 1292, startPoint y: 310, endPoint x: 1262, endPoint y: 317, distance: 30.5
click at [1262, 317] on tr "1 Khác 1 hộp điện thoại 0 kg 0kg 0 100.000" at bounding box center [749, 305] width 1379 height 52
type input "80.000"
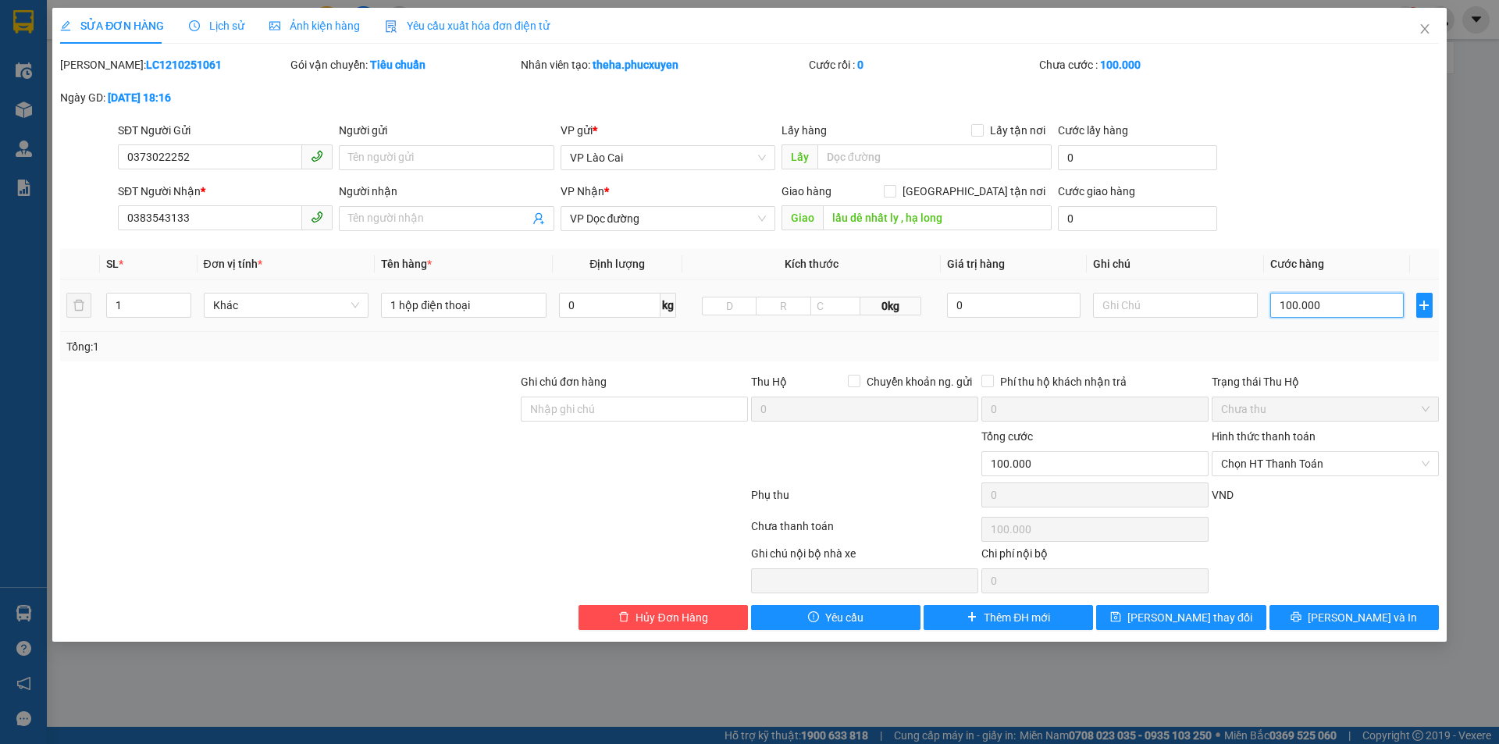
type input "80.000"
click at [1365, 603] on div "Total Paid Fee 0 Total UnPaid Fee 100.000 Cash Collection Total Fee Mã ĐH: LC12…" at bounding box center [749, 343] width 1379 height 574
click at [1360, 610] on span "[PERSON_NAME] và In" at bounding box center [1362, 617] width 109 height 17
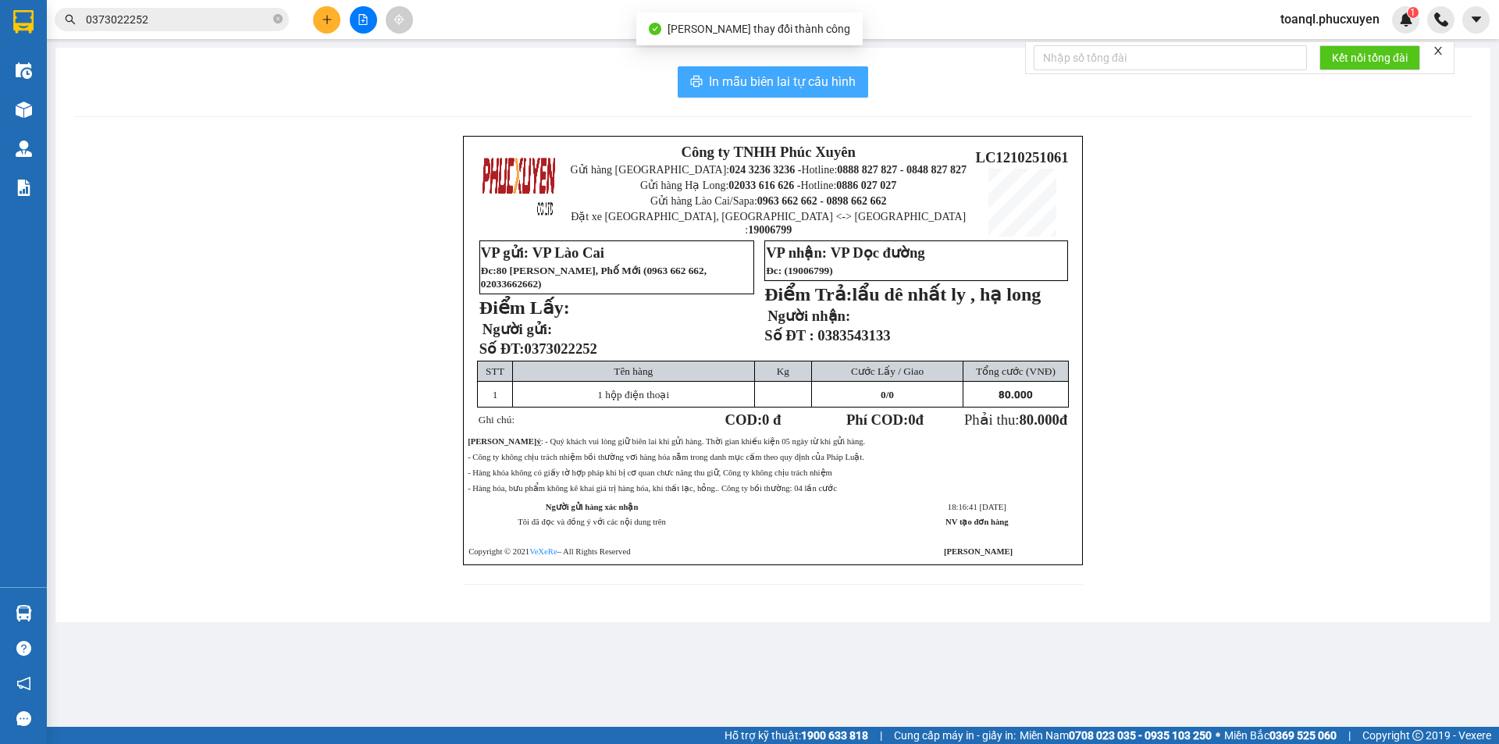
click at [836, 96] on button "In mẫu biên lai tự cấu hình" at bounding box center [773, 81] width 190 height 31
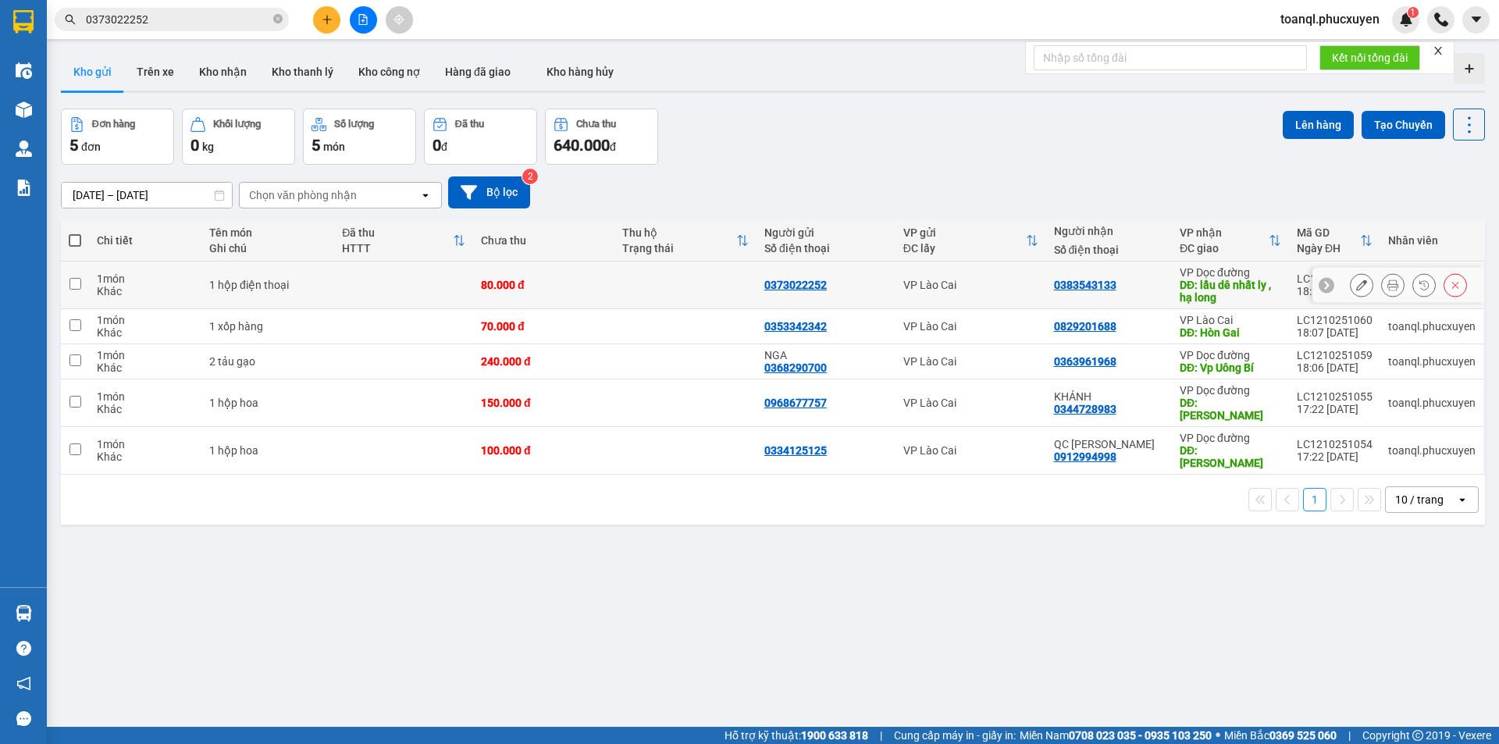
click at [1356, 281] on icon at bounding box center [1361, 284] width 11 height 11
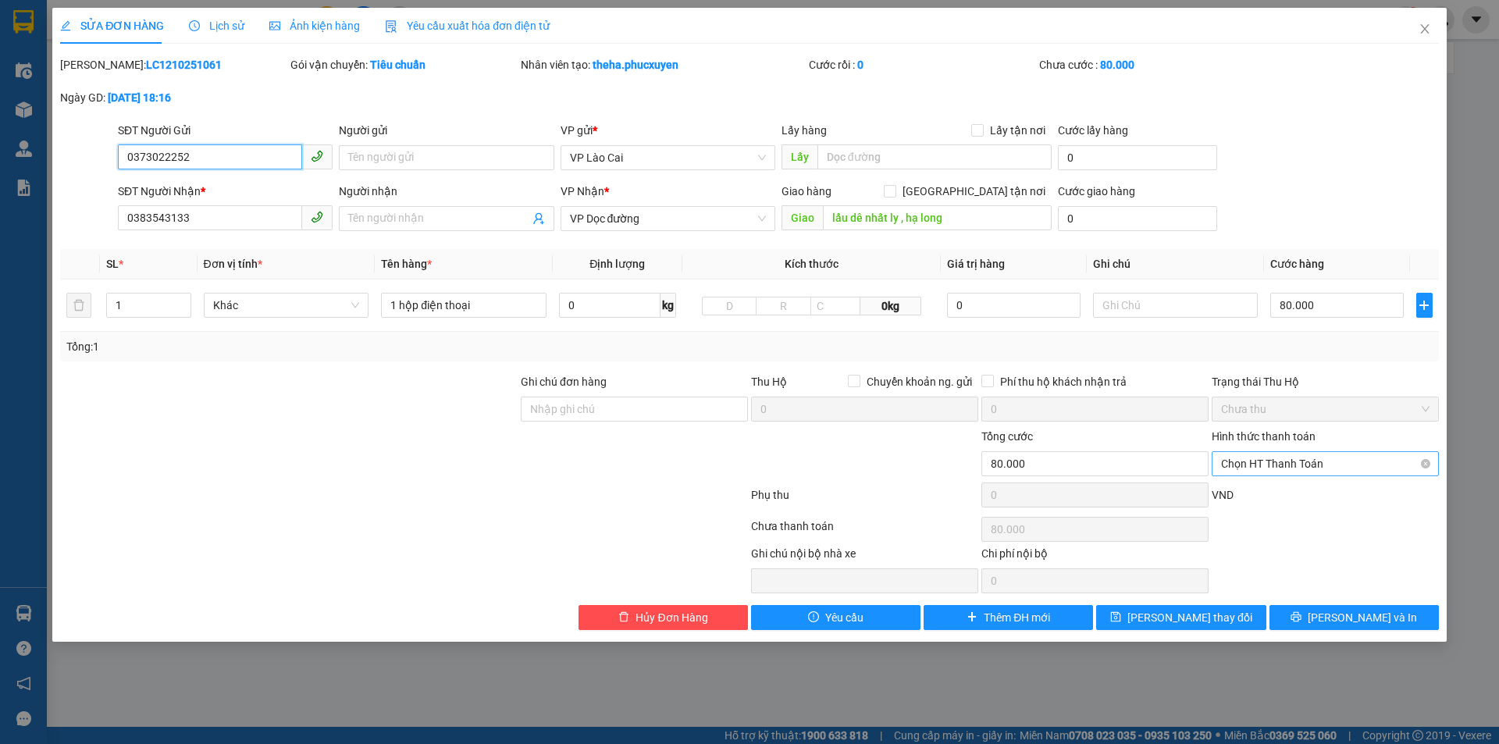
click at [1300, 471] on span "Chọn HT Thanh Toán" at bounding box center [1325, 463] width 208 height 23
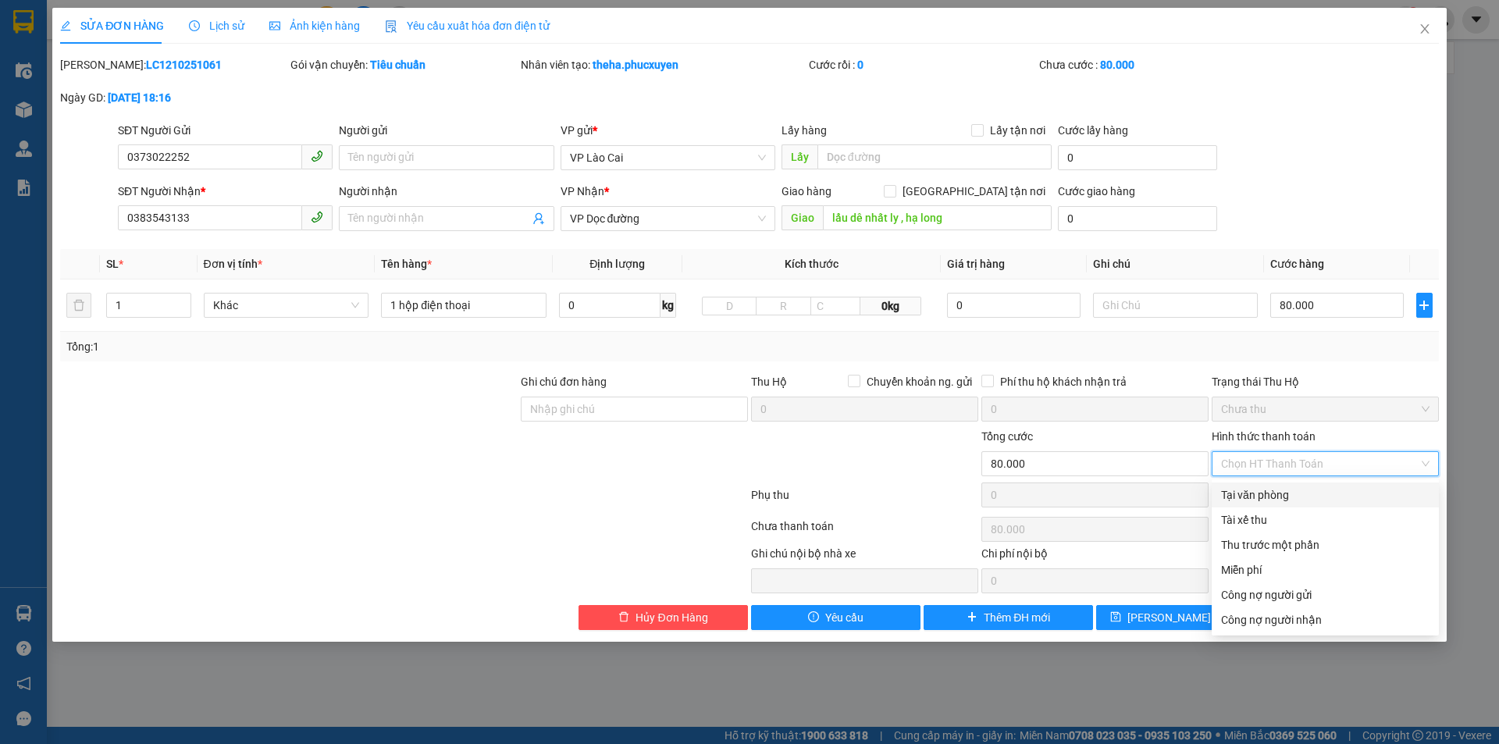
click at [1293, 487] on div "Tại văn phòng" at bounding box center [1325, 494] width 208 height 17
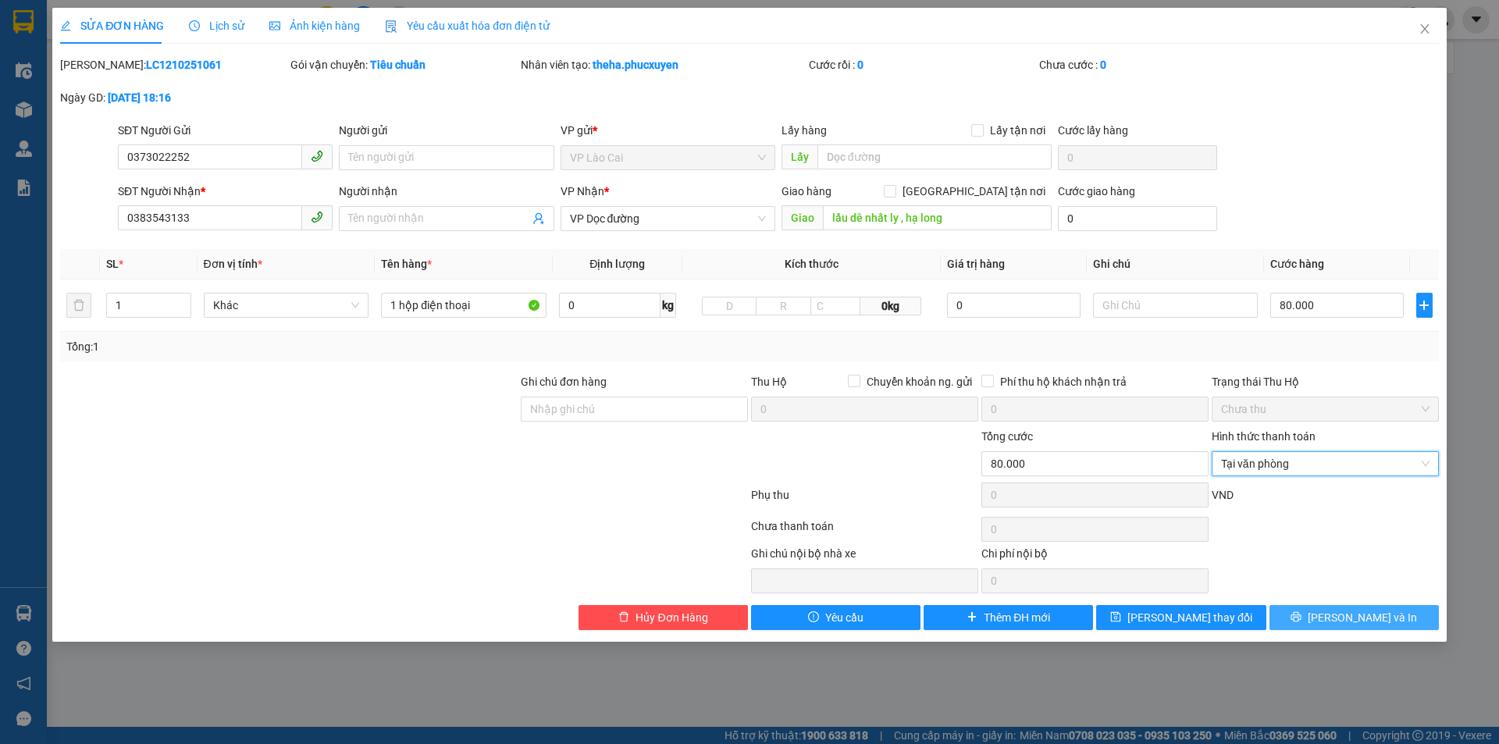
click at [1301, 618] on icon "printer" at bounding box center [1295, 616] width 11 height 11
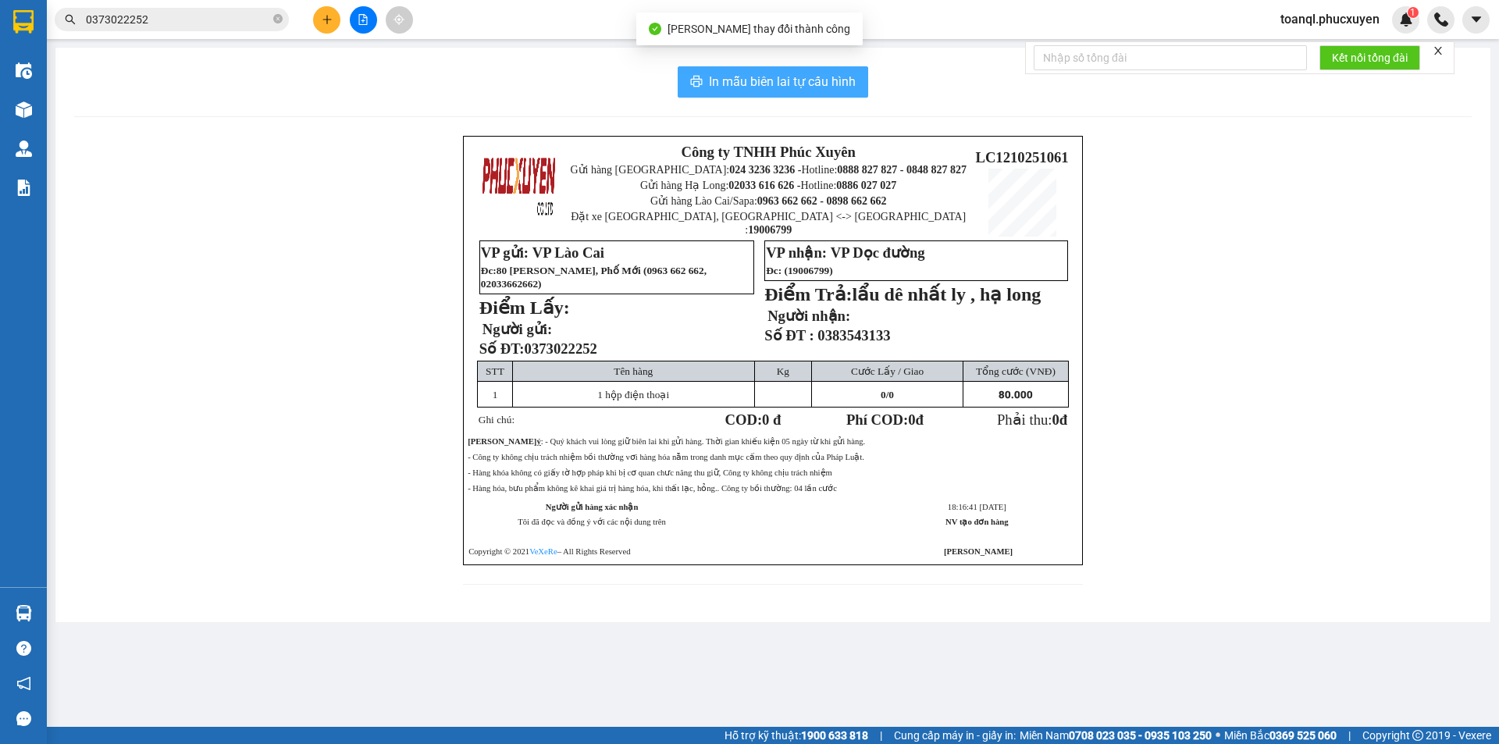
click at [848, 81] on span "In mẫu biên lai tự cấu hình" at bounding box center [782, 82] width 147 height 20
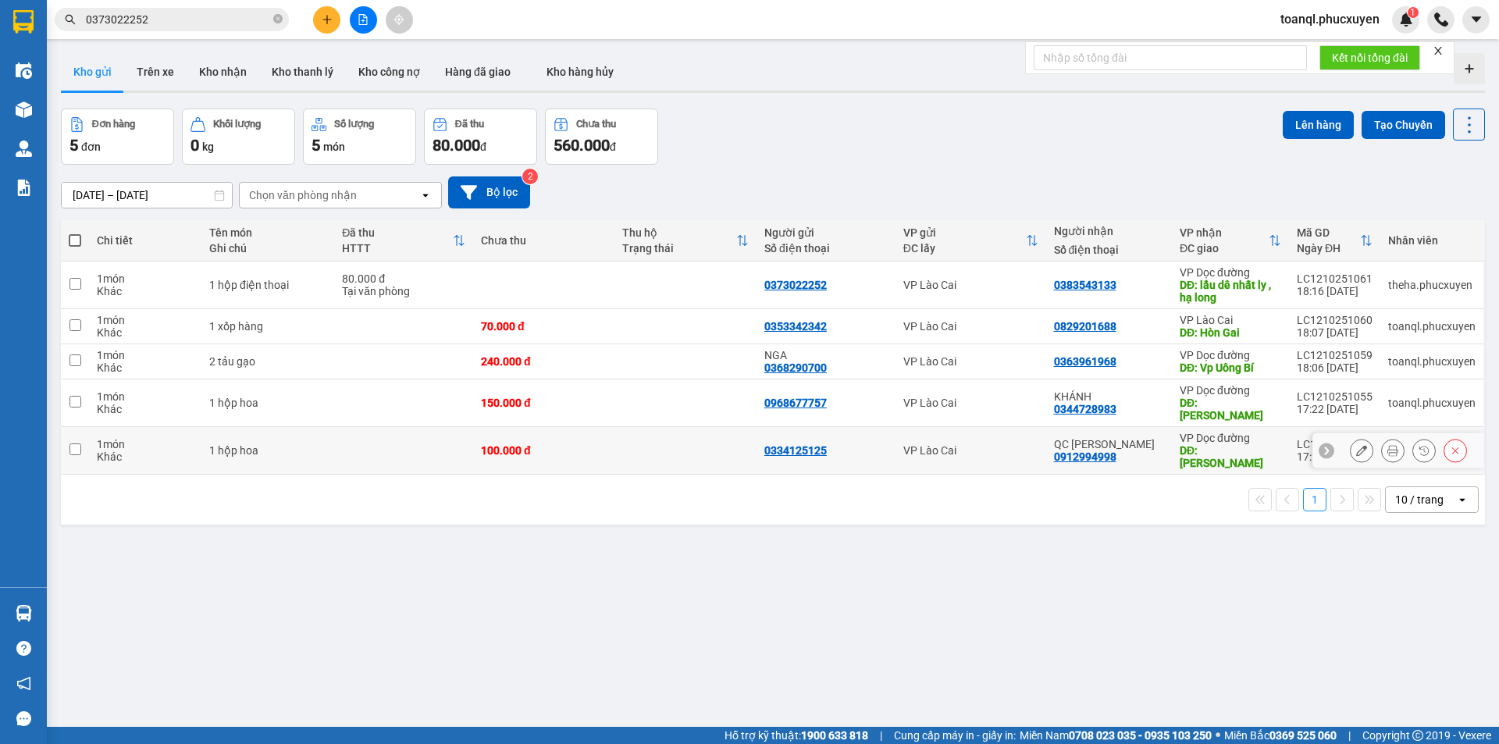
click at [1361, 439] on div at bounding box center [1361, 450] width 23 height 23
click at [1356, 445] on icon at bounding box center [1361, 450] width 11 height 11
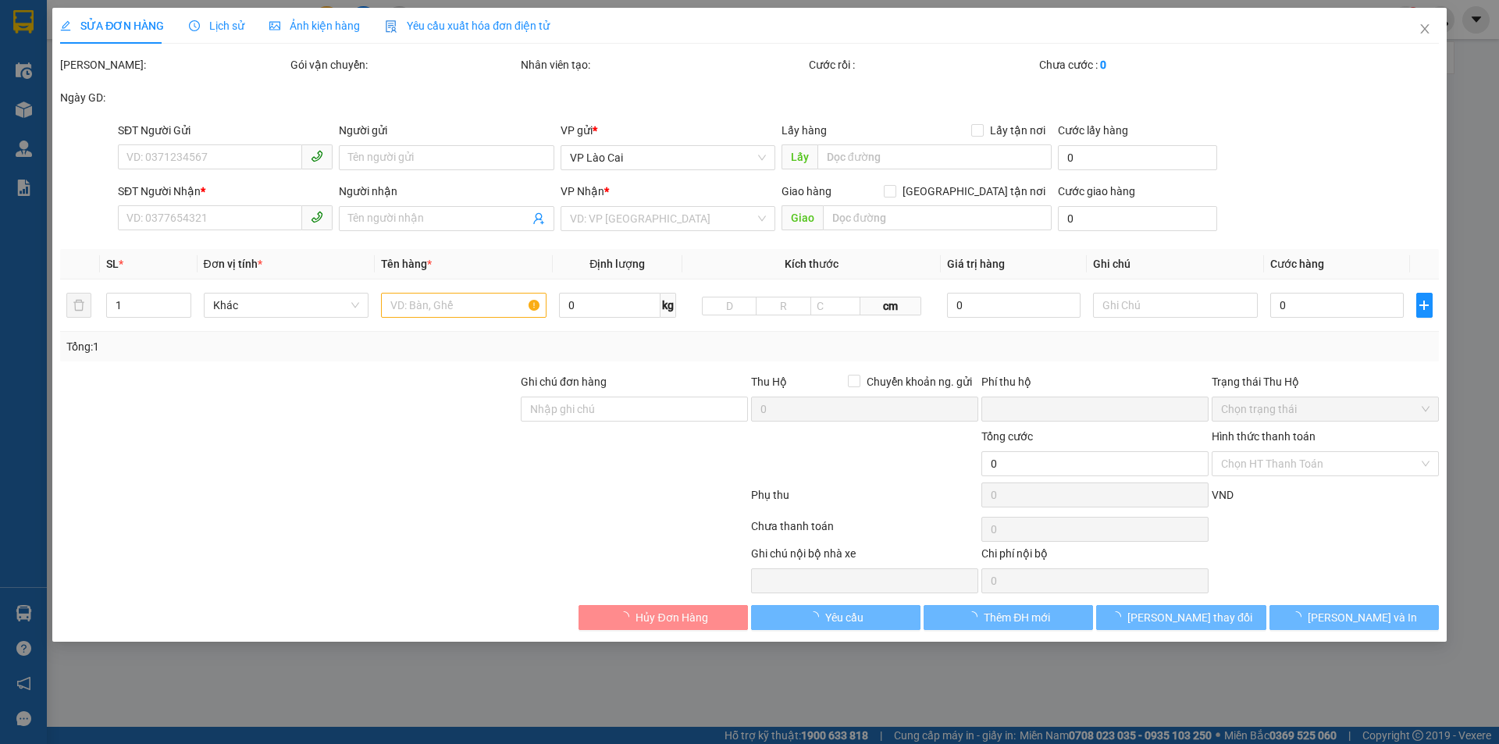
click at [172, 179] on form "SĐT Người Gửi VD: 0371234567 Người gửi Tên người gửi VP gửi * VP Lào Cai Lấy hà…" at bounding box center [749, 180] width 1379 height 116
click at [183, 164] on input "SĐT Người Gửi" at bounding box center [210, 156] width 184 height 25
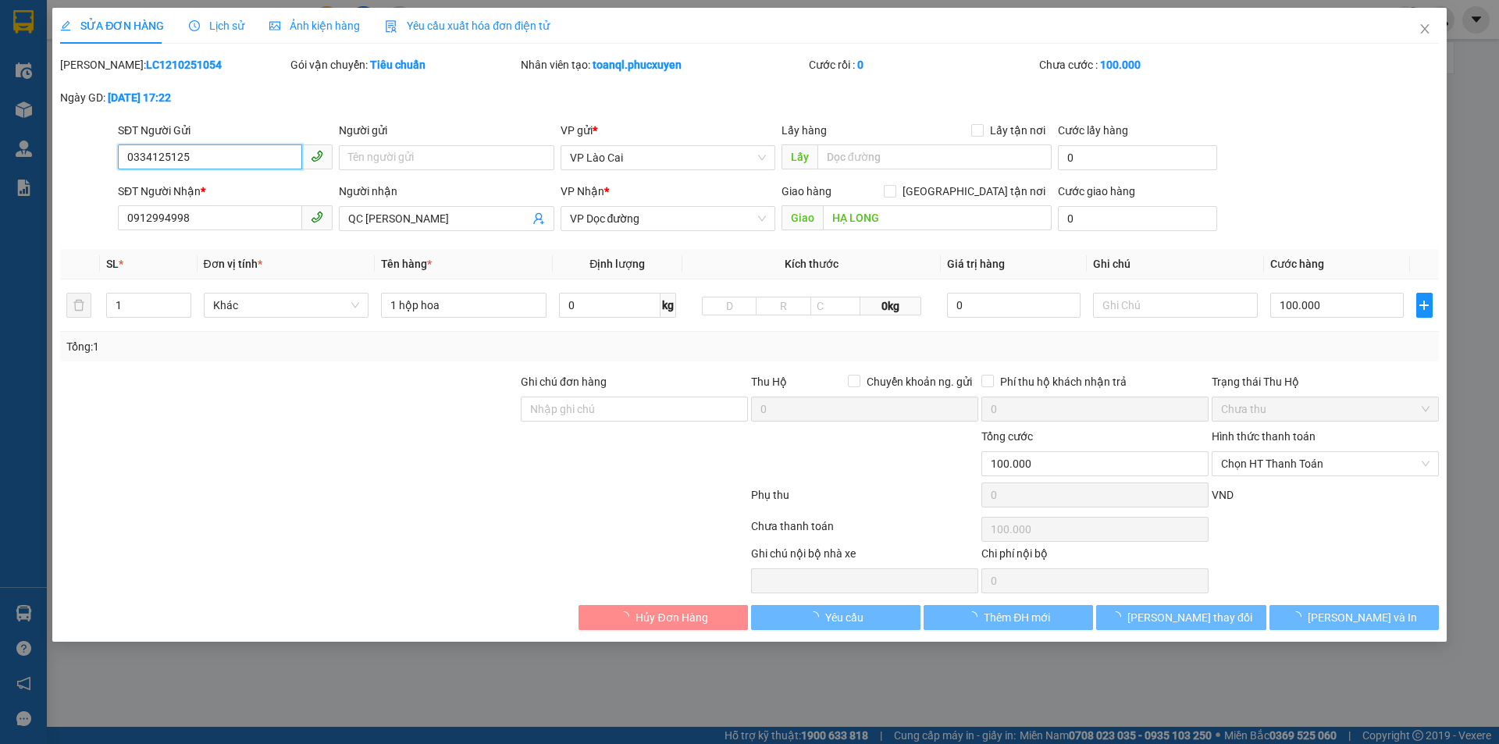
type input "0334125125"
type input "0912994998"
type input "QC [PERSON_NAME]"
type input "HẠ LONG"
type input "0"
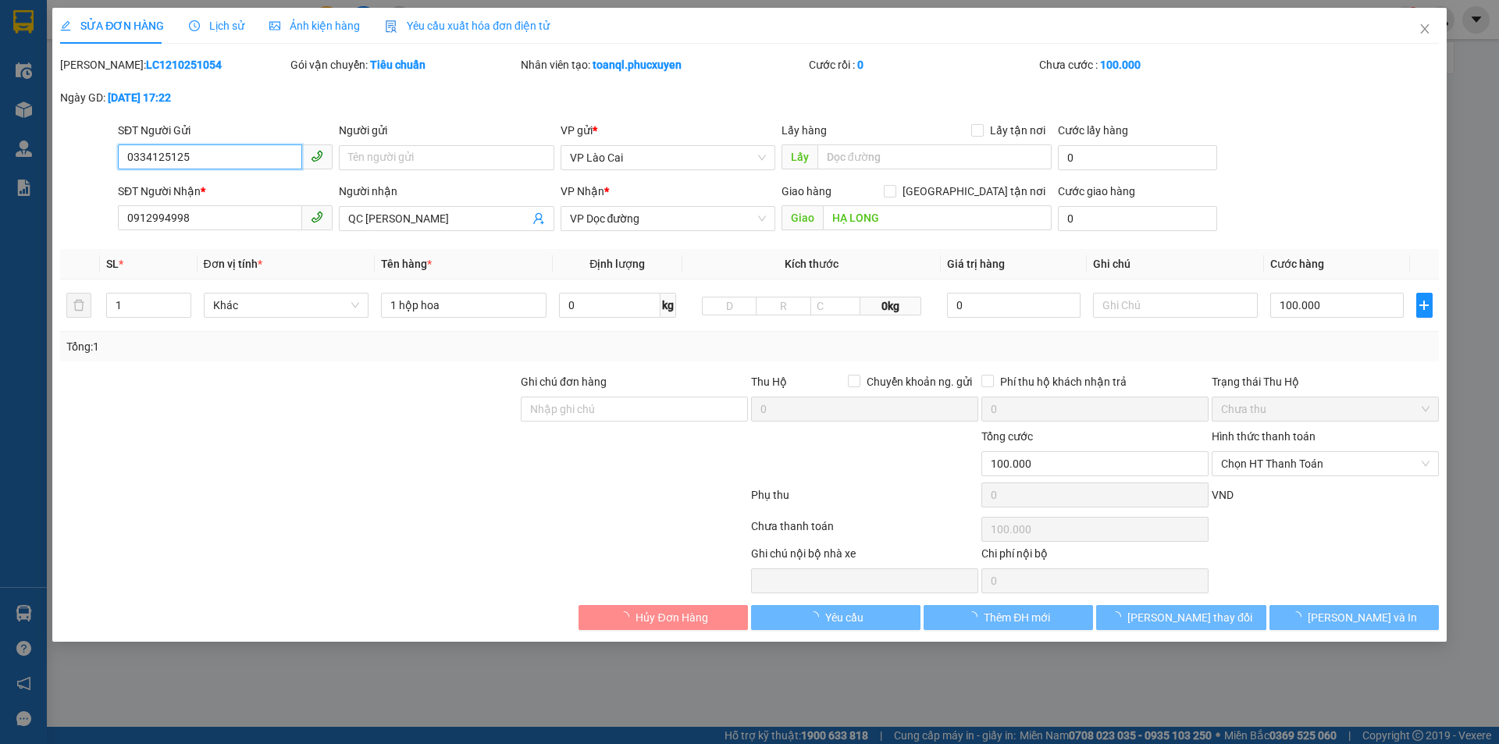
type input "100.000"
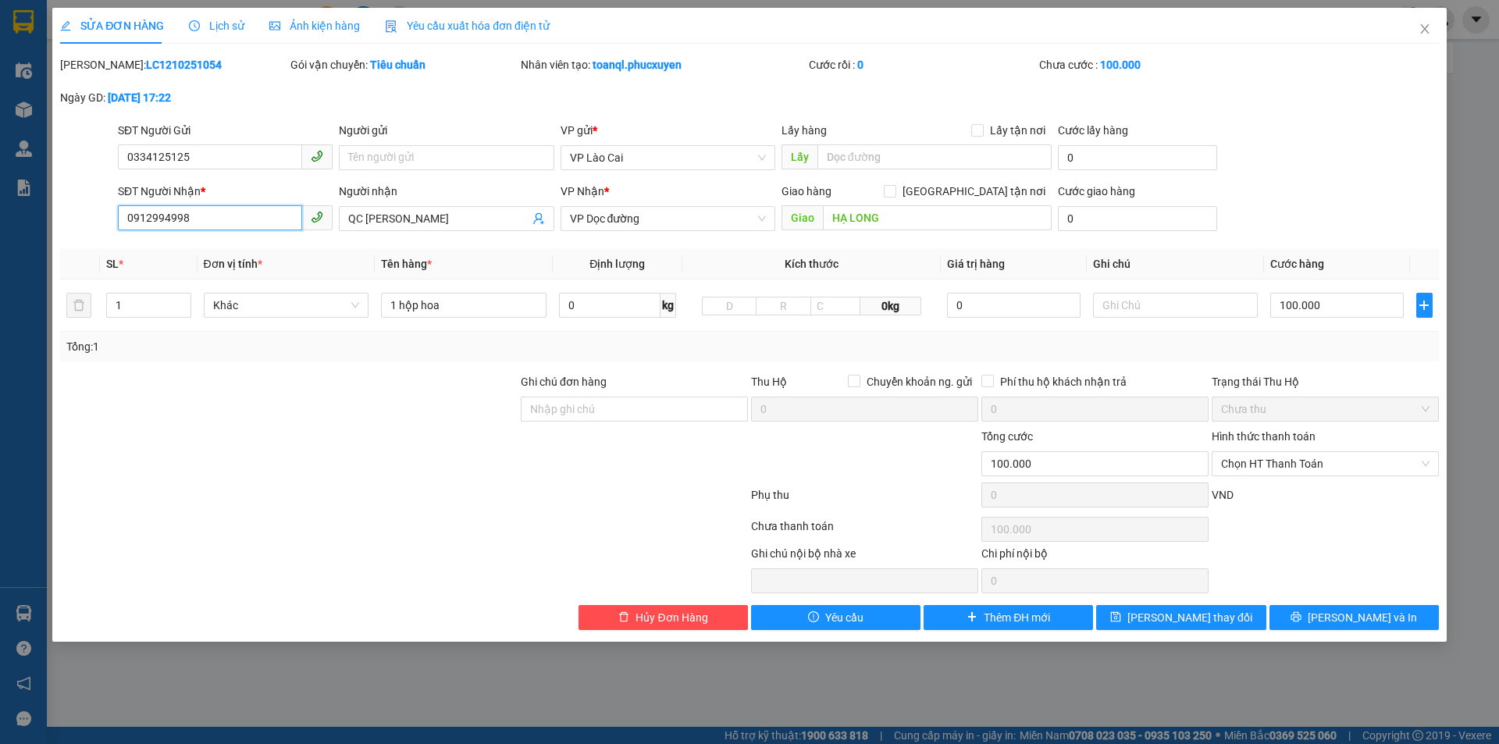
click at [168, 222] on input "0912994998" at bounding box center [210, 217] width 184 height 25
click at [1434, 27] on span "Close" at bounding box center [1425, 30] width 44 height 44
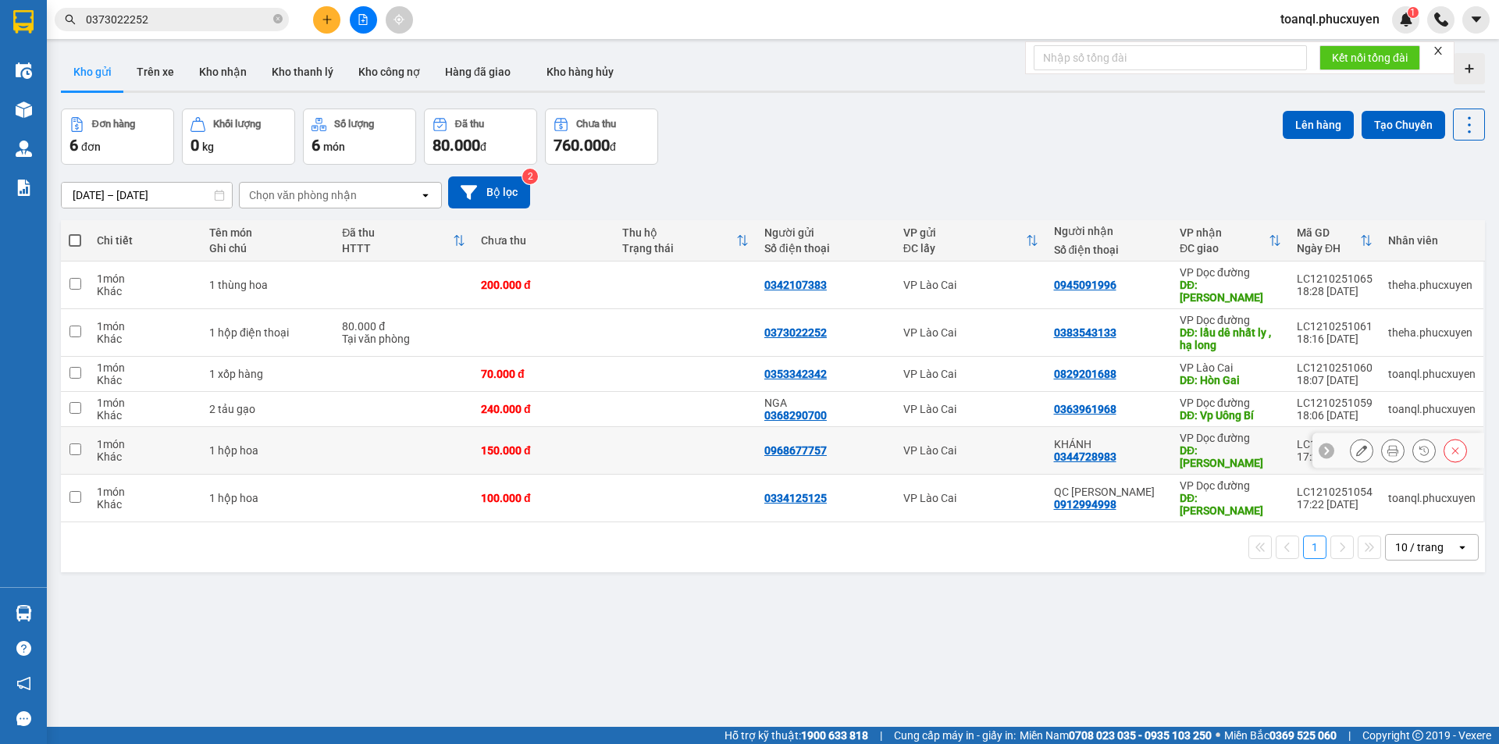
click at [1356, 445] on icon at bounding box center [1361, 450] width 11 height 11
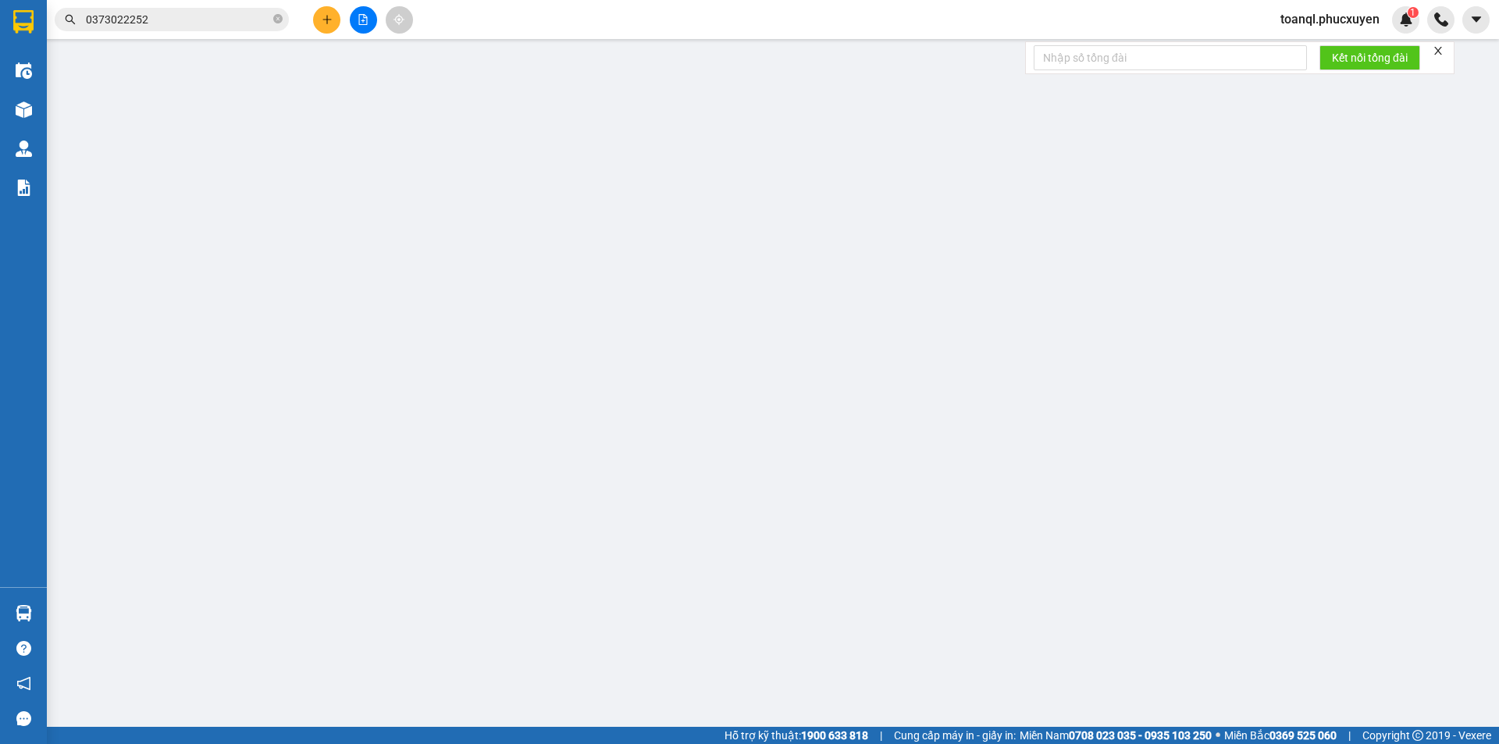
type input "0968677757"
type input "0344728983"
type input "KHÁNH"
type input "HẠ LONG"
type input "0"
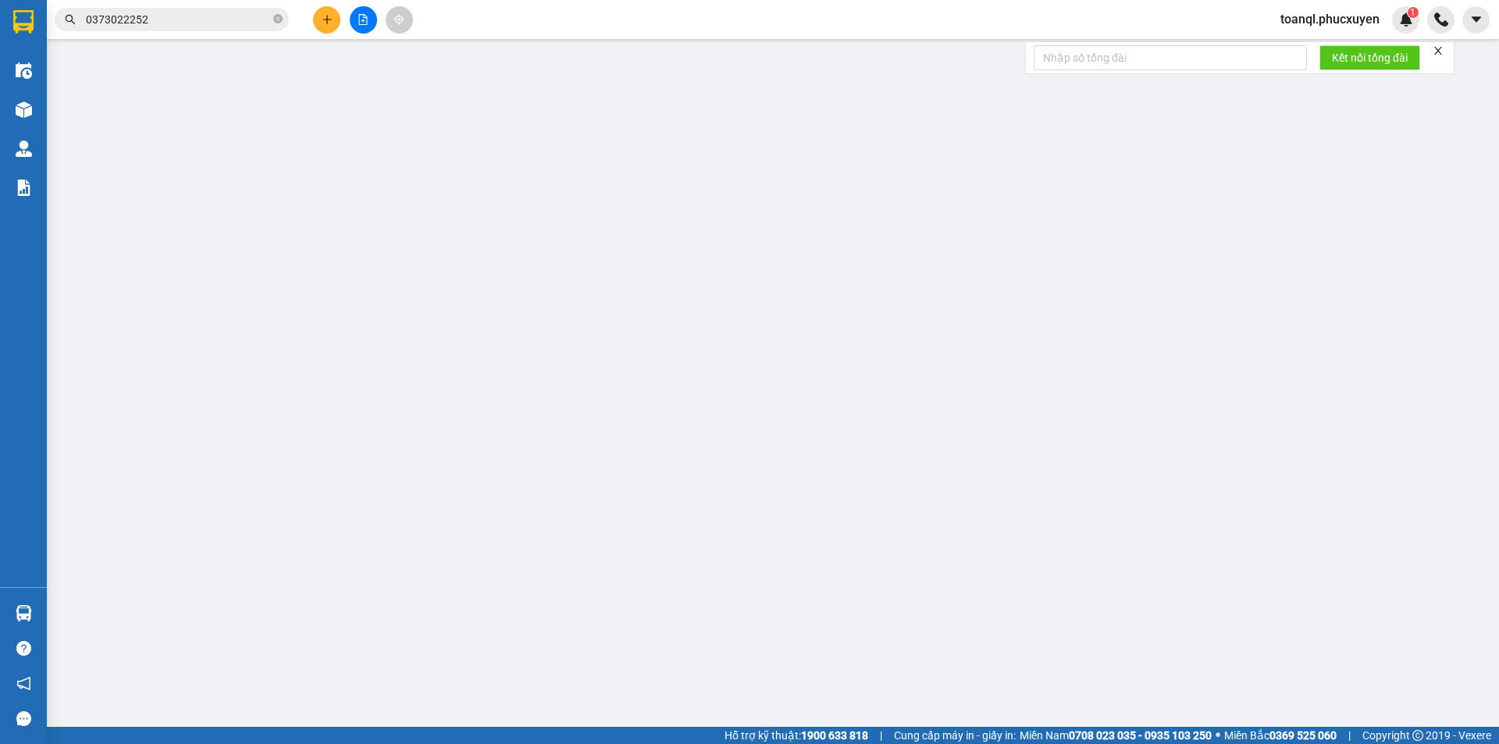
type input "150.000"
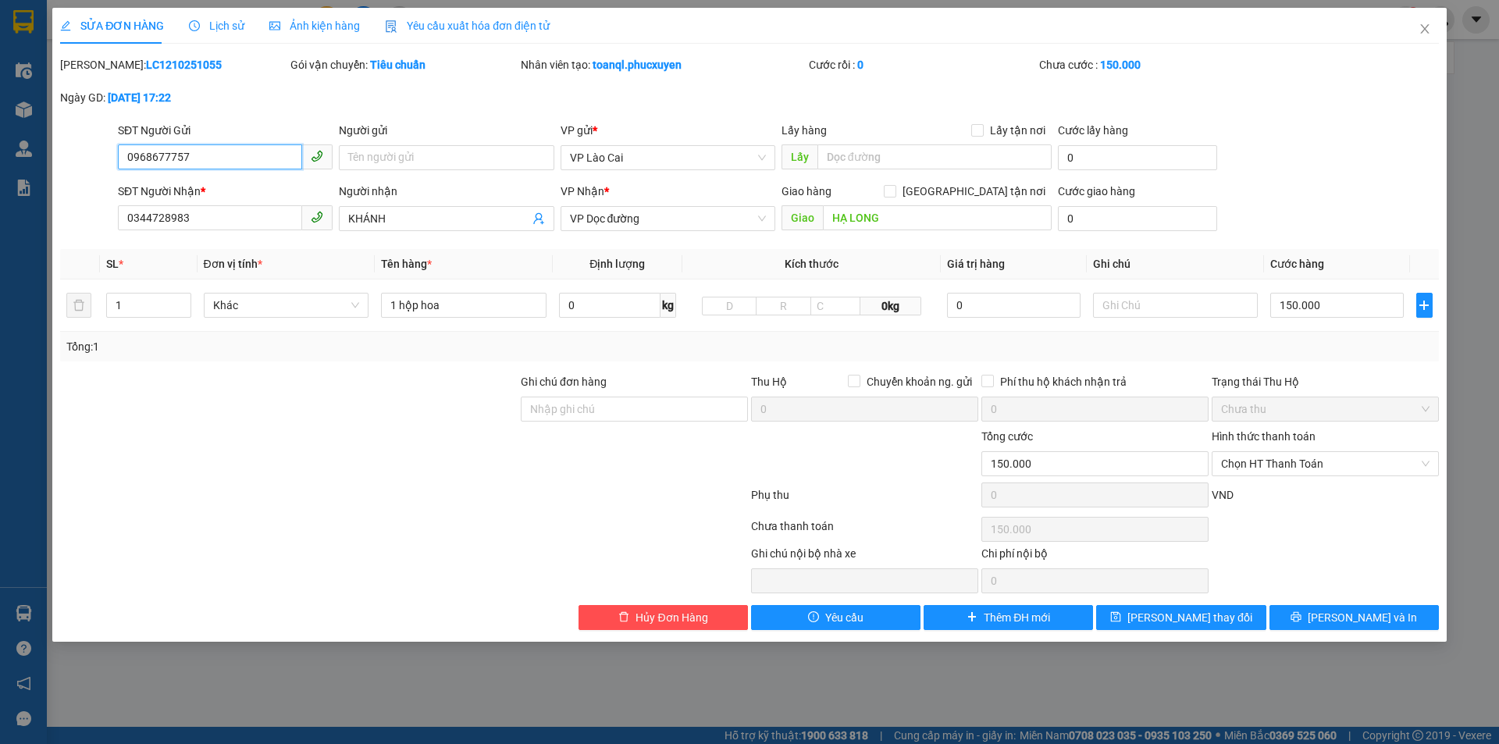
click at [219, 168] on input "0968677757" at bounding box center [210, 156] width 184 height 25
click at [229, 237] on div "Total Paid Fee 0 Total UnPaid Fee 150.000 Cash Collection Total Fee Mã ĐH: LC12…" at bounding box center [749, 343] width 1379 height 574
click at [229, 228] on input "0344728983" at bounding box center [210, 217] width 184 height 25
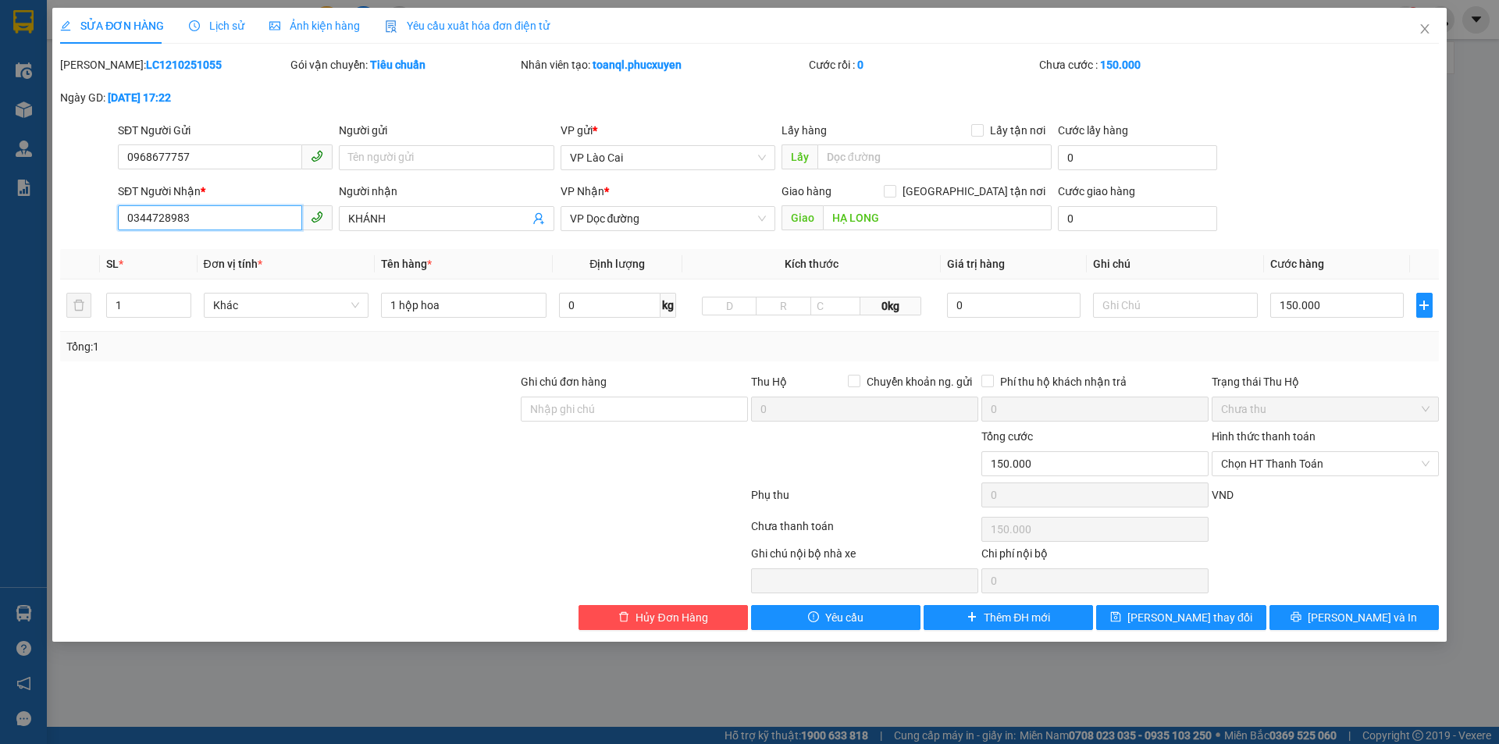
click at [229, 228] on input "0344728983" at bounding box center [210, 217] width 184 height 25
click at [1421, 36] on span "Close" at bounding box center [1425, 30] width 44 height 44
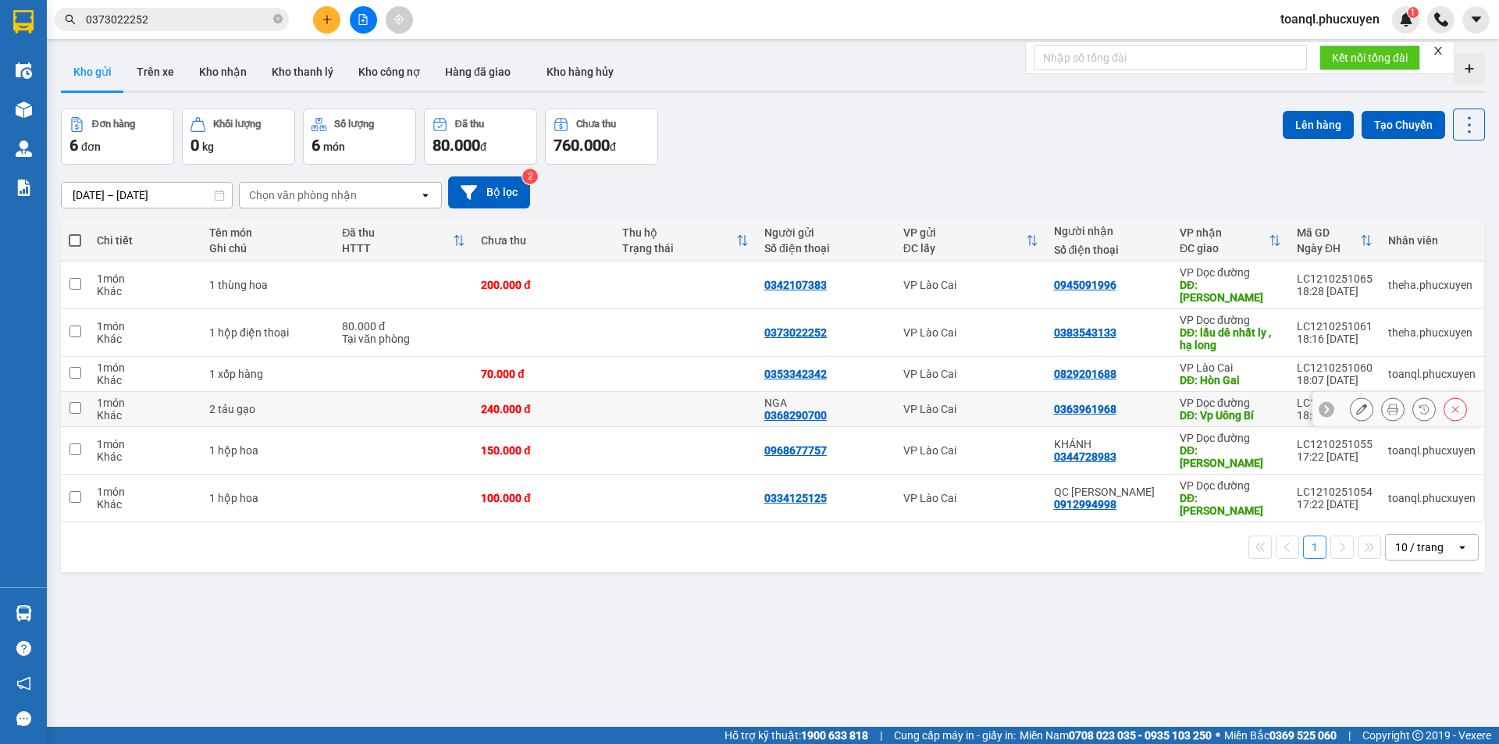
click at [1357, 397] on button at bounding box center [1361, 409] width 22 height 27
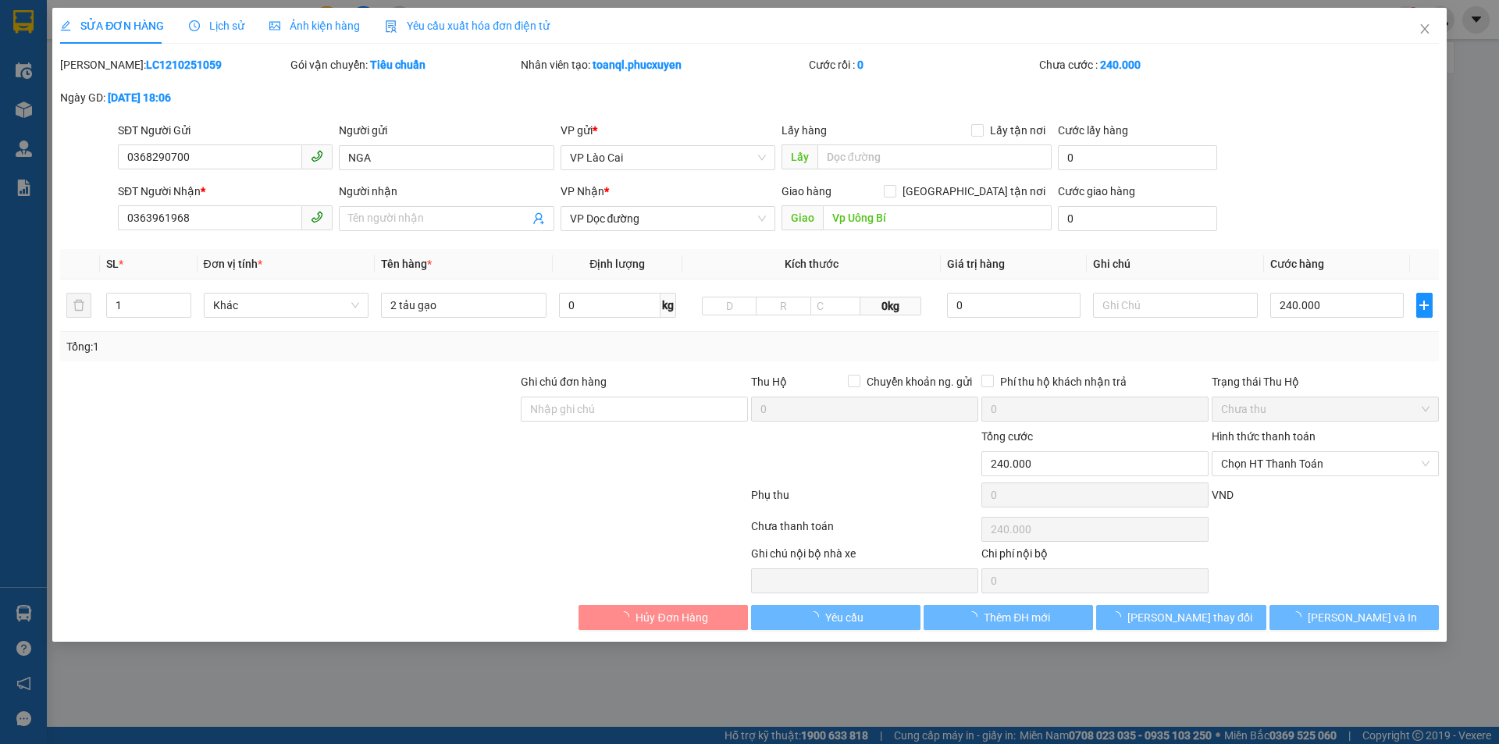
type input "0368290700"
type input "NGA"
type input "0363961968"
type input "Vp Uông Bí"
type input "0"
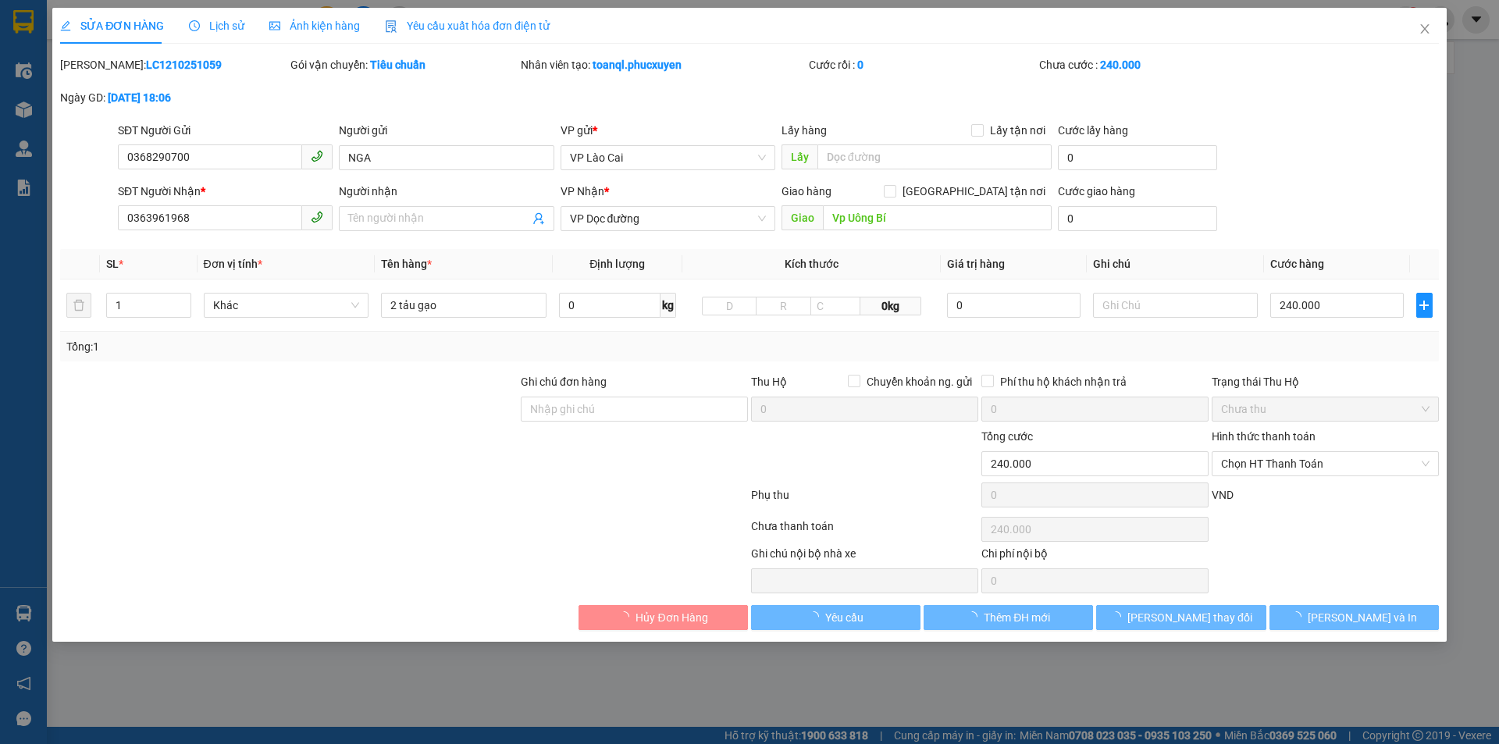
type input "240.000"
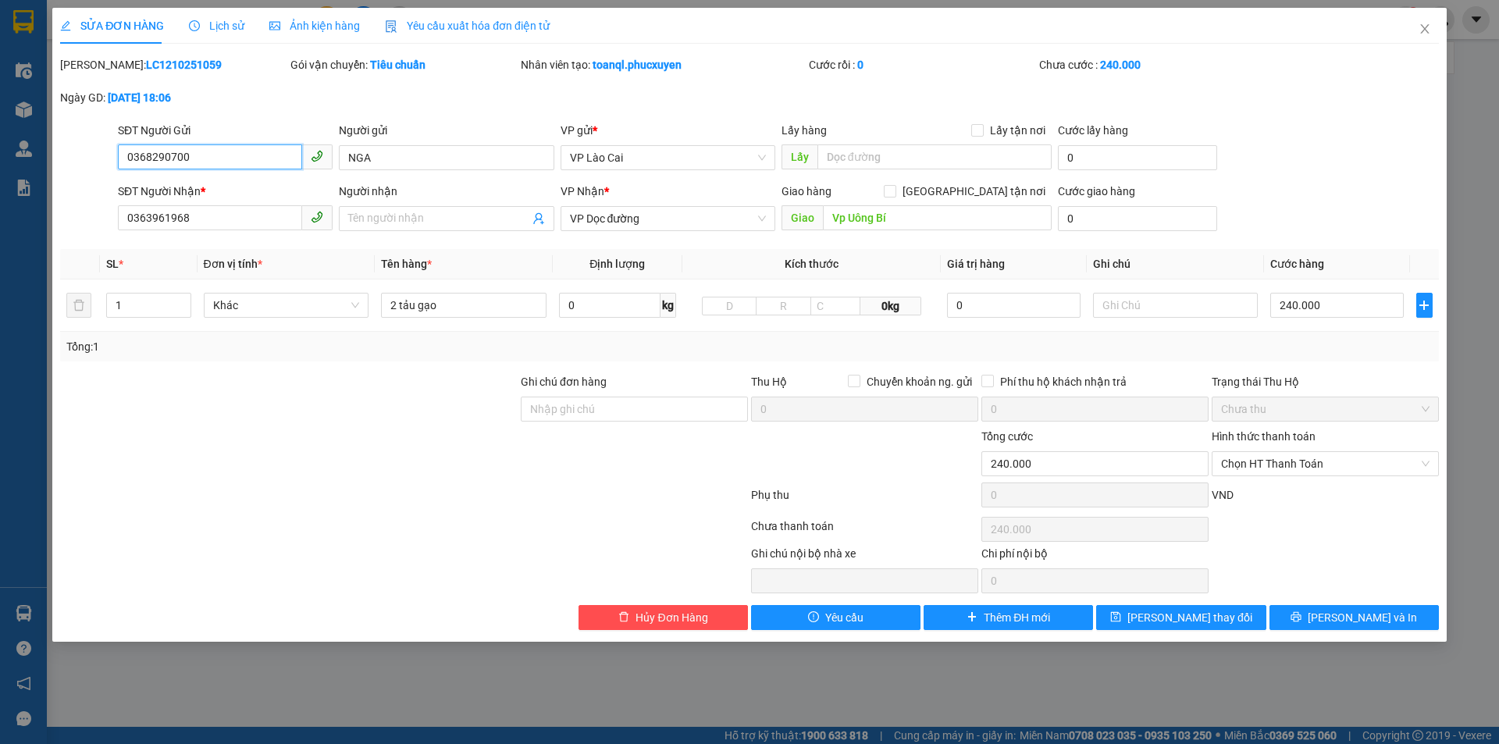
click at [177, 157] on input "0368290700" at bounding box center [210, 156] width 184 height 25
click at [244, 215] on input "0363961968" at bounding box center [210, 217] width 184 height 25
click at [1421, 28] on icon "close" at bounding box center [1424, 29] width 12 height 12
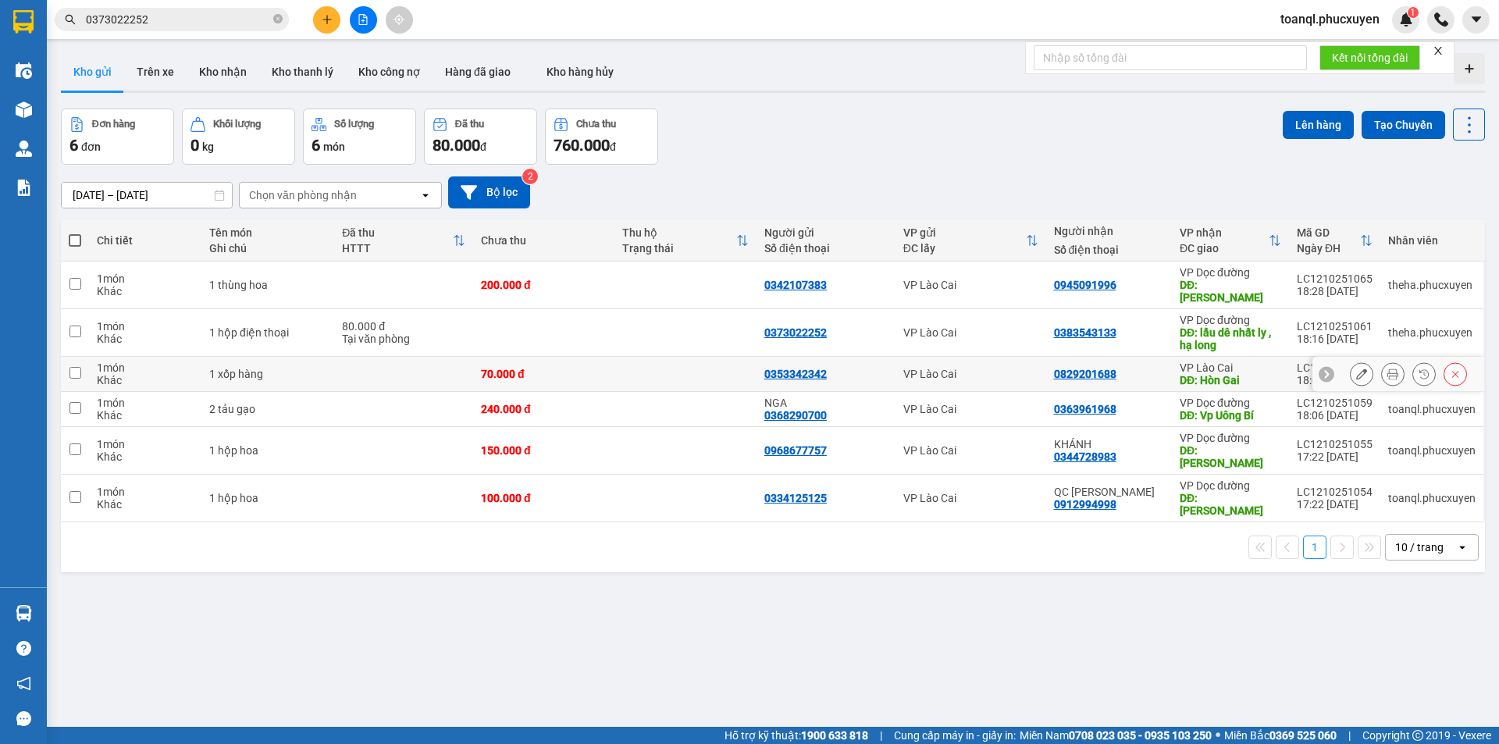
click at [1361, 363] on div at bounding box center [1361, 373] width 23 height 23
click at [1356, 368] on icon at bounding box center [1361, 373] width 11 height 11
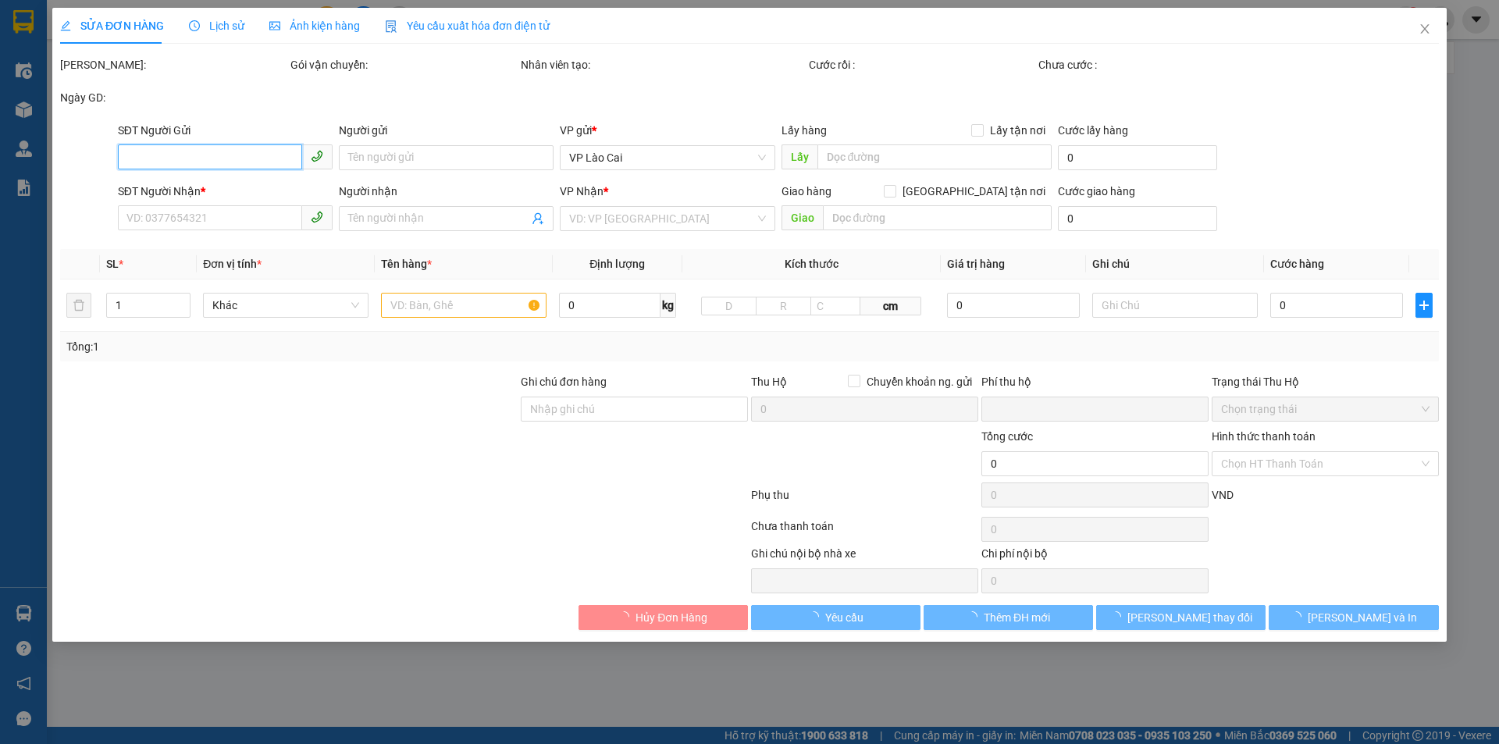
click at [187, 168] on input "SĐT Người Gửi" at bounding box center [210, 156] width 184 height 25
type input "0353342342"
click at [194, 163] on input "0353342342" at bounding box center [210, 156] width 184 height 25
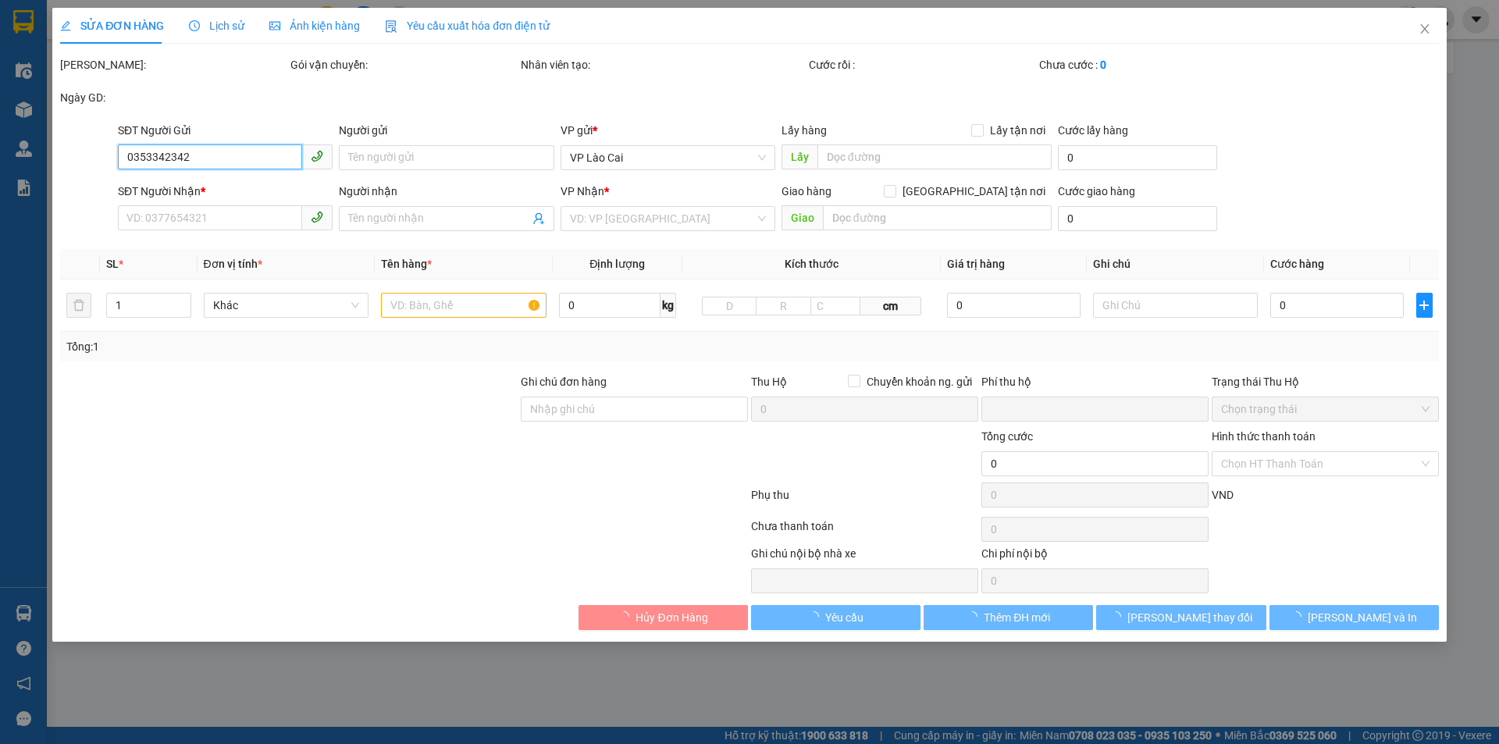
type input "0829201688"
type input "Hòn Gai"
type input "0"
type input "70.000"
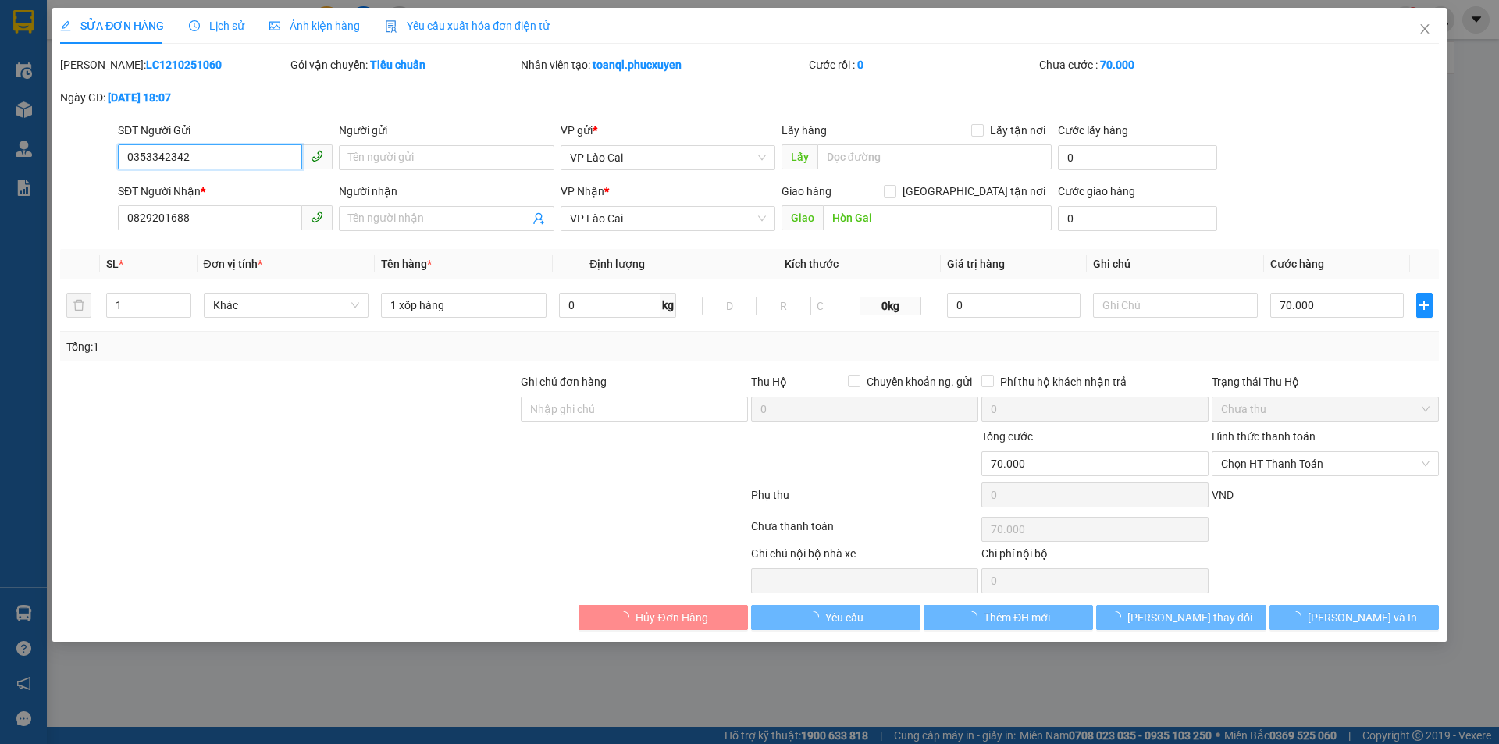
click at [194, 163] on input "0353342342" at bounding box center [210, 156] width 184 height 25
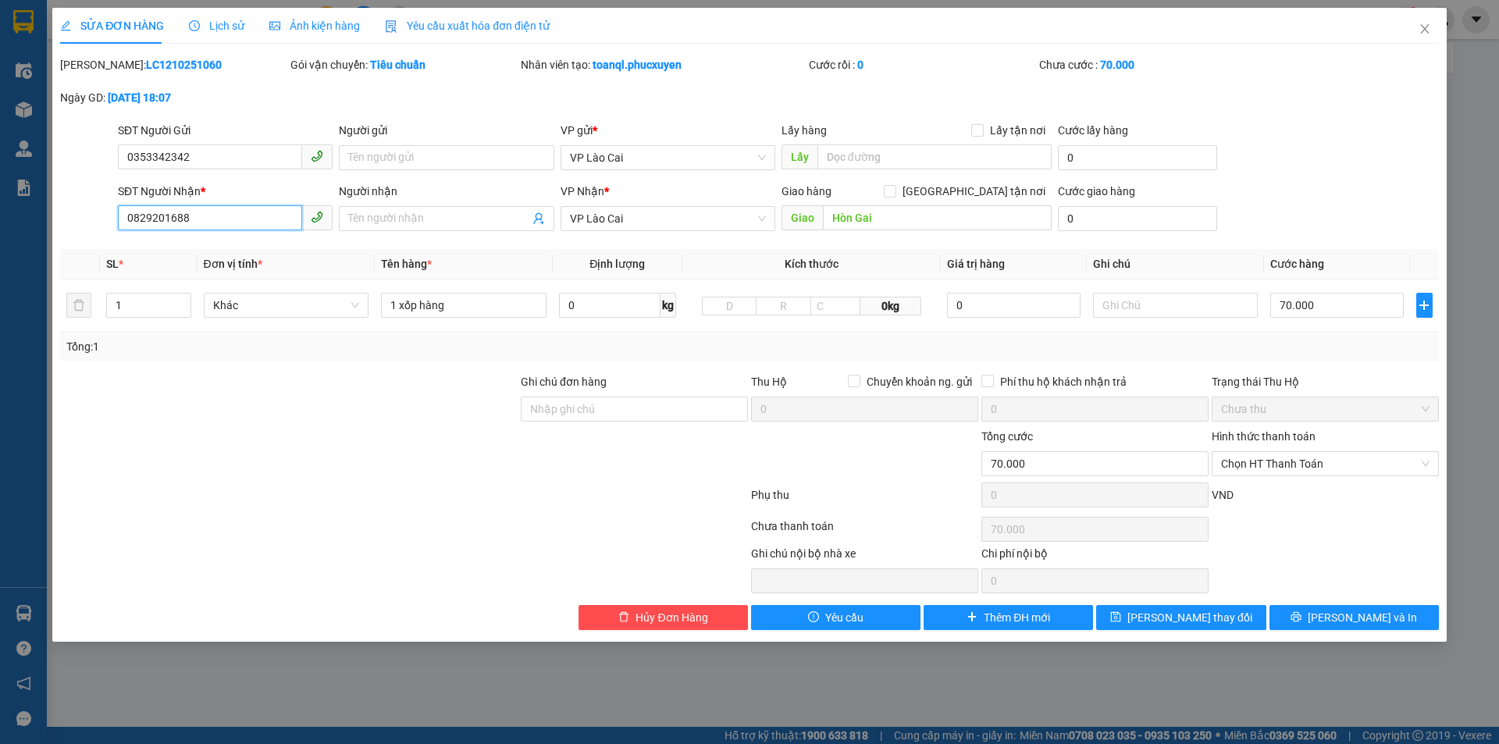
click at [209, 222] on input "0829201688" at bounding box center [210, 217] width 184 height 25
click at [1426, 16] on span "Close" at bounding box center [1425, 30] width 44 height 44
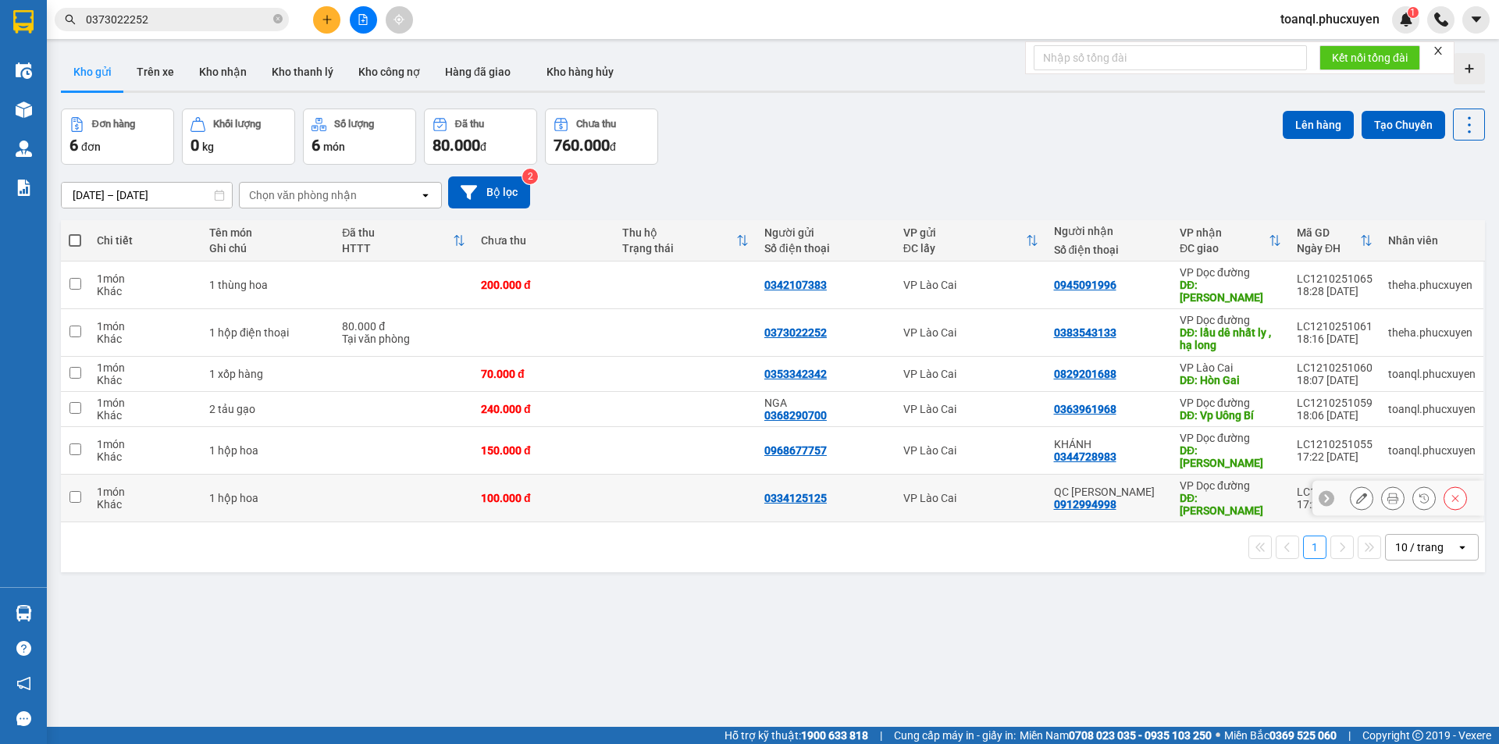
click at [379, 475] on td at bounding box center [403, 499] width 139 height 48
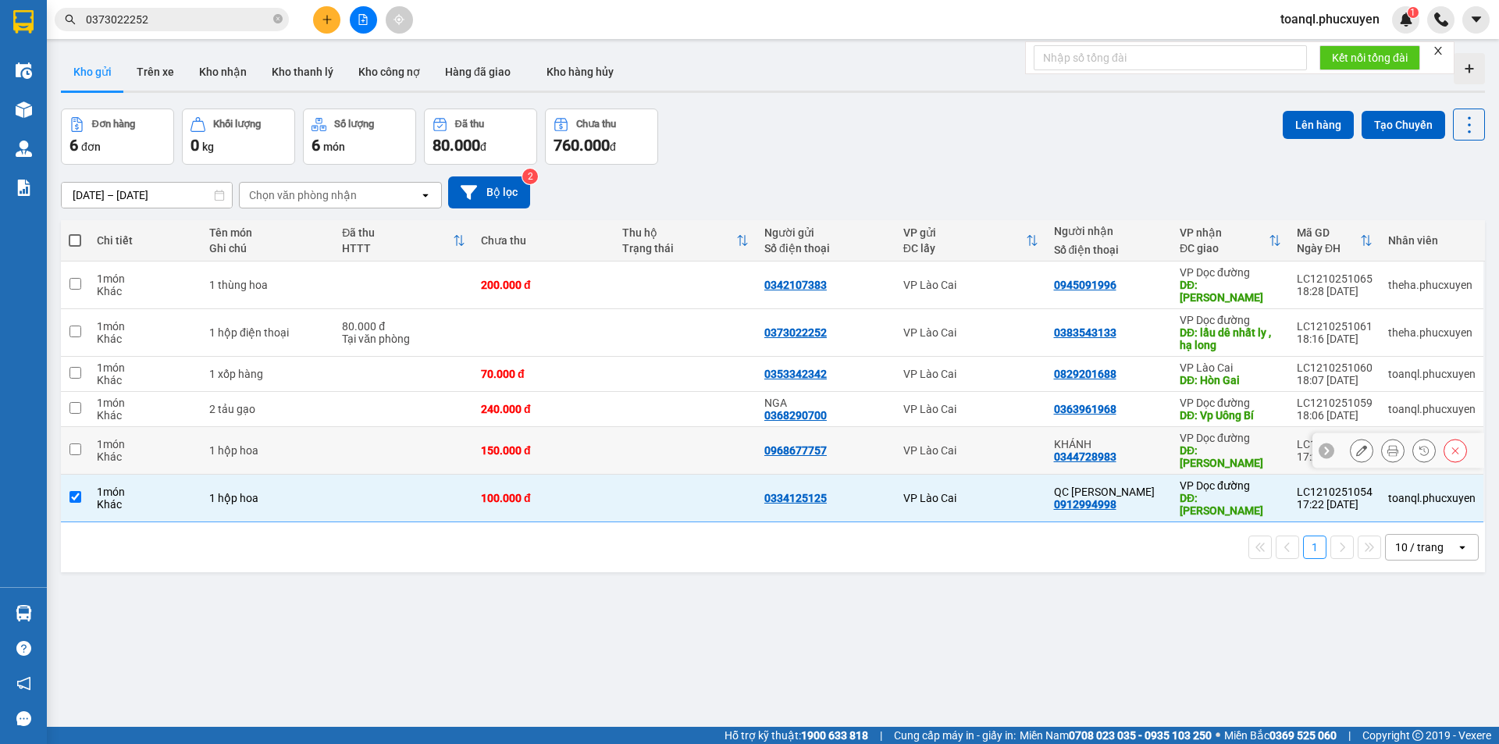
click at [380, 430] on td at bounding box center [403, 451] width 139 height 48
click at [390, 397] on td at bounding box center [403, 409] width 139 height 35
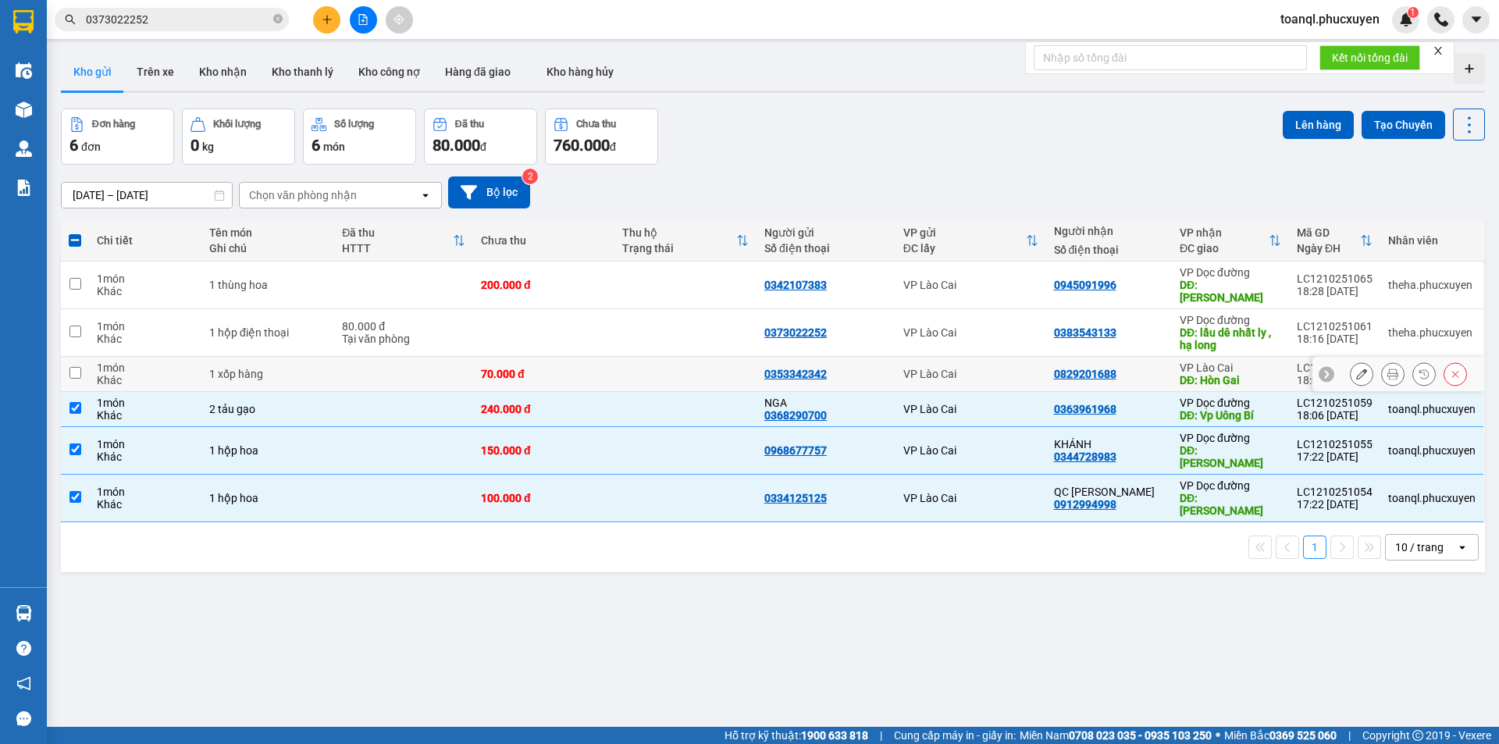
click at [393, 372] on td at bounding box center [403, 374] width 139 height 35
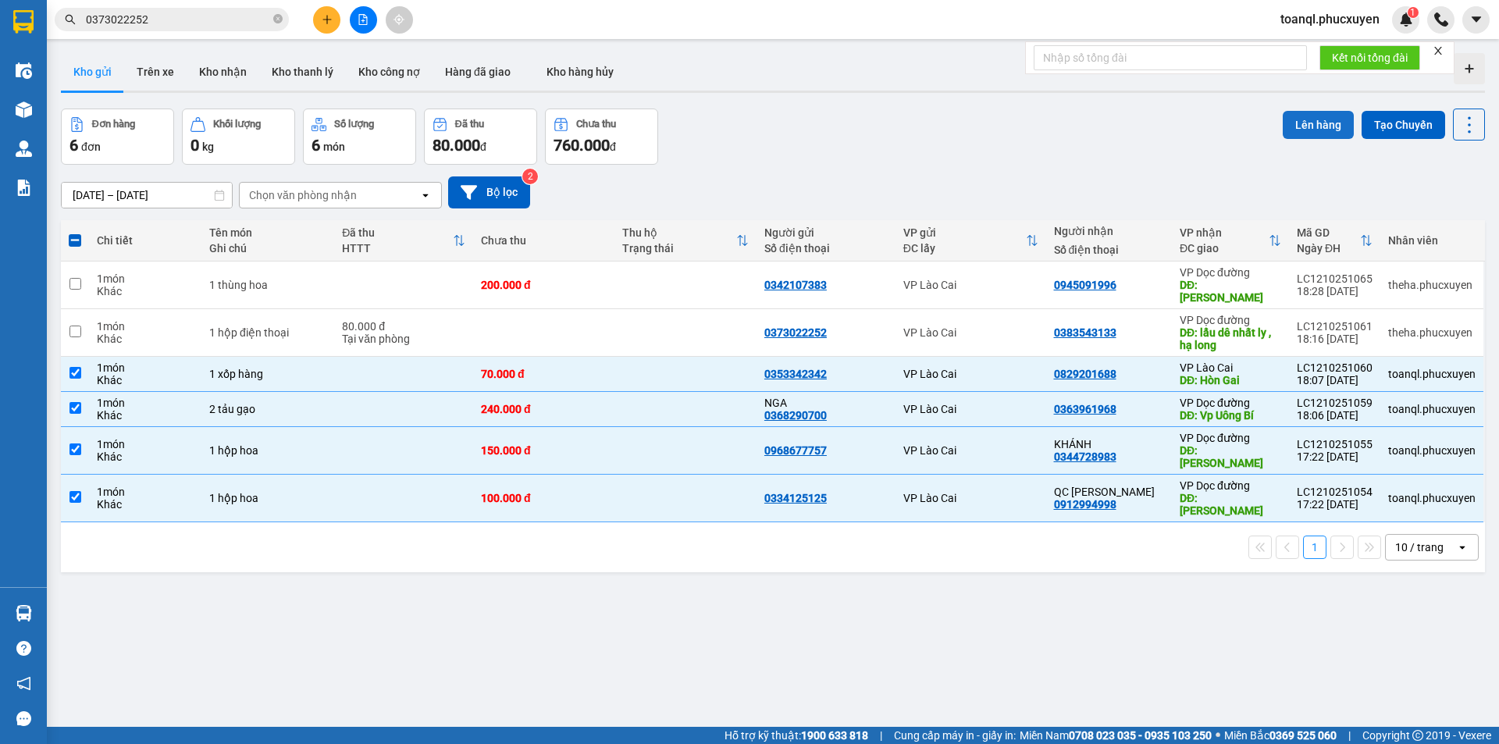
click at [1304, 116] on button "Lên hàng" at bounding box center [1318, 125] width 71 height 28
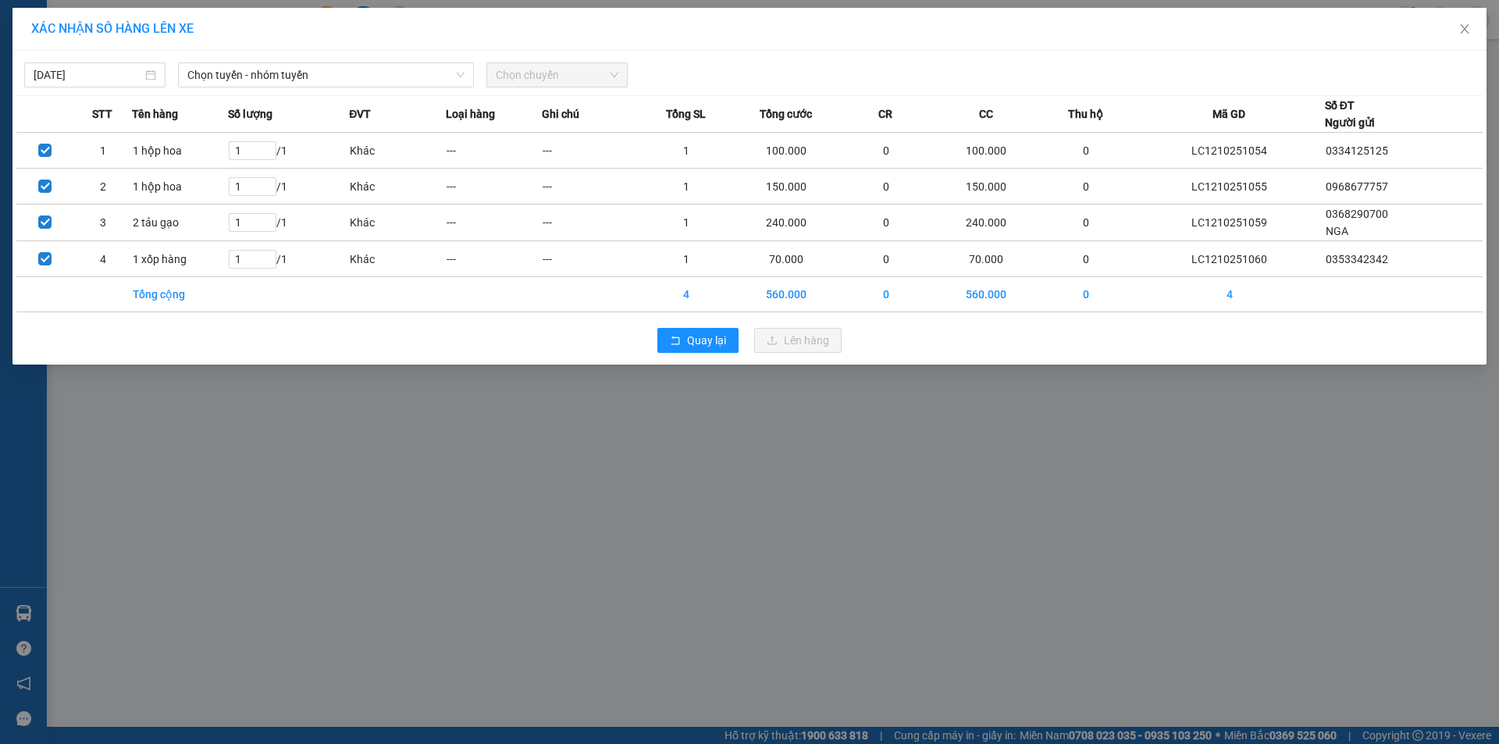
click at [376, 87] on div "[DATE] Chọn tuyến - nhóm tuyến Chọn chuyến STT Tên hàng Số lượng ĐVT Loại hàng …" at bounding box center [749, 208] width 1474 height 314
click at [348, 84] on span "Chọn tuyến - nhóm tuyến" at bounding box center [325, 74] width 277 height 23
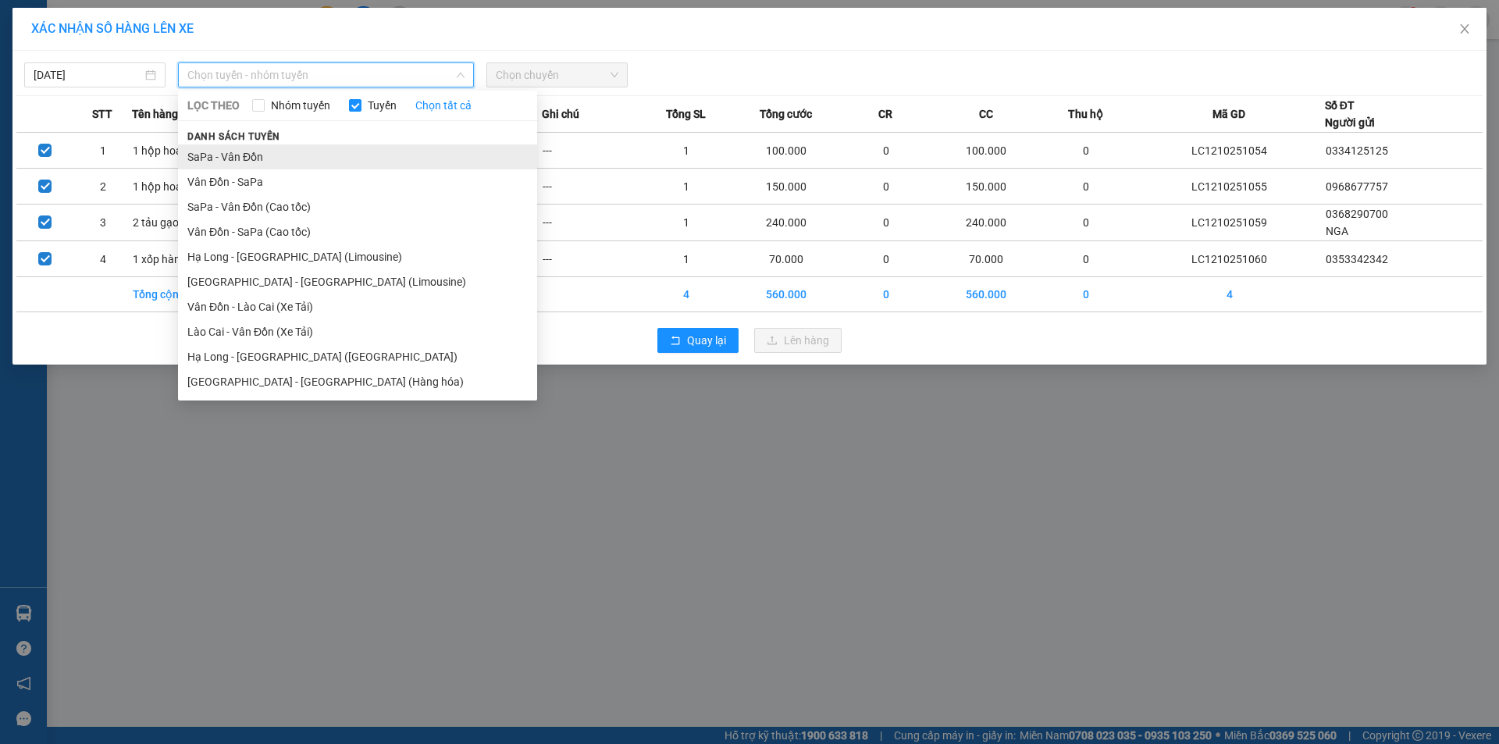
click at [226, 162] on li "SaPa - Vân Đồn" at bounding box center [357, 156] width 359 height 25
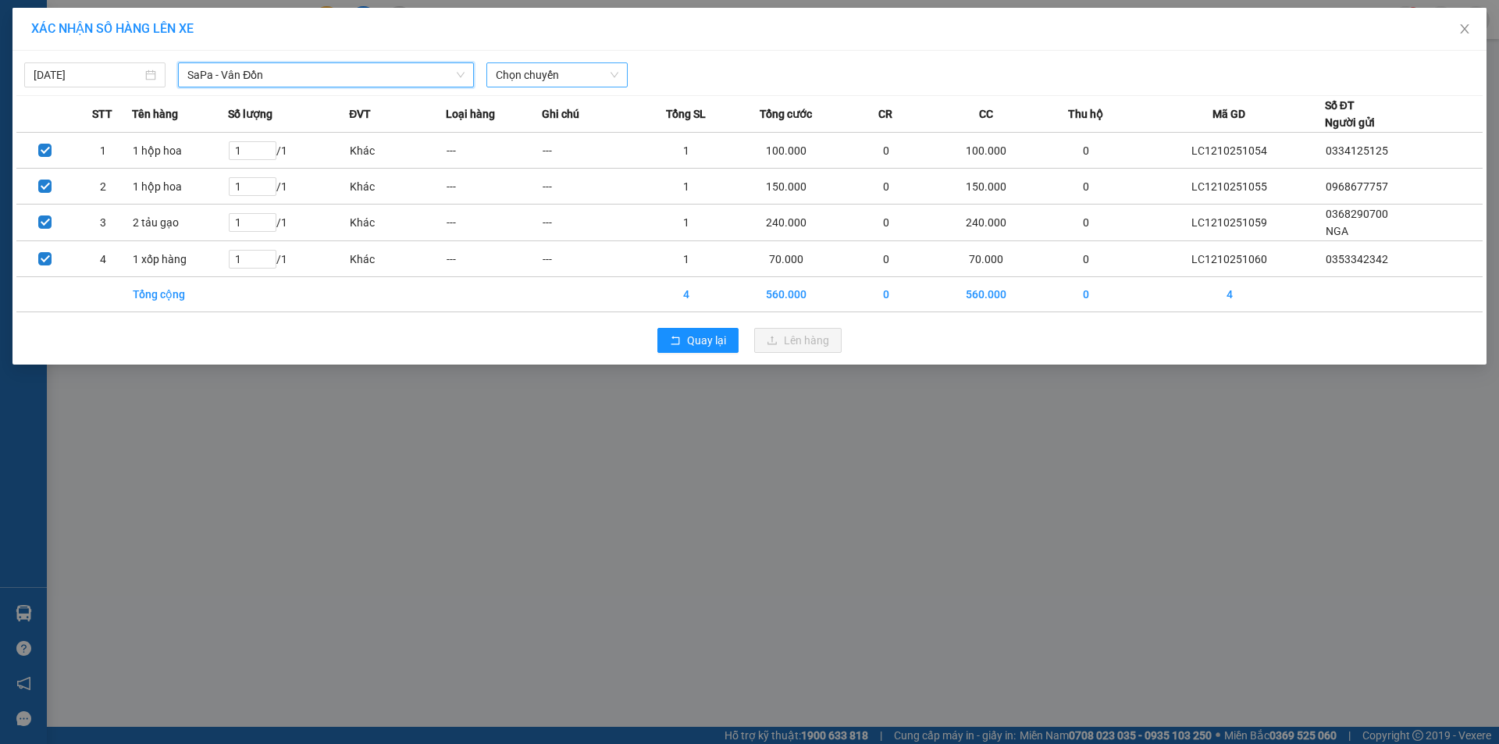
click at [548, 64] on span "Chọn chuyến" at bounding box center [557, 74] width 123 height 23
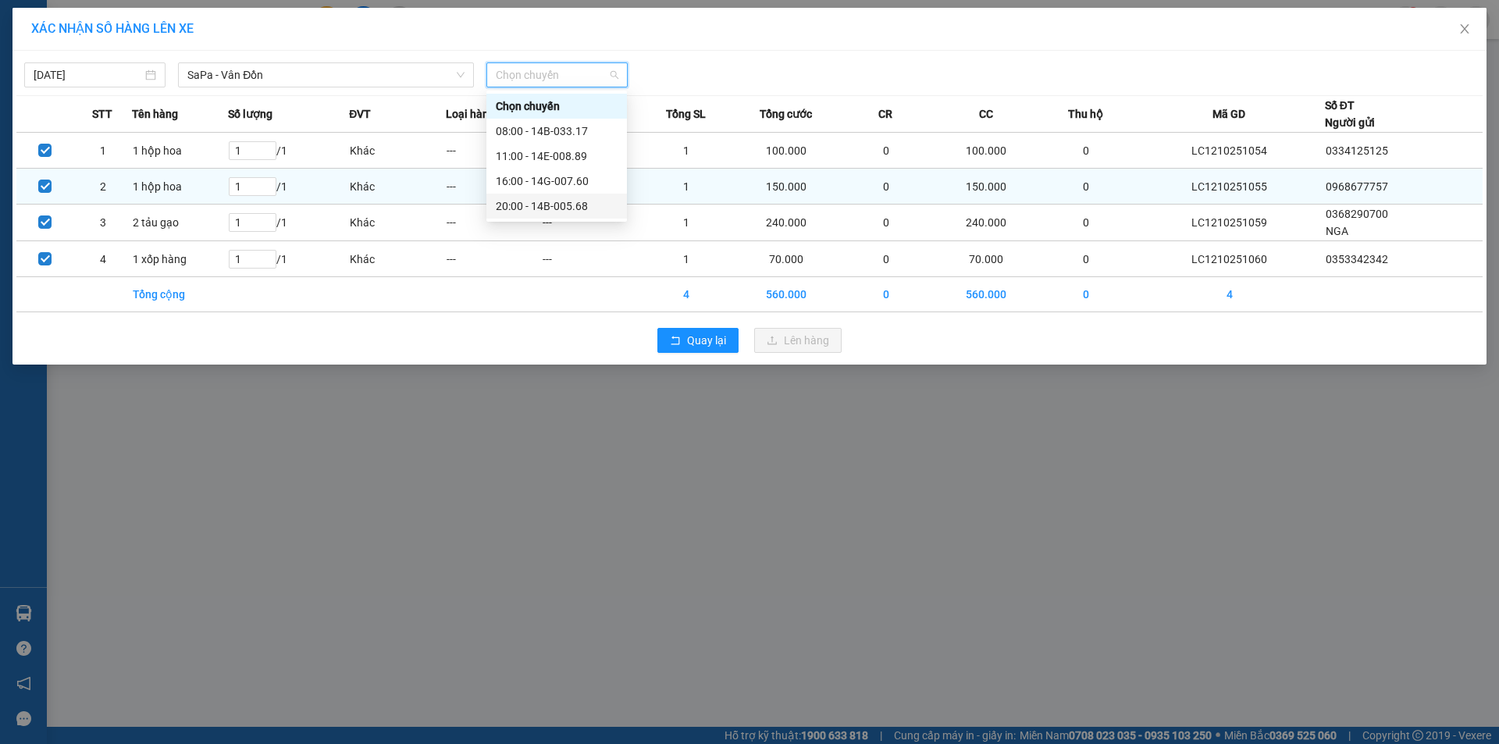
click at [560, 198] on div "20:00 - 14B-005.68" at bounding box center [557, 205] width 122 height 17
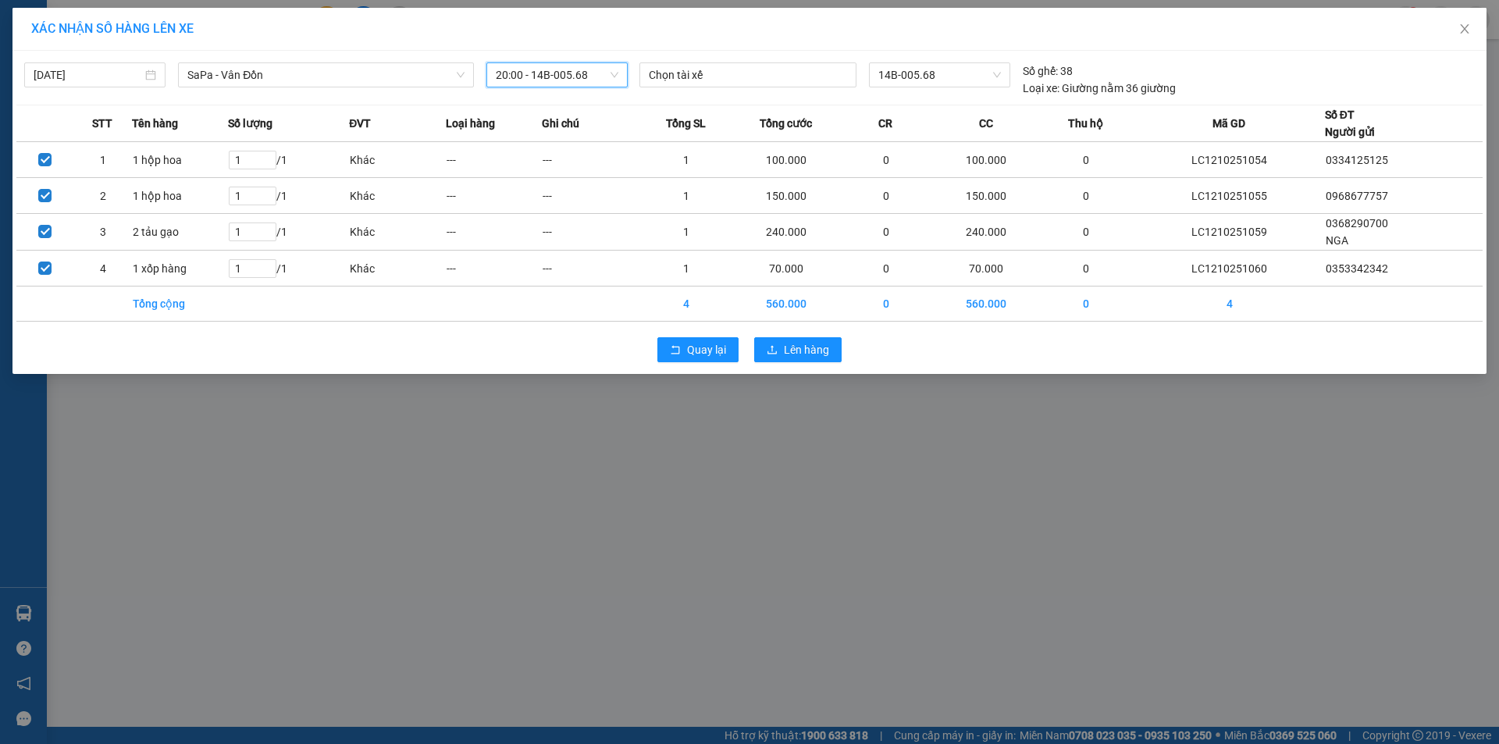
click at [817, 375] on div "XÁC NHẬN SỐ HÀNG LÊN XE [DATE] SaPa - [GEOGRAPHIC_DATA] LỌC THEO Nhóm tuyến Tuy…" at bounding box center [749, 372] width 1499 height 744
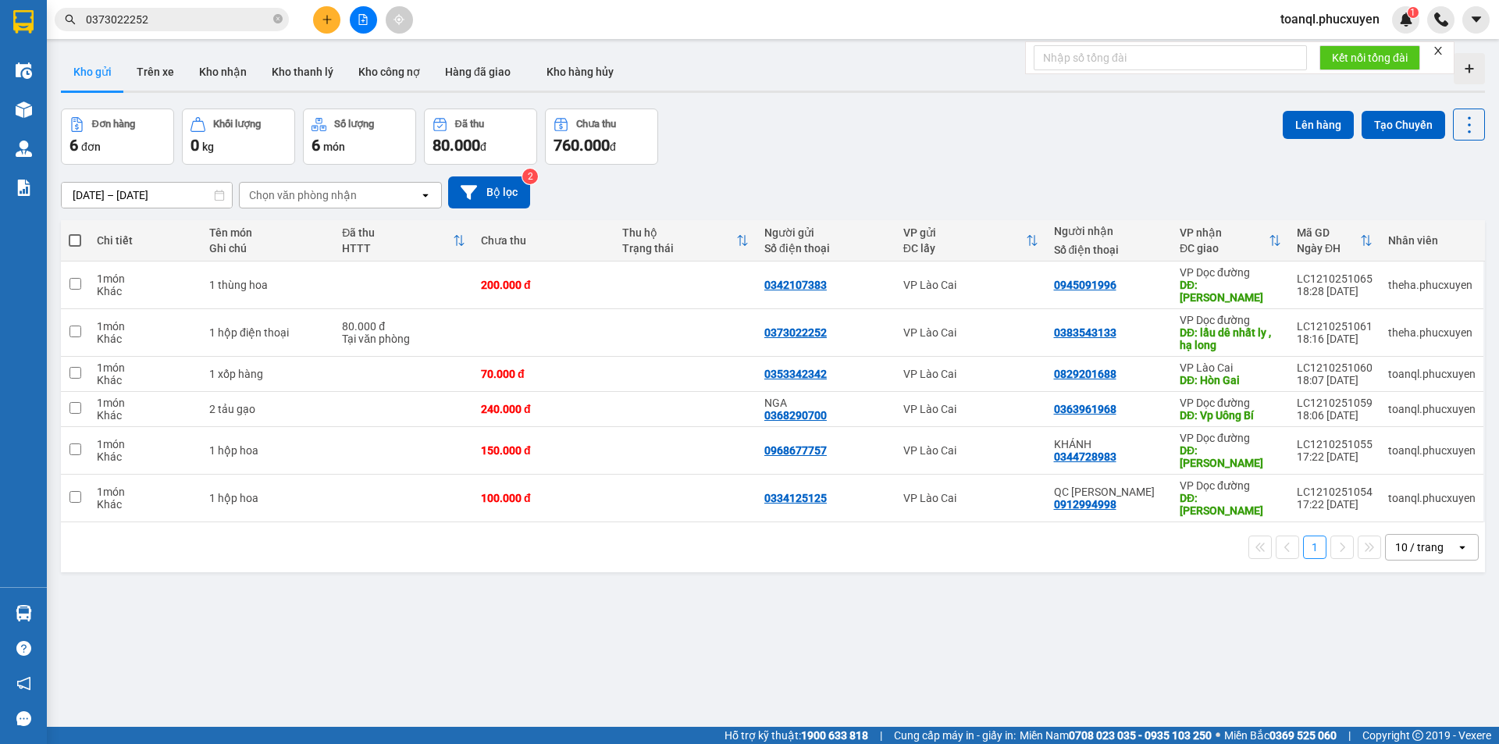
drag, startPoint x: 289, startPoint y: 547, endPoint x: 326, endPoint y: 488, distance: 69.8
click at [289, 547] on div "ver 1.8.146 Kho gửi Trên xe Kho nhận Kho thanh lý Kho công nợ Hàng đã giao Kho …" at bounding box center [773, 419] width 1436 height 744
click at [346, 475] on td at bounding box center [403, 499] width 139 height 48
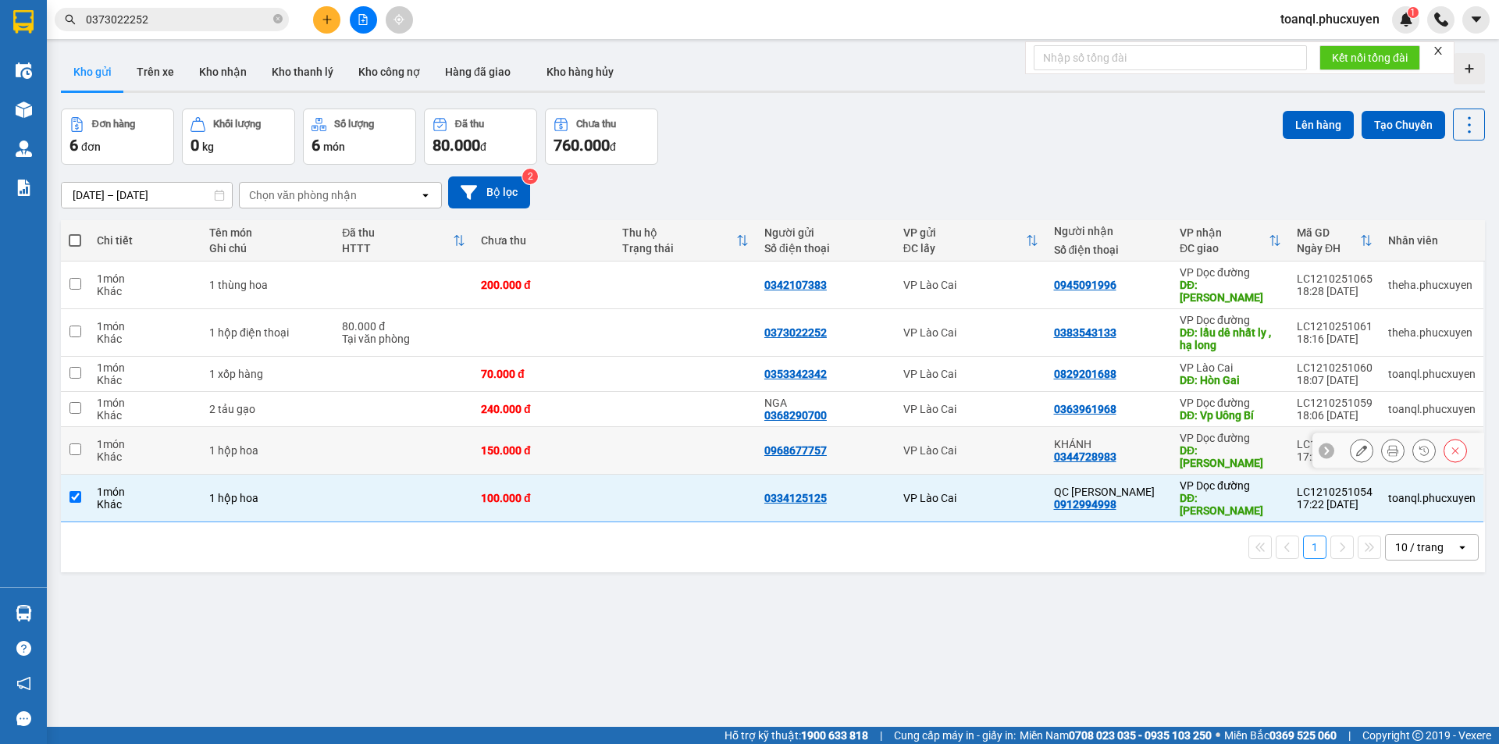
click at [358, 428] on td at bounding box center [403, 451] width 139 height 48
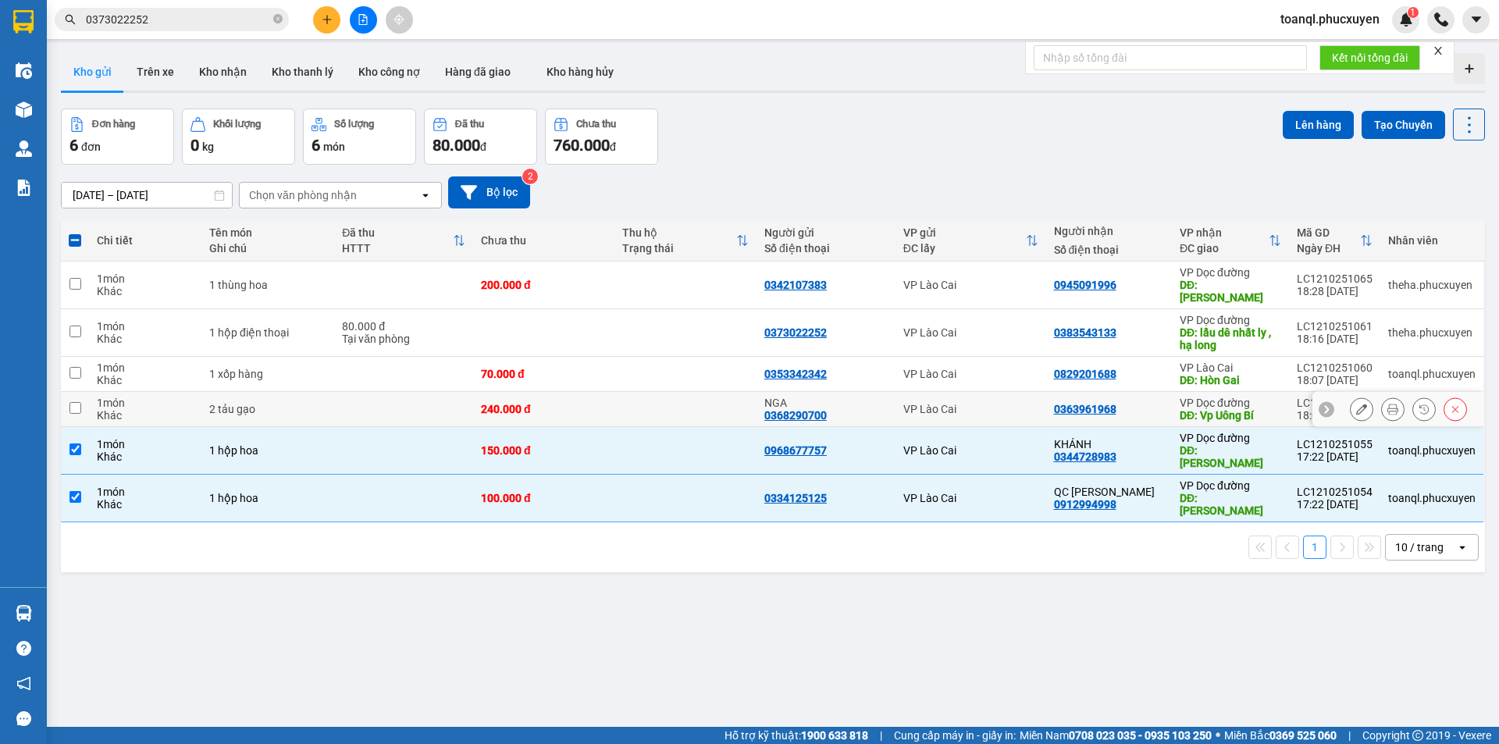
drag, startPoint x: 362, startPoint y: 404, endPoint x: 372, endPoint y: 373, distance: 32.8
click at [363, 403] on td at bounding box center [403, 409] width 139 height 35
click at [372, 373] on td at bounding box center [403, 374] width 139 height 35
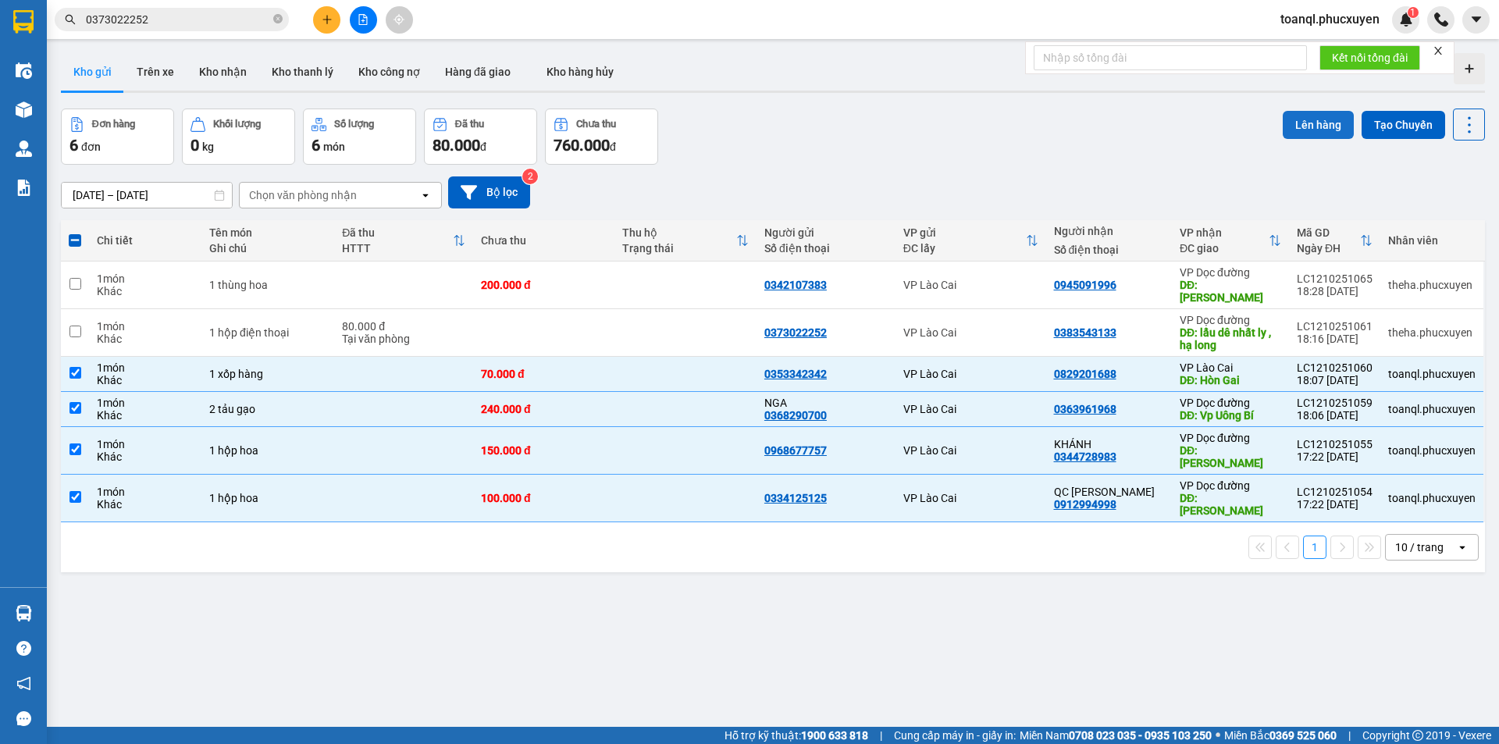
click at [1315, 112] on button "Lên hàng" at bounding box center [1318, 125] width 71 height 28
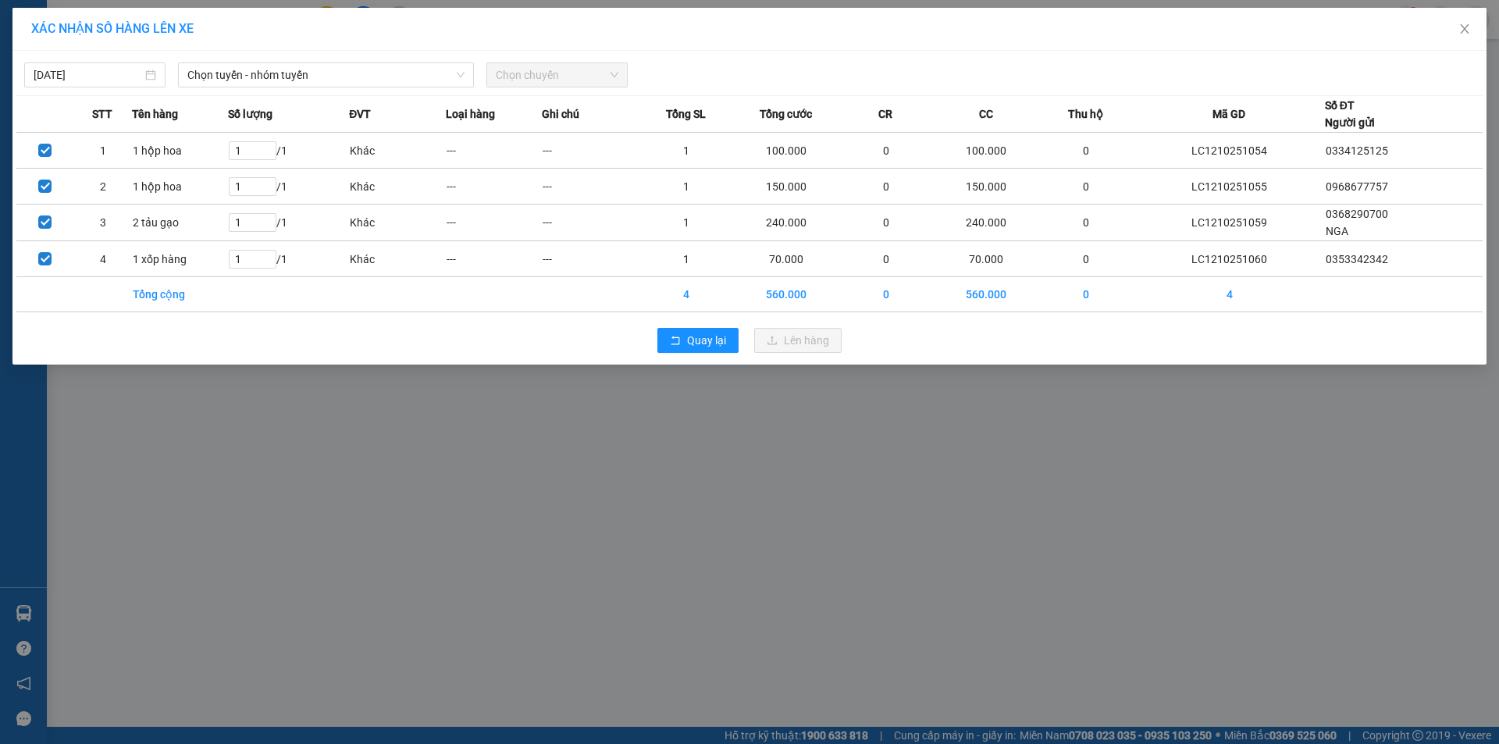
click at [366, 51] on div "[DATE] Chọn tuyến - nhóm tuyến Chọn chuyến STT Tên hàng Số lượng ĐVT Loại hàng …" at bounding box center [749, 208] width 1474 height 314
click at [356, 62] on div "[DATE] Chọn tuyến - nhóm tuyến Chọn chuyến" at bounding box center [749, 71] width 1466 height 33
click at [339, 88] on div "[DATE] Chọn tuyến - nhóm tuyến Chọn chuyến STT Tên hàng Số lượng ĐVT Loại hàng …" at bounding box center [749, 208] width 1474 height 314
click at [337, 73] on span "Chọn tuyến - nhóm tuyến" at bounding box center [325, 74] width 277 height 23
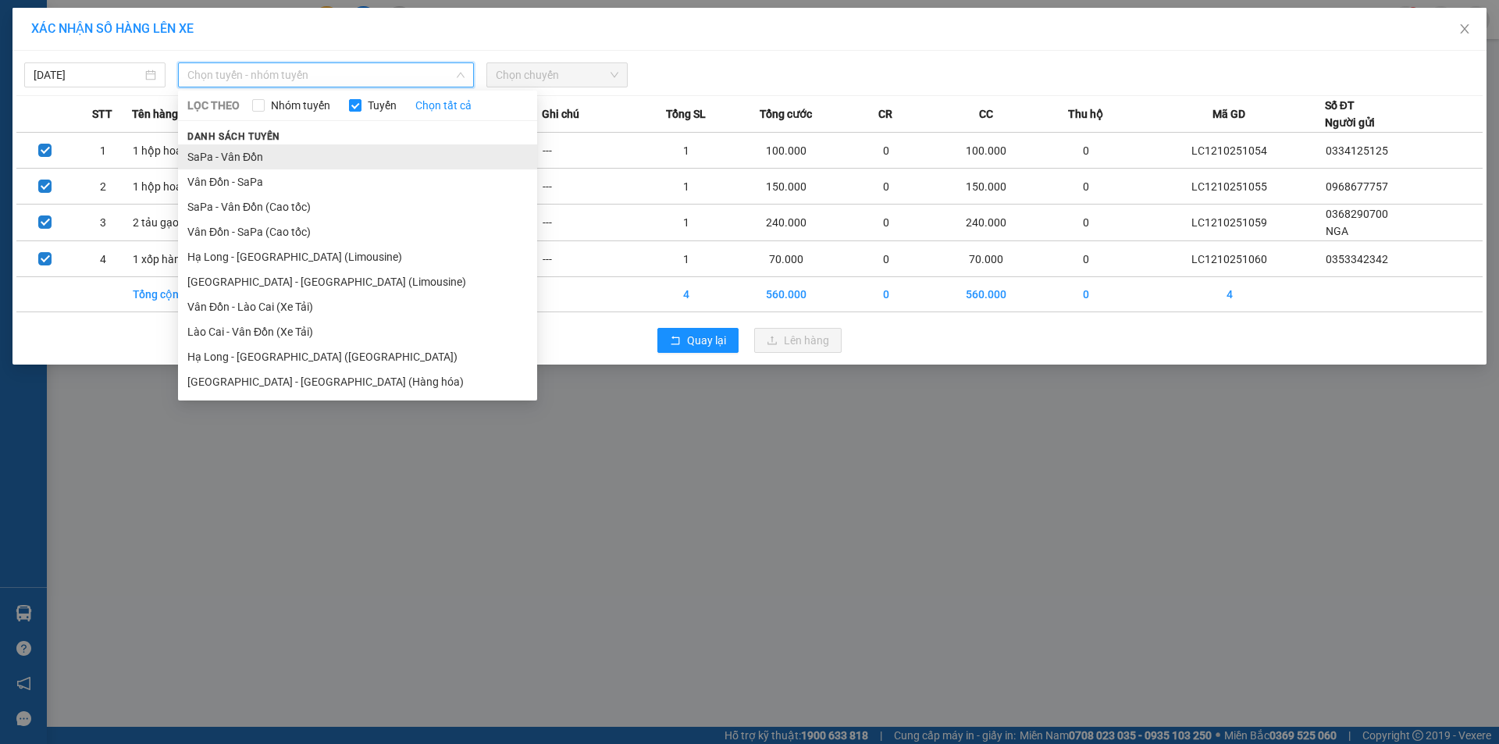
click at [224, 164] on li "SaPa - Vân Đồn" at bounding box center [357, 156] width 359 height 25
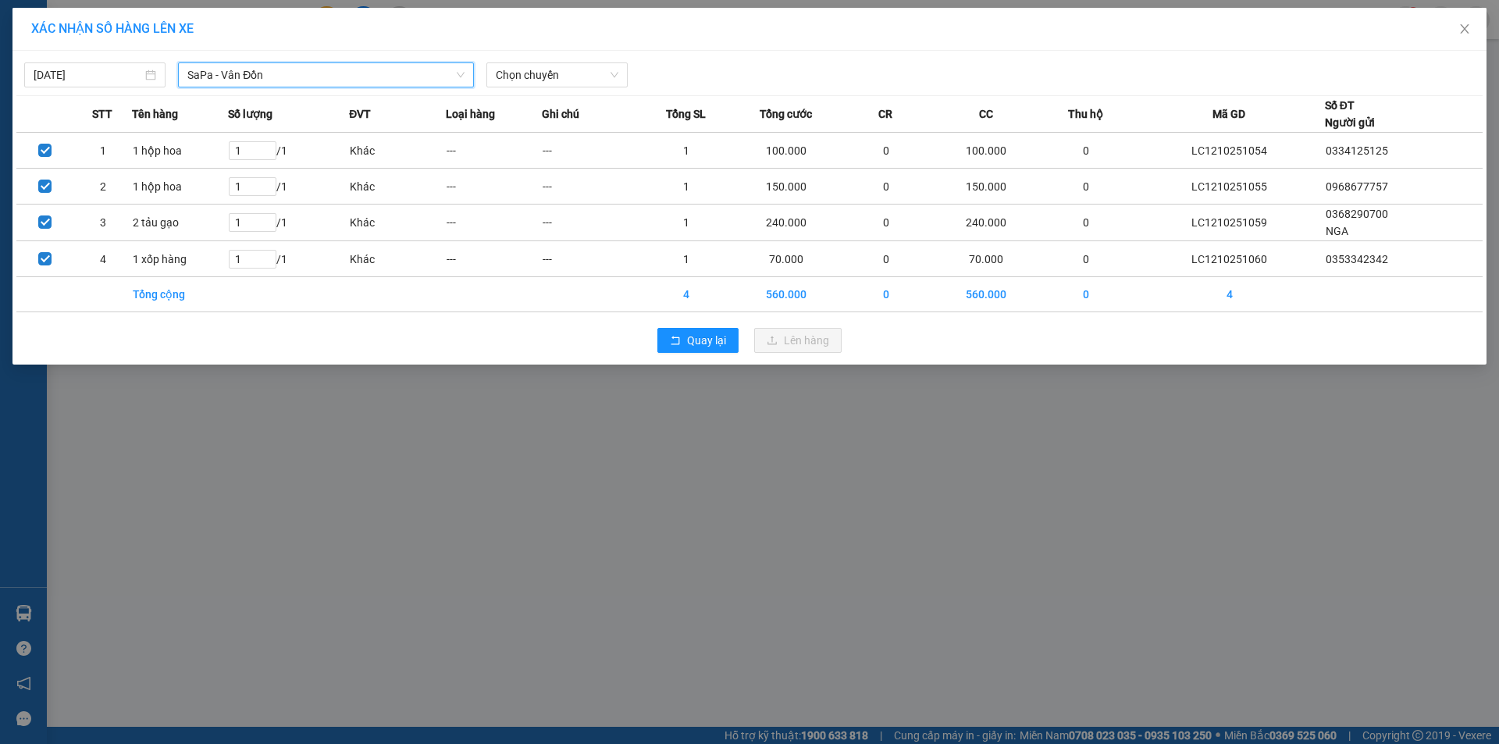
click at [622, 56] on div "[DATE] SaPa - [GEOGRAPHIC_DATA] SaPa - [GEOGRAPHIC_DATA] LỌC THEO Nhóm tuyến Tu…" at bounding box center [749, 71] width 1466 height 33
click at [582, 73] on span "Chọn chuyến" at bounding box center [557, 74] width 123 height 23
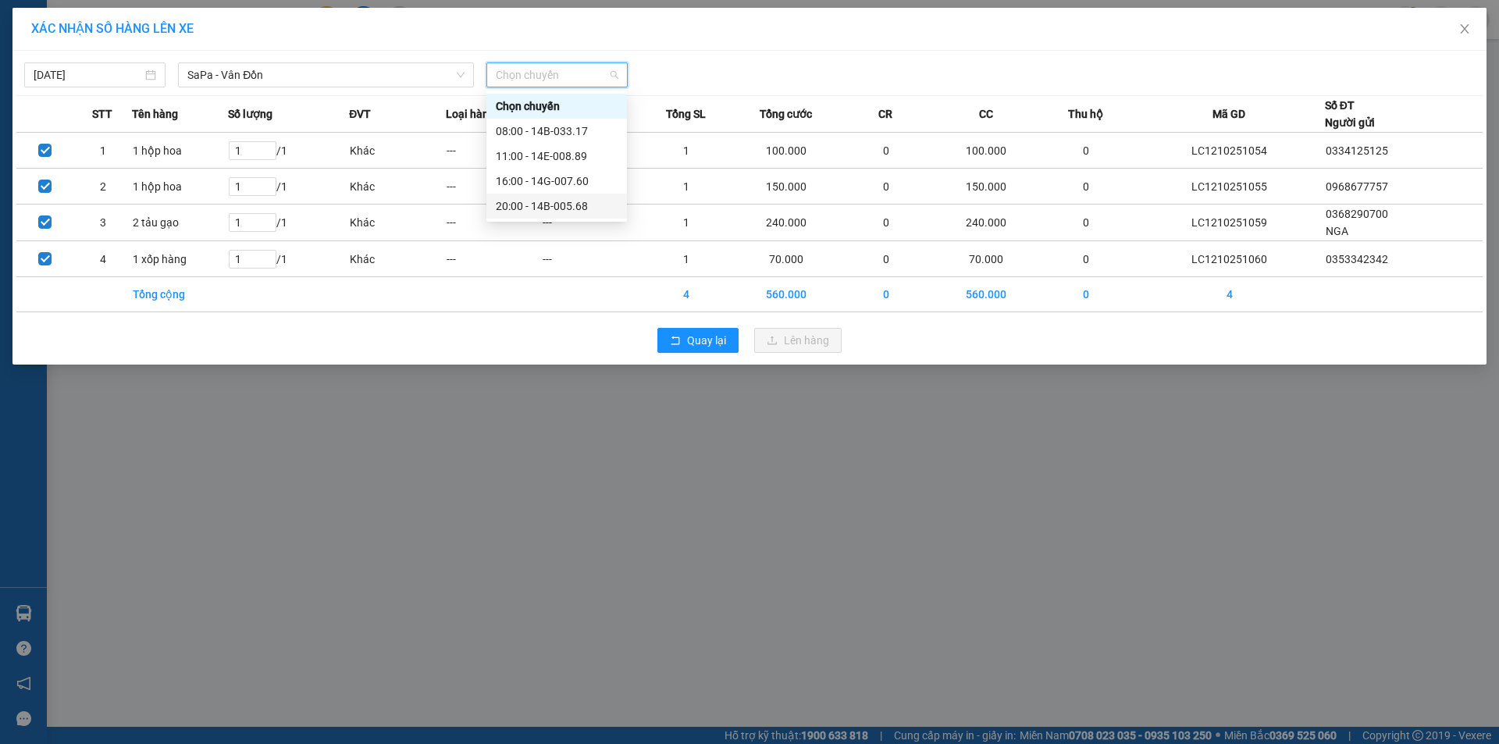
click at [581, 204] on div "20:00 - 14B-005.68" at bounding box center [557, 205] width 122 height 17
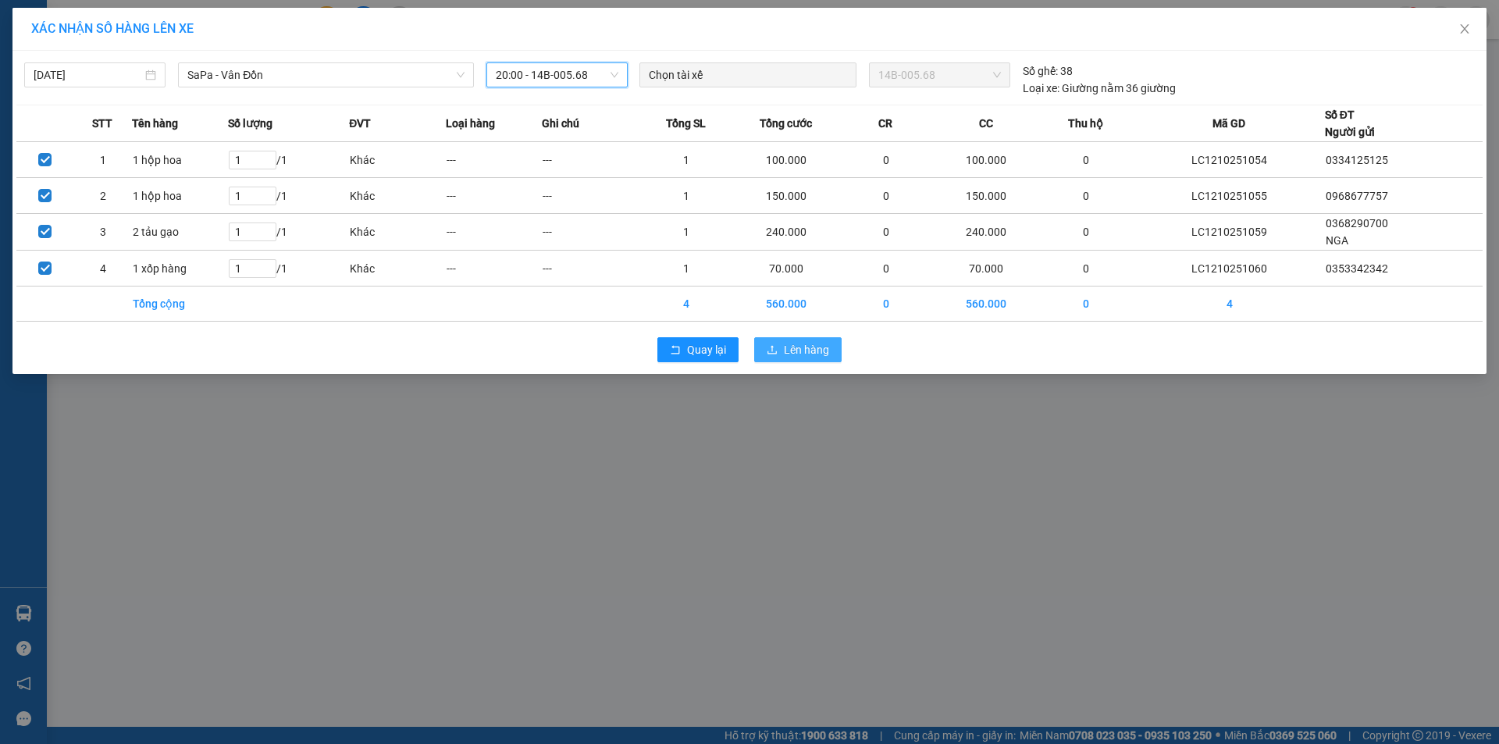
click at [787, 346] on span "Lên hàng" at bounding box center [806, 349] width 45 height 17
